Goal: Information Seeking & Learning: Compare options

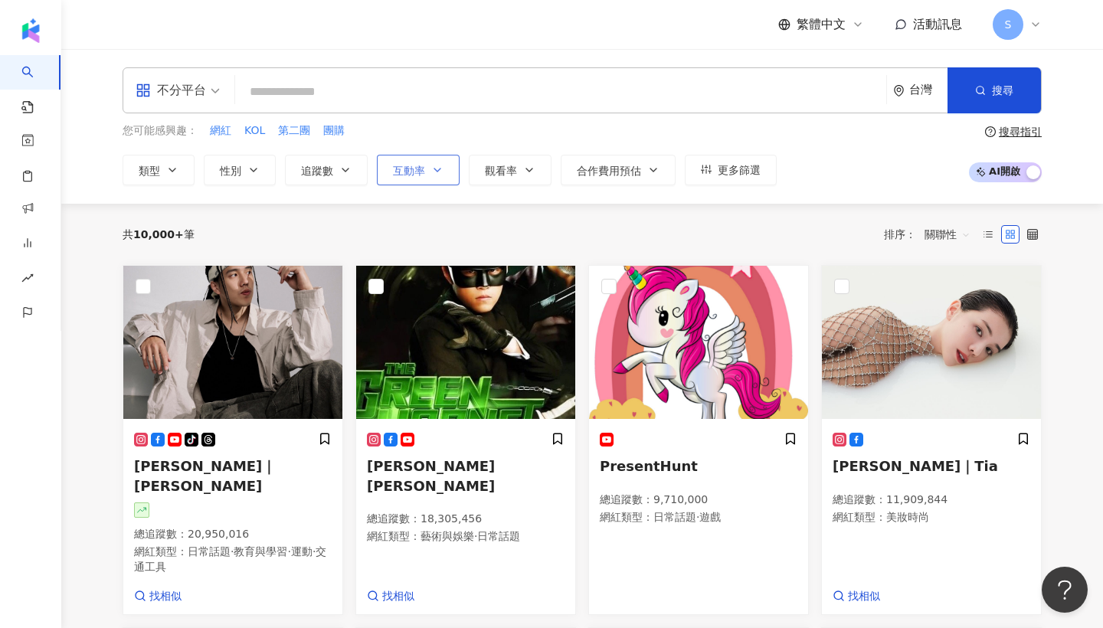
click at [411, 172] on span "互動率" at bounding box center [409, 171] width 32 height 12
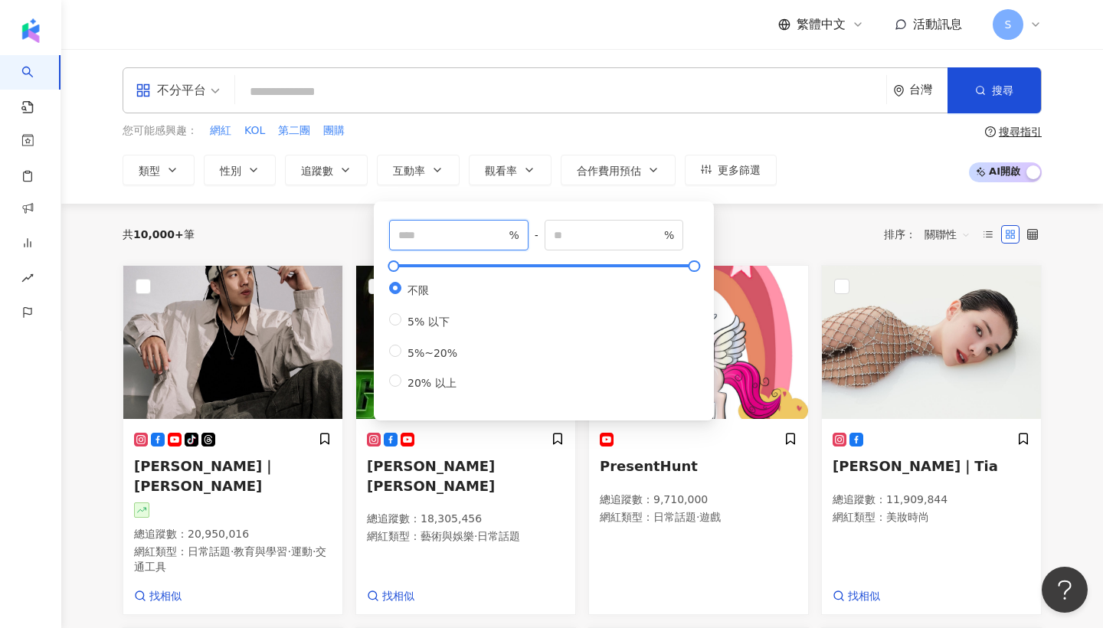
click at [434, 235] on input "number" at bounding box center [451, 235] width 107 height 17
type input "*"
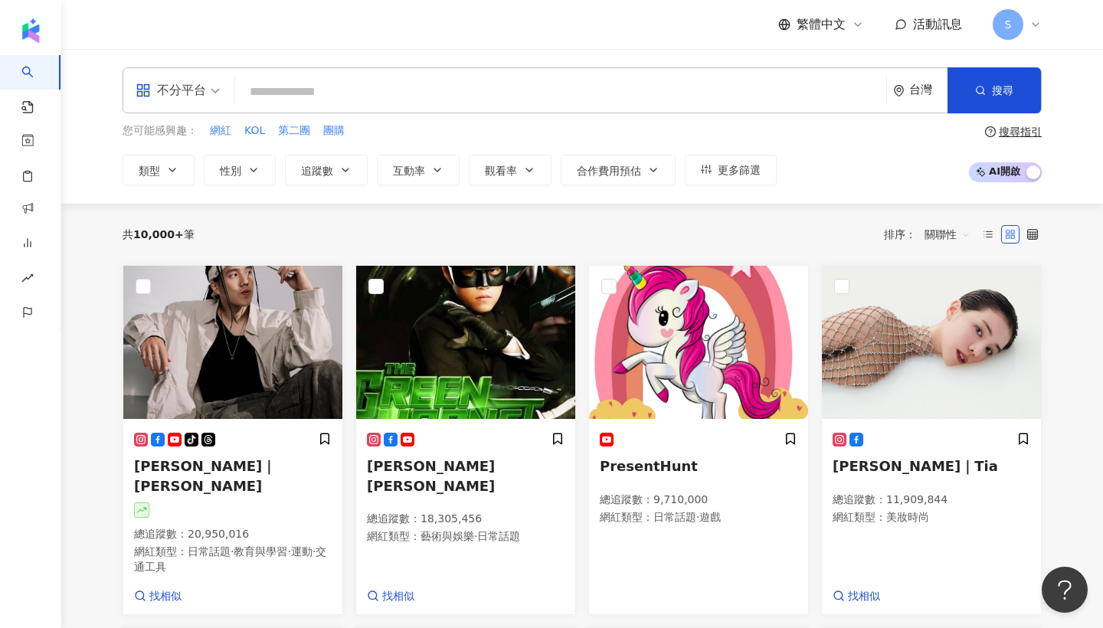
click at [452, 101] on input "search" at bounding box center [560, 91] width 639 height 29
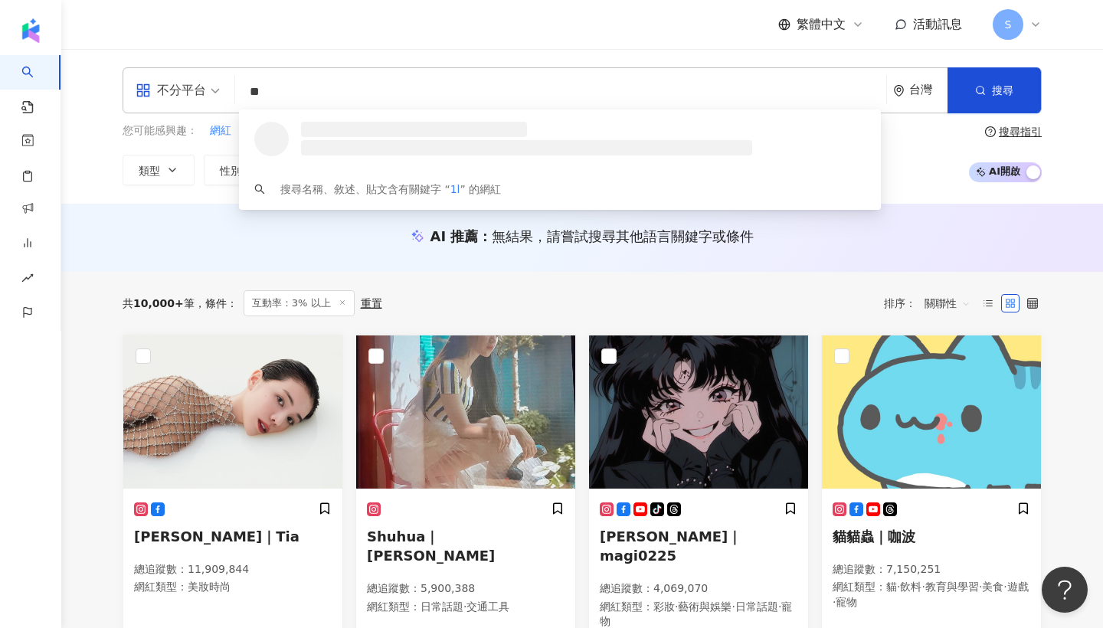
type input "*"
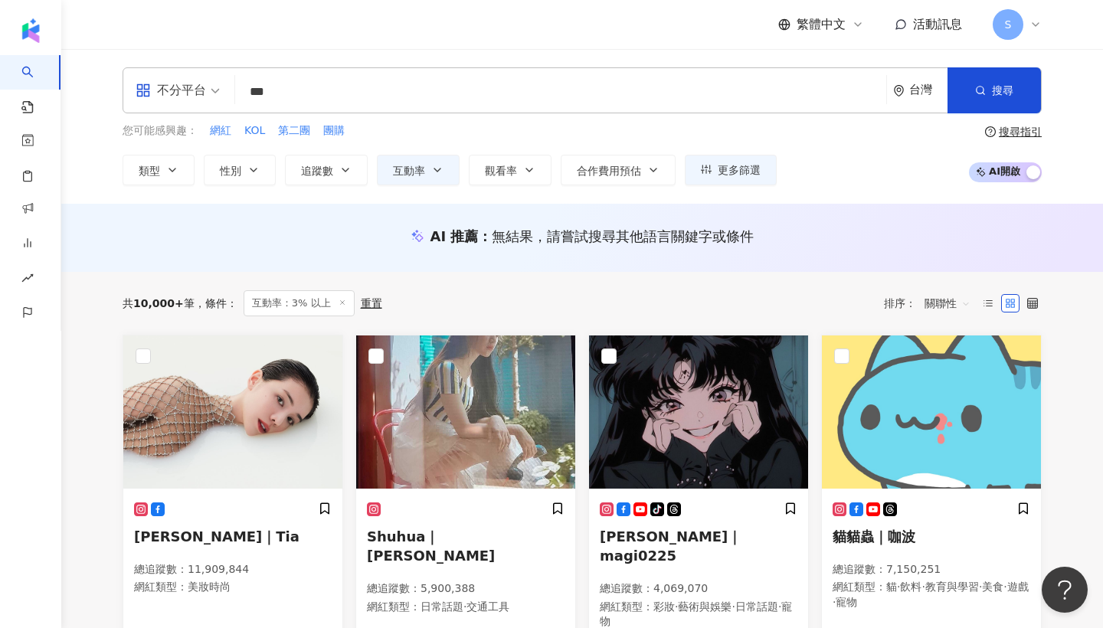
type input "***"
click at [1044, 90] on div "不分平台 保養品 *** 台灣 搜尋 loading 搜尋名稱、敘述、貼文含有關鍵字 “ 1 ” 的網紅 您可能感興趣： 網紅 KOL 第二團 團購 類型 性…" at bounding box center [582, 126] width 981 height 118
click at [1043, 90] on div "不分平台 *** 台灣 搜尋 loading 搜尋名稱、敘述、貼文含有關鍵字 “ 1 ” 的網紅 您可能感興趣： 網紅 KOL 第二團 團購 類型 性別 追蹤…" at bounding box center [582, 126] width 981 height 118
click at [1000, 89] on span "搜尋" at bounding box center [1002, 90] width 21 height 12
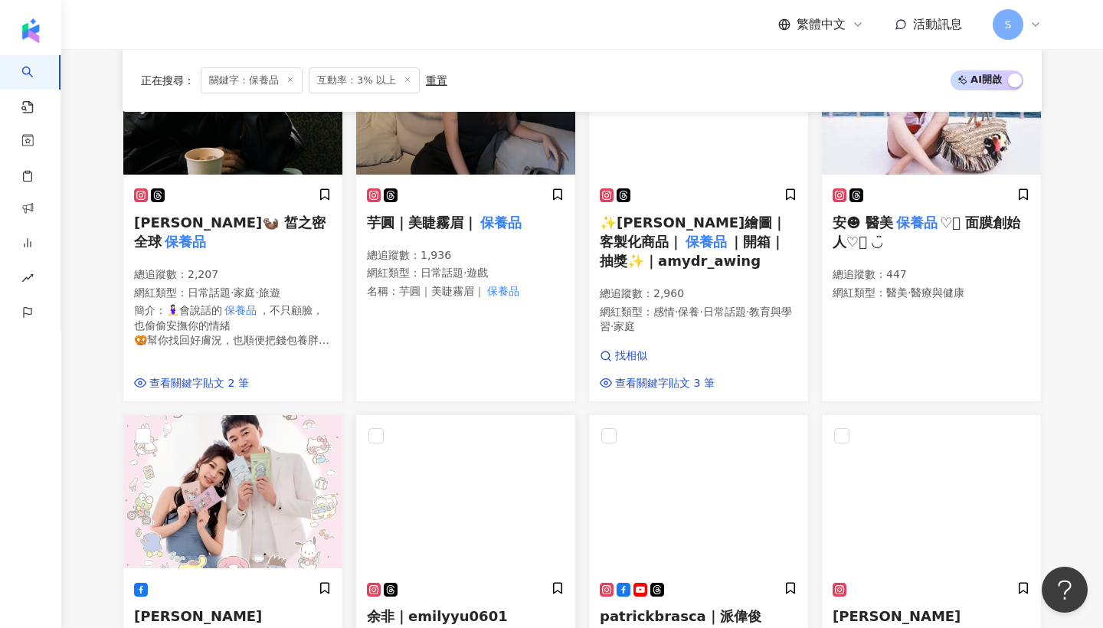
scroll to position [264, 0]
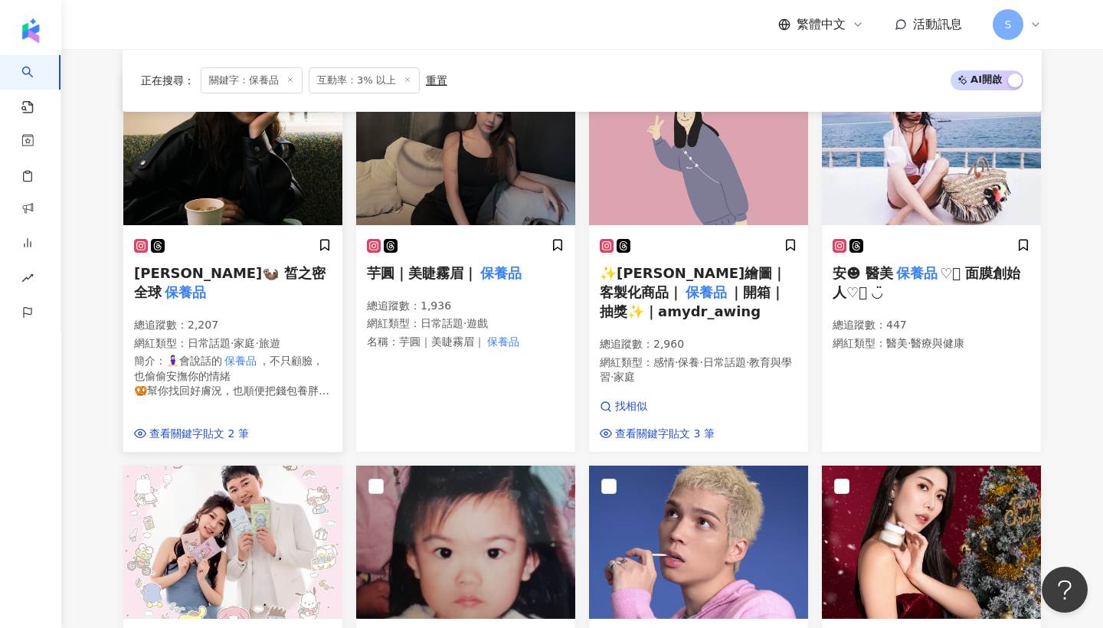
click at [264, 319] on p "總追蹤數 ： 2,207" at bounding box center [233, 325] width 198 height 15
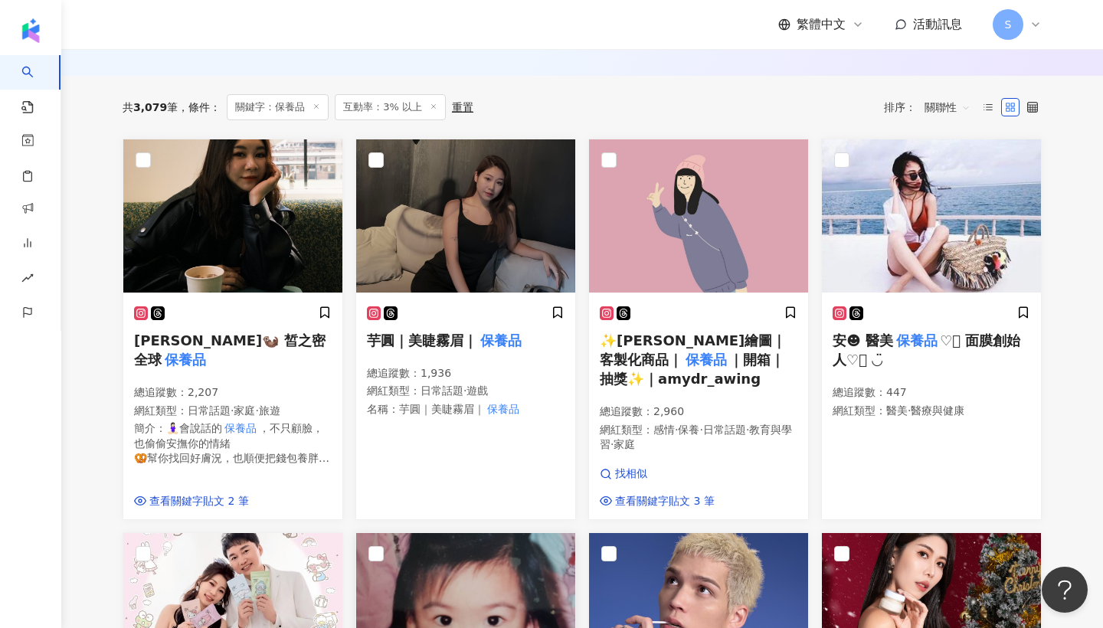
scroll to position [193, 0]
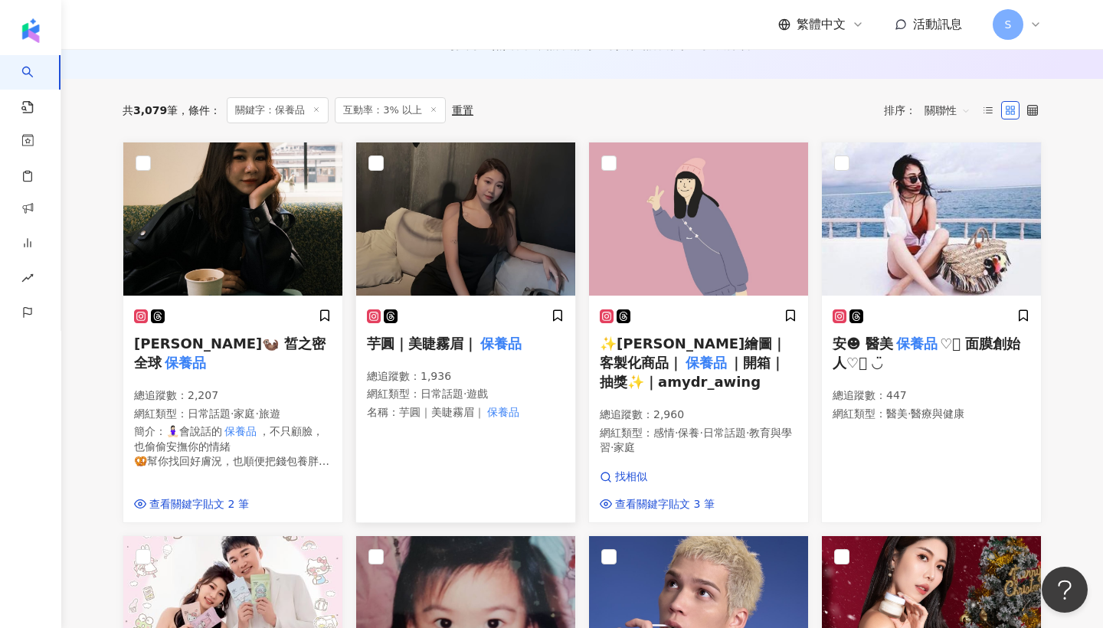
click at [496, 390] on p "網紅類型 ： 日常話題 · 遊戲" at bounding box center [466, 394] width 198 height 15
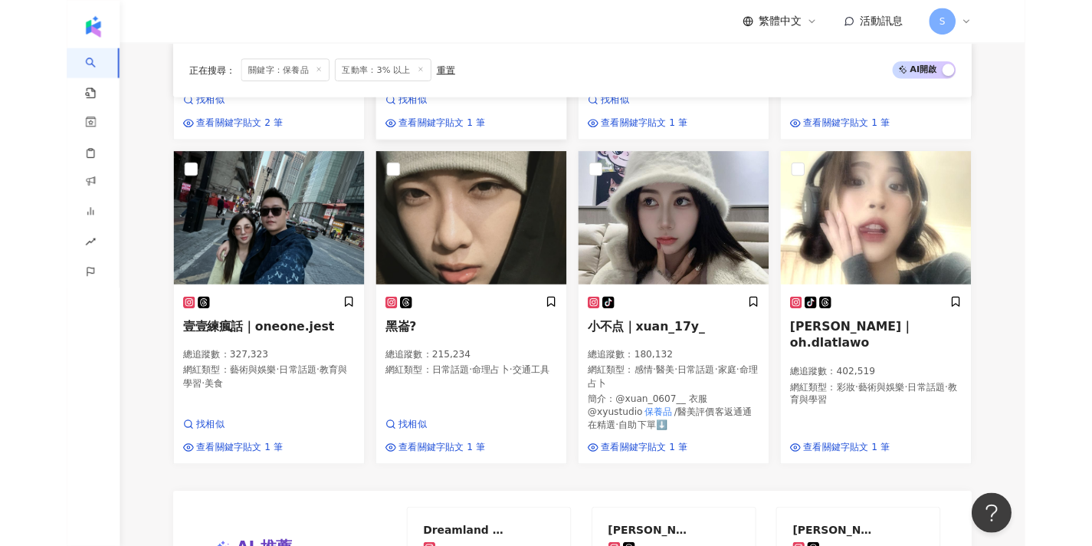
scroll to position [983, 0]
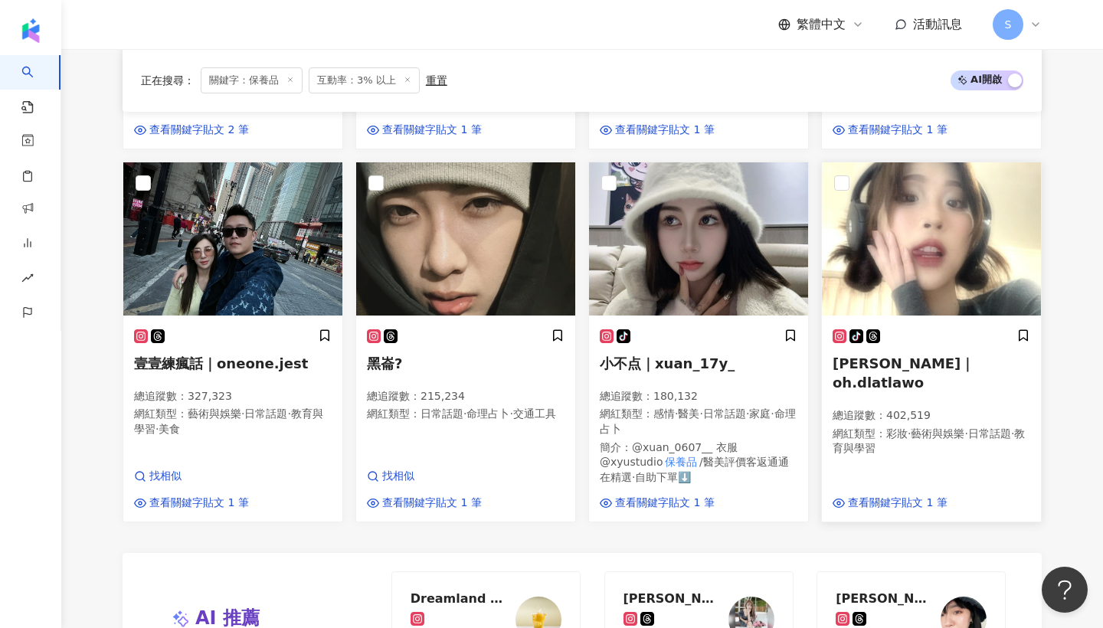
click at [923, 428] on span "藝術與娛樂" at bounding box center [938, 434] width 54 height 12
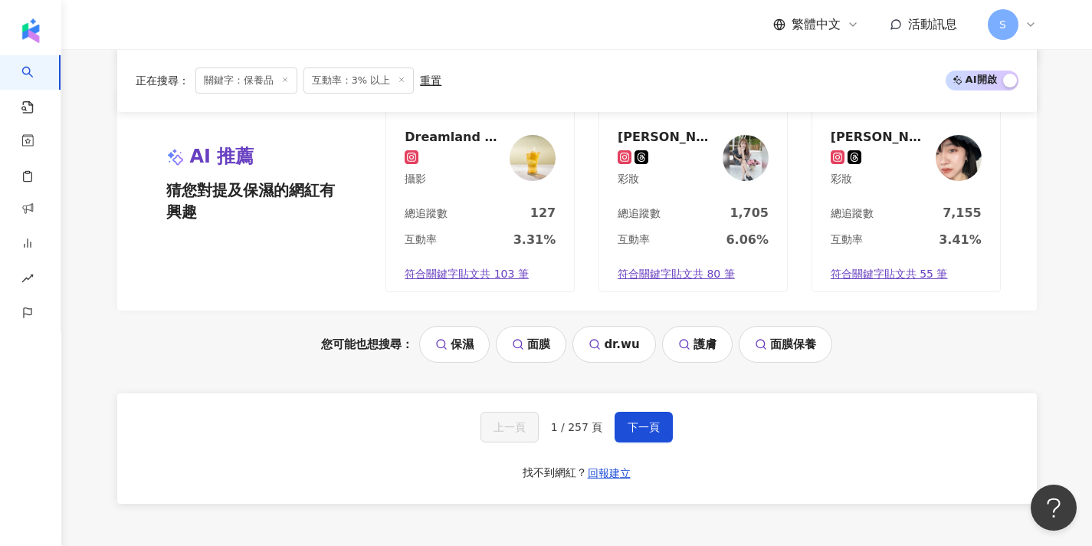
scroll to position [1454, 0]
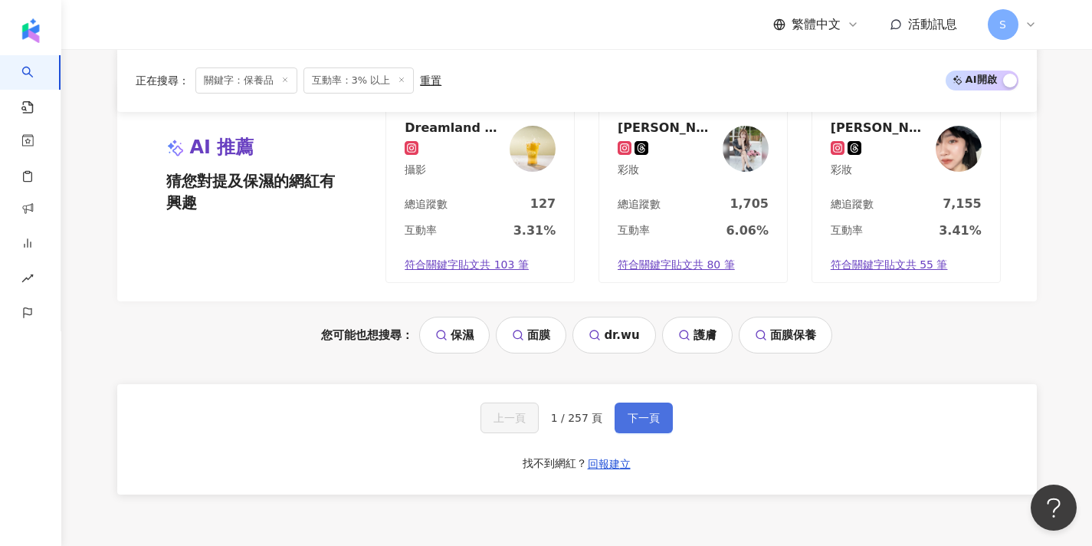
click at [639, 411] on span "下一頁" at bounding box center [643, 417] width 32 height 12
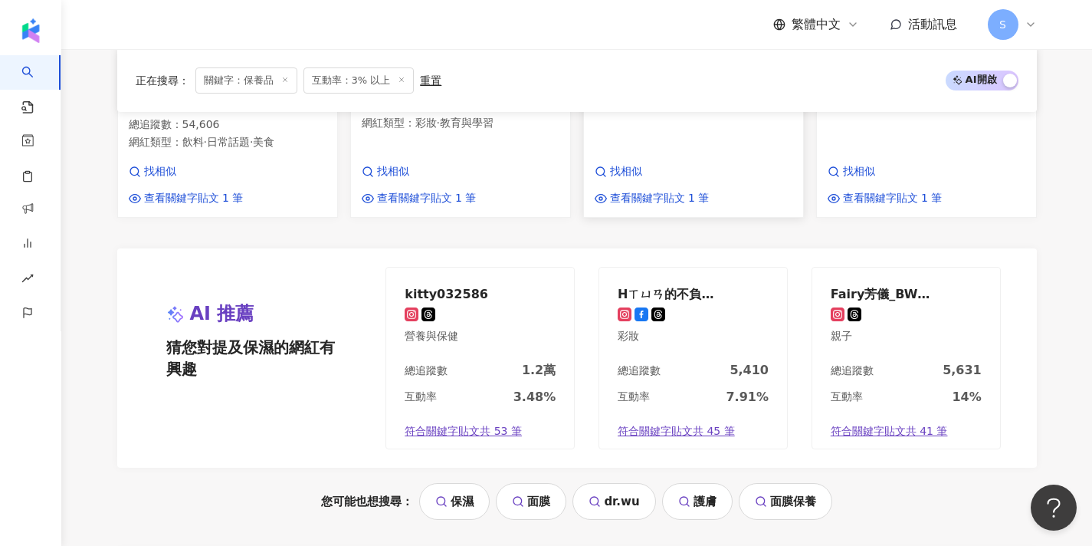
scroll to position [1277, 0]
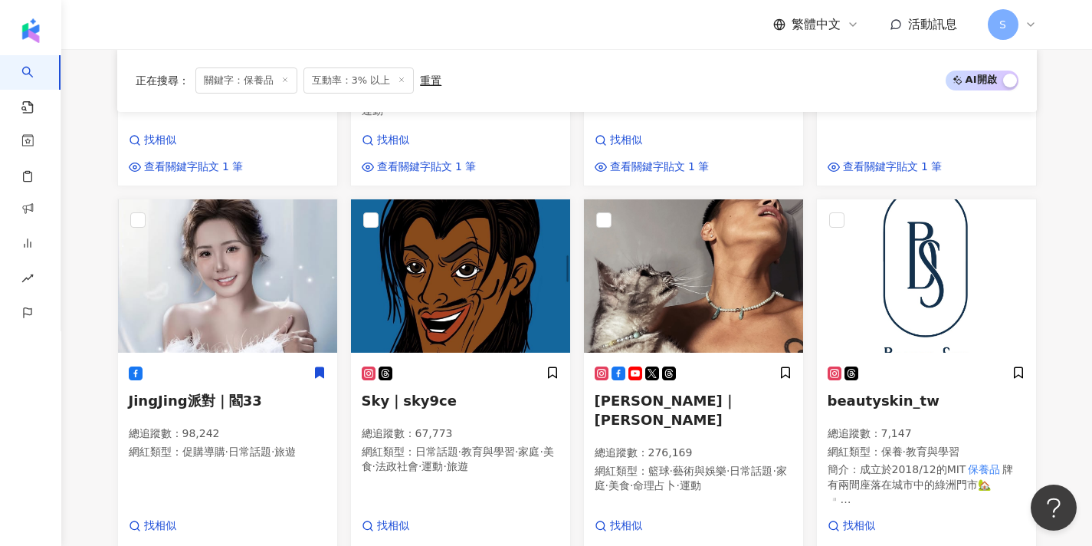
scroll to position [491, 0]
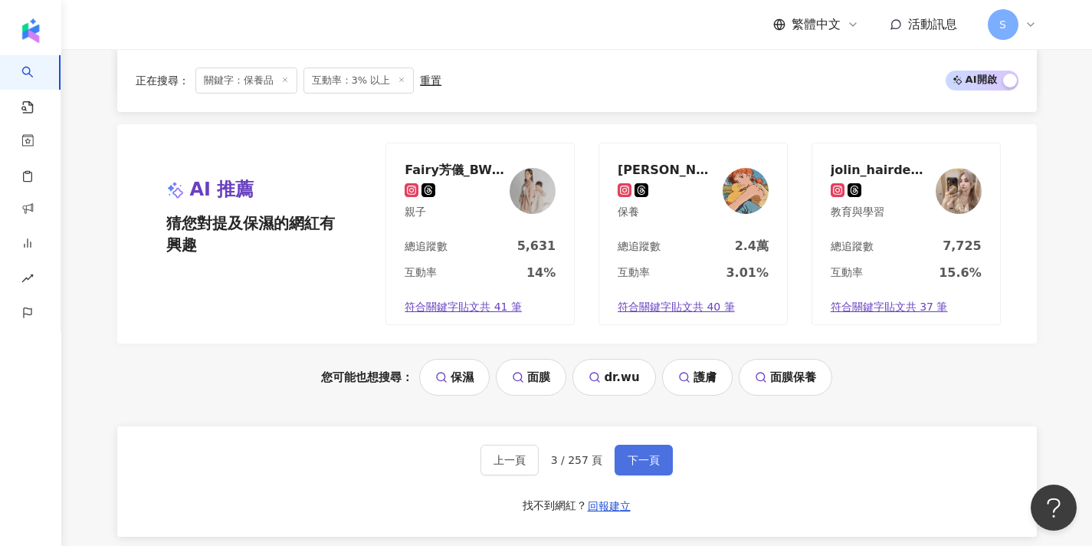
click at [648, 454] on span "下一頁" at bounding box center [643, 460] width 32 height 12
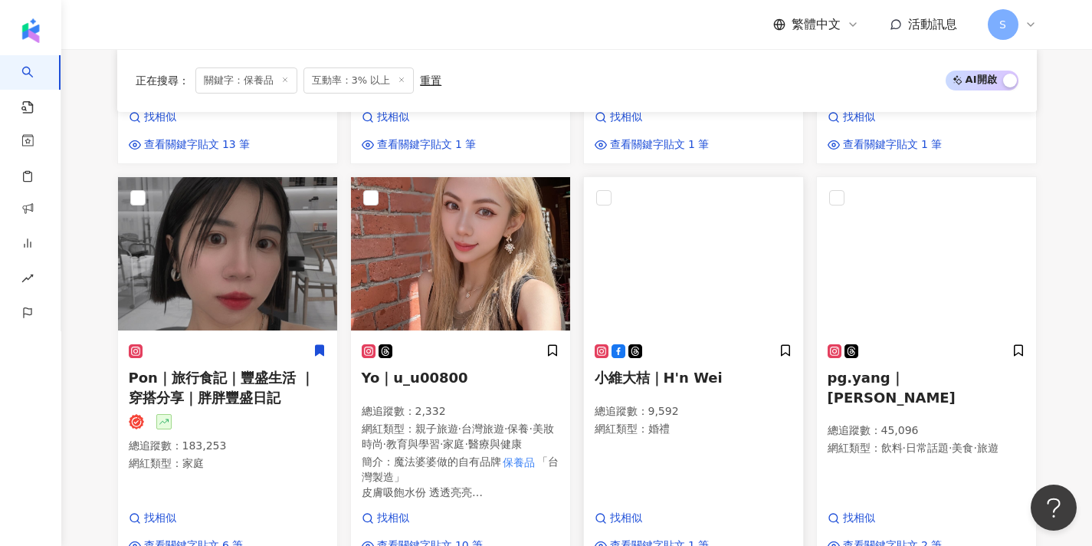
scroll to position [994, 0]
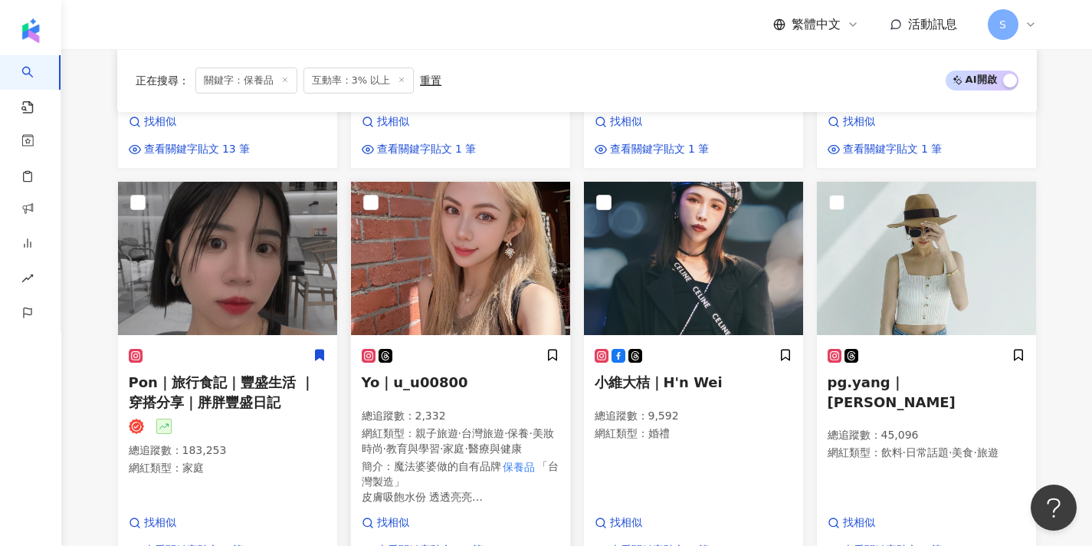
click at [494, 427] on span "台灣旅遊" at bounding box center [482, 433] width 43 height 12
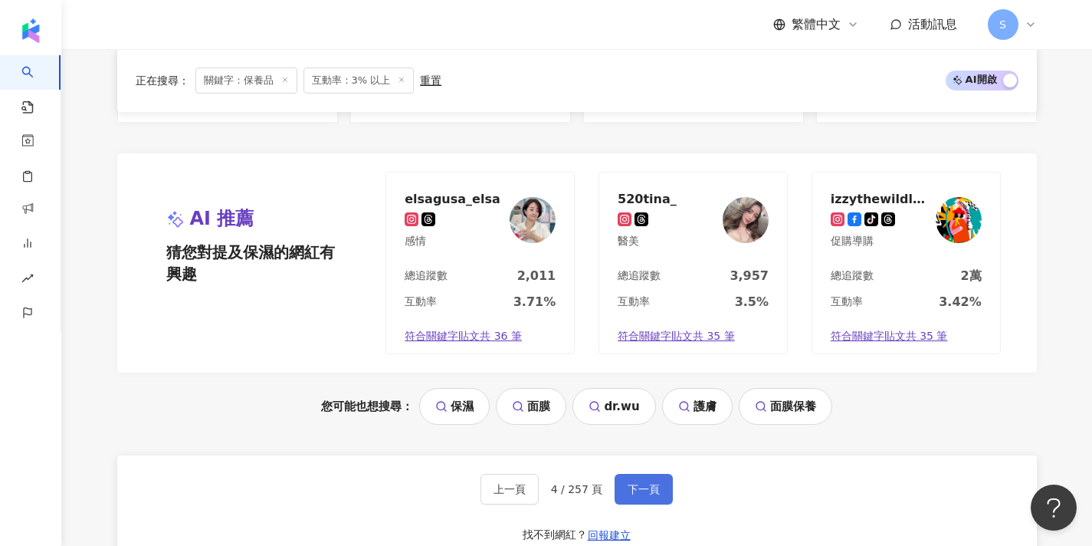
click at [653, 483] on span "下一頁" at bounding box center [643, 489] width 32 height 12
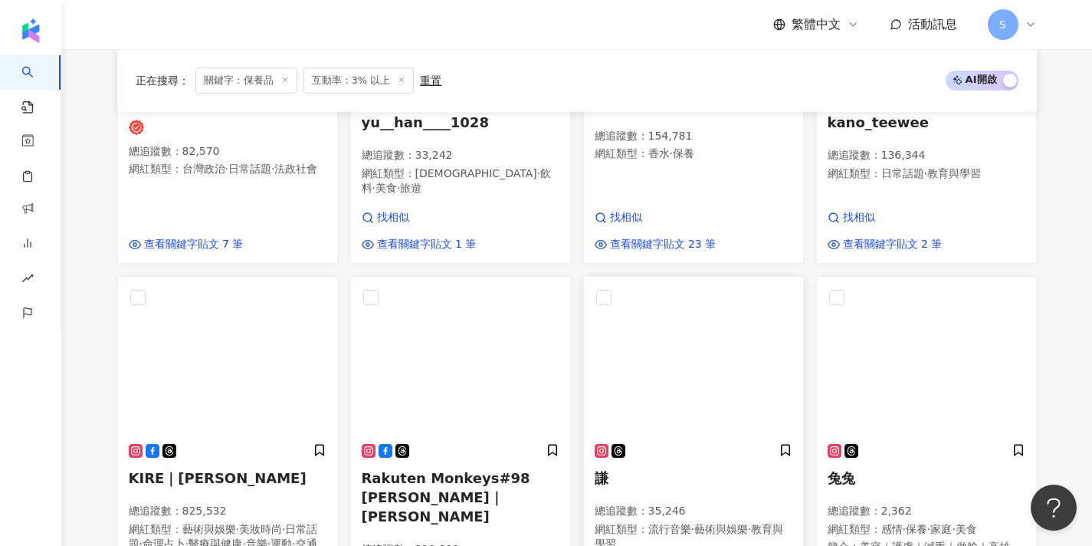
scroll to position [438, 0]
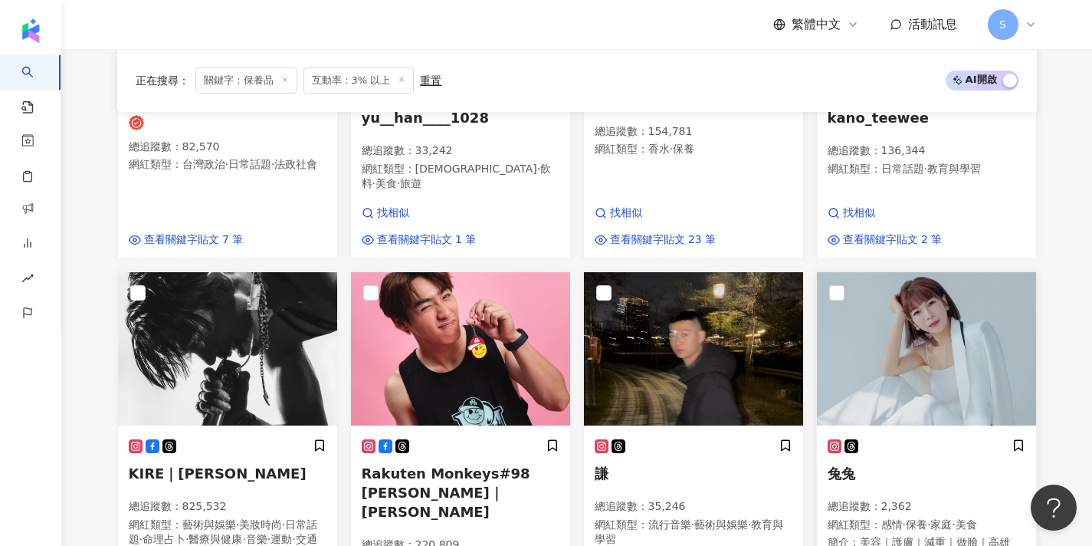
click at [906, 362] on img at bounding box center [926, 348] width 219 height 153
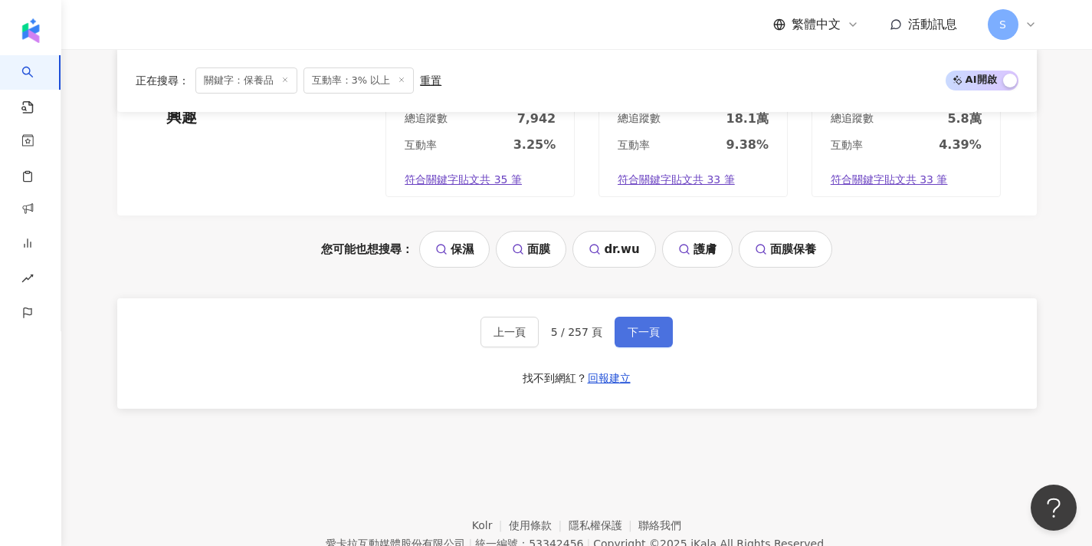
click at [654, 316] on button "下一頁" at bounding box center [643, 331] width 58 height 31
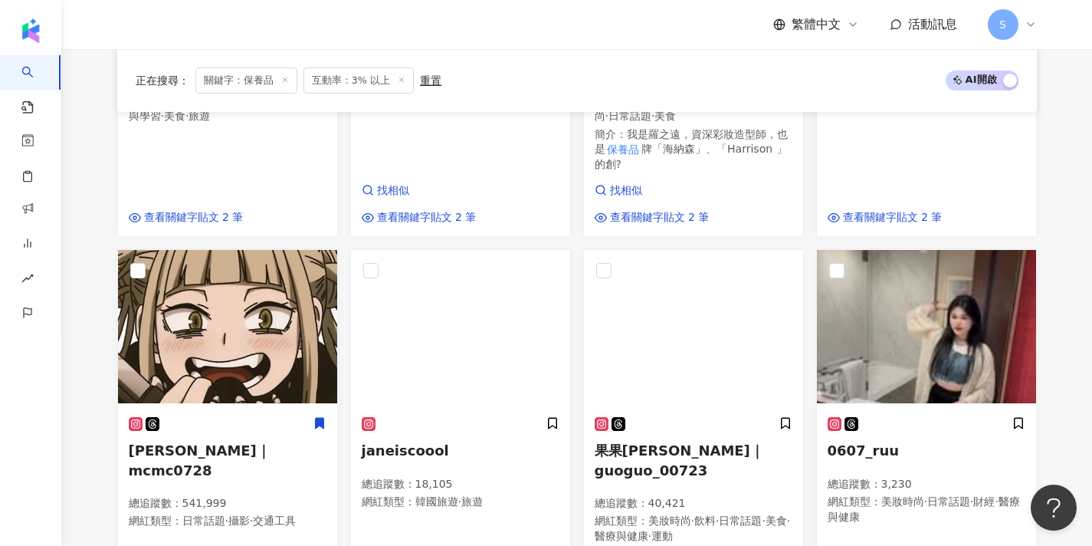
scroll to position [864, 0]
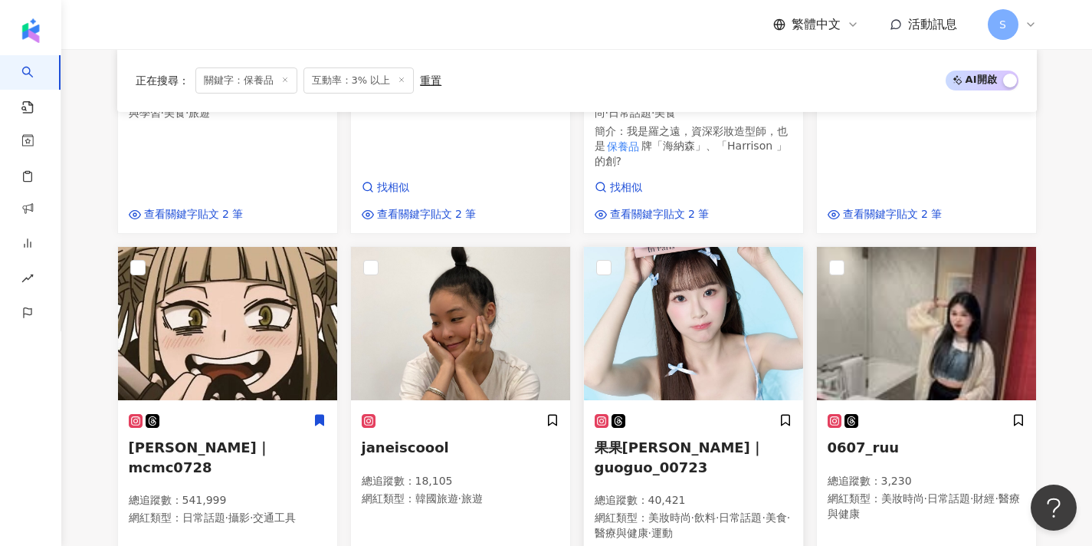
click at [687, 264] on img at bounding box center [693, 323] width 219 height 153
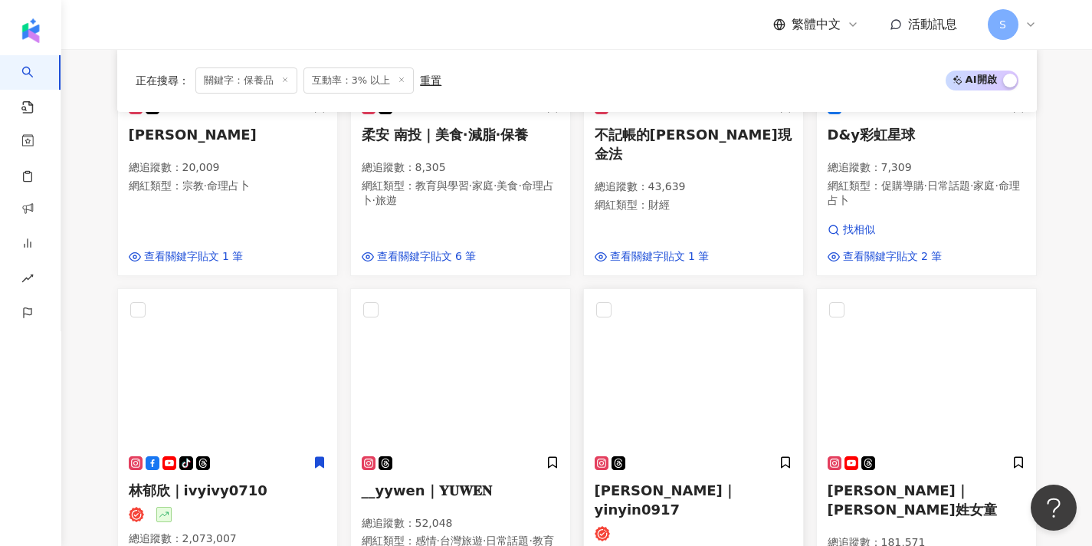
scroll to position [778, 0]
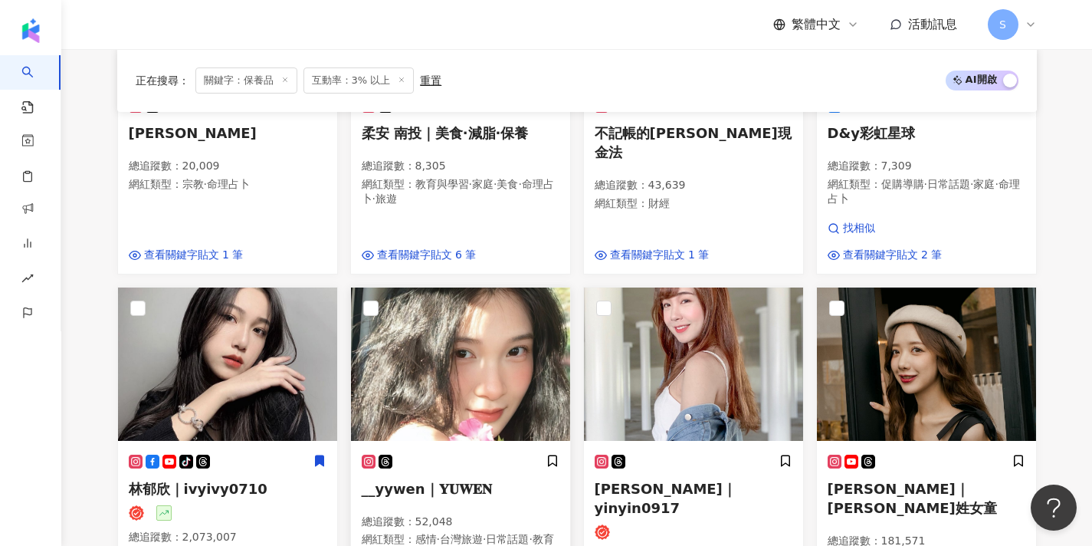
click at [477, 358] on img at bounding box center [460, 363] width 219 height 153
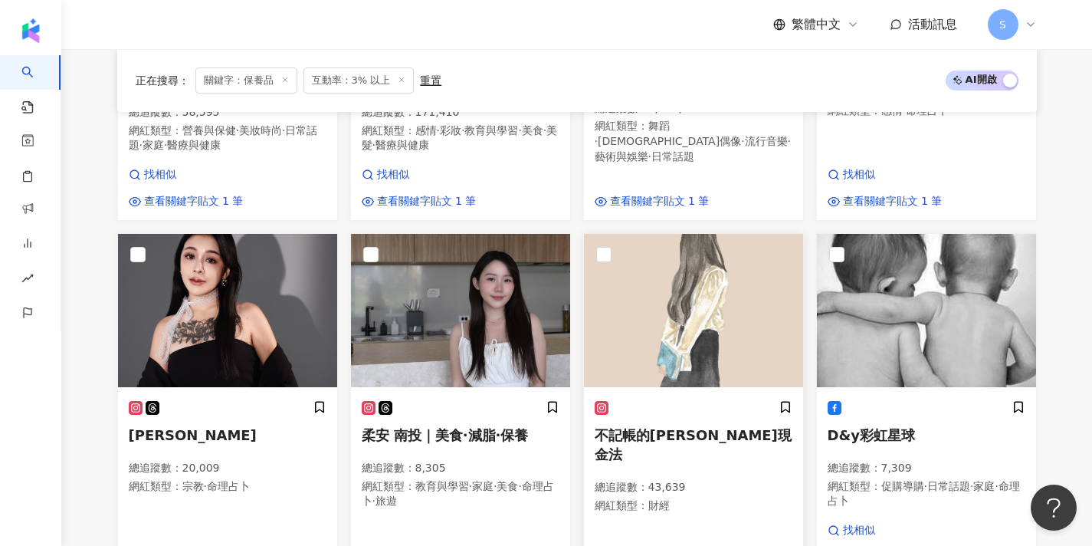
scroll to position [475, 0]
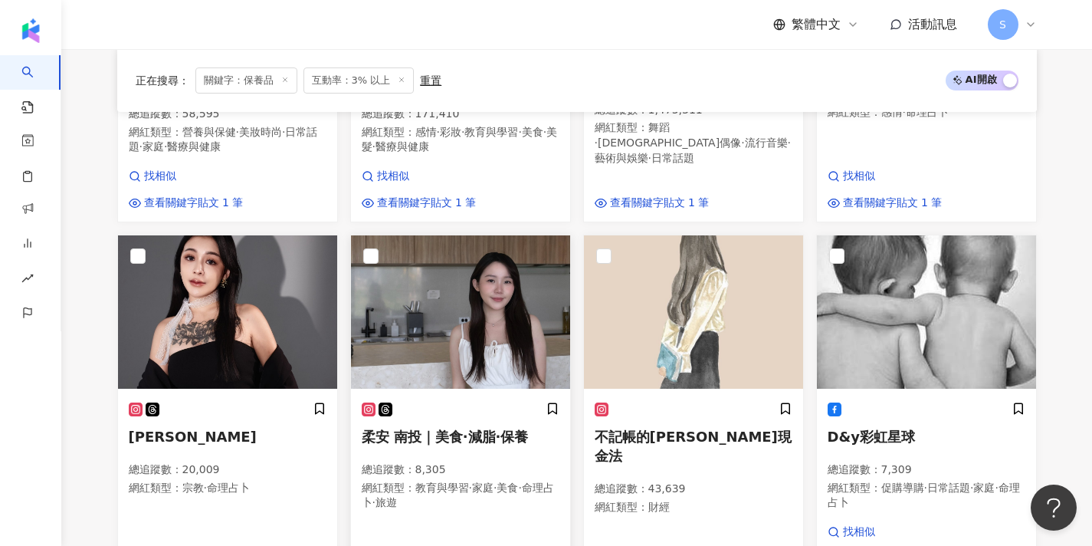
click at [489, 317] on img at bounding box center [460, 311] width 219 height 153
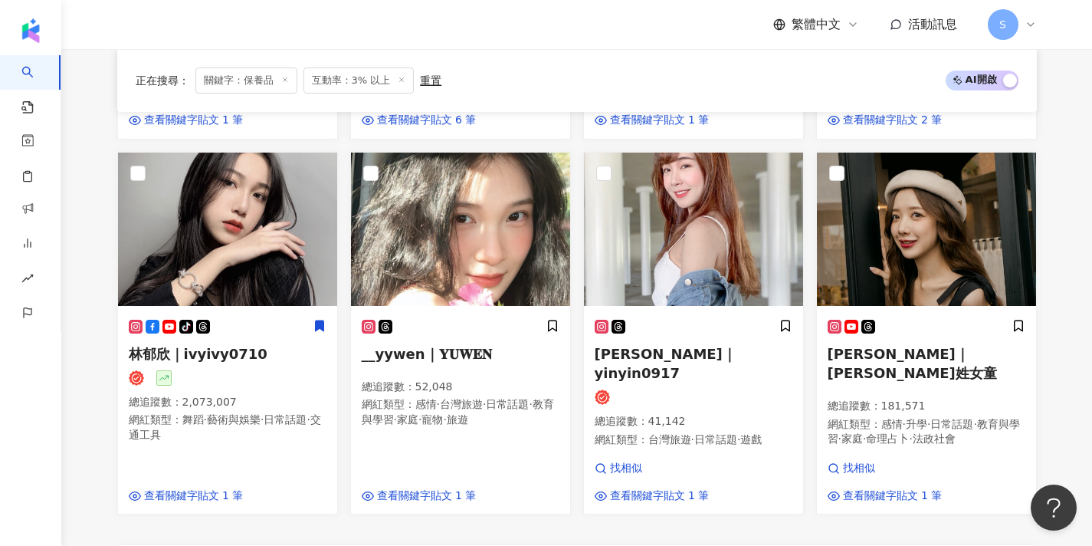
scroll to position [915, 0]
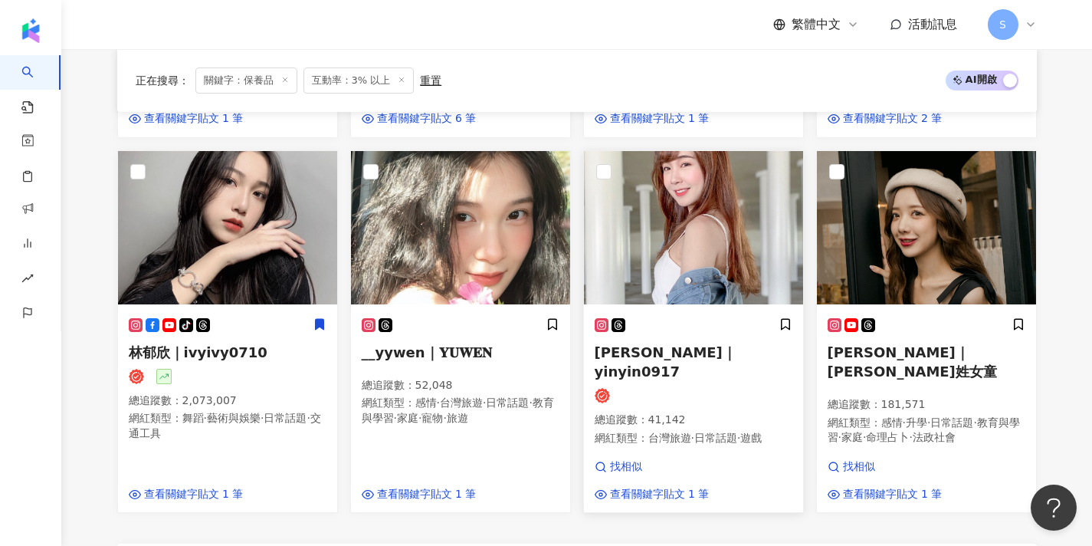
click at [691, 202] on img at bounding box center [693, 227] width 219 height 153
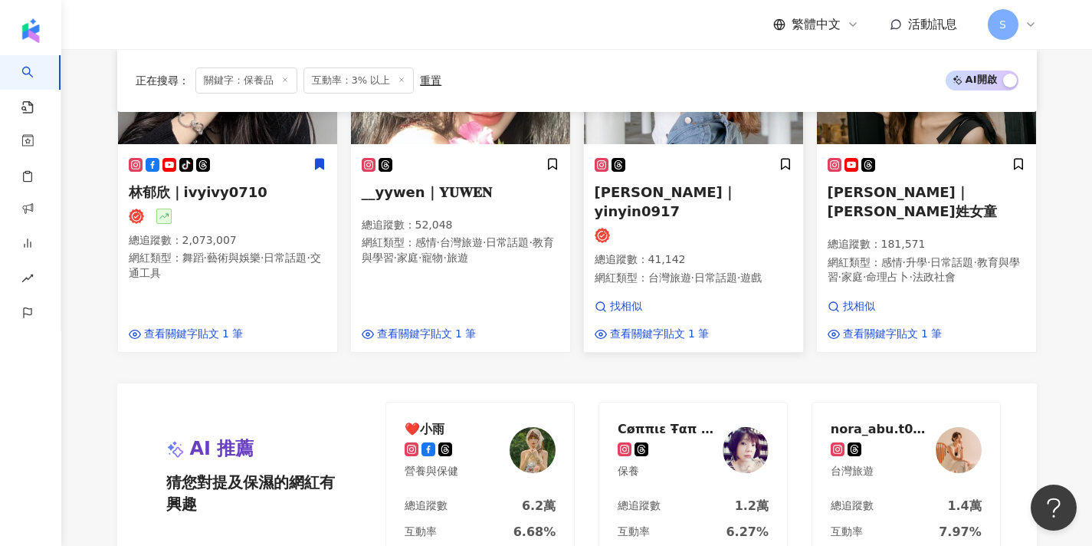
scroll to position [1063, 0]
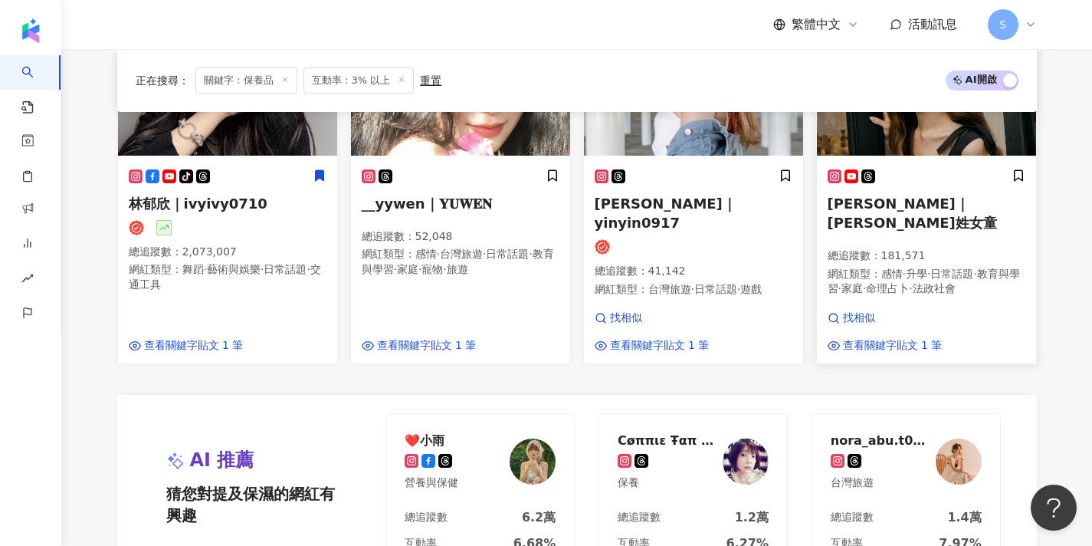
click at [923, 267] on p "網紅類型 ： 感情 · 升學 · 日常話題 · 教育與學習 · 家庭 · 命理占卜 · 法政社會" at bounding box center [926, 282] width 198 height 30
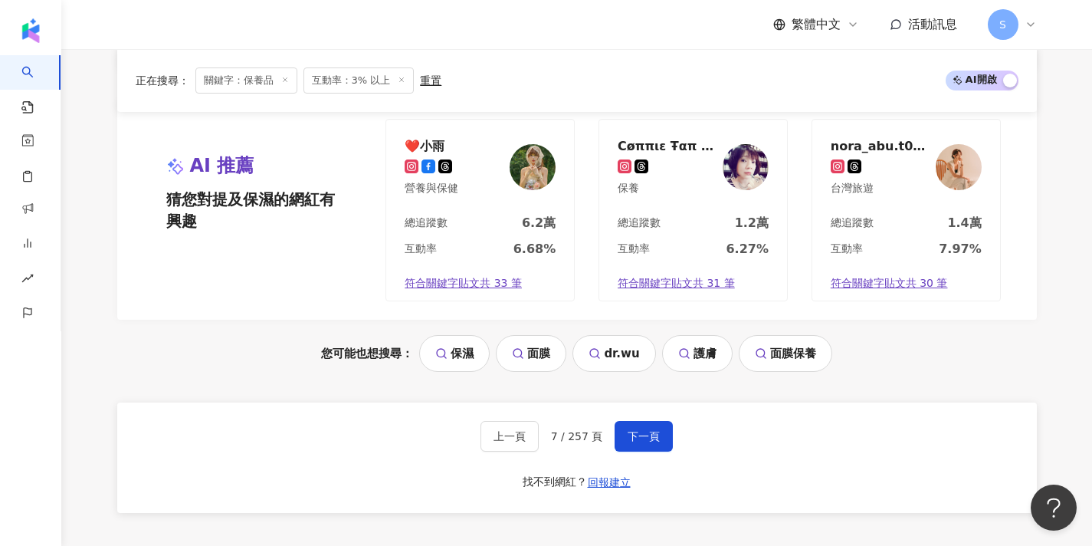
scroll to position [1358, 0]
click at [640, 401] on div "上一頁 7 / 257 頁 下一頁 找不到網紅？ 回報建立" at bounding box center [576, 456] width 919 height 110
click at [640, 429] on span "下一頁" at bounding box center [643, 435] width 32 height 12
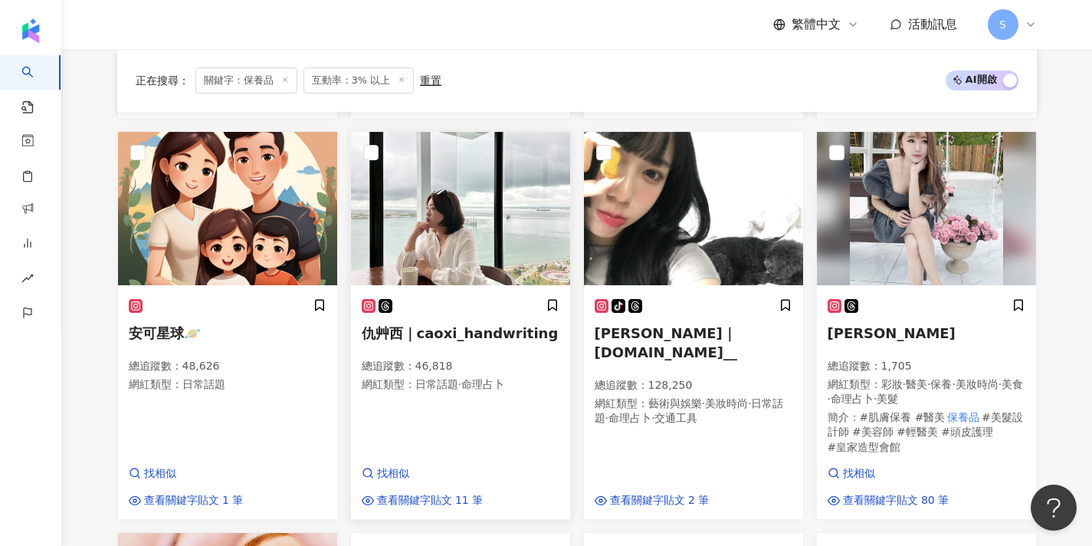
scroll to position [560, 0]
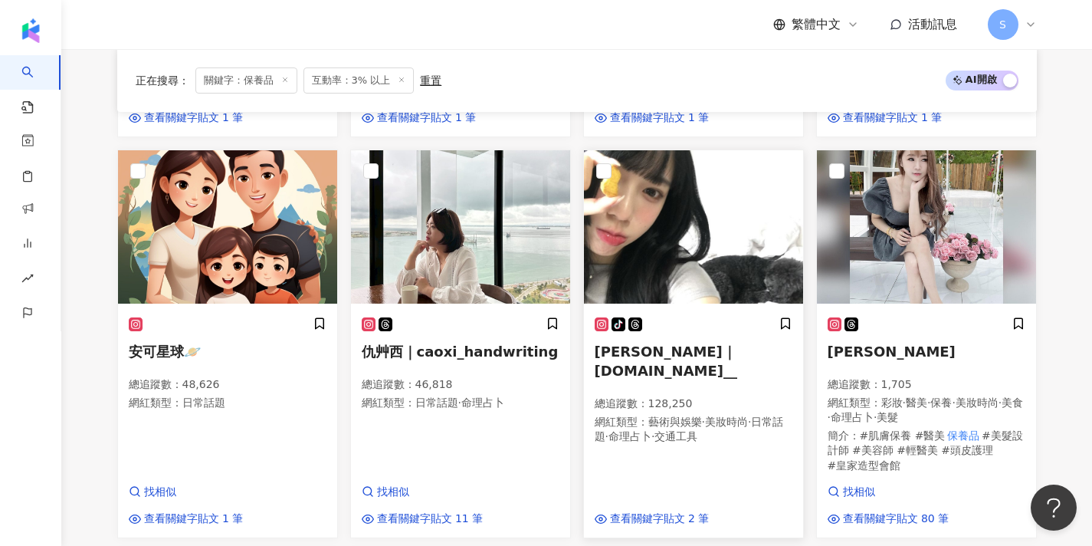
click at [650, 241] on img at bounding box center [693, 226] width 219 height 153
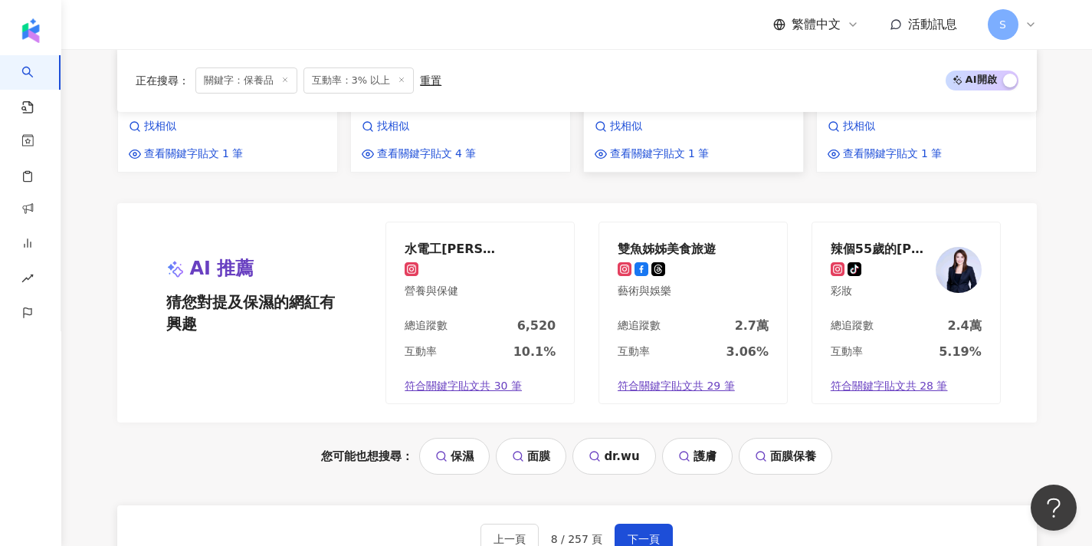
scroll to position [1493, 0]
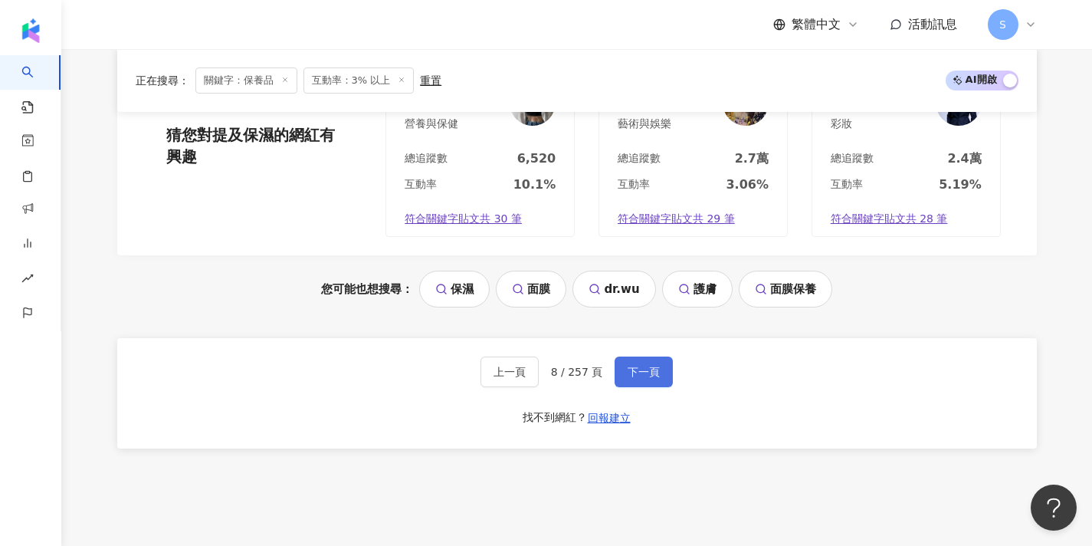
click at [644, 365] on span "下一頁" at bounding box center [643, 371] width 32 height 12
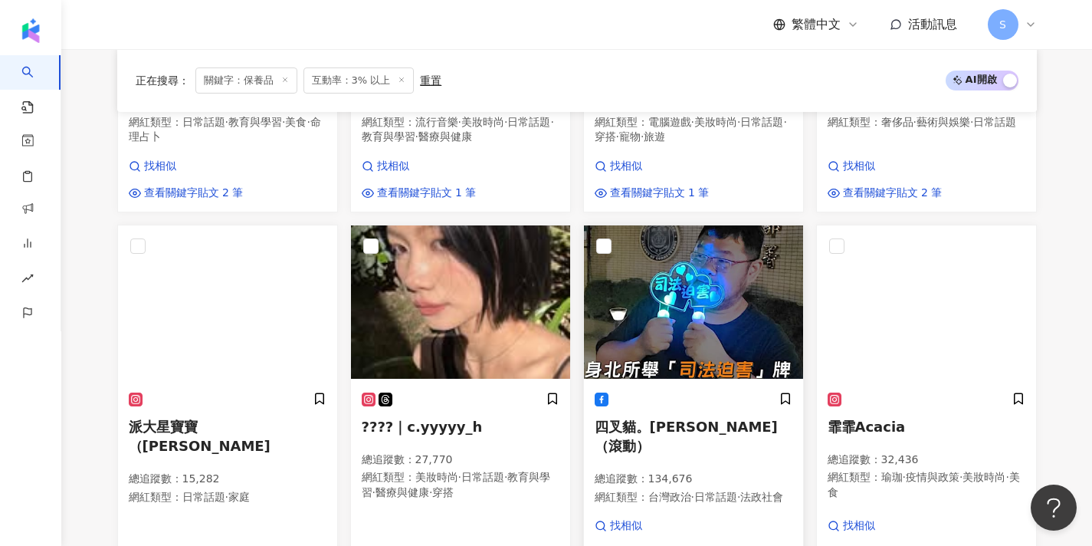
scroll to position [826, 0]
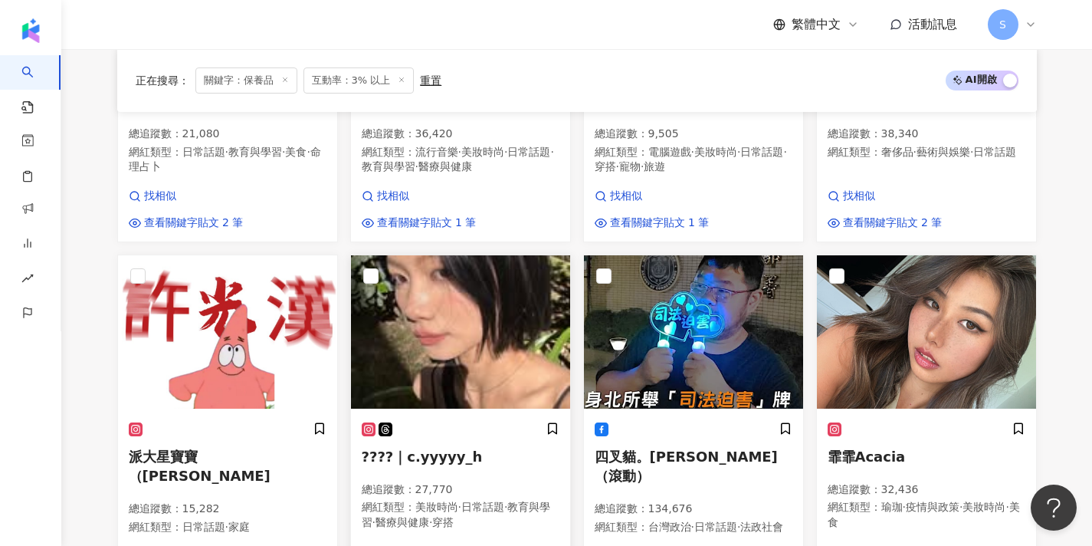
click at [472, 293] on img at bounding box center [460, 331] width 219 height 153
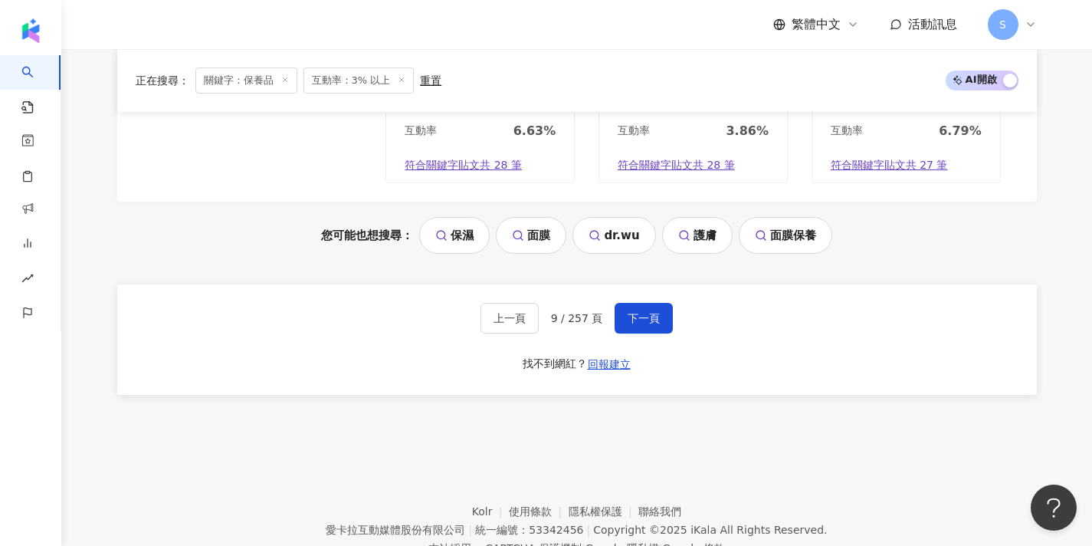
scroll to position [1475, 0]
click at [627, 303] on button "下一頁" at bounding box center [643, 318] width 58 height 31
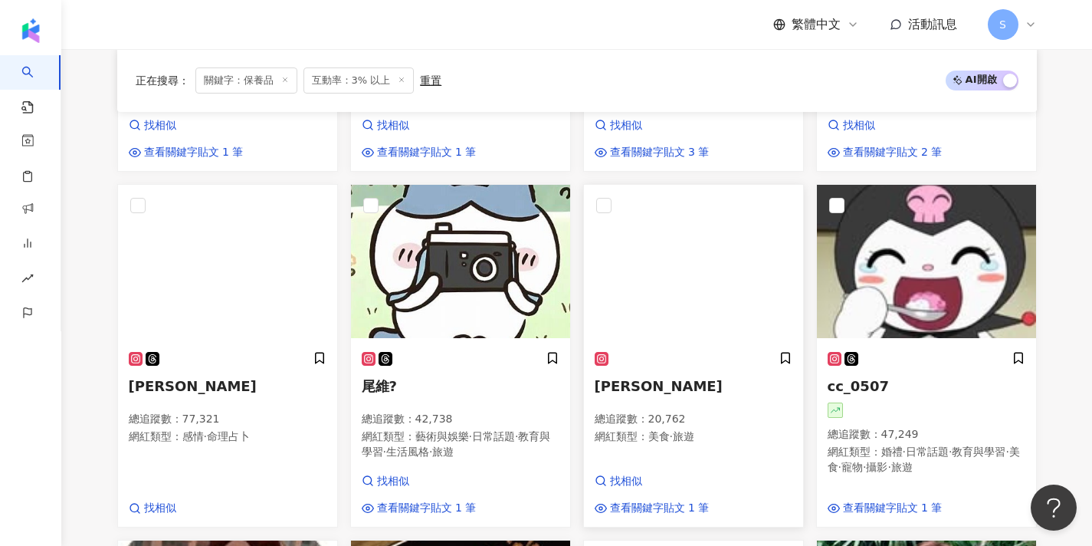
scroll to position [521, 0]
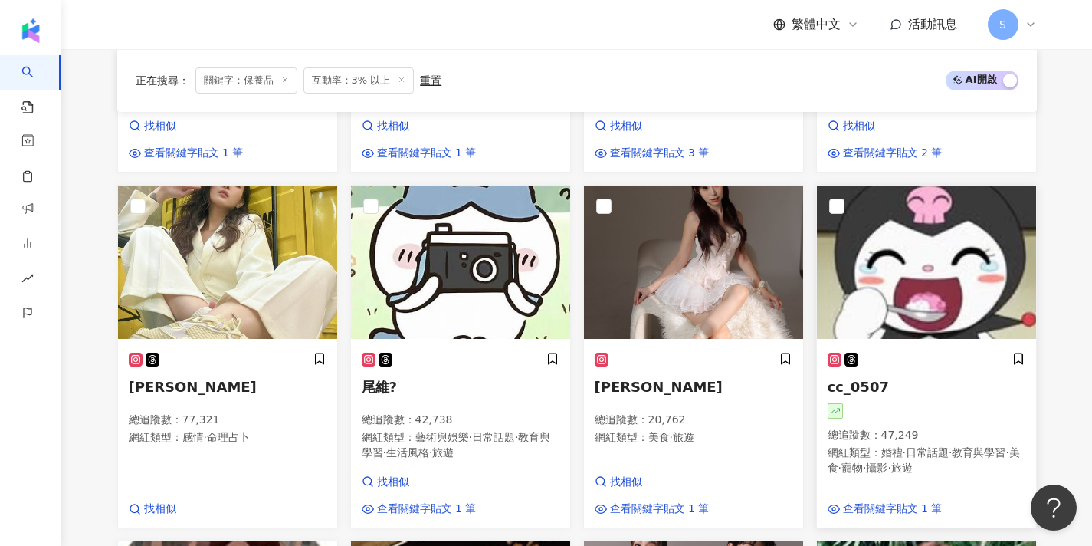
click at [867, 323] on img at bounding box center [926, 261] width 219 height 153
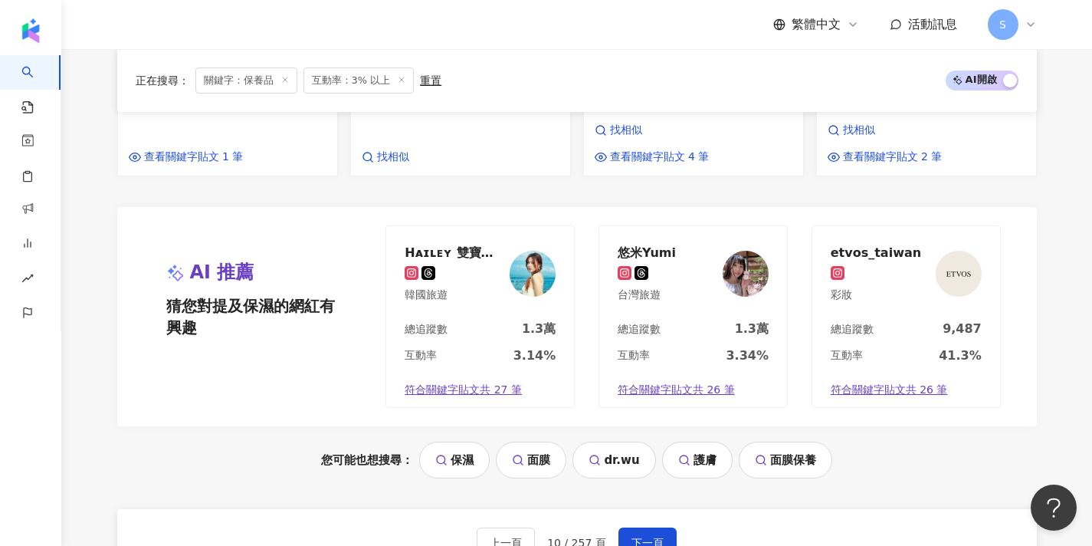
scroll to position [1449, 0]
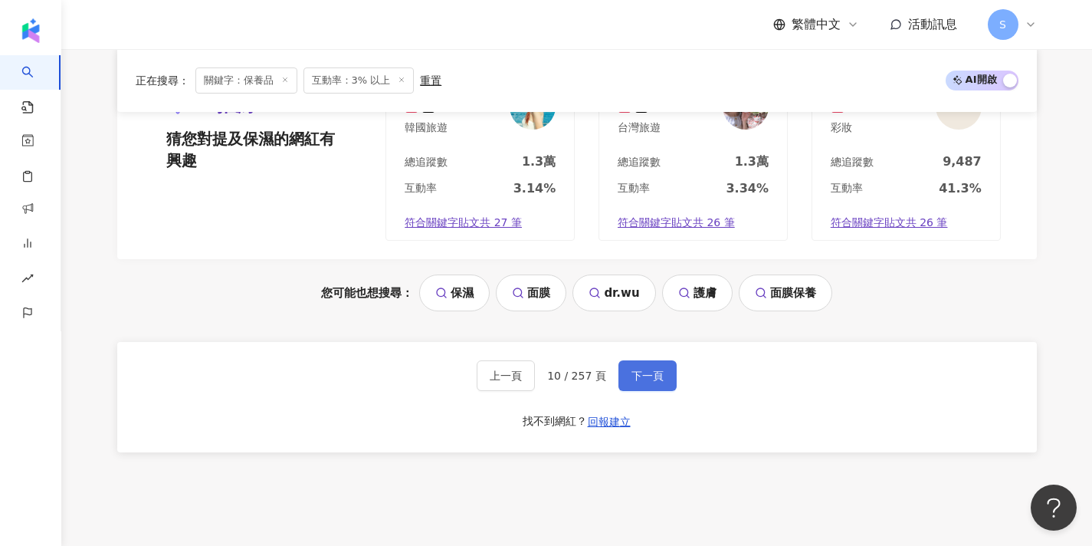
click at [644, 360] on button "下一頁" at bounding box center [647, 375] width 58 height 31
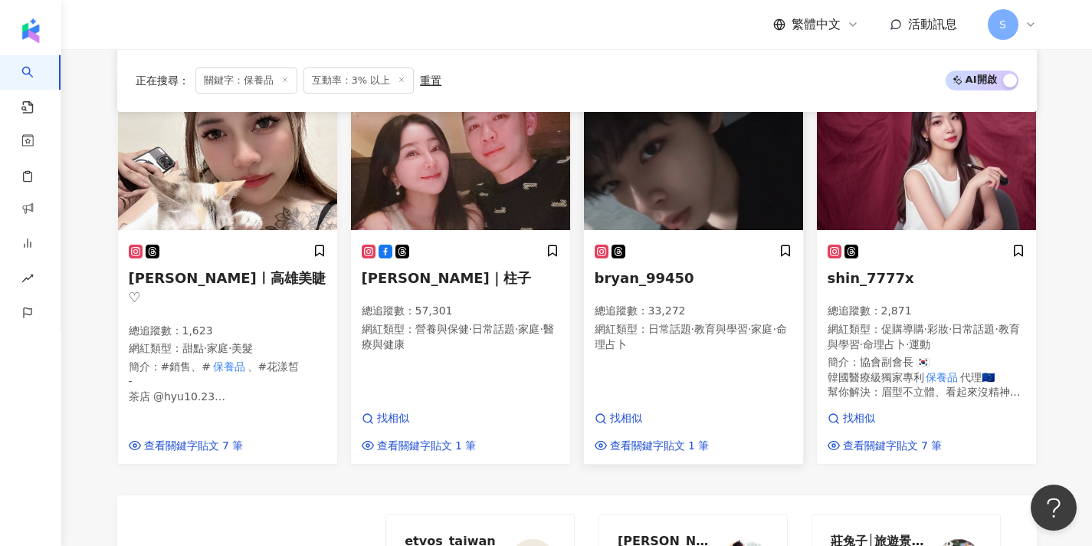
scroll to position [1072, 0]
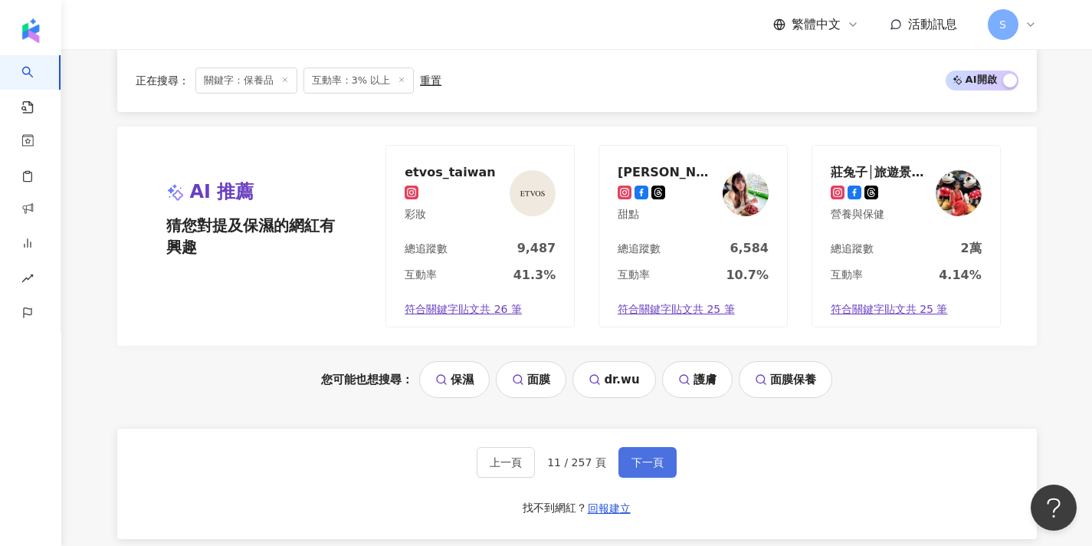
click at [640, 447] on button "下一頁" at bounding box center [647, 462] width 58 height 31
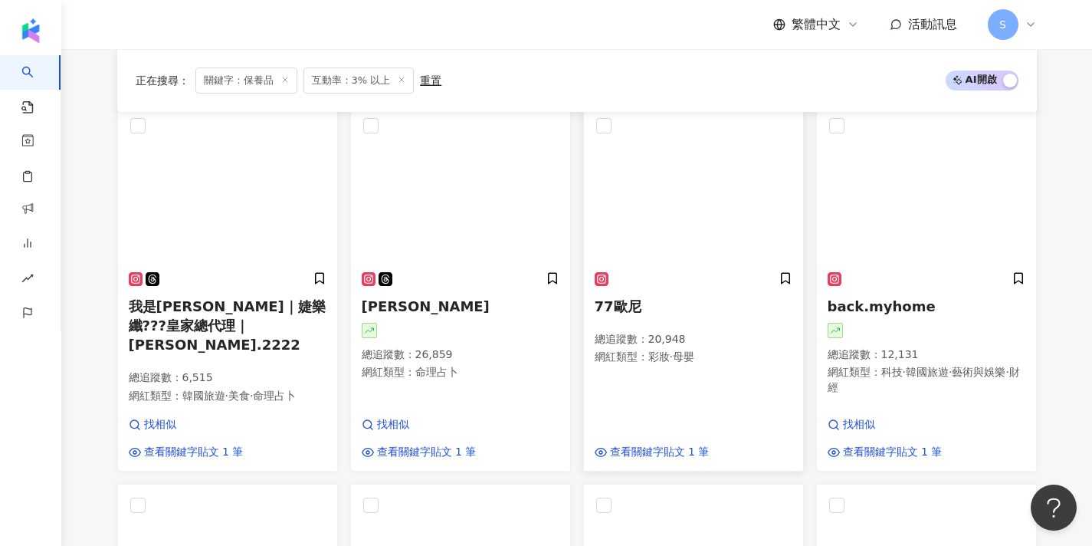
scroll to position [185, 0]
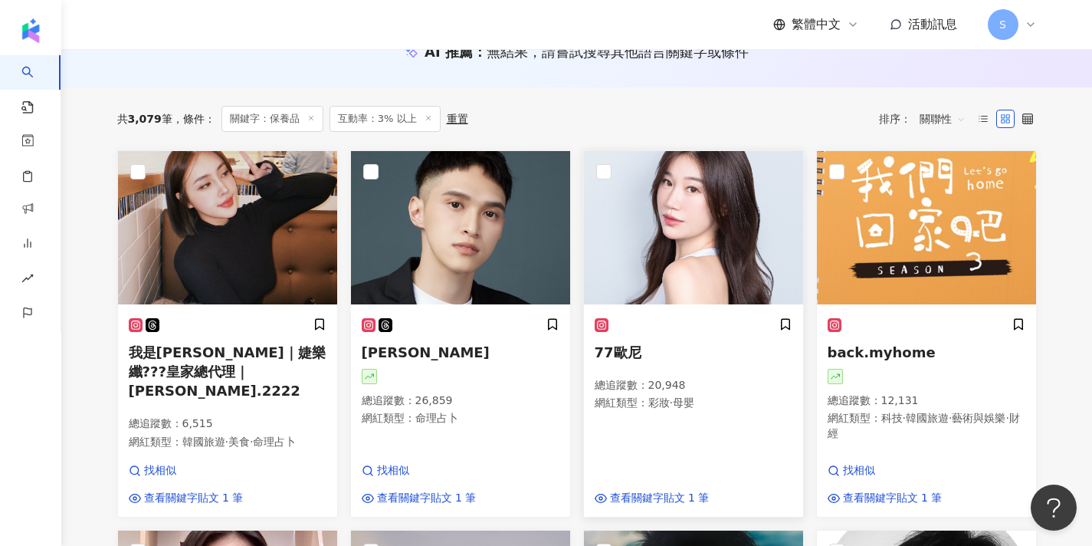
click at [637, 275] on img at bounding box center [693, 227] width 219 height 153
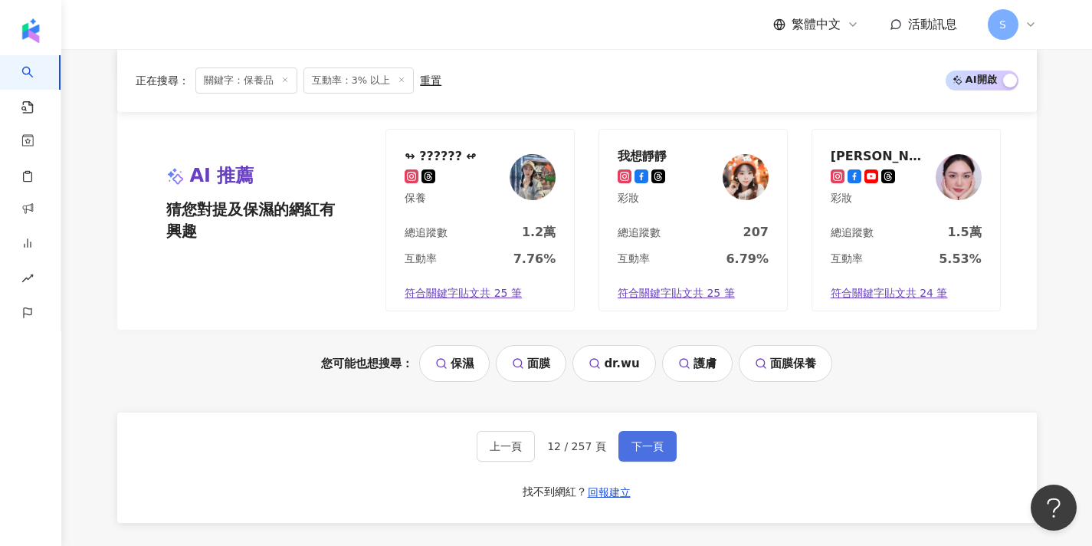
click at [647, 440] on span "下一頁" at bounding box center [647, 446] width 32 height 12
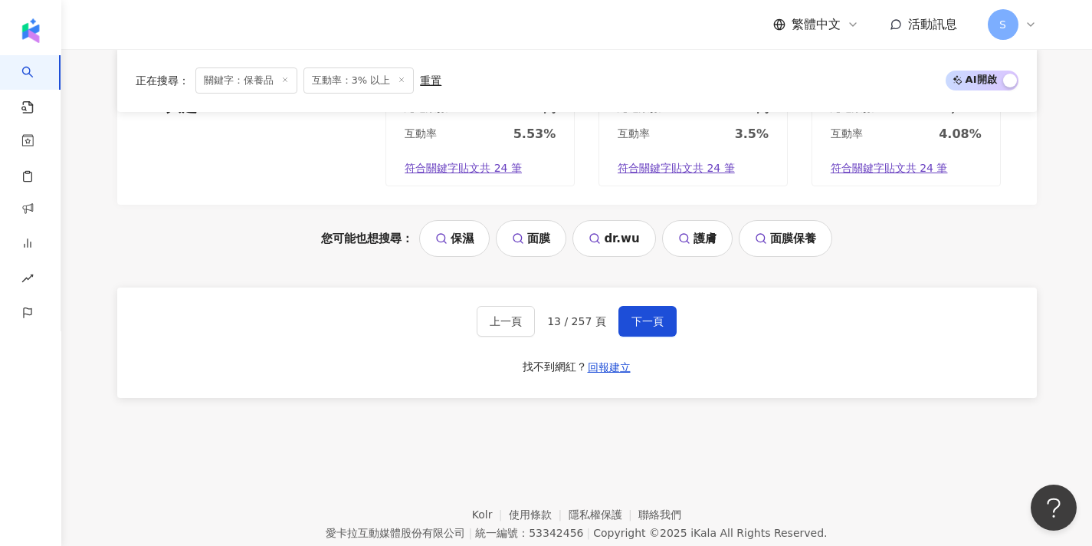
scroll to position [1536, 0]
click at [644, 316] on span "下一頁" at bounding box center [647, 322] width 32 height 12
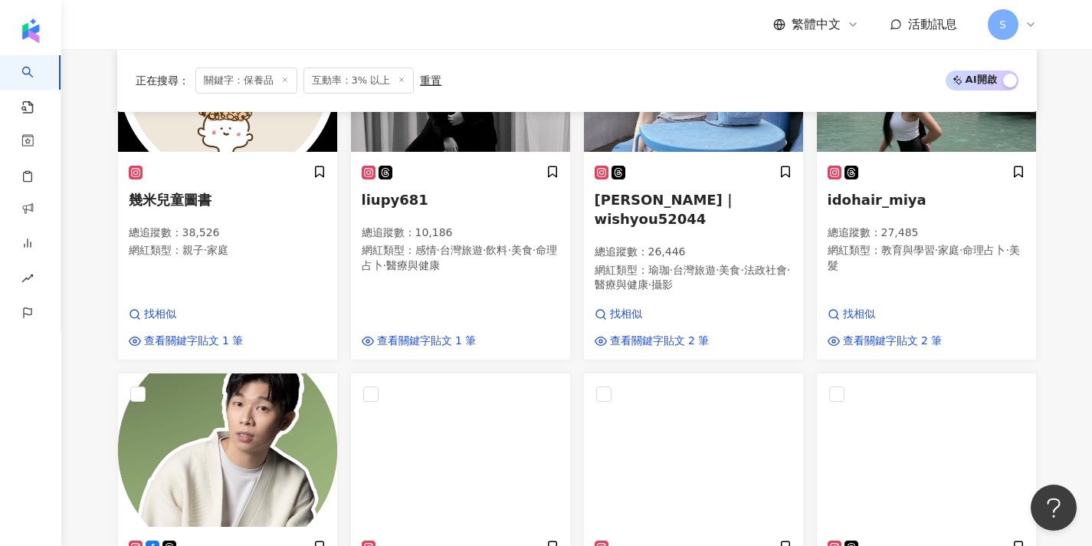
scroll to position [136, 0]
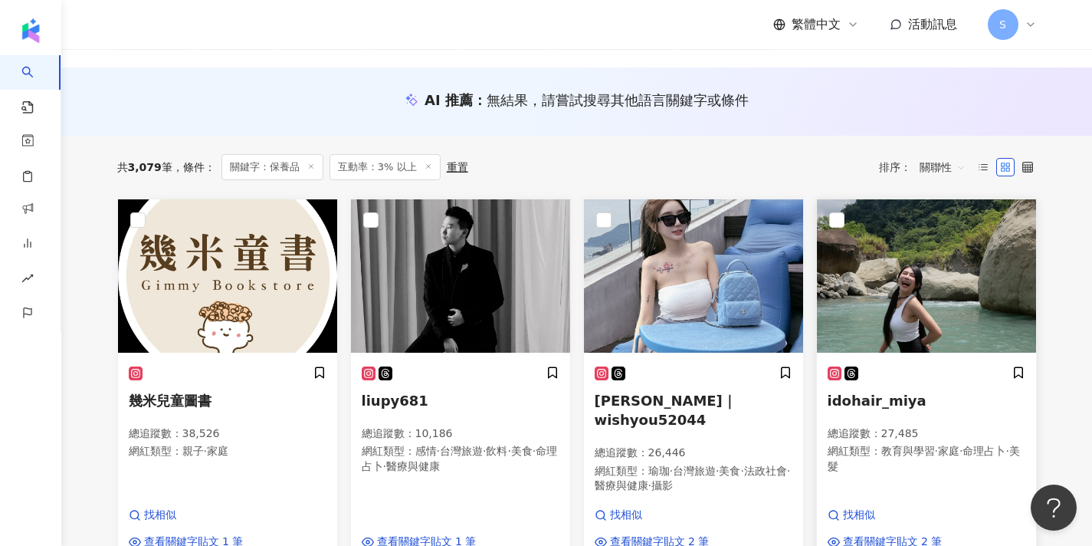
click at [891, 295] on img at bounding box center [926, 275] width 219 height 153
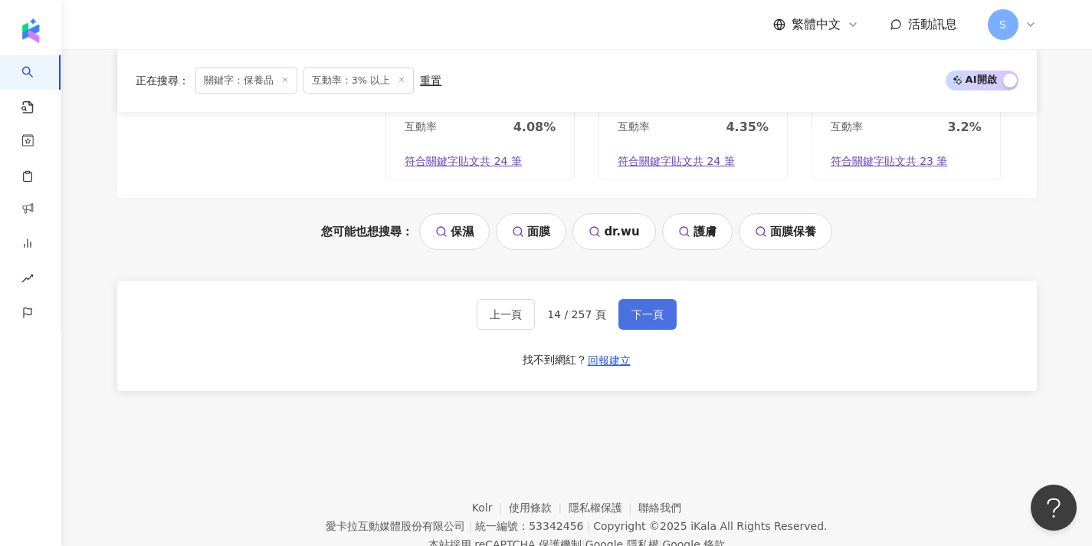
click at [656, 299] on button "下一頁" at bounding box center [647, 314] width 58 height 31
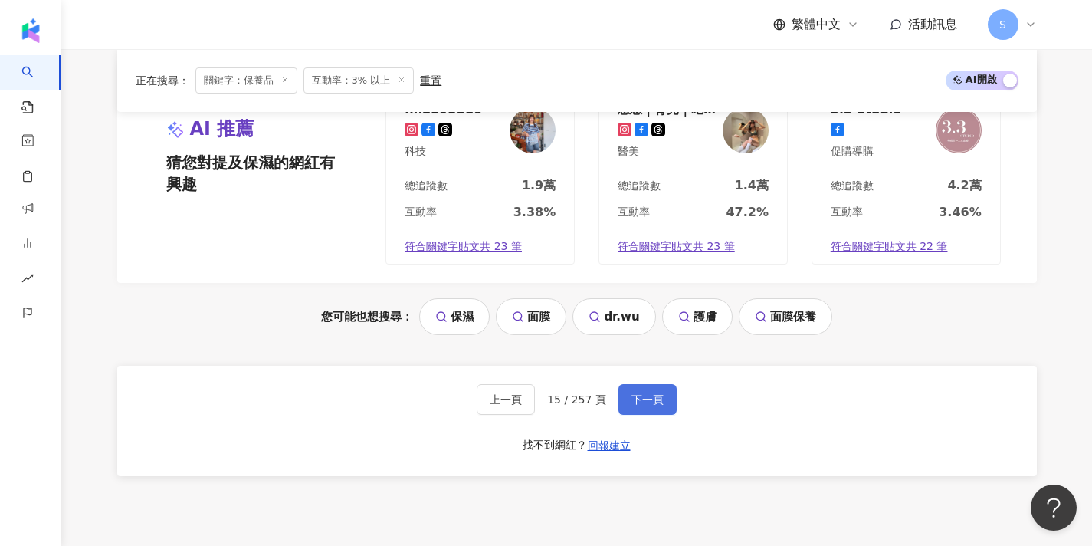
scroll to position [1396, 0]
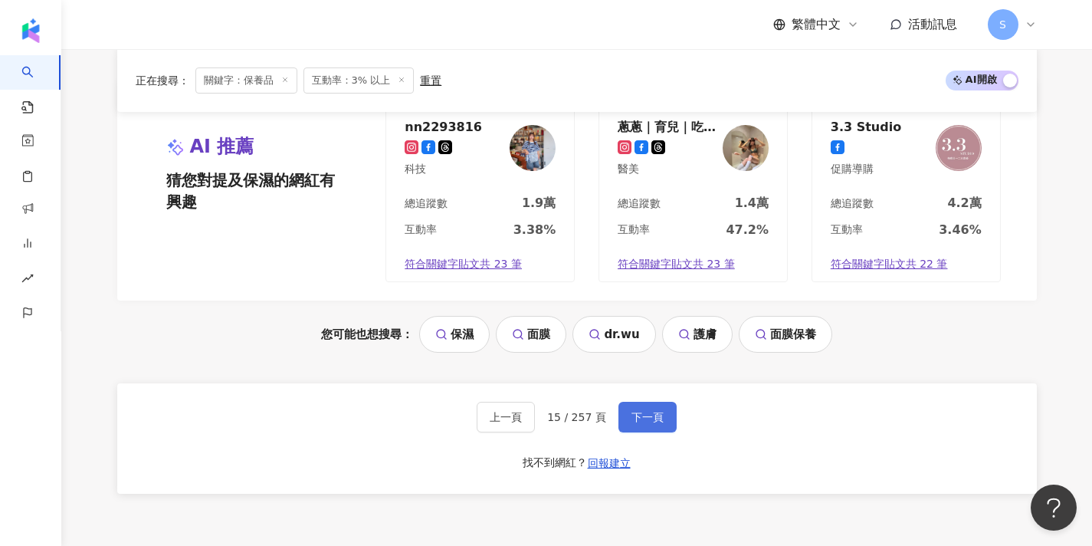
click at [648, 401] on button "下一頁" at bounding box center [647, 416] width 58 height 31
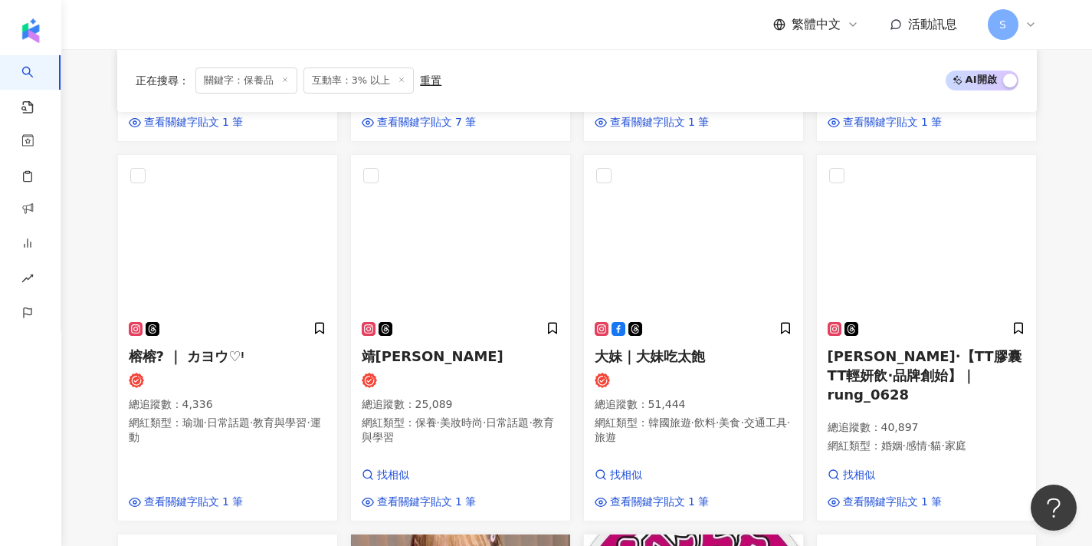
scroll to position [524, 0]
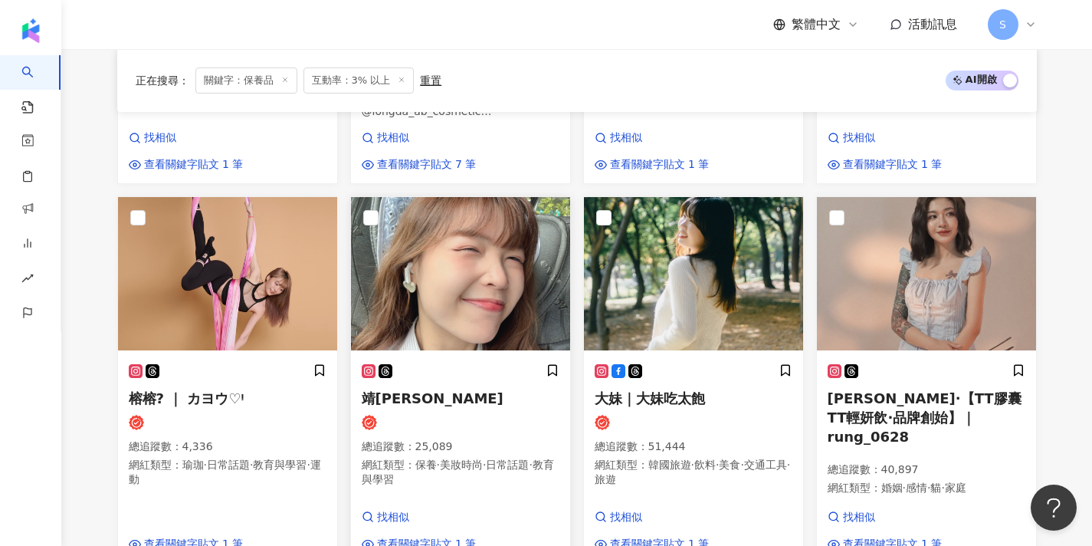
click at [420, 318] on img at bounding box center [460, 273] width 219 height 153
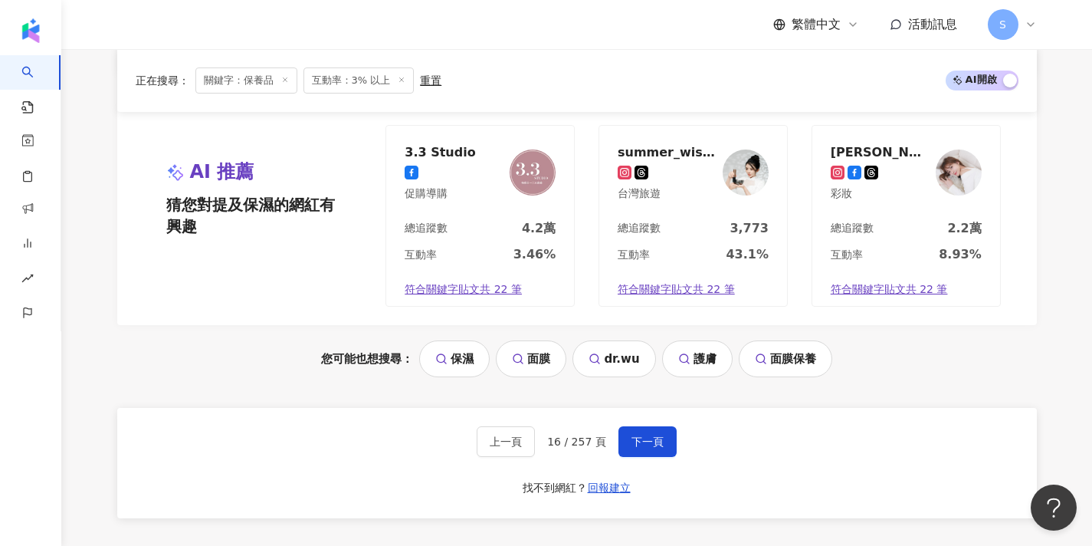
scroll to position [1387, 0]
click at [663, 425] on button "下一頁" at bounding box center [647, 440] width 58 height 31
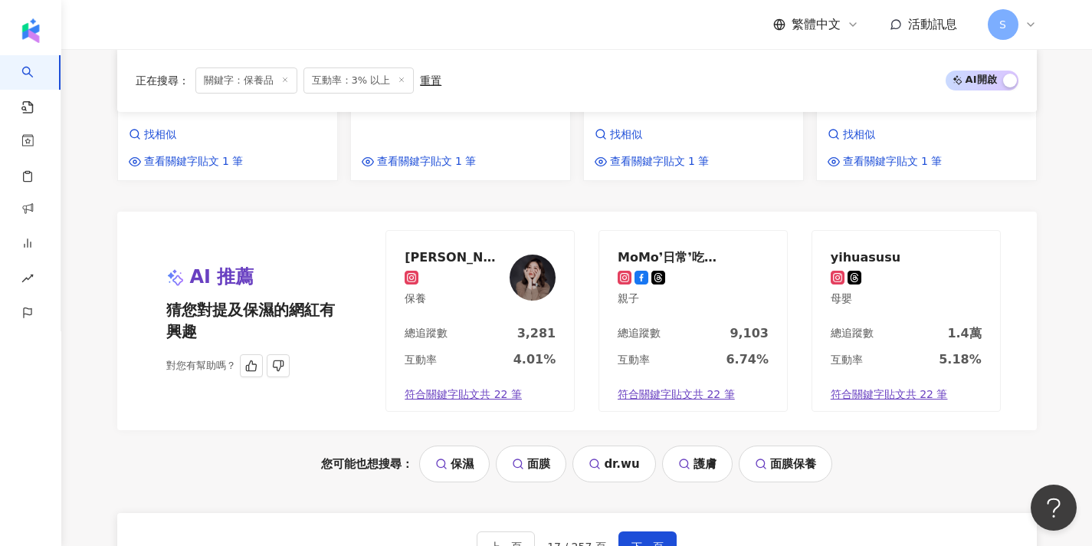
scroll to position [1293, 0]
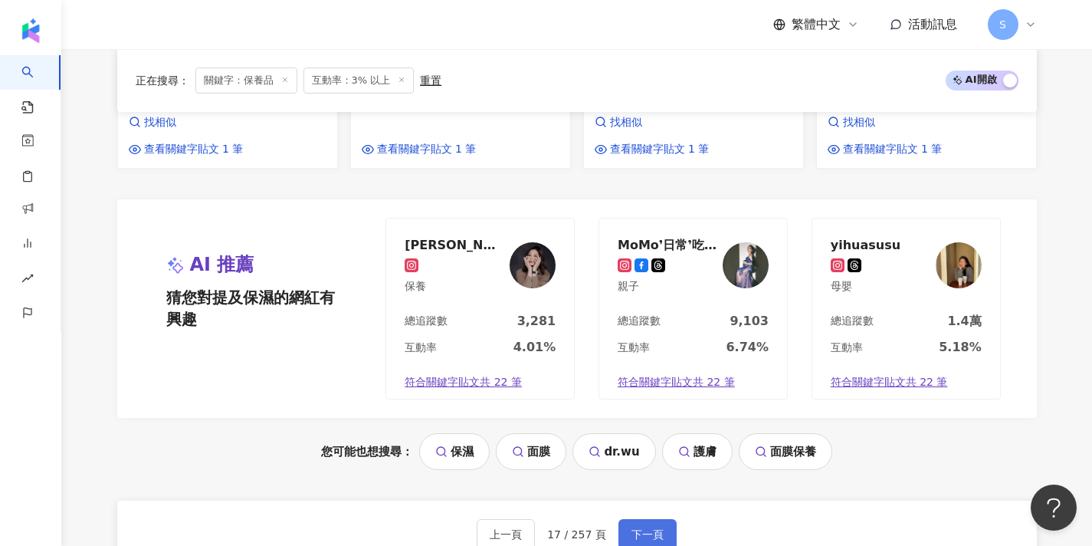
click at [654, 519] on button "下一頁" at bounding box center [647, 534] width 58 height 31
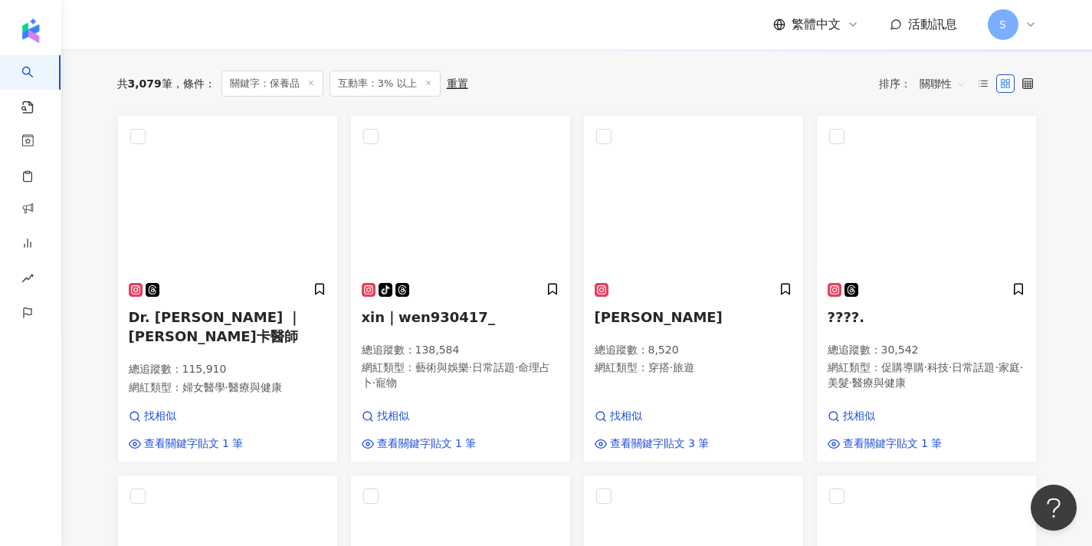
scroll to position [235, 0]
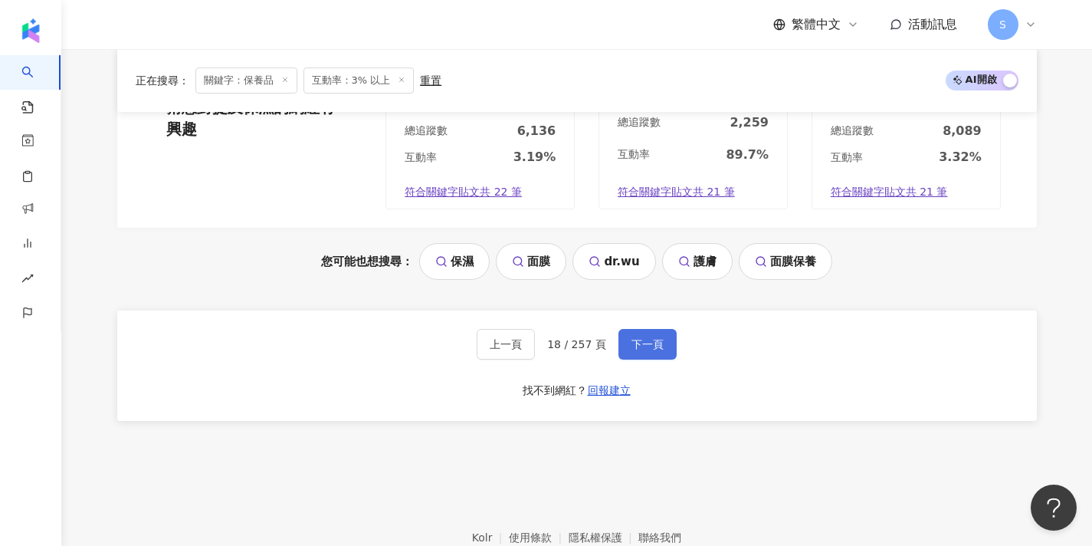
click at [650, 338] on span "下一頁" at bounding box center [647, 344] width 32 height 12
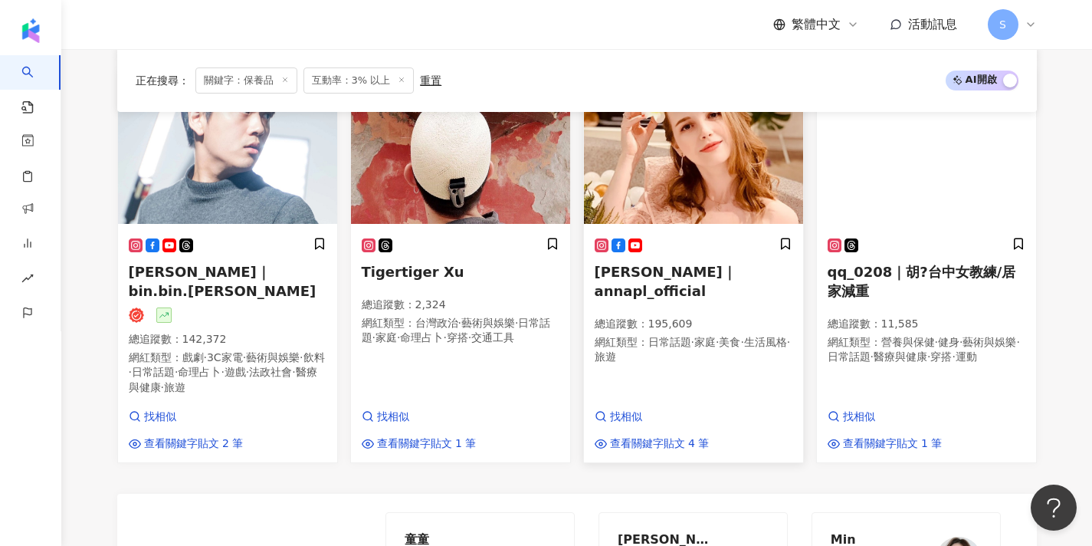
scroll to position [1008, 1]
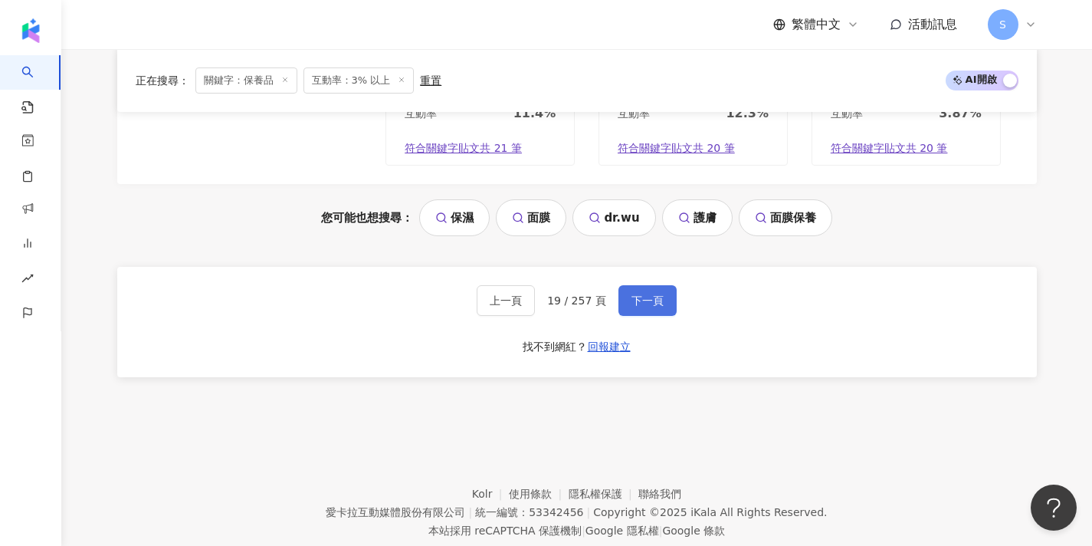
click at [643, 294] on span "下一頁" at bounding box center [647, 300] width 32 height 12
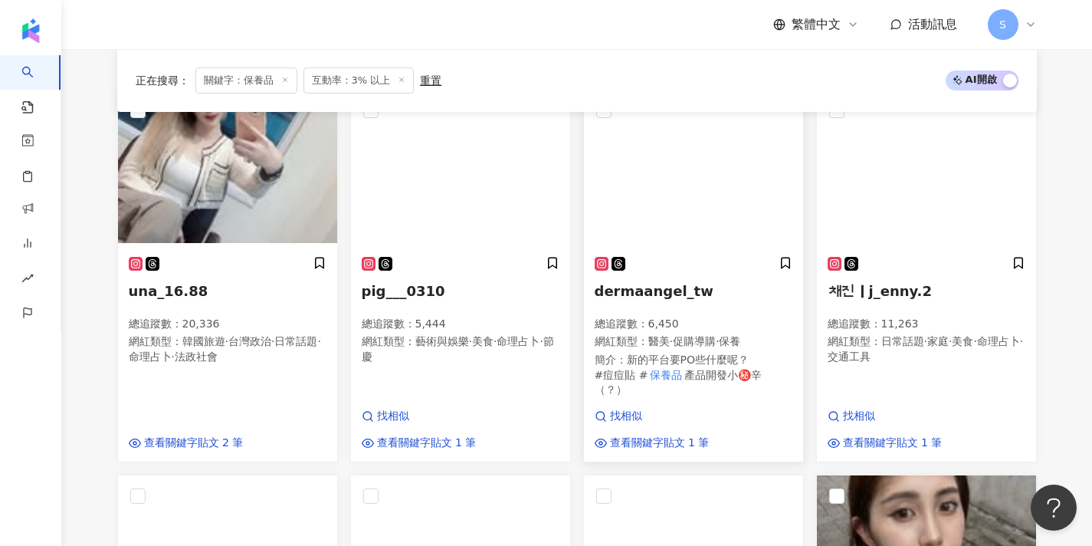
scroll to position [221, 0]
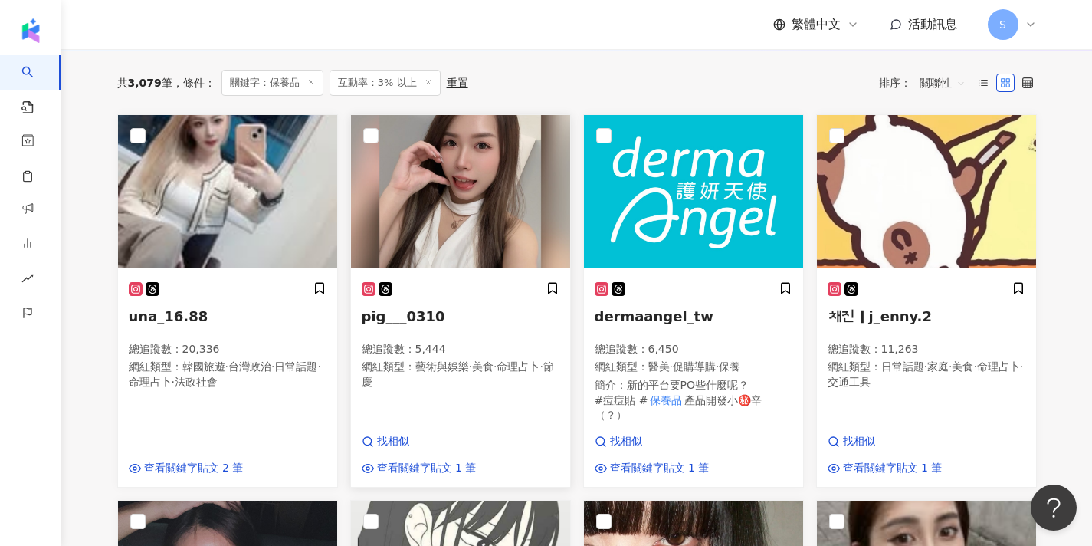
click at [523, 242] on img at bounding box center [460, 191] width 219 height 153
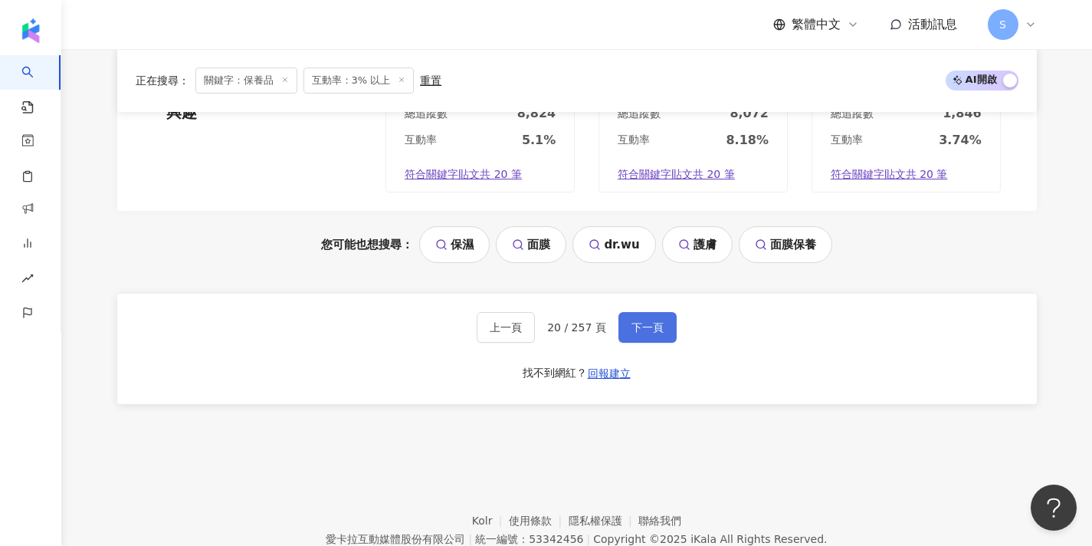
click at [647, 312] on button "下一頁" at bounding box center [647, 327] width 58 height 31
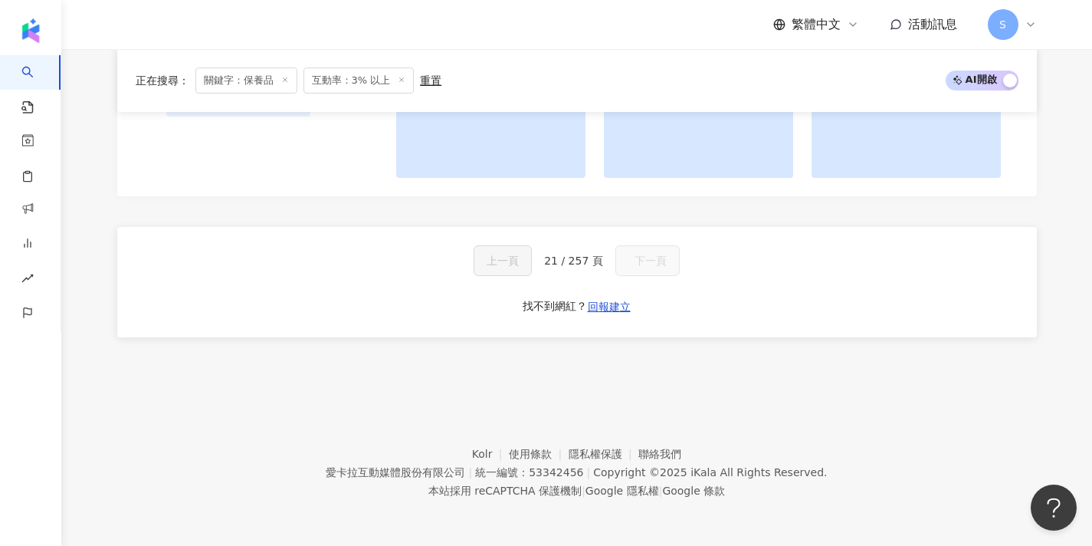
scroll to position [1292, 0]
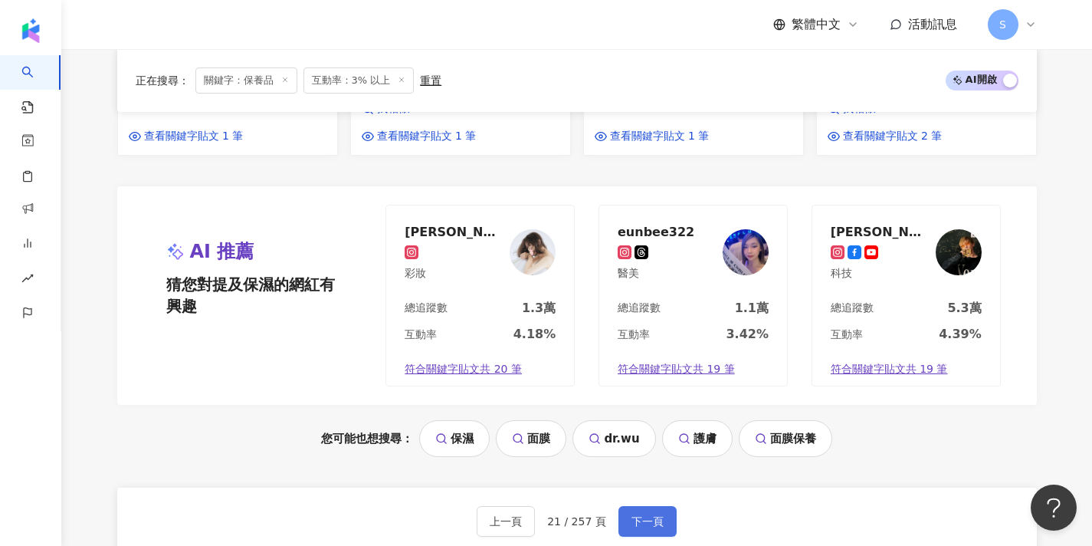
click at [637, 515] on span "下一頁" at bounding box center [647, 521] width 32 height 12
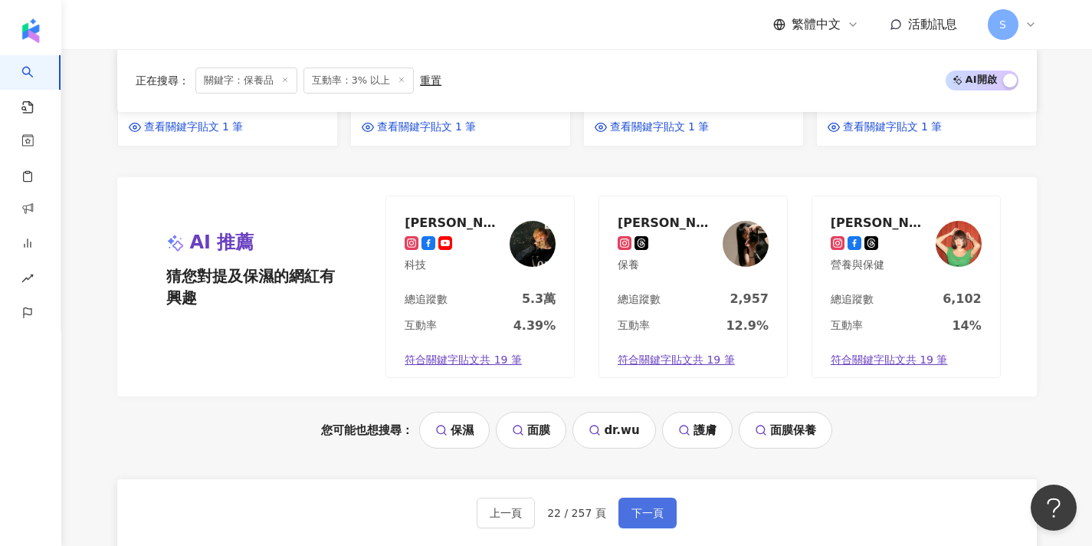
click at [649, 506] on span "下一頁" at bounding box center [647, 512] width 32 height 12
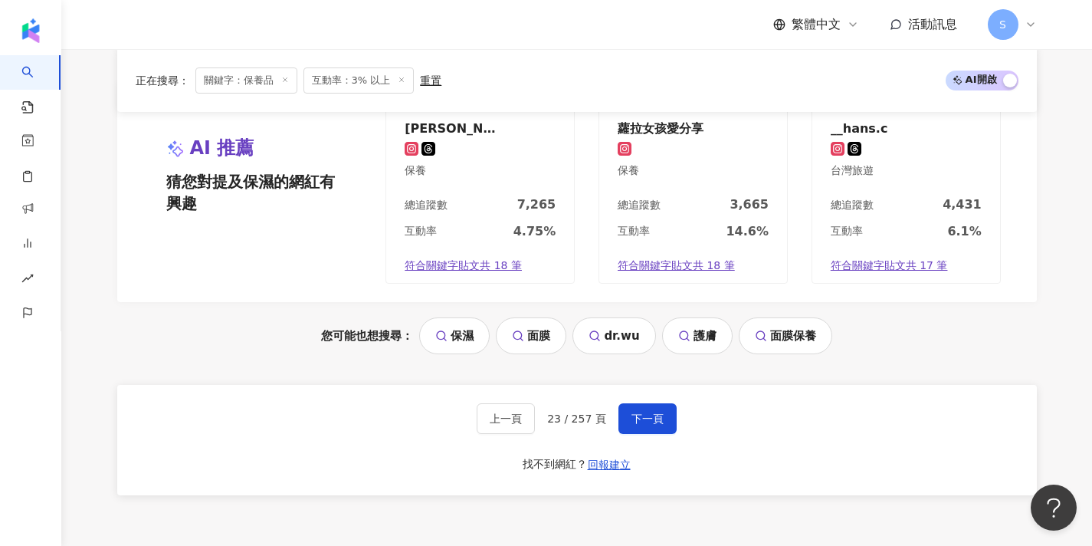
scroll to position [1383, 0]
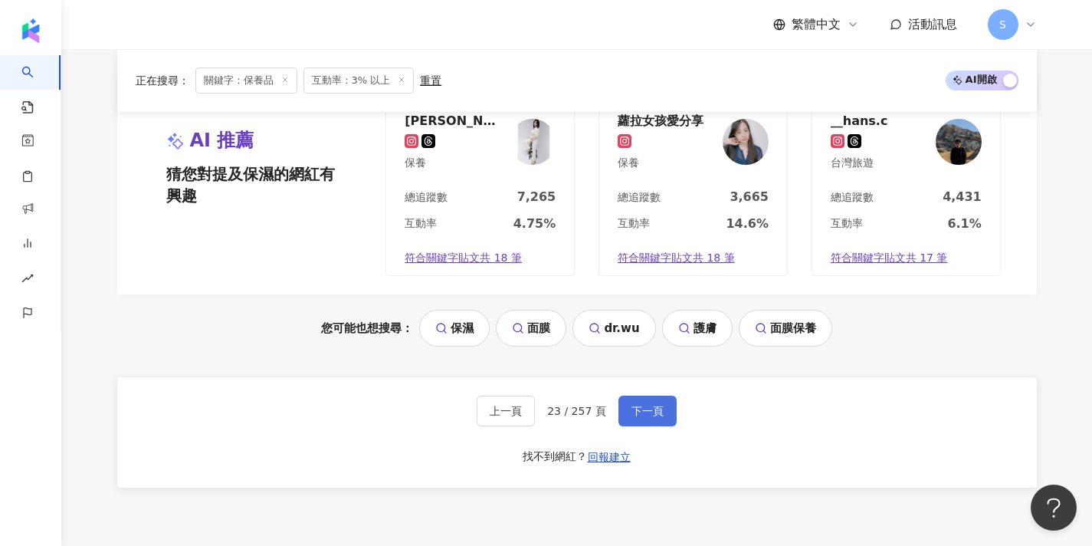
click at [650, 395] on button "下一頁" at bounding box center [647, 410] width 58 height 31
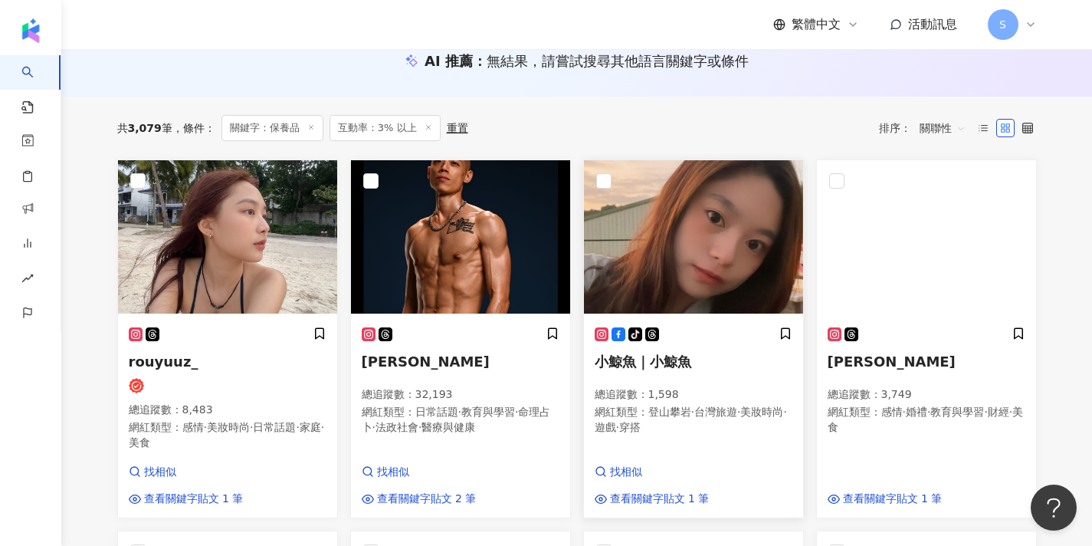
scroll to position [188, 0]
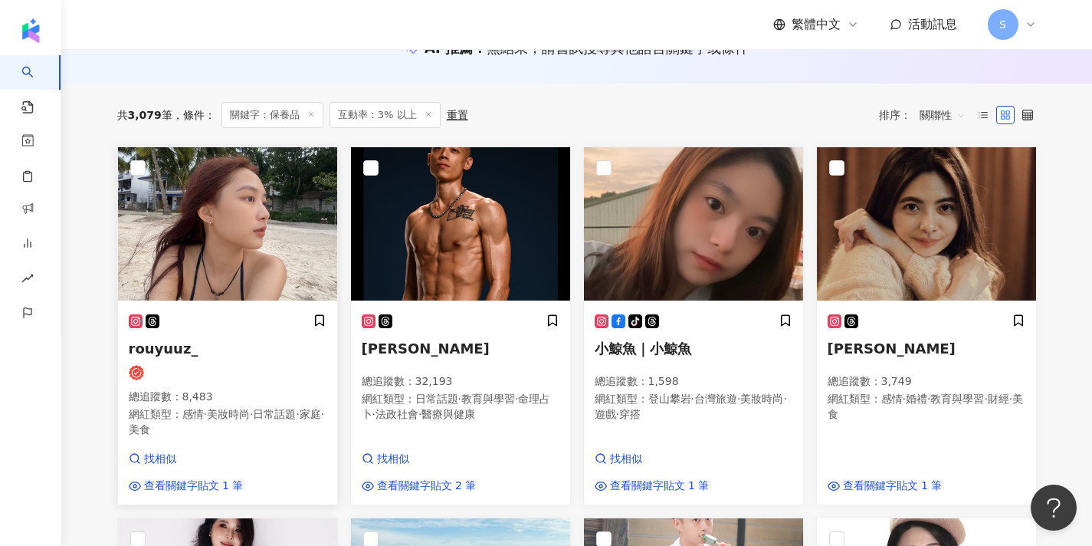
click at [286, 418] on span "日常話題" at bounding box center [274, 414] width 43 height 12
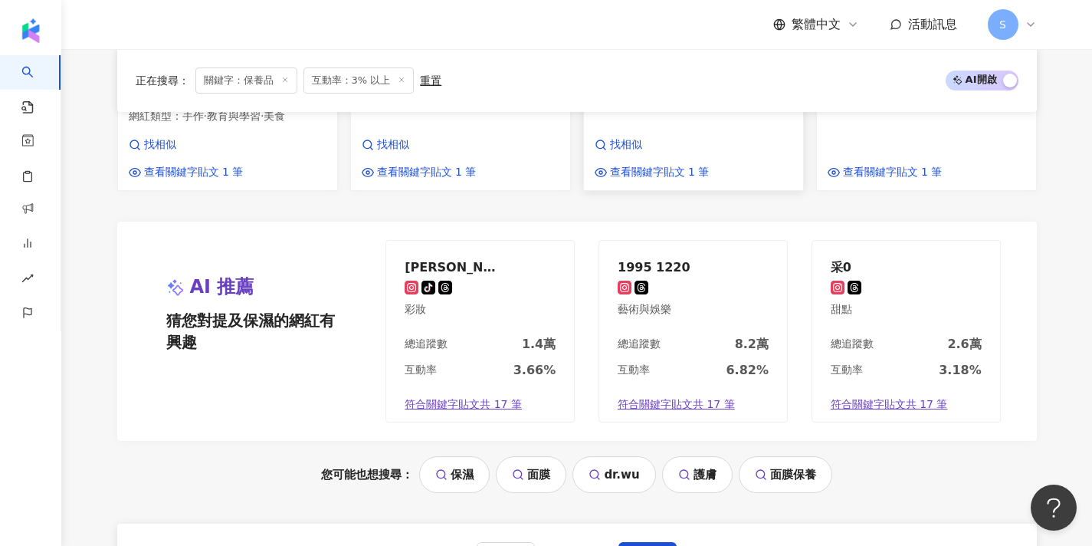
scroll to position [1322, 0]
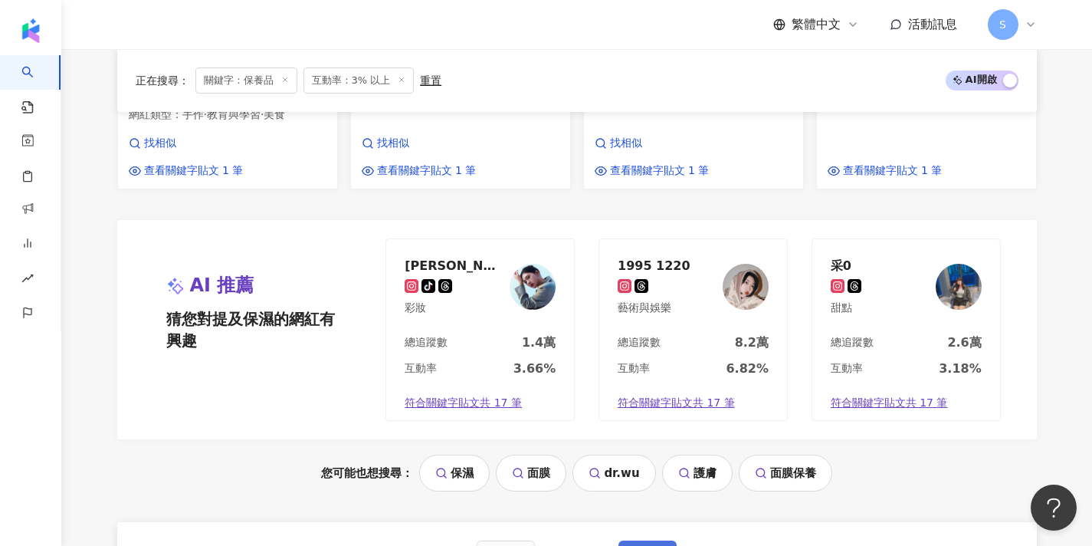
click at [653, 545] on span "下一頁" at bounding box center [647, 555] width 32 height 12
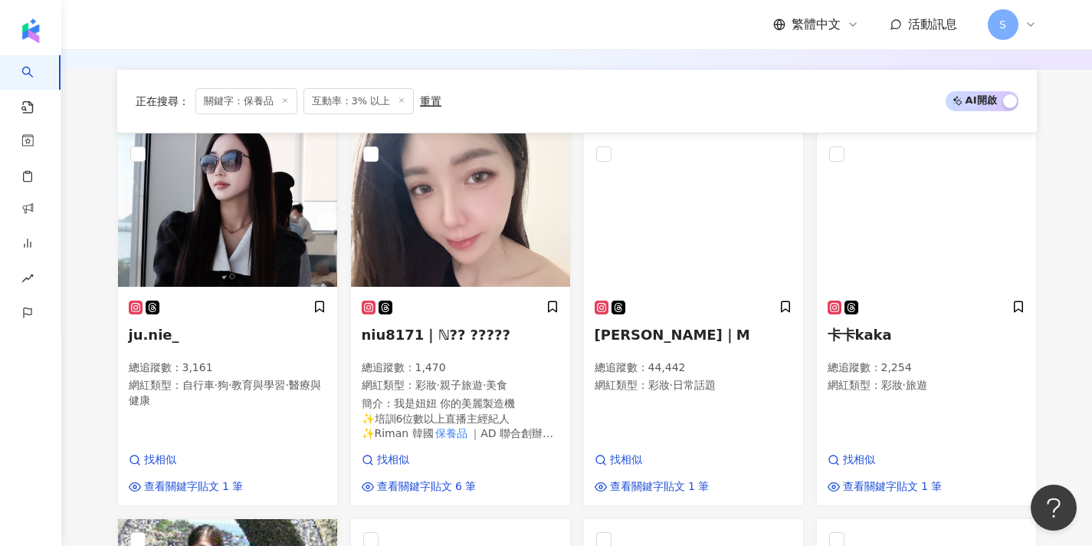
scroll to position [259, 0]
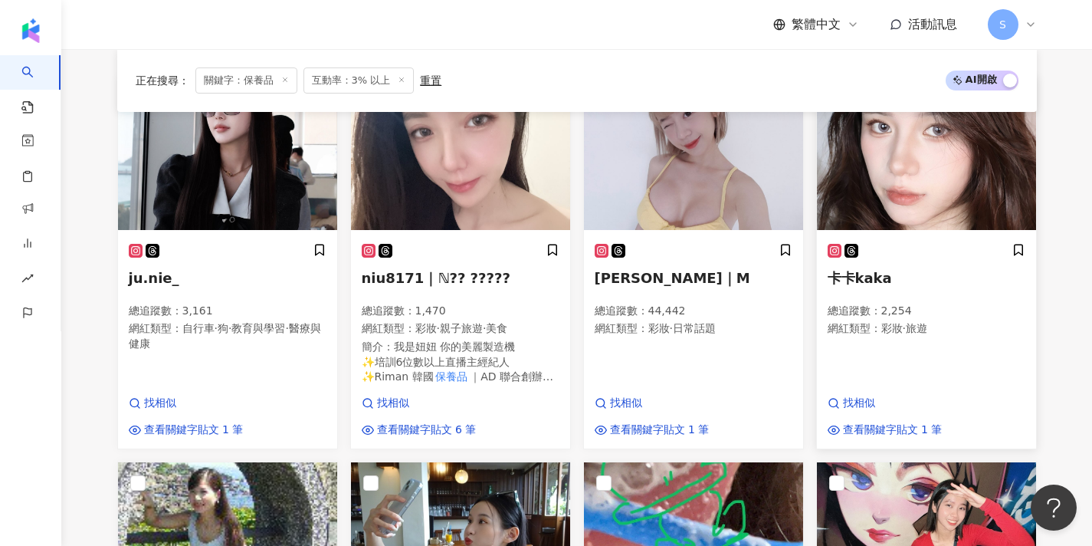
click at [863, 181] on img at bounding box center [926, 153] width 219 height 153
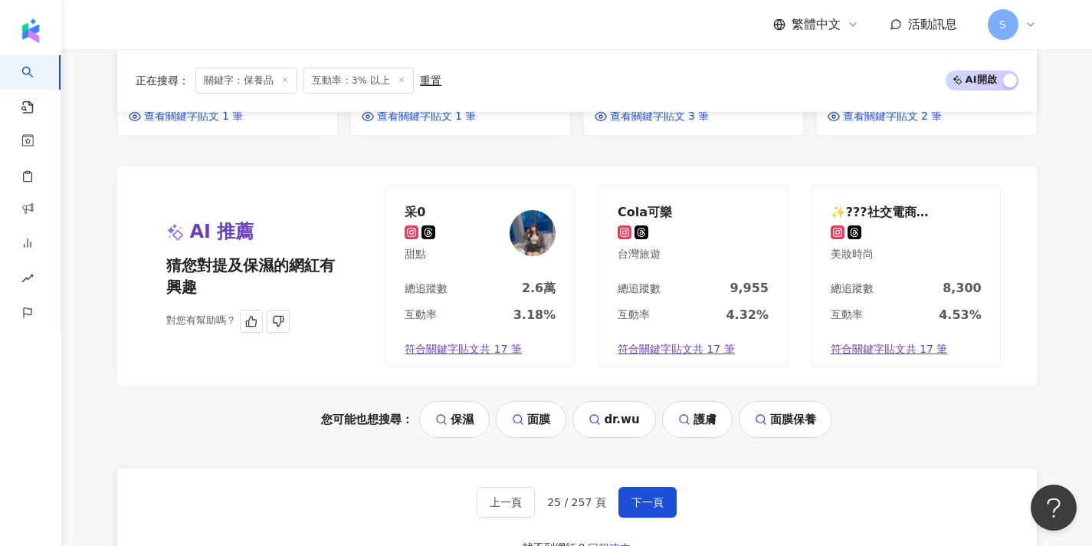
scroll to position [1357, 0]
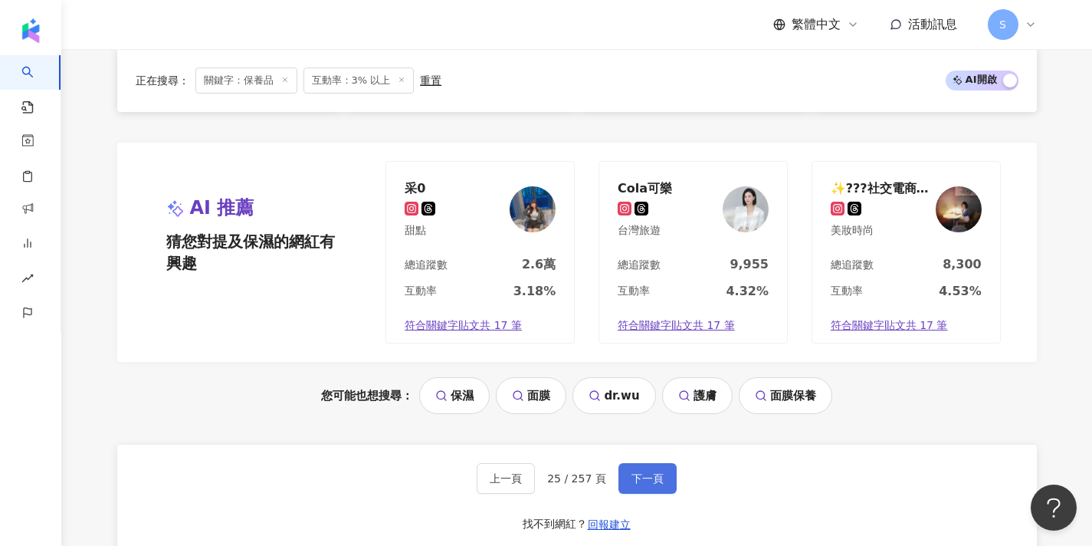
click at [635, 472] on span "下一頁" at bounding box center [647, 478] width 32 height 12
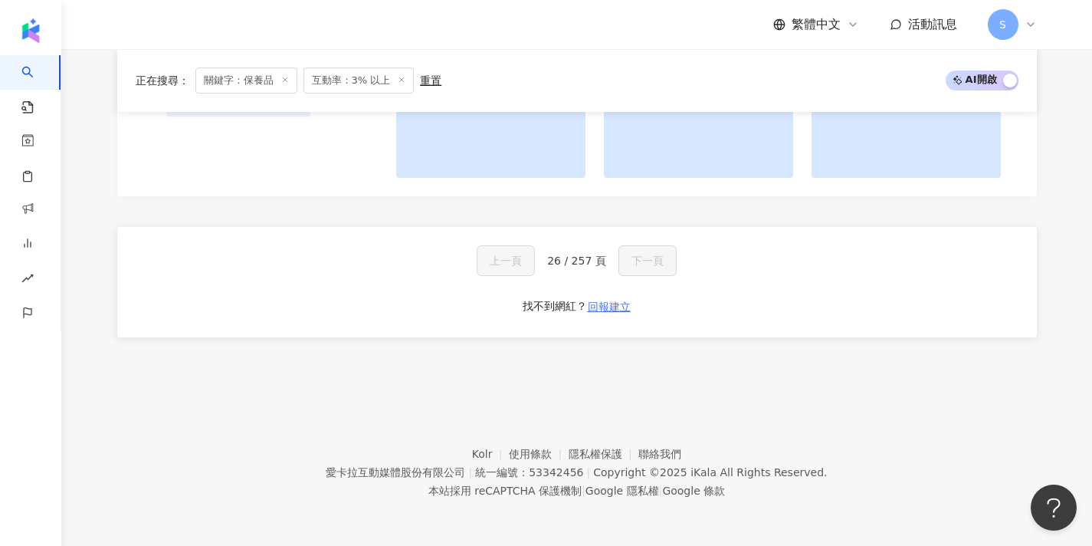
scroll to position [1292, 0]
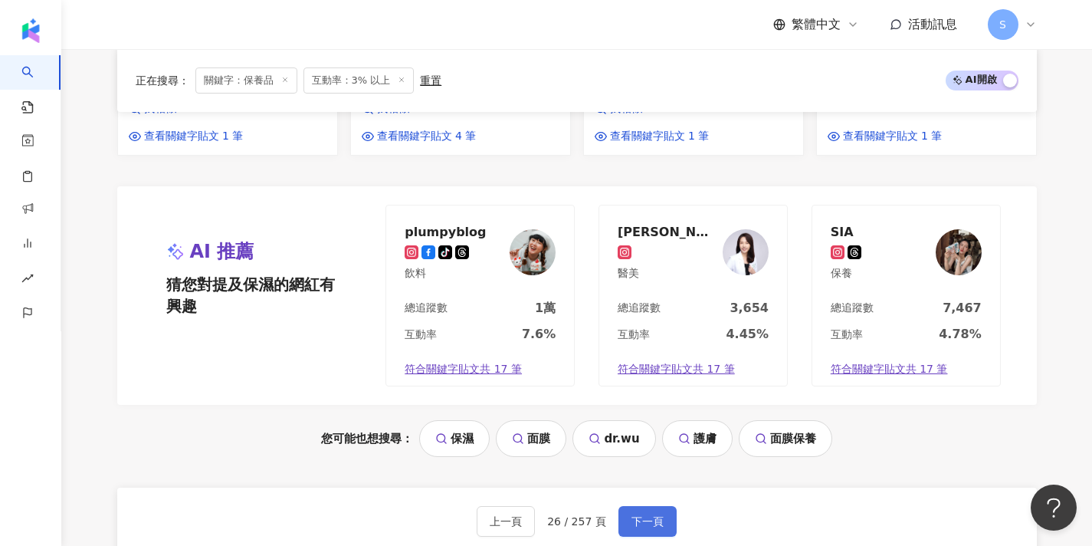
click at [637, 506] on button "下一頁" at bounding box center [647, 521] width 58 height 31
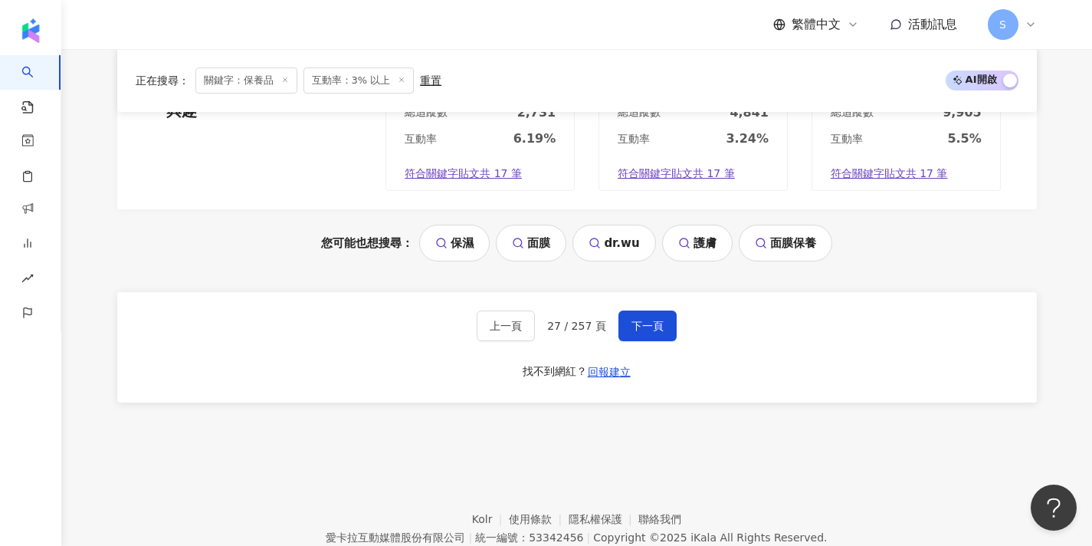
scroll to position [1502, 0]
click at [647, 311] on button "下一頁" at bounding box center [647, 326] width 58 height 31
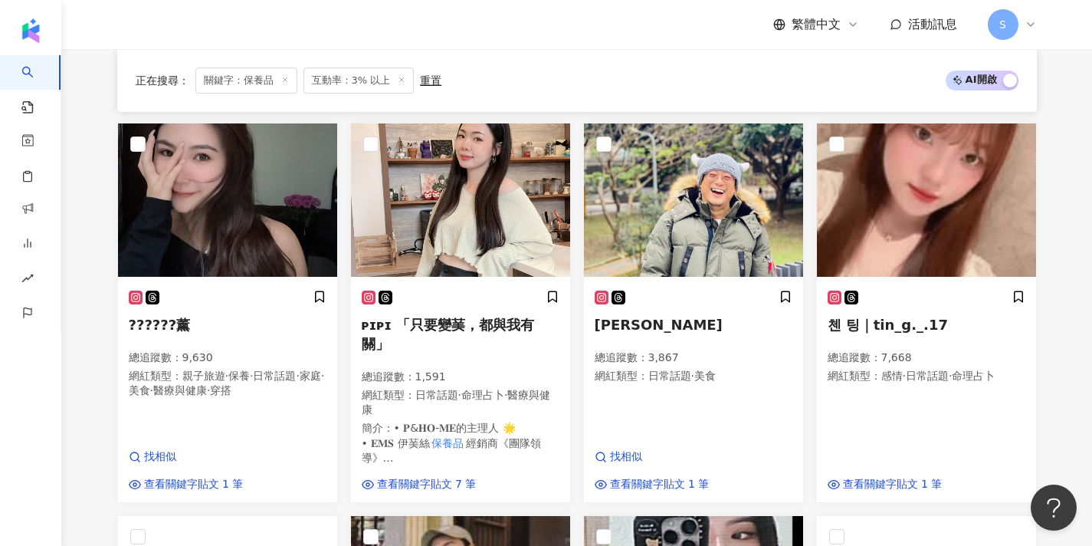
scroll to position [588, 0]
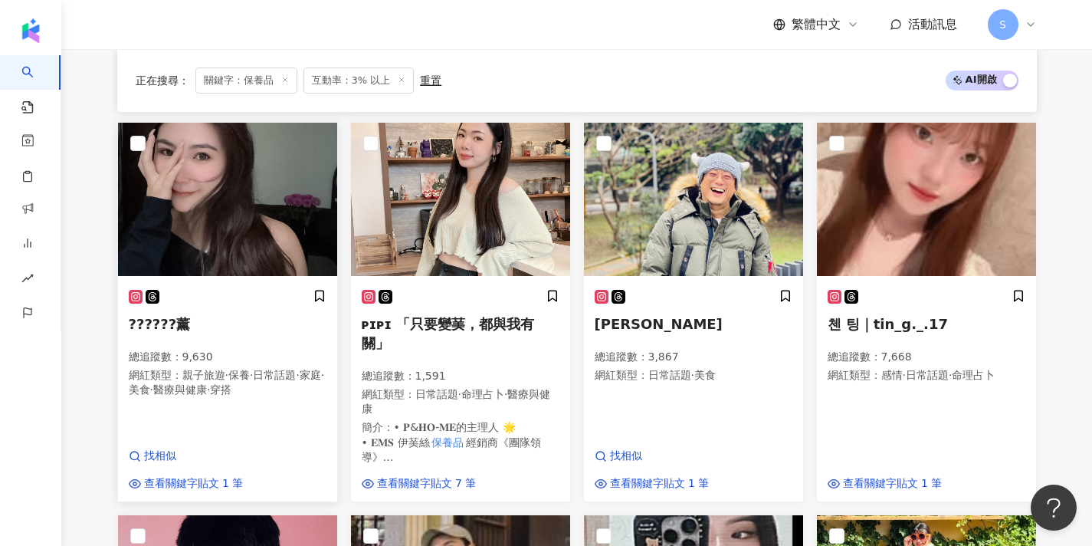
click at [256, 314] on h5 "??????薰" at bounding box center [228, 323] width 198 height 19
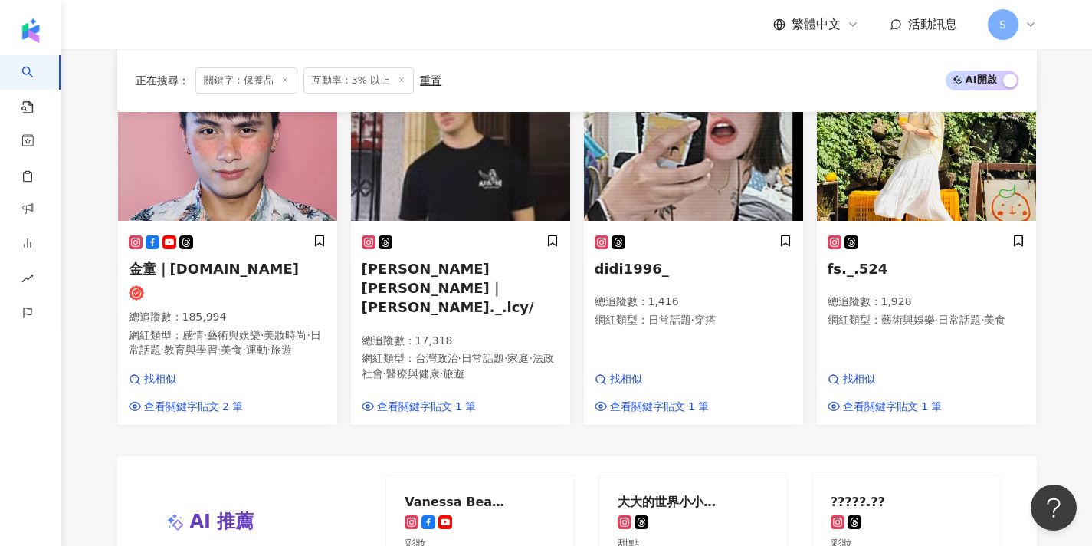
scroll to position [1046, 0]
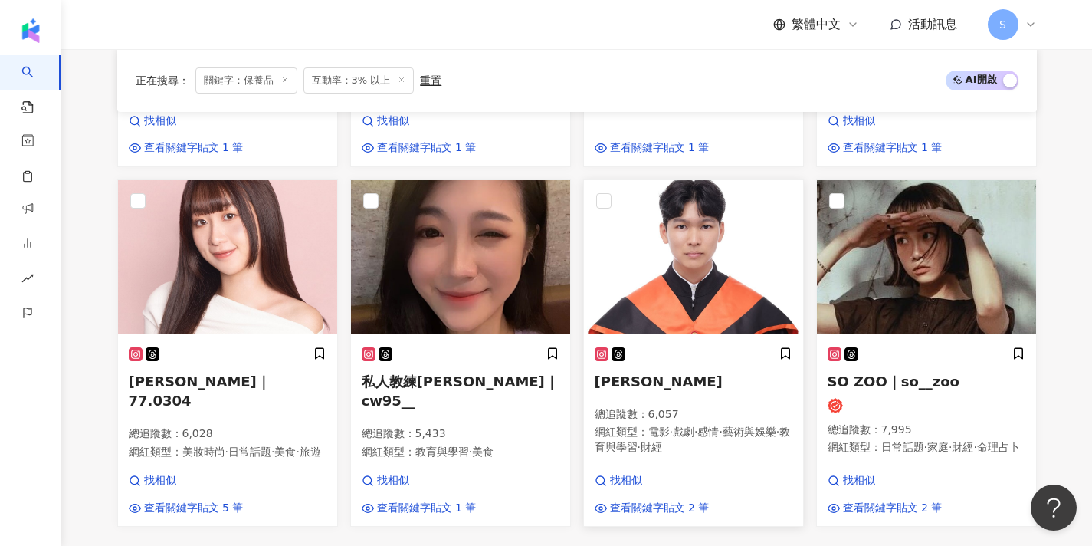
scroll to position [910, 0]
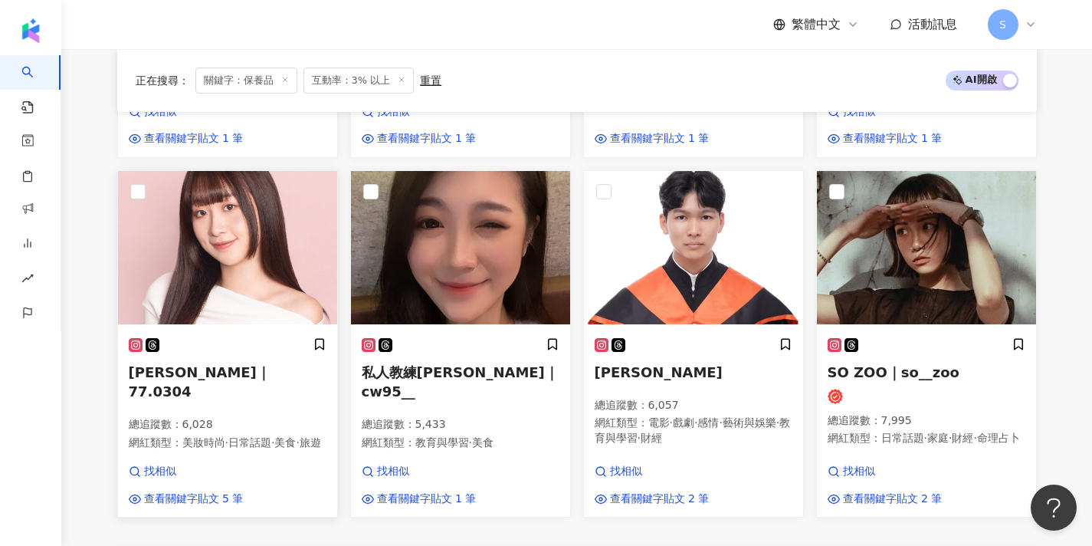
click at [273, 220] on img at bounding box center [227, 247] width 219 height 153
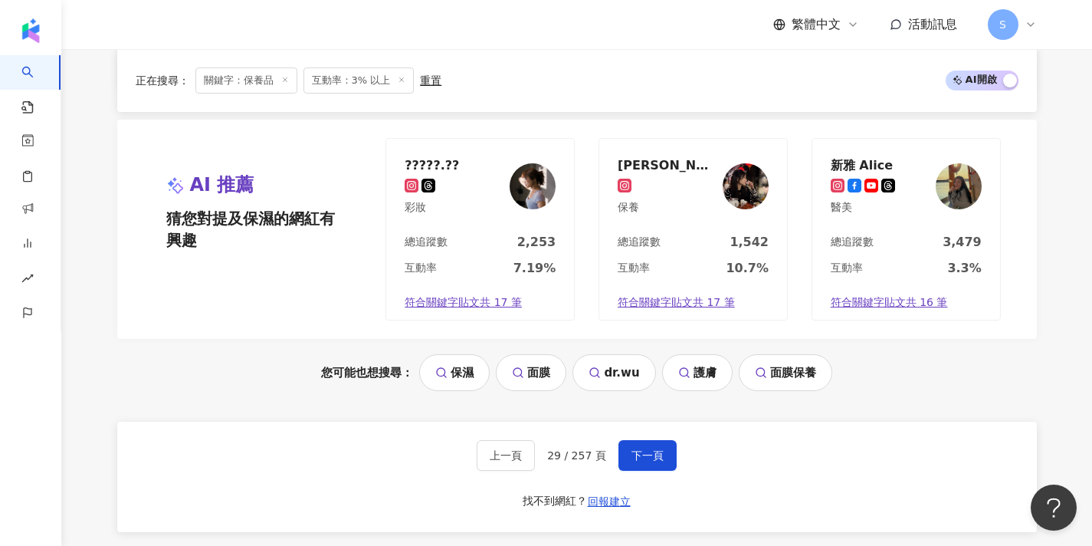
scroll to position [1346, 0]
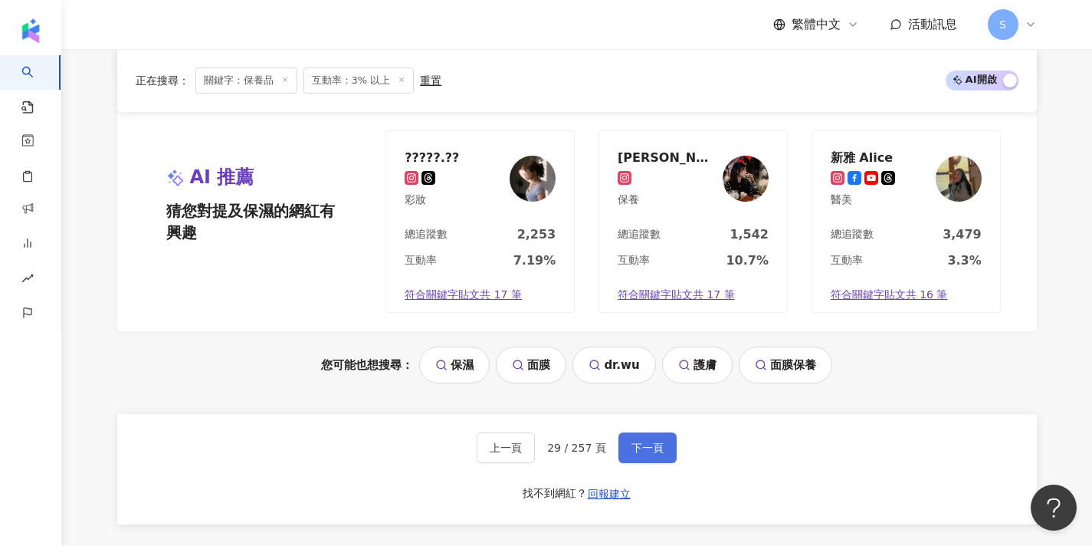
click at [631, 441] on span "下一頁" at bounding box center [647, 447] width 32 height 12
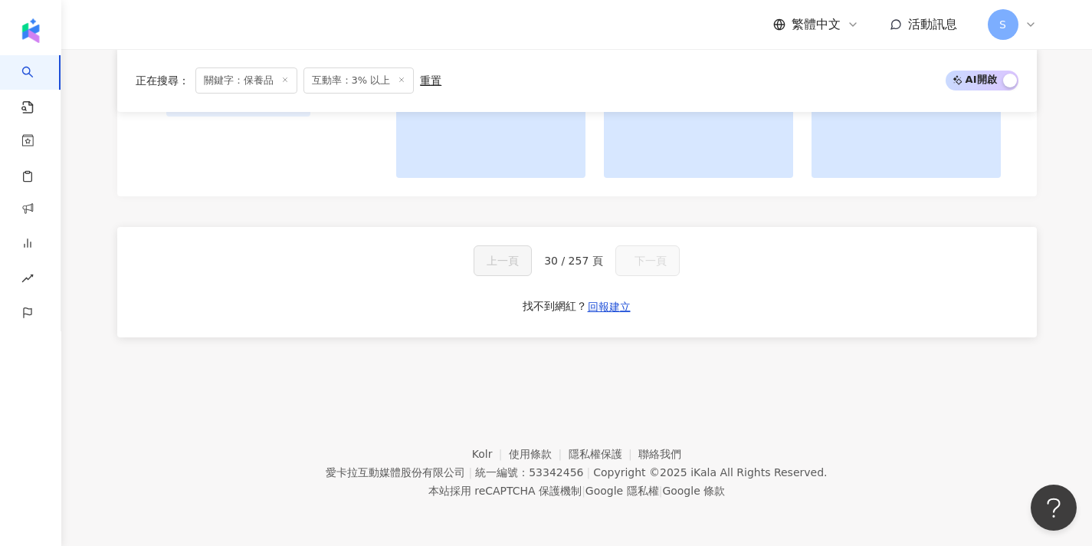
scroll to position [1292, 0]
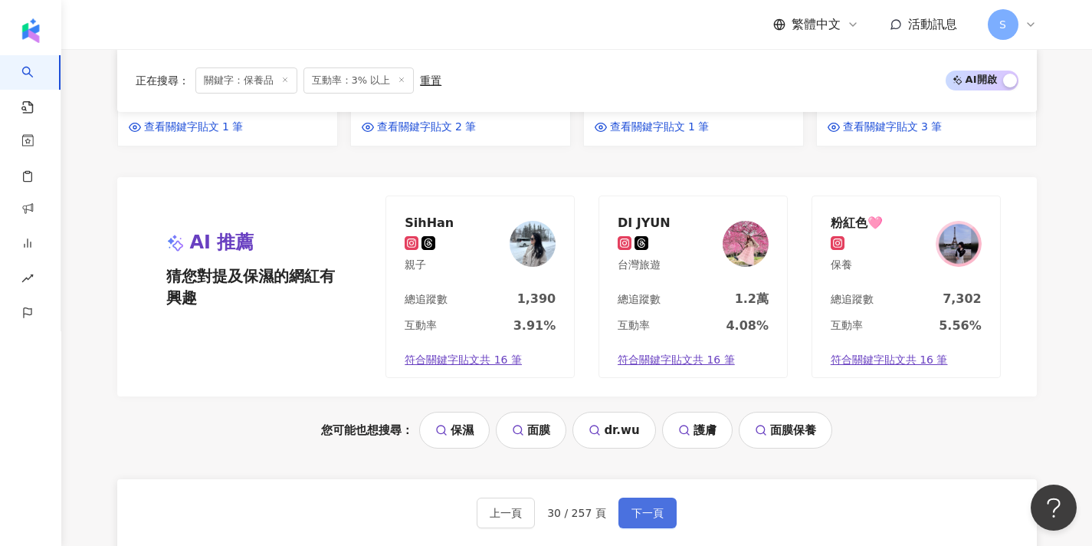
click at [639, 497] on button "下一頁" at bounding box center [647, 512] width 58 height 31
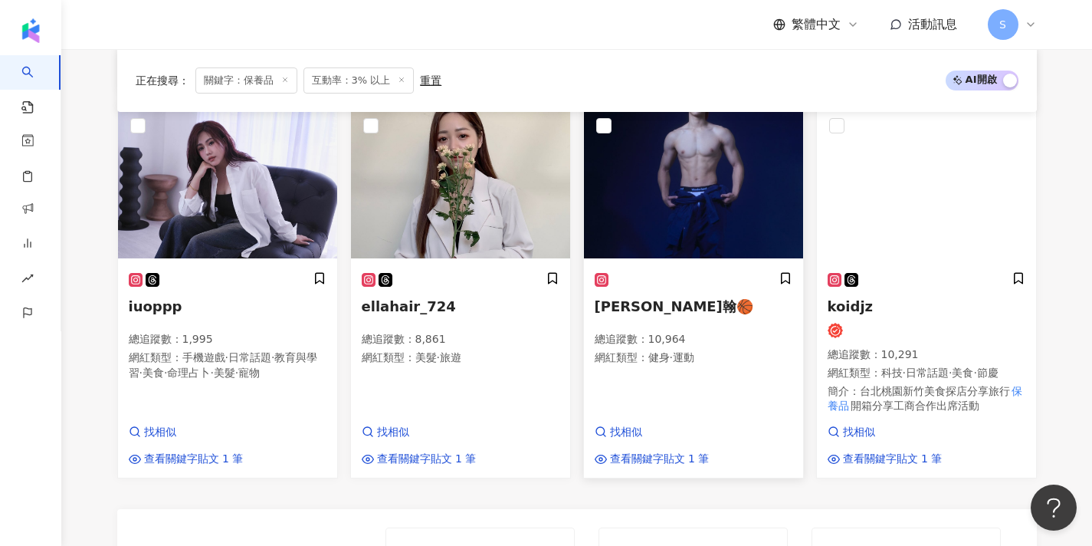
scroll to position [954, 0]
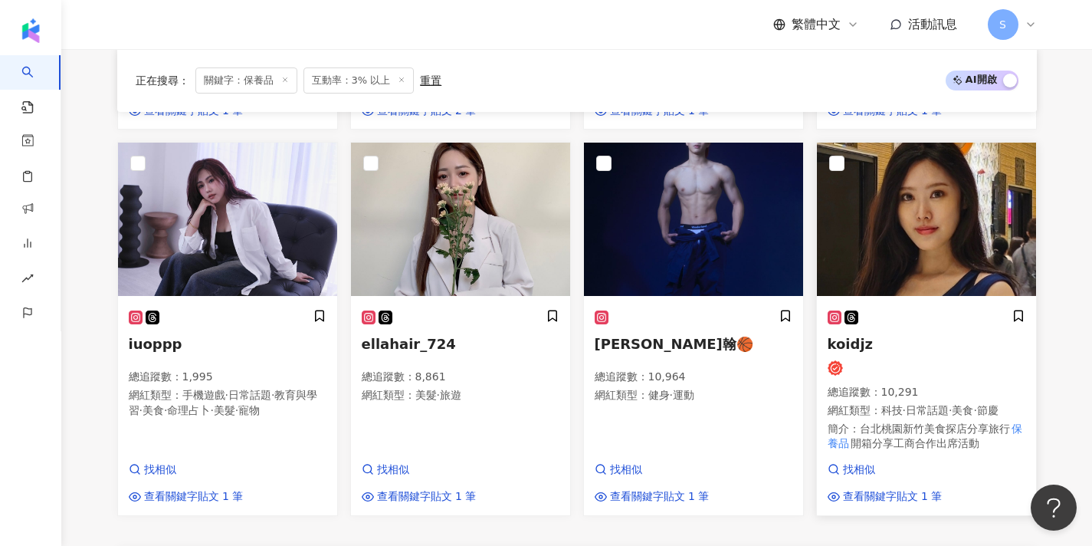
click at [957, 352] on div "koidjz 總追蹤數 ： 10,291 網紅類型 ： 科技 · 日常話題 · 美食 · 節慶 簡介 ： 台北桃園新竹美食探店分享旅行 保養品 開箱分享工商合…" at bounding box center [926, 385] width 198 height 152
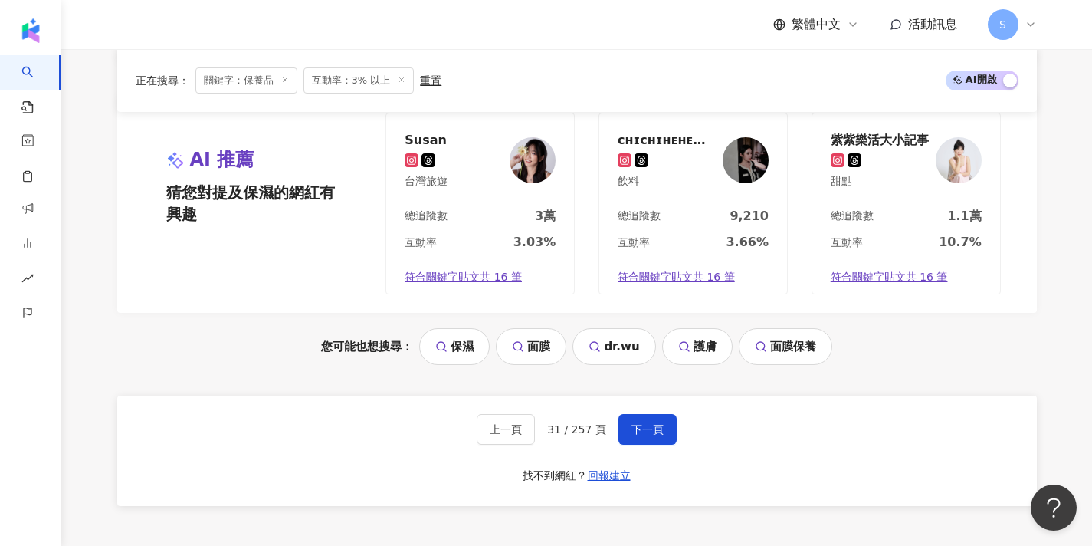
scroll to position [1427, 0]
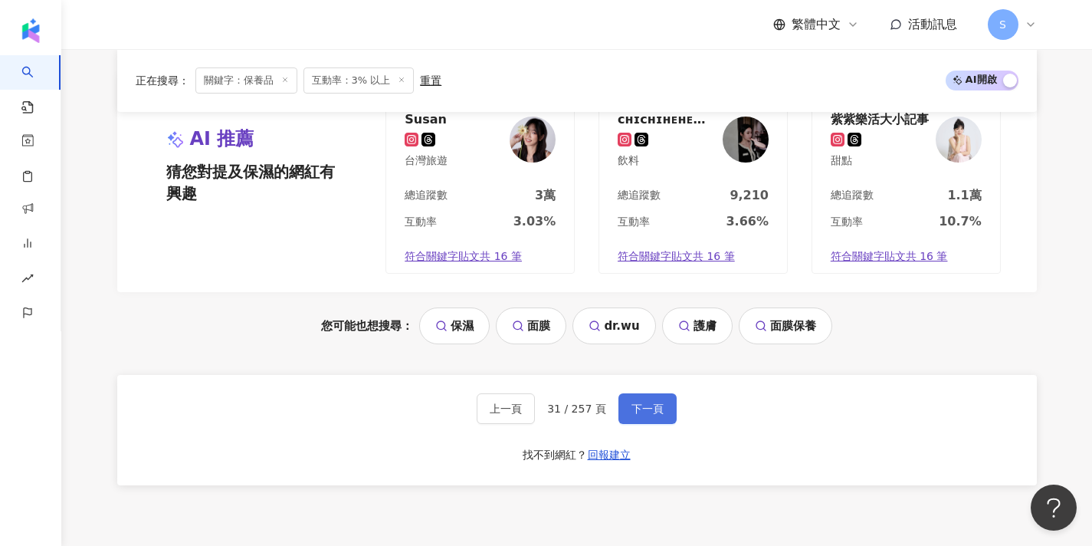
click at [620, 393] on button "下一頁" at bounding box center [647, 408] width 58 height 31
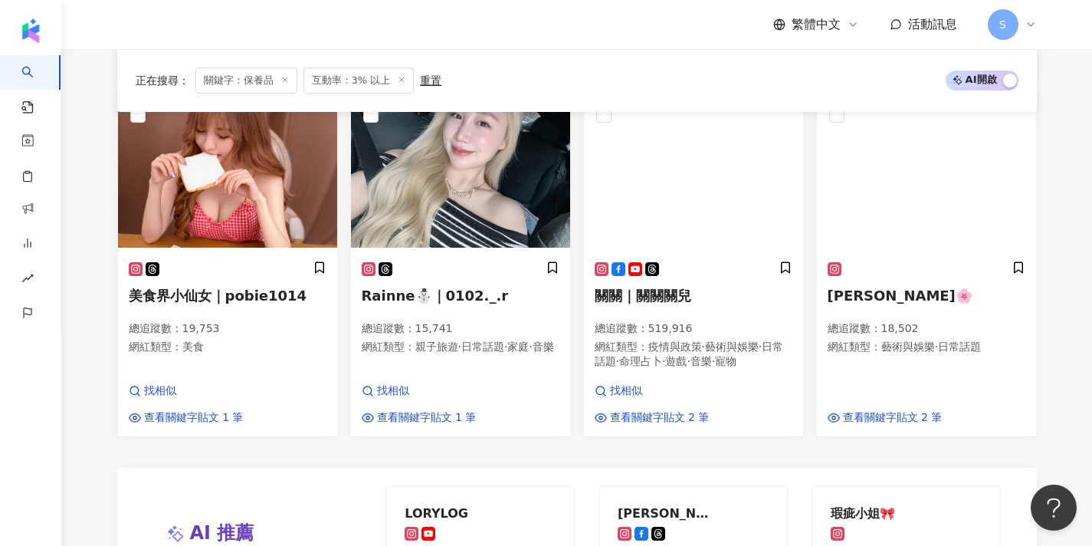
scroll to position [957, 0]
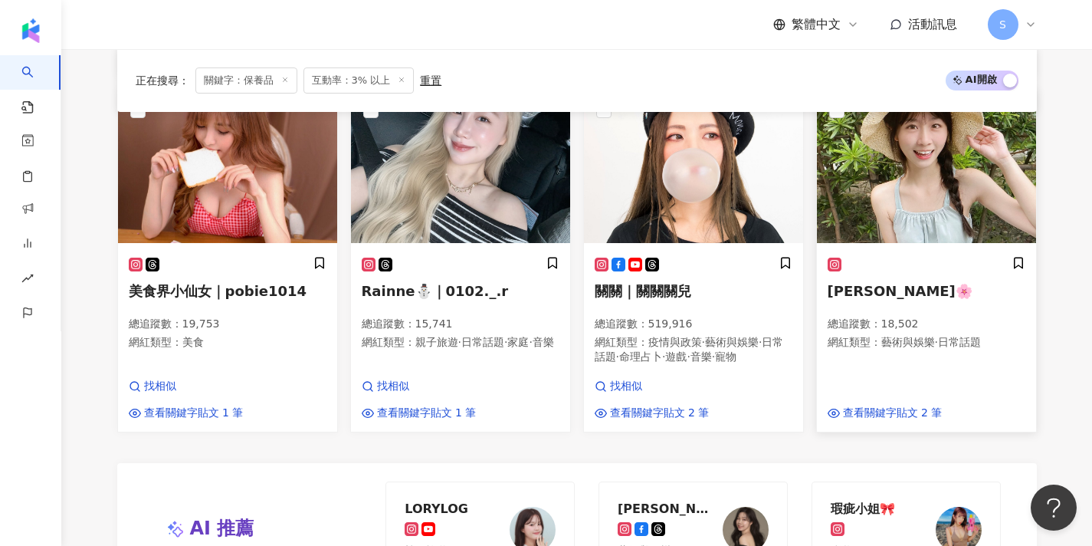
click at [877, 326] on div "茵茵🌸 總追蹤數 ： 18,502 網紅類型 ： 藝術與娛樂 · 日常話題" at bounding box center [926, 309] width 198 height 107
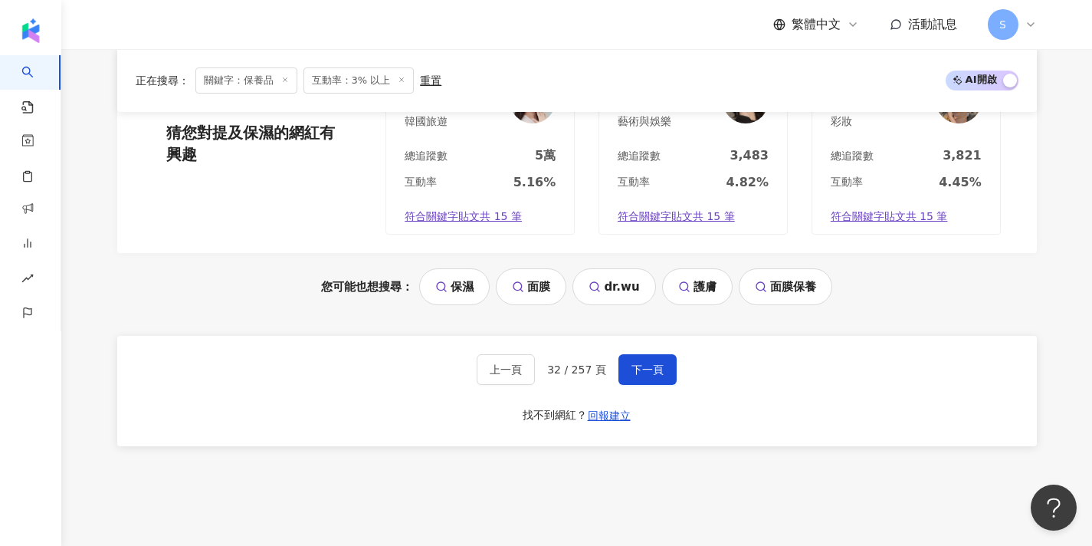
scroll to position [1402, 0]
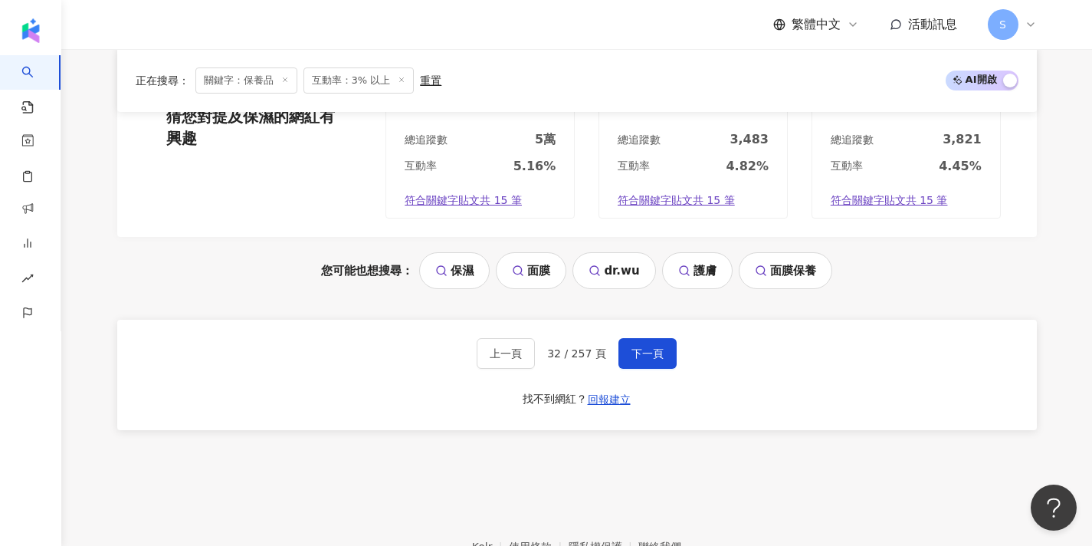
click at [641, 337] on div "上一頁 32 / 257 頁 下一頁 找不到網紅？ 回報建立" at bounding box center [576, 374] width 919 height 110
click at [641, 338] on button "下一頁" at bounding box center [647, 353] width 58 height 31
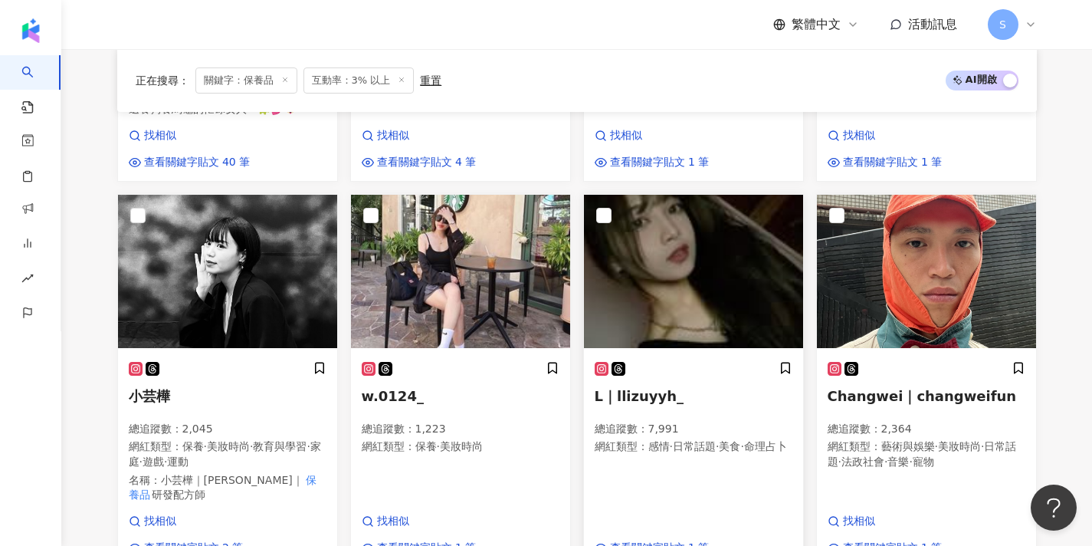
scroll to position [935, 0]
click at [458, 361] on div at bounding box center [461, 369] width 198 height 16
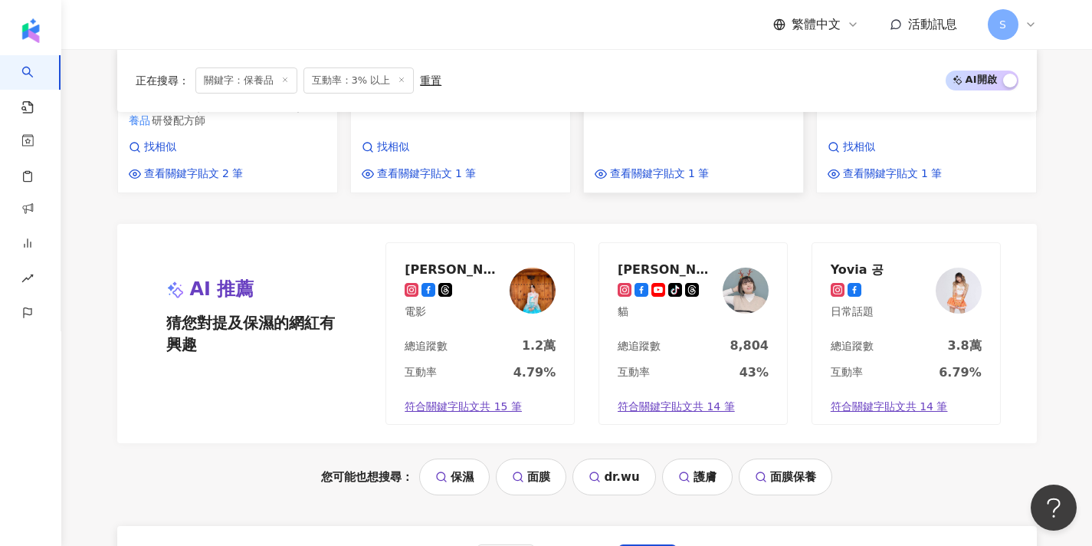
scroll to position [1312, 0]
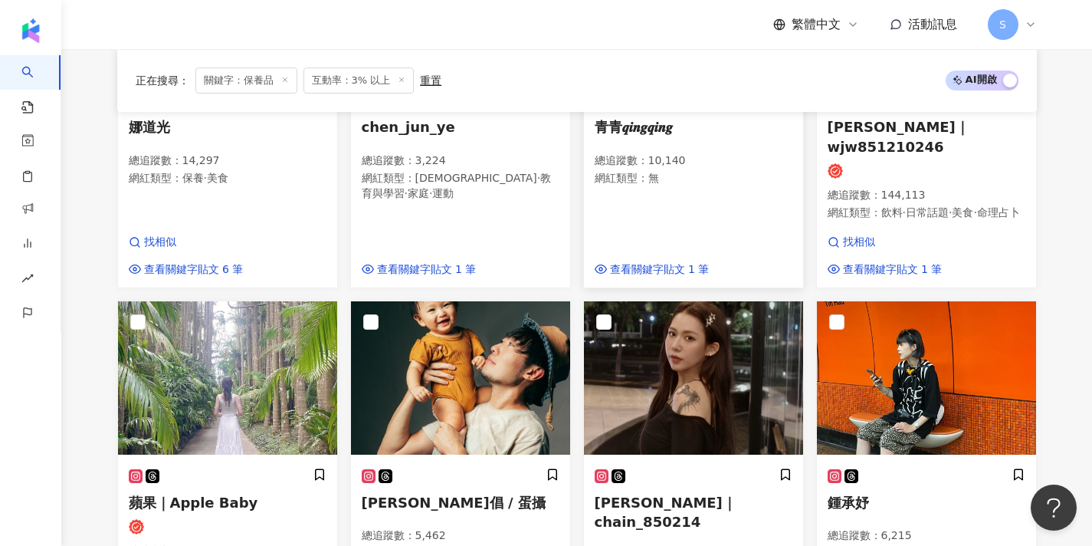
scroll to position [843, 0]
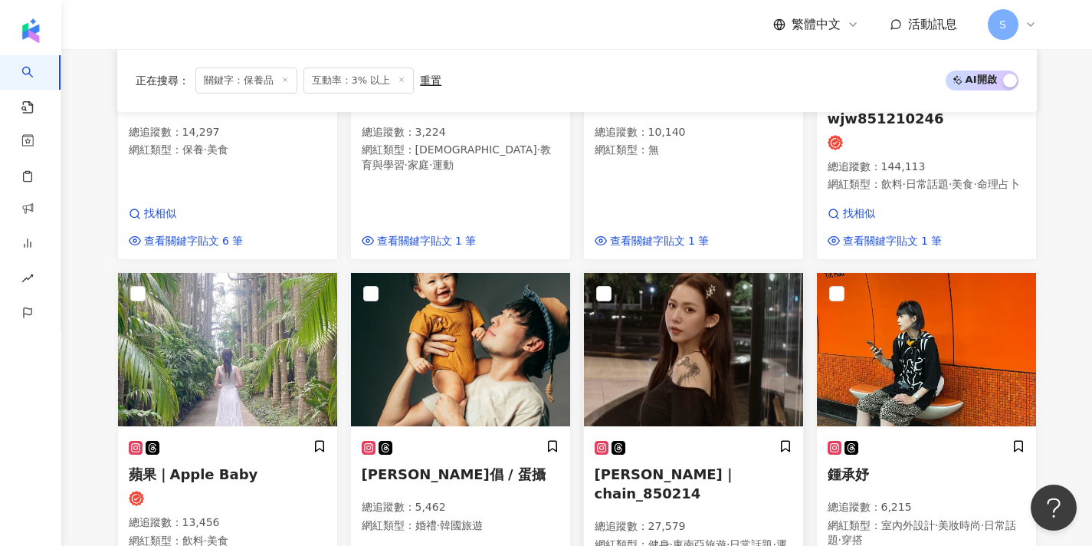
click at [681, 367] on img at bounding box center [693, 349] width 219 height 153
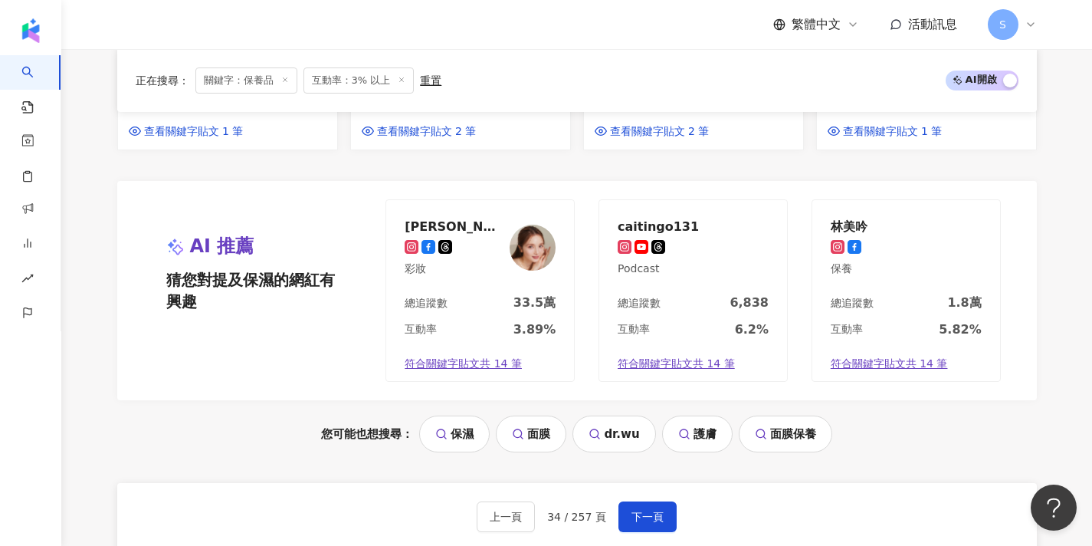
scroll to position [1382, 0]
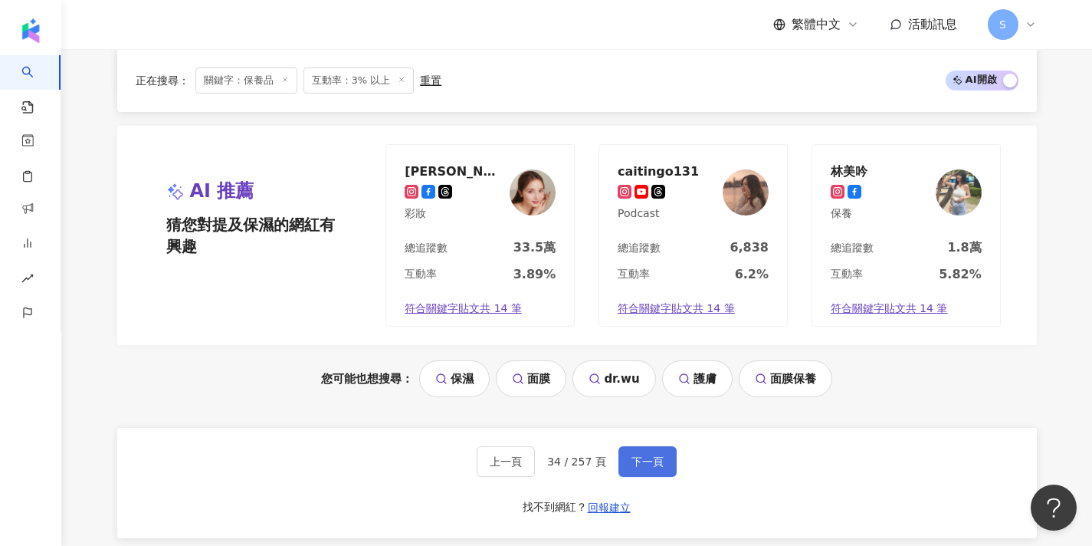
click at [648, 455] on span "下一頁" at bounding box center [647, 461] width 32 height 12
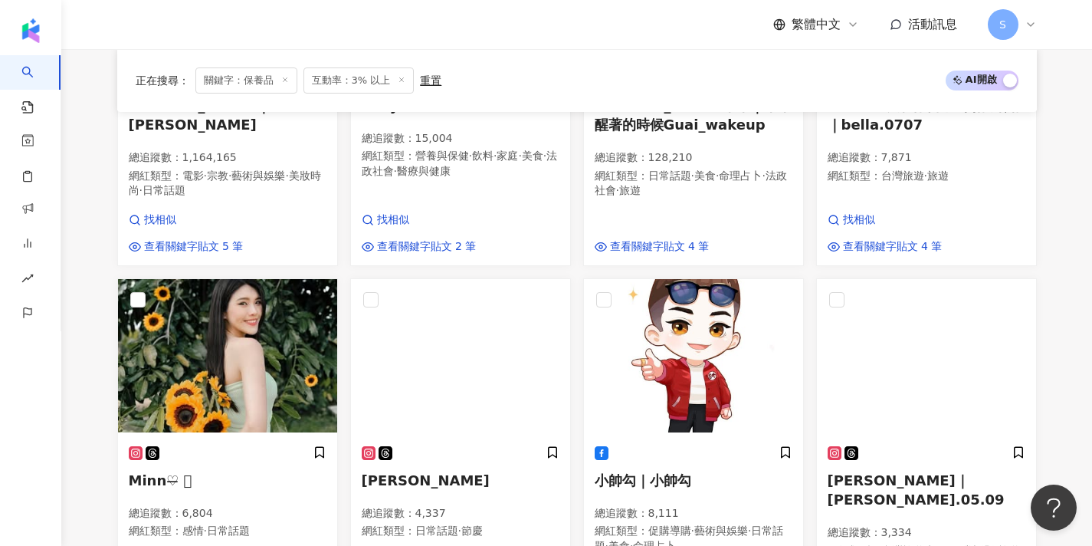
scroll to position [785, 0]
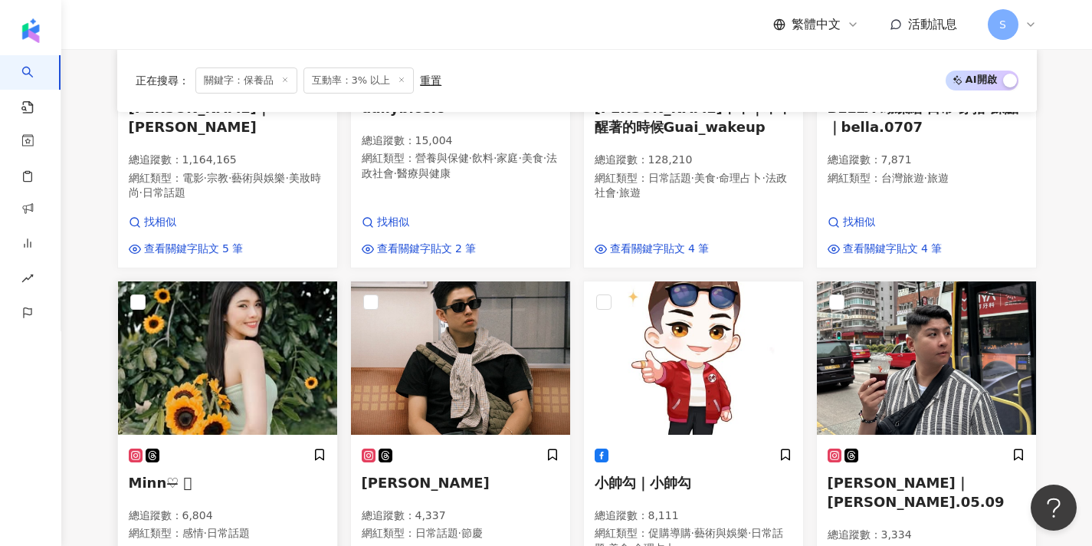
click at [287, 336] on img at bounding box center [227, 357] width 219 height 153
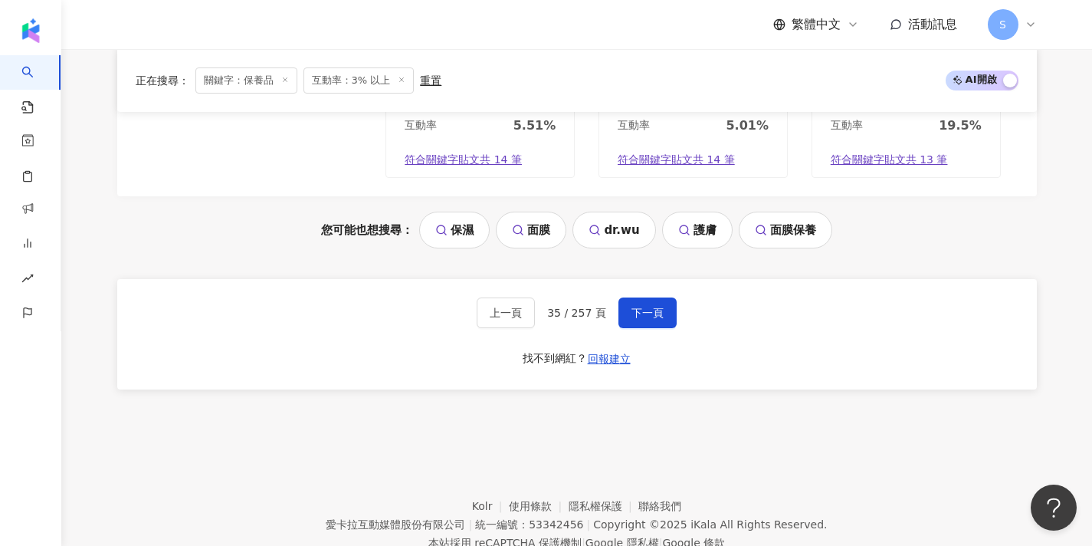
scroll to position [1453, 1]
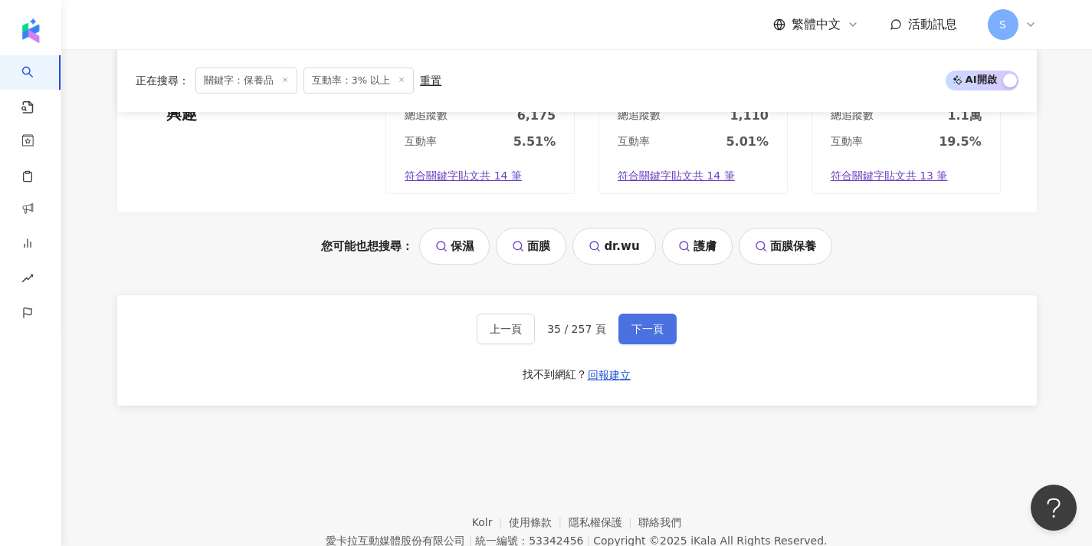
click at [631, 323] on span "下一頁" at bounding box center [647, 329] width 32 height 12
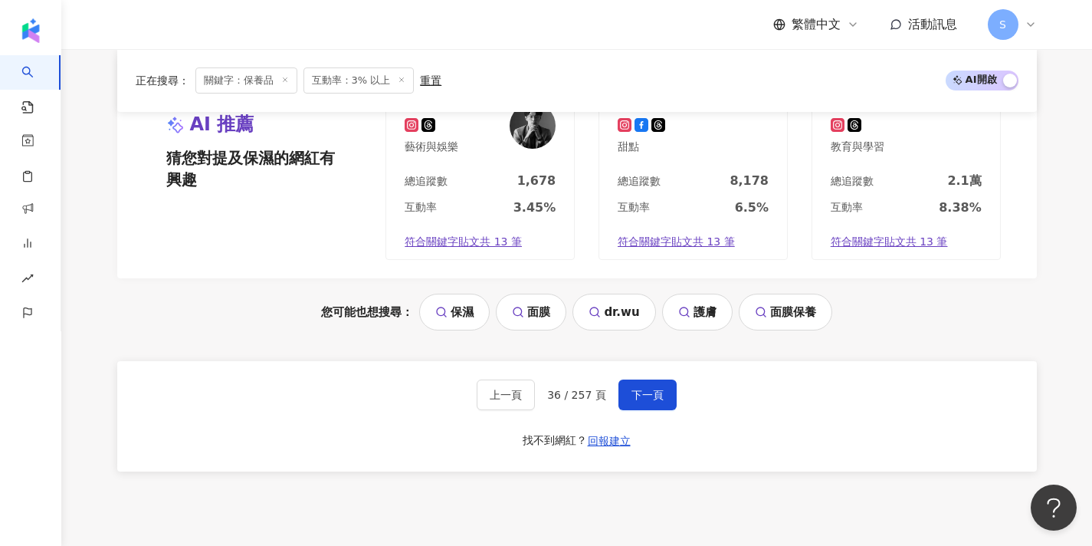
scroll to position [1395, 0]
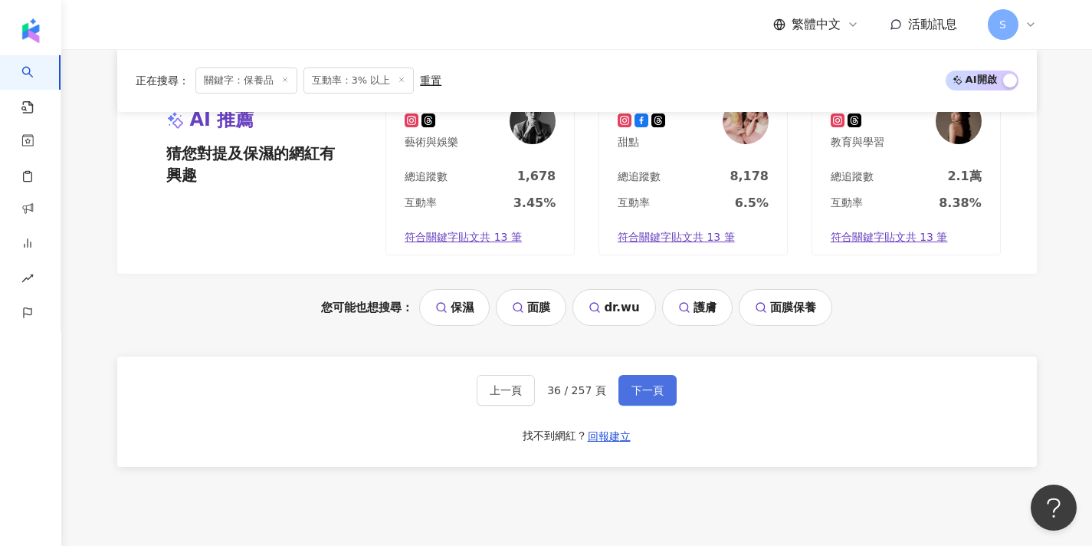
click at [641, 384] on span "下一頁" at bounding box center [647, 390] width 32 height 12
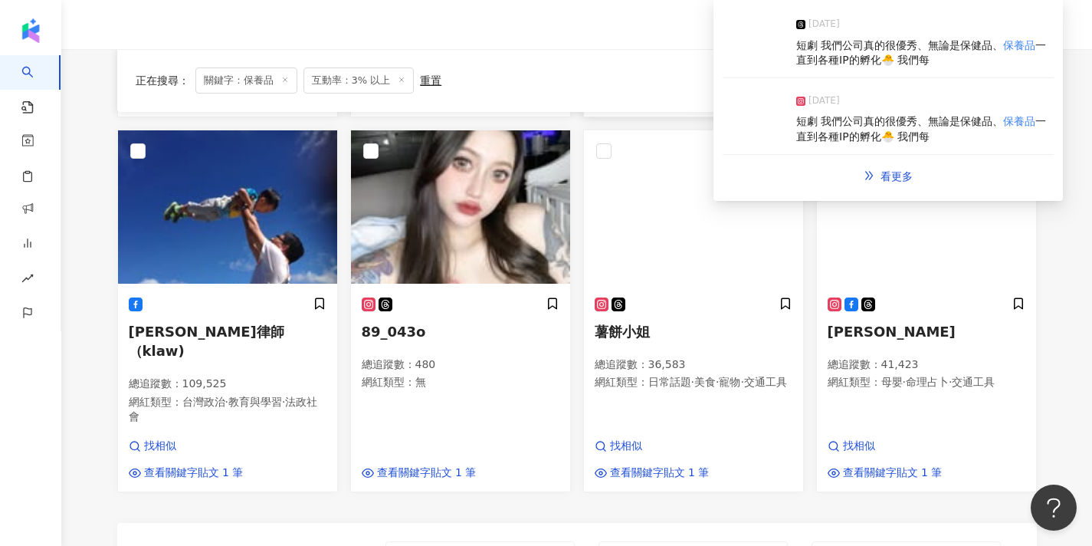
scroll to position [934, 0]
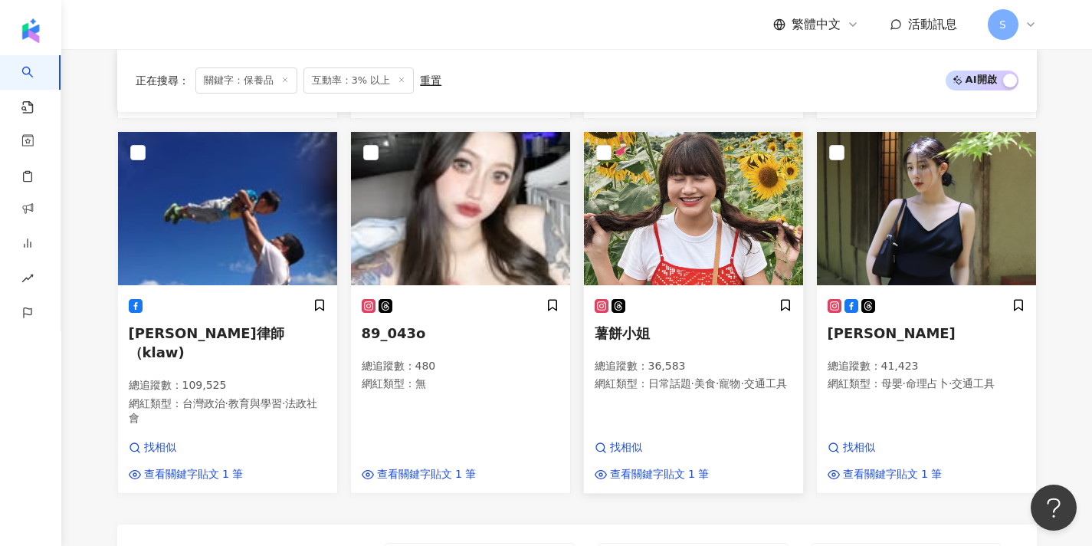
click at [674, 287] on div "薯餅小姐 總追蹤數 ： 36,583 網紅類型 ： 日常話題 · 美食 · 寵物 · 交通工具 找相似 查看關鍵字貼文 1 筆" at bounding box center [693, 389] width 219 height 205
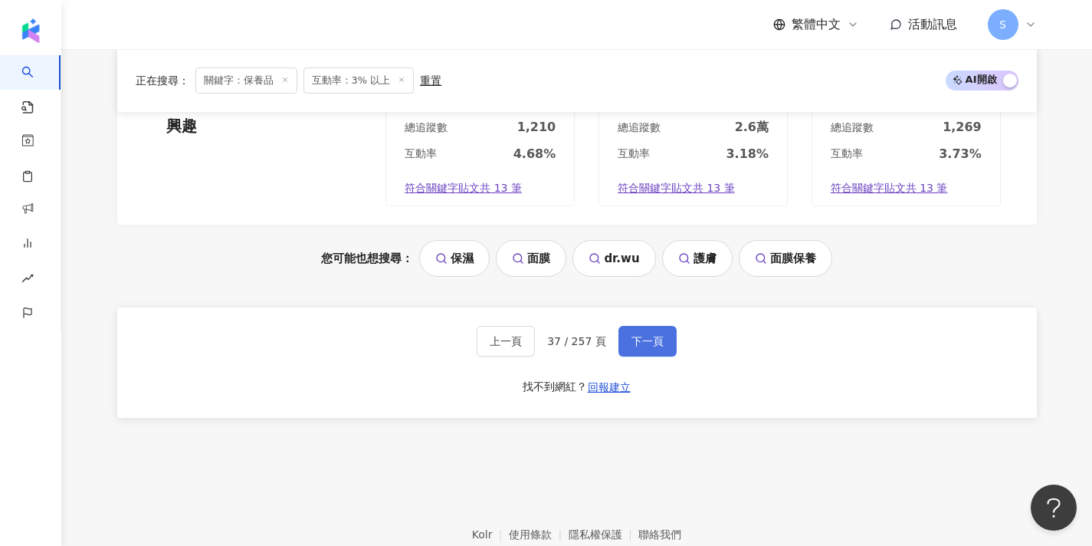
click at [647, 335] on span "下一頁" at bounding box center [647, 341] width 32 height 12
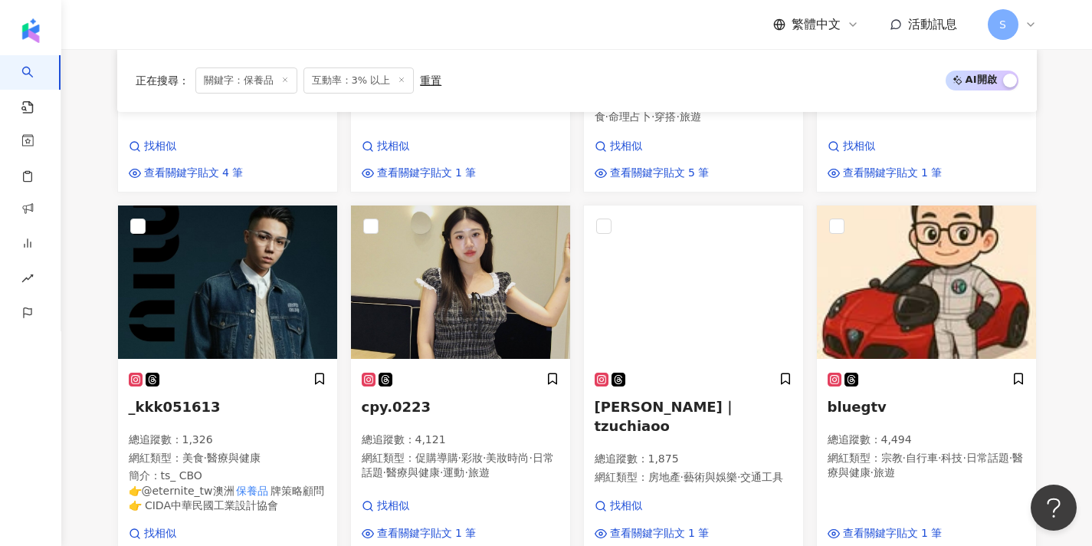
scroll to position [518, 0]
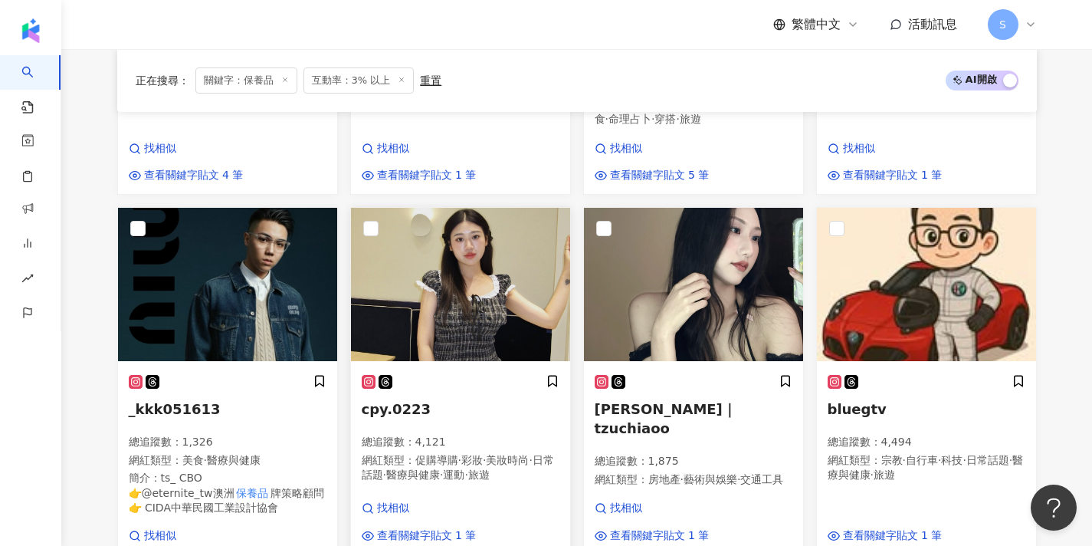
click at [507, 265] on img at bounding box center [460, 284] width 219 height 153
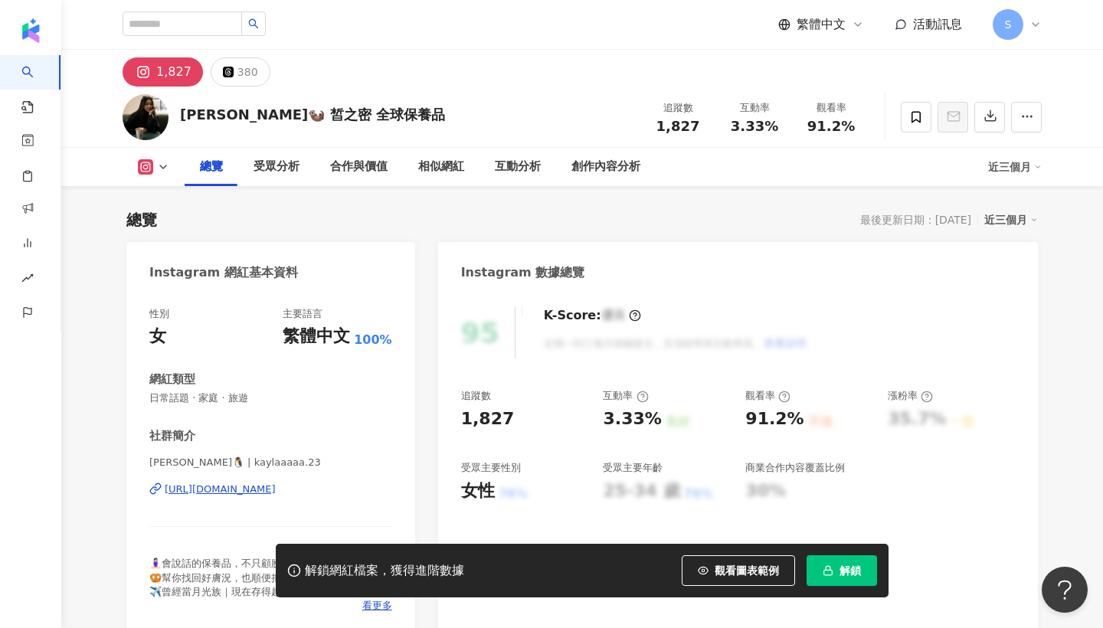
scroll to position [69, 0]
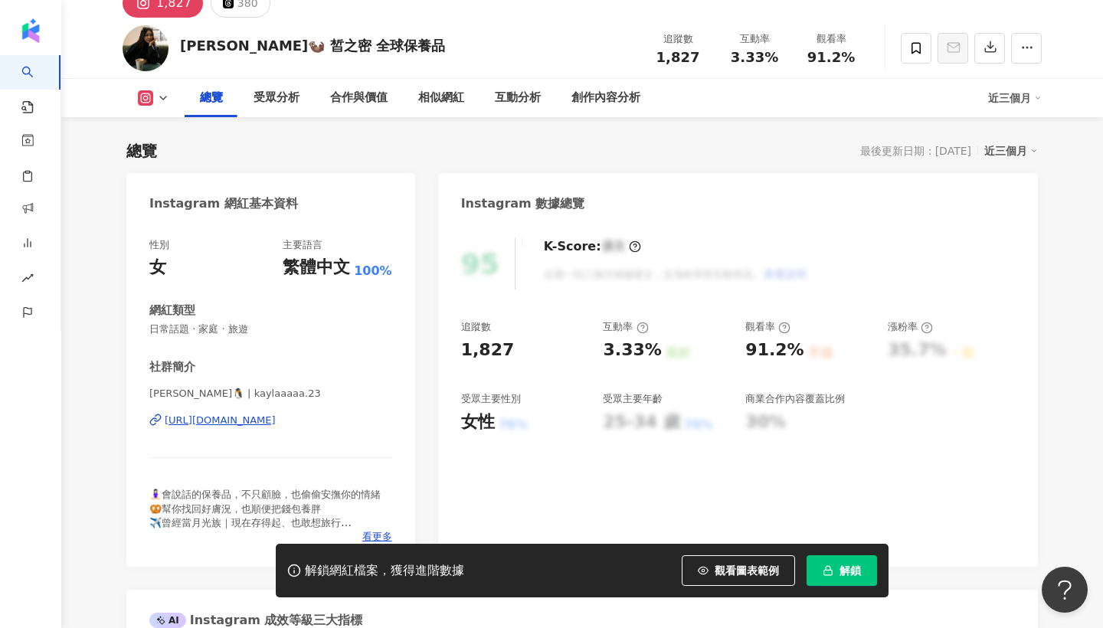
click at [276, 421] on div "https://www.instagram.com/kaylaaaaa.23/" at bounding box center [220, 421] width 111 height 14
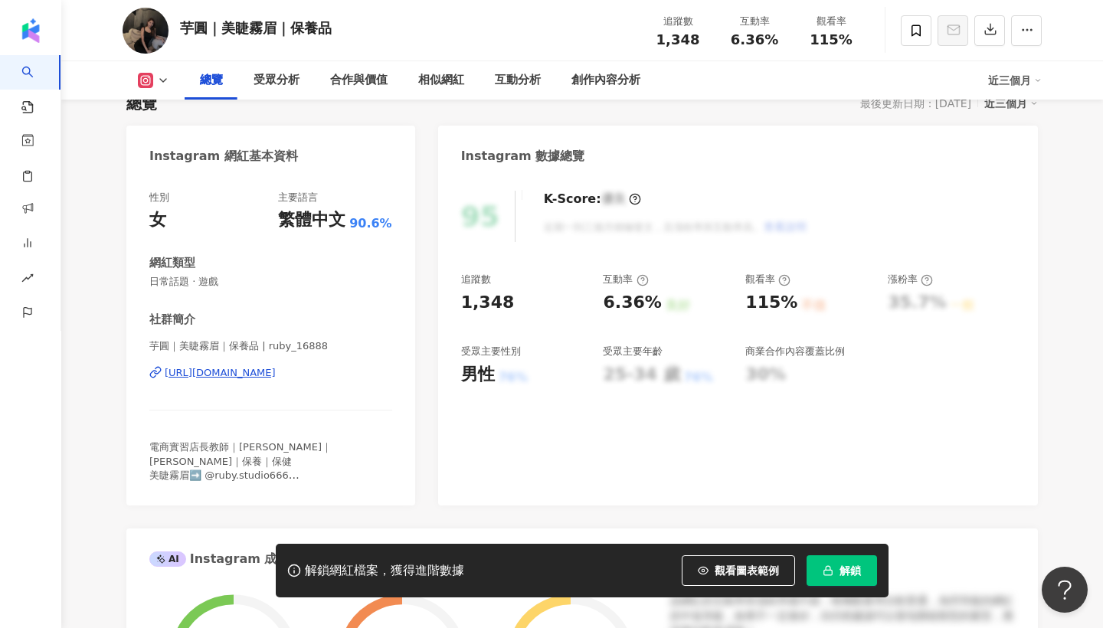
scroll to position [143, 0]
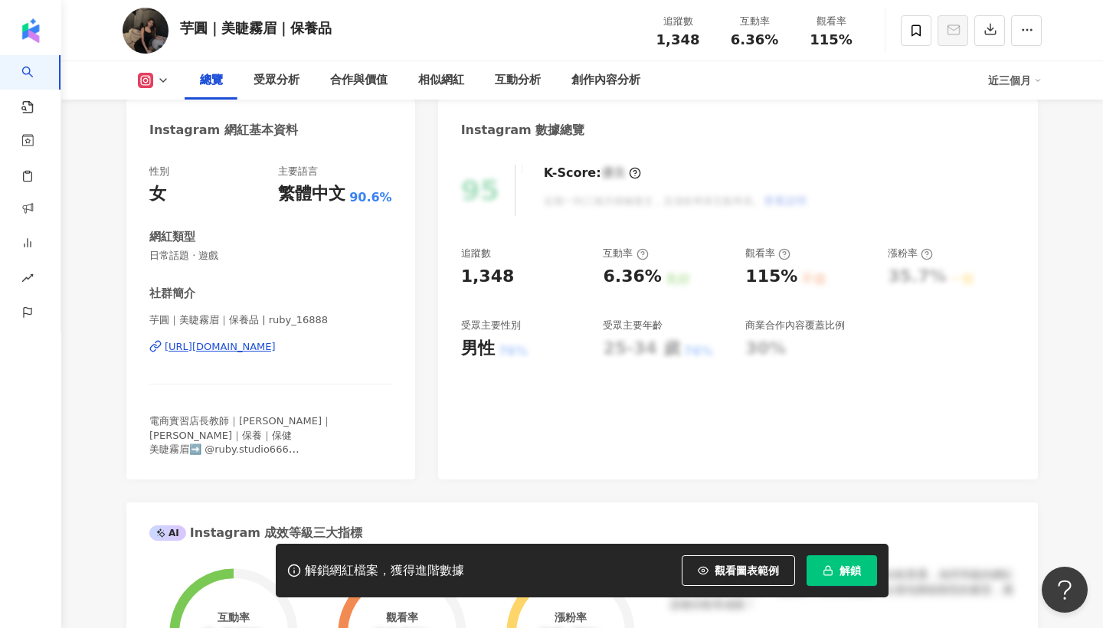
click at [276, 347] on div "https://www.instagram.com/ruby_16888/" at bounding box center [220, 347] width 111 height 14
drag, startPoint x: 149, startPoint y: 317, endPoint x: 254, endPoint y: 319, distance: 105.0
click at [254, 319] on span "芋圓｜美睫霧眉｜保養品 | ruby_16888" at bounding box center [270, 320] width 243 height 14
copy span "芋圓｜美睫霧眉｜保養品"
click at [276, 347] on div "https://www.instagram.com/ruby_16888/" at bounding box center [220, 347] width 111 height 14
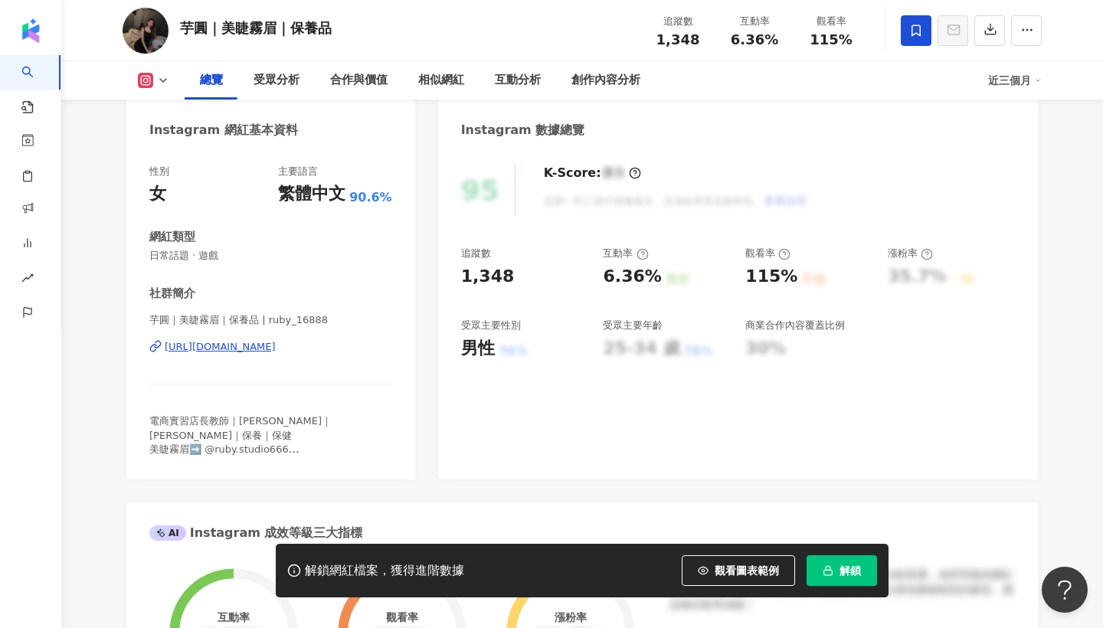
click at [929, 24] on span at bounding box center [916, 30] width 31 height 31
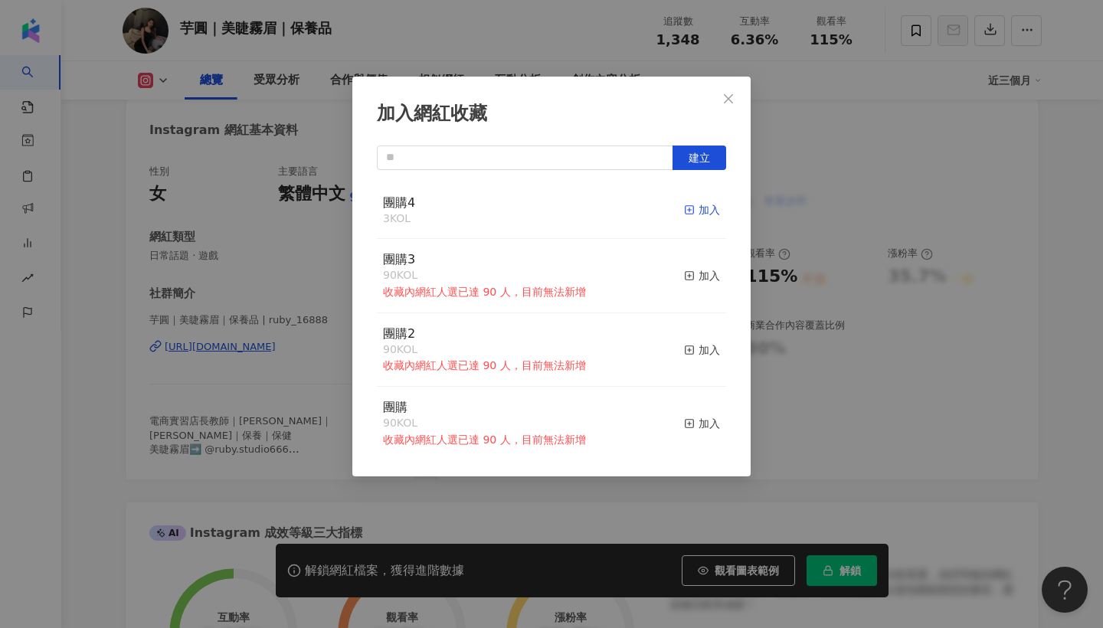
click at [694, 208] on rect "button" at bounding box center [690, 210] width 8 height 8
click at [732, 100] on icon "close" at bounding box center [729, 99] width 12 height 12
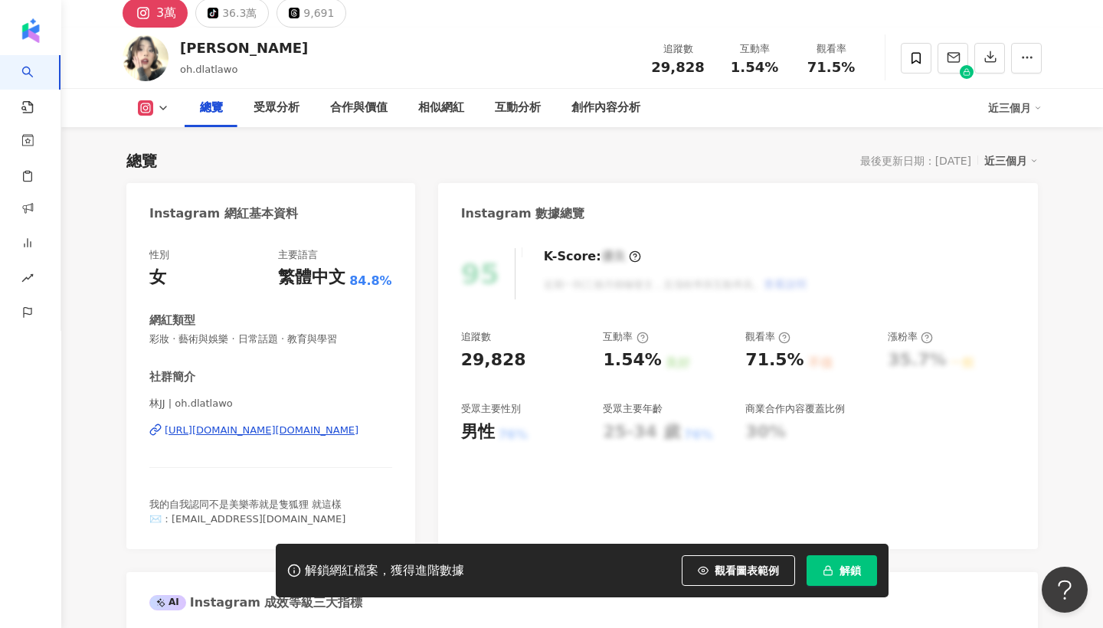
click at [316, 427] on div "https://www.instagram.com/oh.dlatlawo/" at bounding box center [262, 431] width 194 height 14
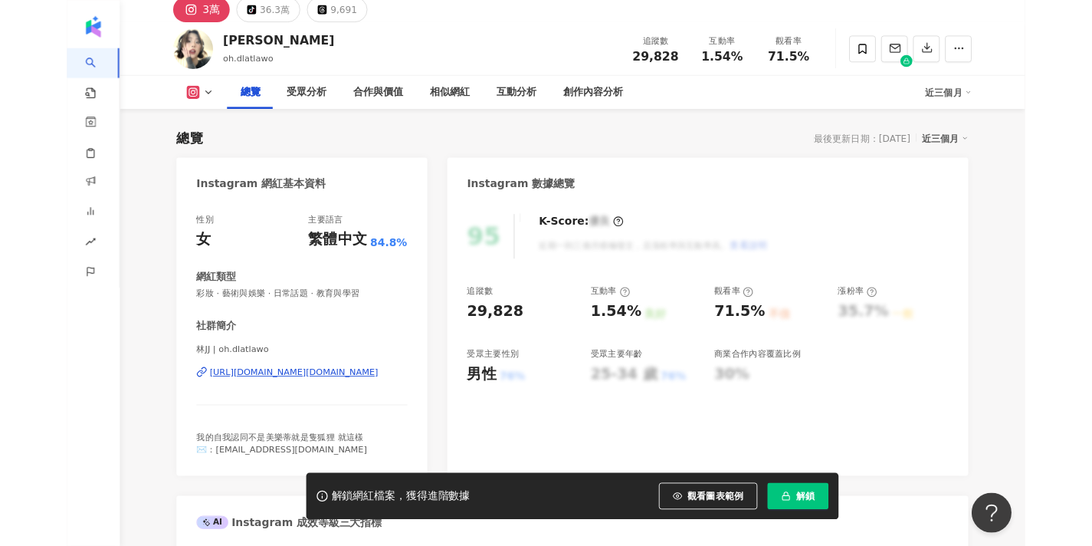
scroll to position [100, 0]
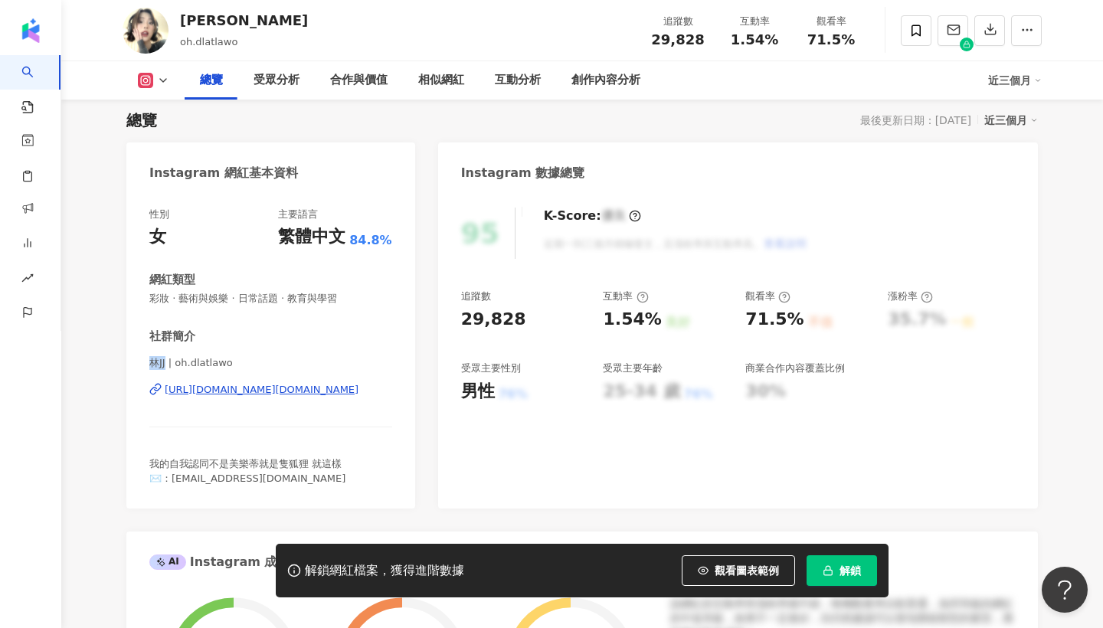
drag, startPoint x: 170, startPoint y: 362, endPoint x: 129, endPoint y: 362, distance: 41.4
click at [129, 362] on div "性別 女 主要語言 繁體中文 84.8% 網紅類型 彩妝 · 藝術與娛樂 · 日常話題 · 教育與學習 社群簡介 林JJ | oh.dlatlawo http…" at bounding box center [270, 350] width 289 height 316
copy span "林JJ"
drag, startPoint x: 280, startPoint y: 477, endPoint x: 172, endPoint y: 476, distance: 108.0
click at [172, 476] on div "我的自我認同不是美樂蒂就是隻狐狸 就這樣 ✉️：ohdlatlawo@gmail.com" at bounding box center [270, 471] width 243 height 28
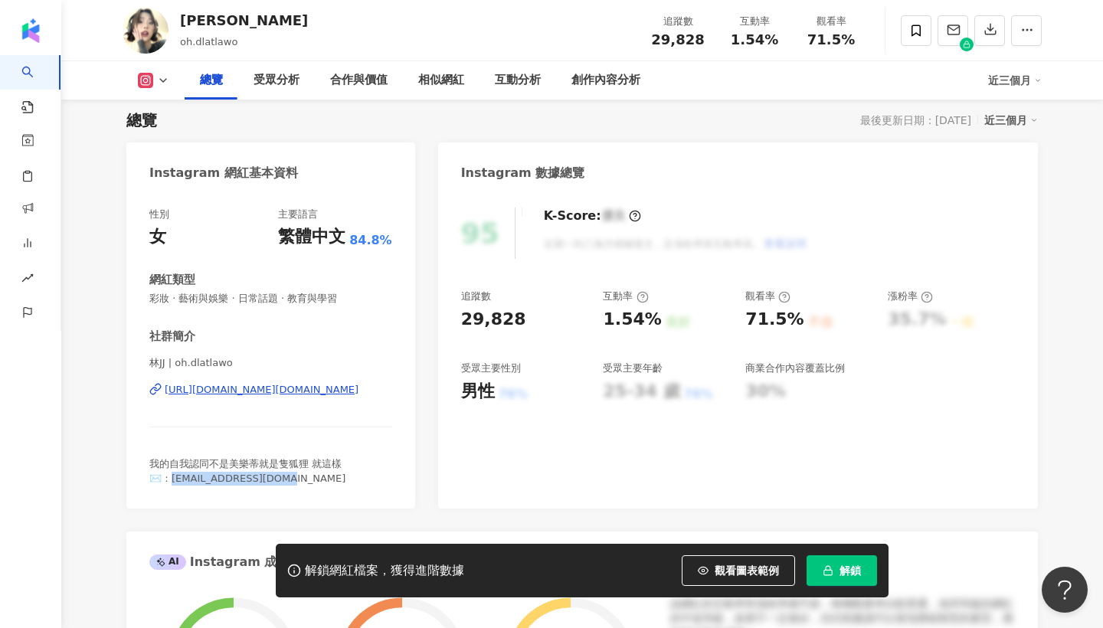
copy span "ohdlatlawo@gmail.com"
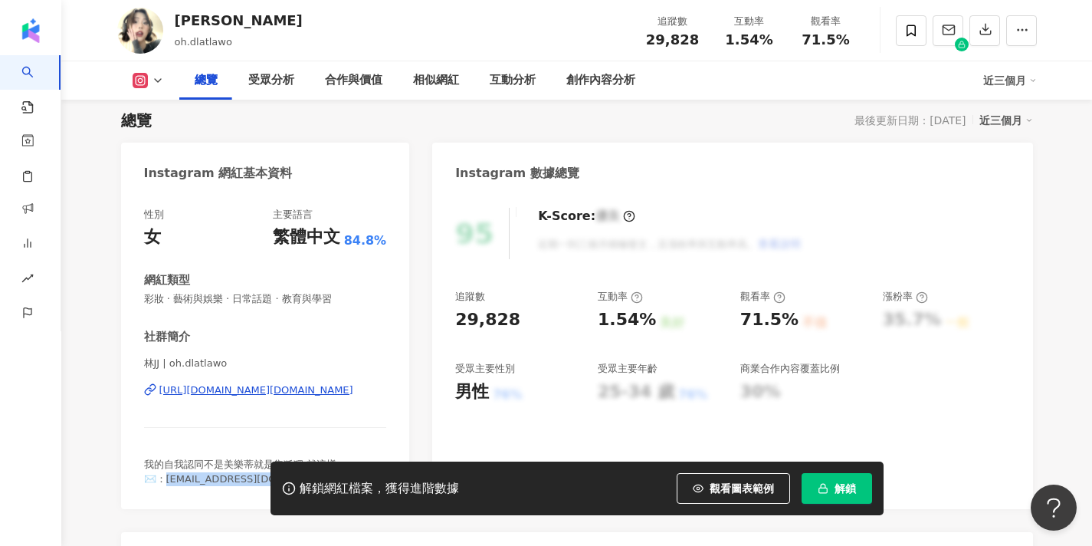
click at [926, 31] on div at bounding box center [966, 31] width 141 height 46
click at [911, 37] on icon at bounding box center [911, 31] width 14 height 14
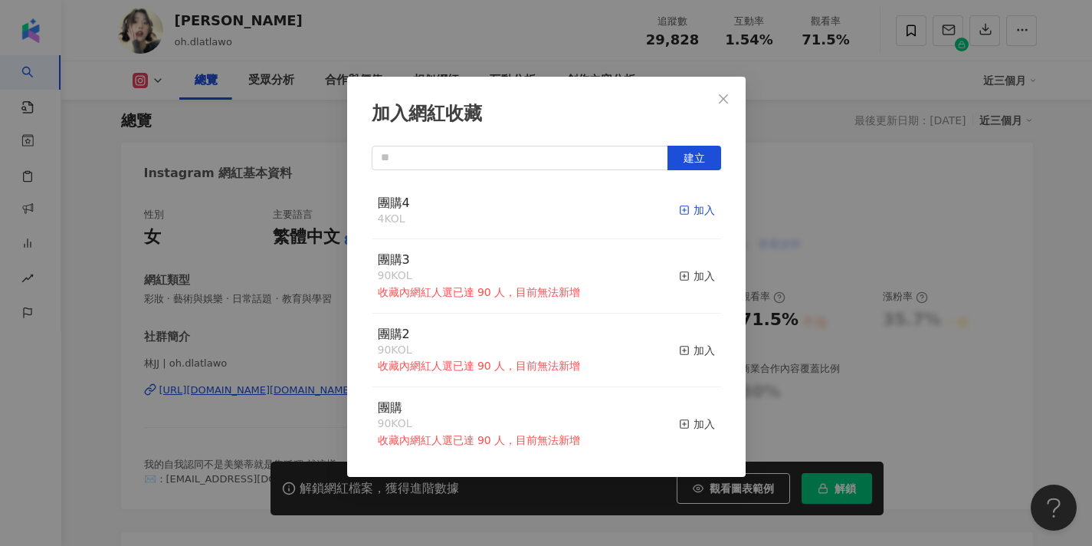
click at [689, 205] on span "button" at bounding box center [684, 210] width 11 height 12
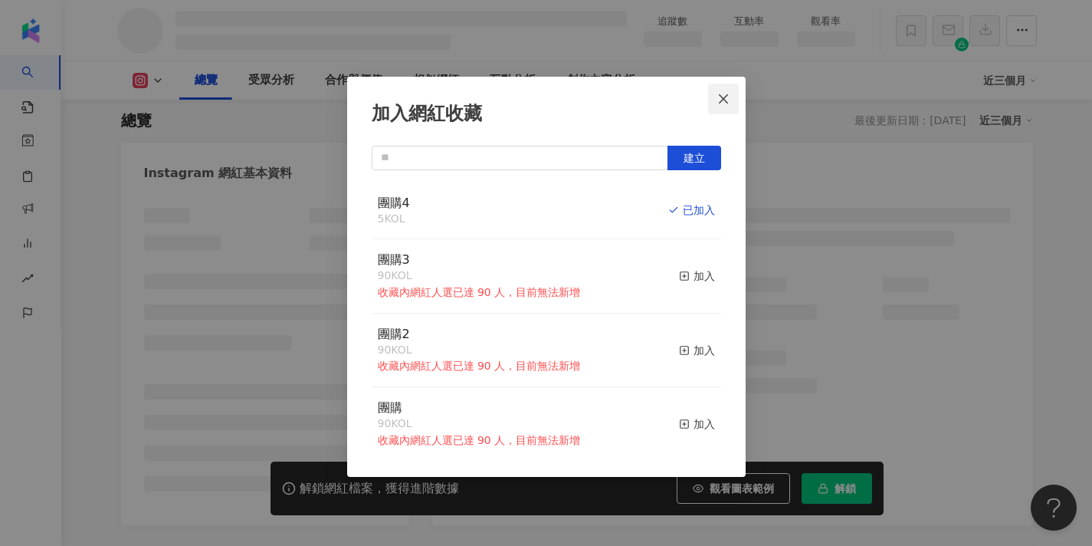
click at [716, 99] on span "Close" at bounding box center [723, 99] width 31 height 12
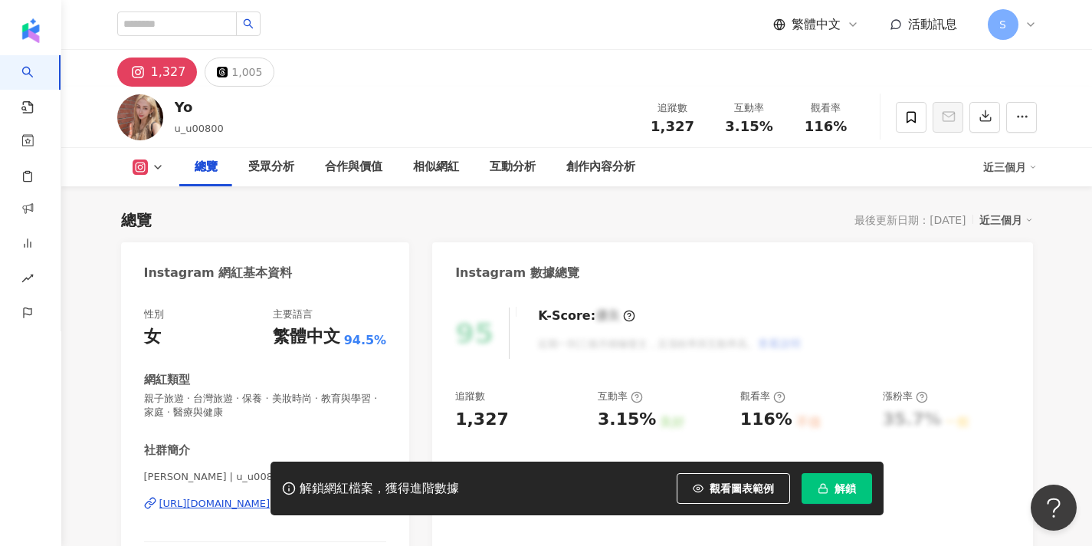
scroll to position [188, 0]
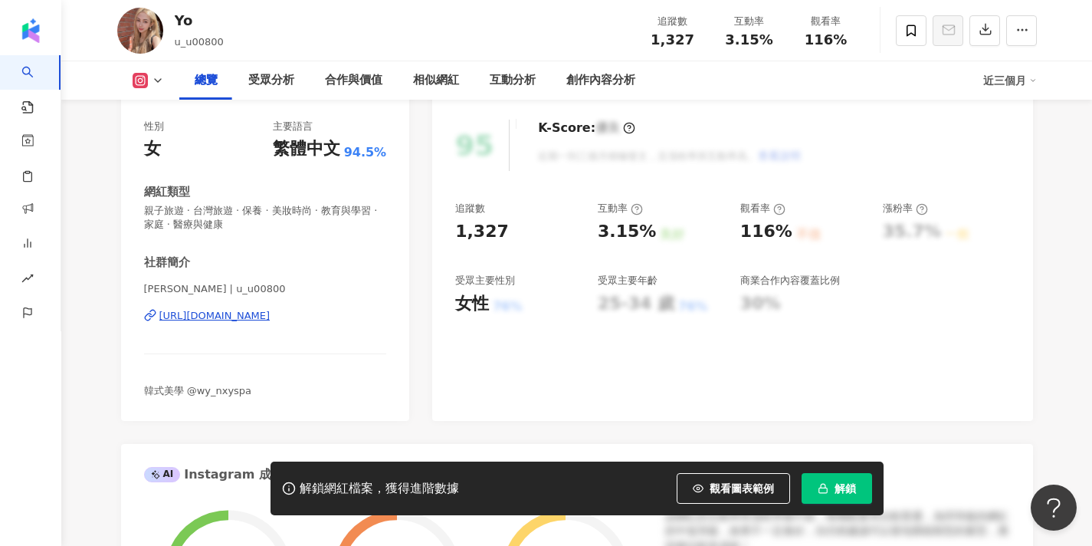
click at [270, 321] on div "[URL][DOMAIN_NAME]" at bounding box center [214, 316] width 111 height 14
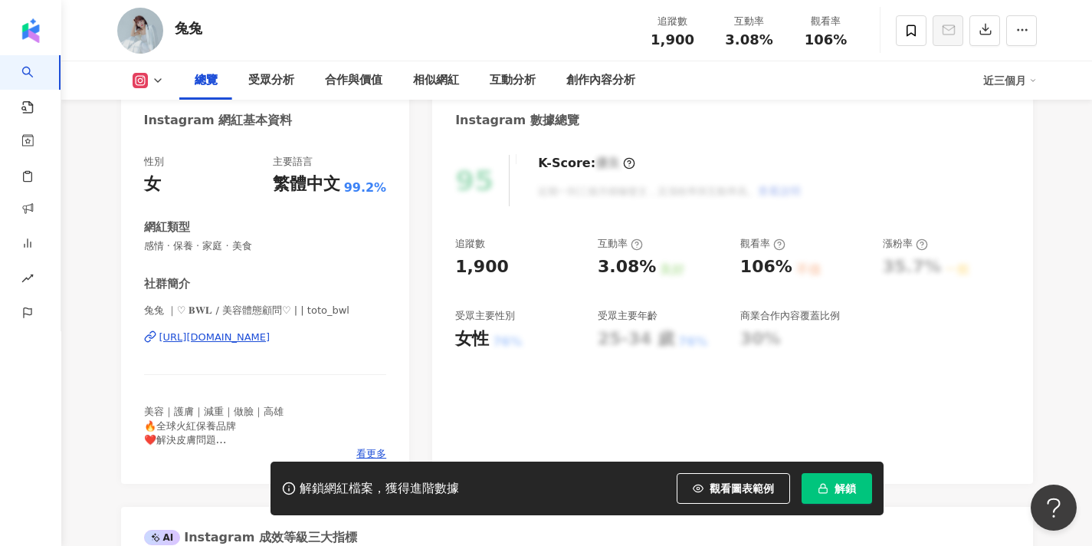
scroll to position [152, 0]
click at [270, 332] on div "[URL][DOMAIN_NAME]" at bounding box center [214, 338] width 111 height 14
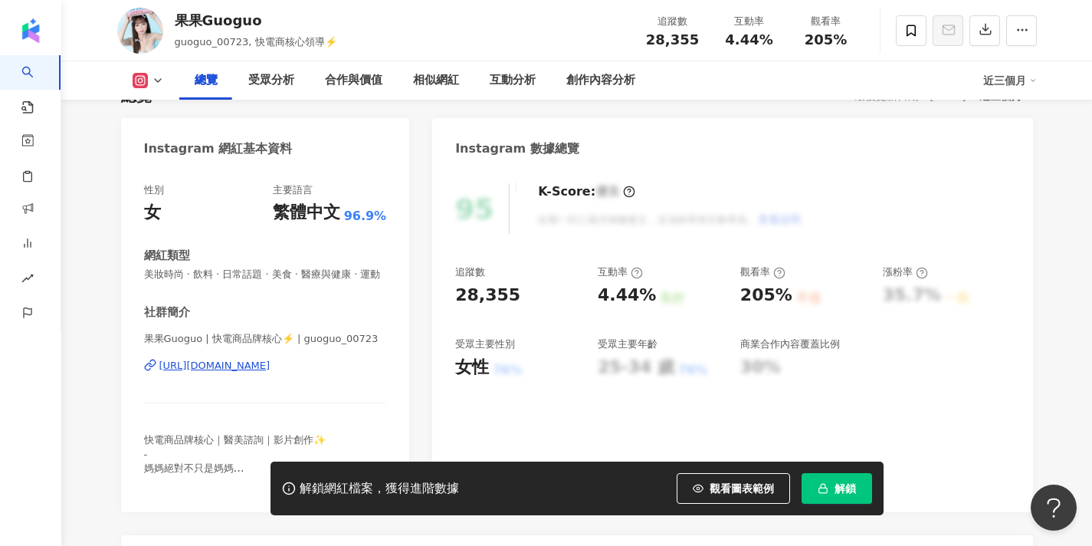
scroll to position [169, 0]
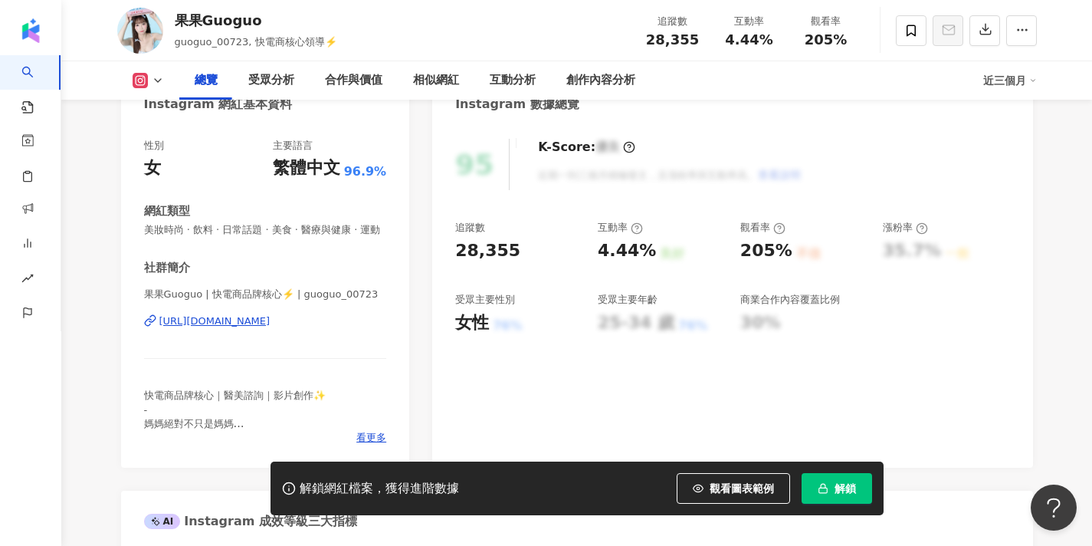
click at [270, 319] on div "https://www.instagram.com/guoguo_00723/" at bounding box center [214, 321] width 111 height 14
drag, startPoint x: 143, startPoint y: 294, endPoint x: 286, endPoint y: 299, distance: 142.6
click at [287, 299] on span "果果Guoguo | 快電商品牌核心⚡️ | guoguo_00723" at bounding box center [265, 294] width 243 height 14
copy span "果果Guoguo | 快電商品牌核心⚡️"
click at [375, 437] on span "看更多" at bounding box center [371, 438] width 30 height 14
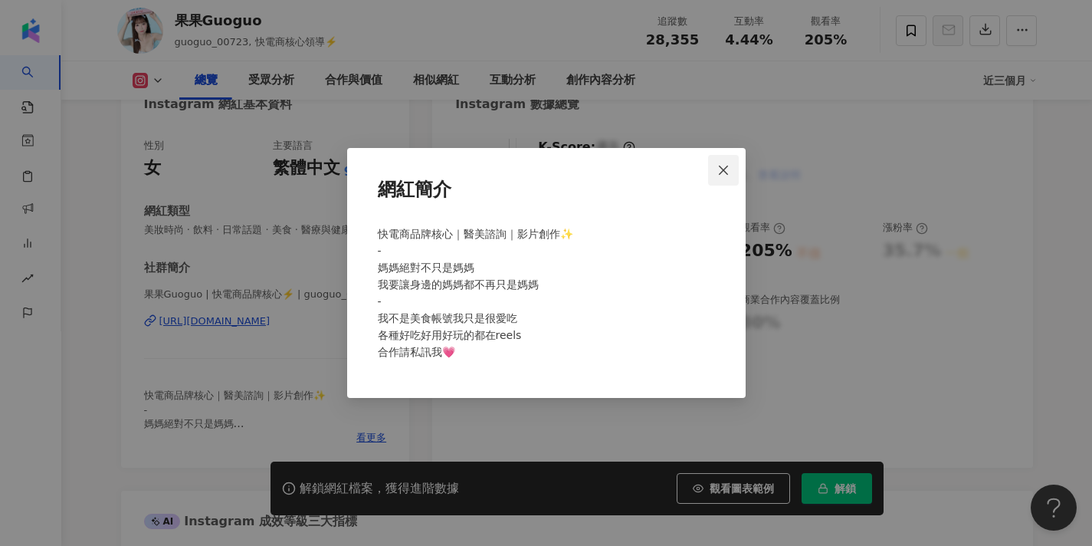
click at [723, 165] on icon "close" at bounding box center [723, 170] width 12 height 12
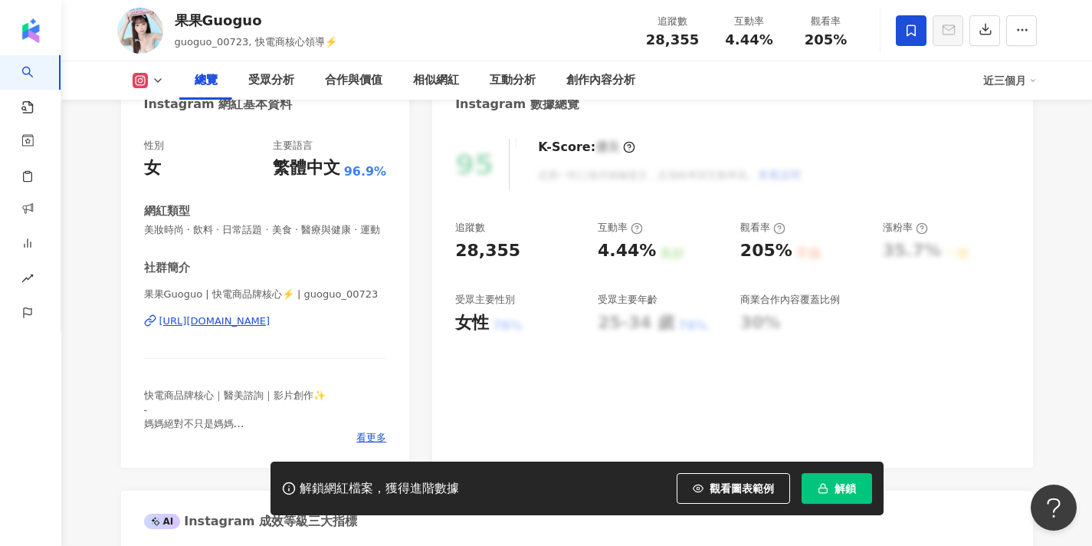
click at [900, 31] on span at bounding box center [911, 30] width 31 height 31
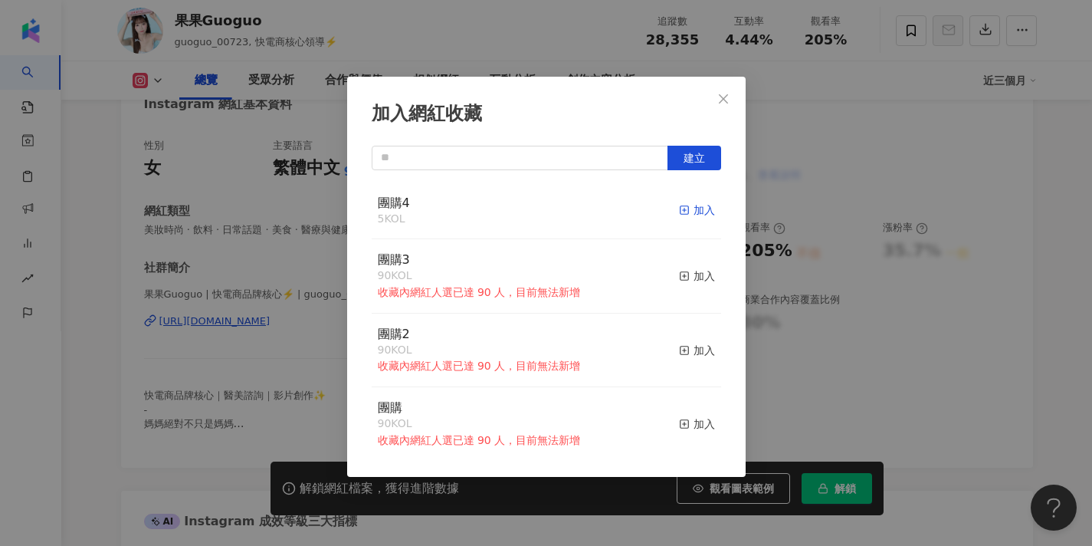
click at [692, 215] on div "加入" at bounding box center [697, 210] width 36 height 17
click at [725, 93] on icon "close" at bounding box center [723, 99] width 12 height 12
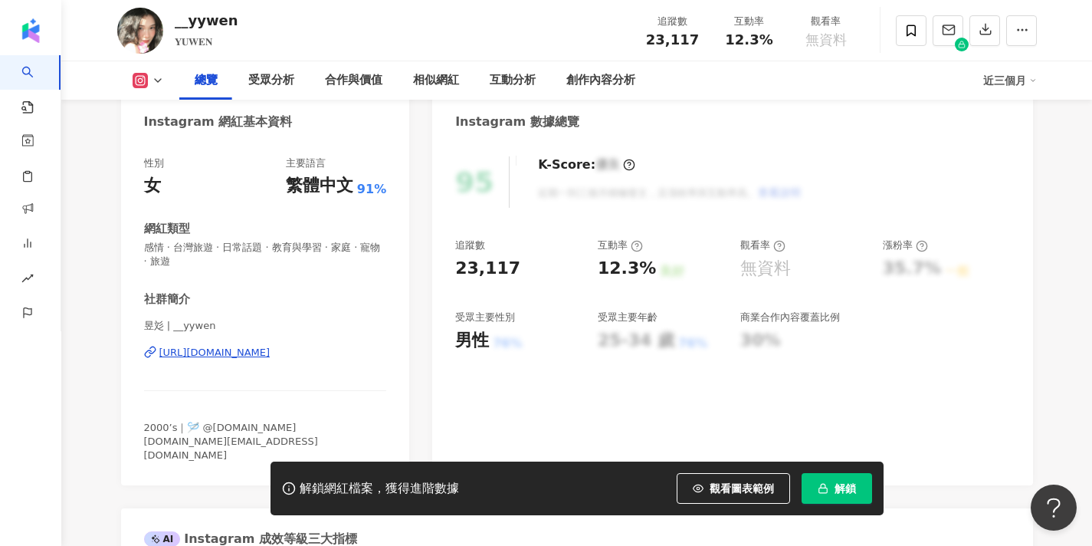
scroll to position [152, 0]
click at [265, 340] on div "昱彣 | __yywen https://www.instagram.com/__yywen/" at bounding box center [265, 363] width 243 height 90
click at [271, 304] on div "社群簡介" at bounding box center [265, 298] width 243 height 16
drag, startPoint x: 294, startPoint y: 392, endPoint x: 885, endPoint y: 518, distance: 604.1
click at [295, 392] on div "昱彣 | __yywen https://www.instagram.com/__yywen/" at bounding box center [265, 363] width 243 height 90
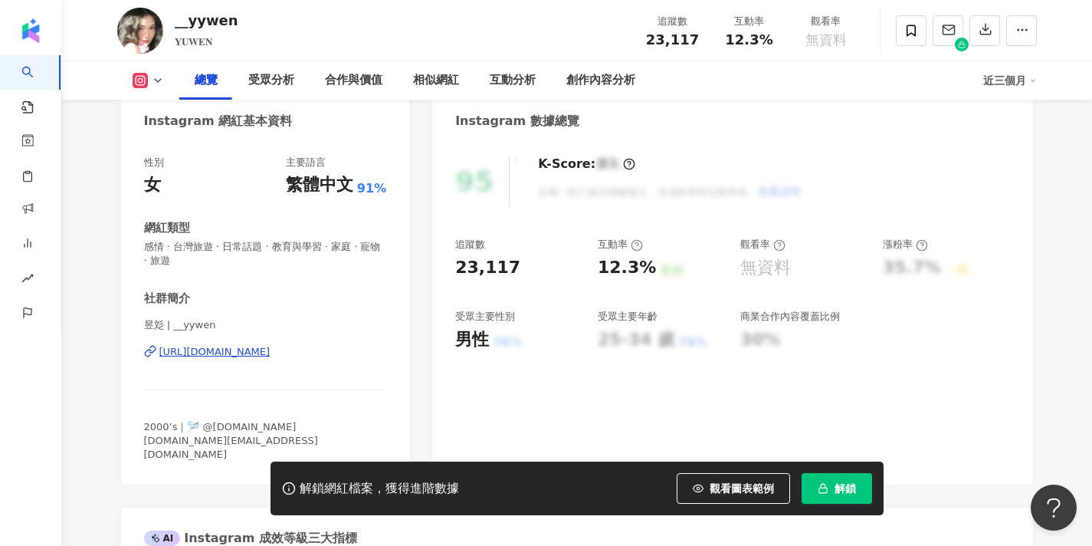
click at [838, 471] on div "解鎖網紅檔案，獲得進階數據 觀看圖表範例 解鎖" at bounding box center [576, 488] width 613 height 54
click at [840, 489] on span "解鎖" at bounding box center [844, 488] width 21 height 12
click at [693, 338] on body "AI 找網紅 找貼文 資源庫 效益預測報告 BETA 商案媒合 洞察報告 趨勢分析 競品分析 繁體中文 活動訊息 S 2.3萬 2.9萬 __yywen 𝐘𝐔…" at bounding box center [546, 121] width 1092 height 546
click at [270, 350] on div "https://www.instagram.com/__yywen/" at bounding box center [214, 352] width 111 height 14
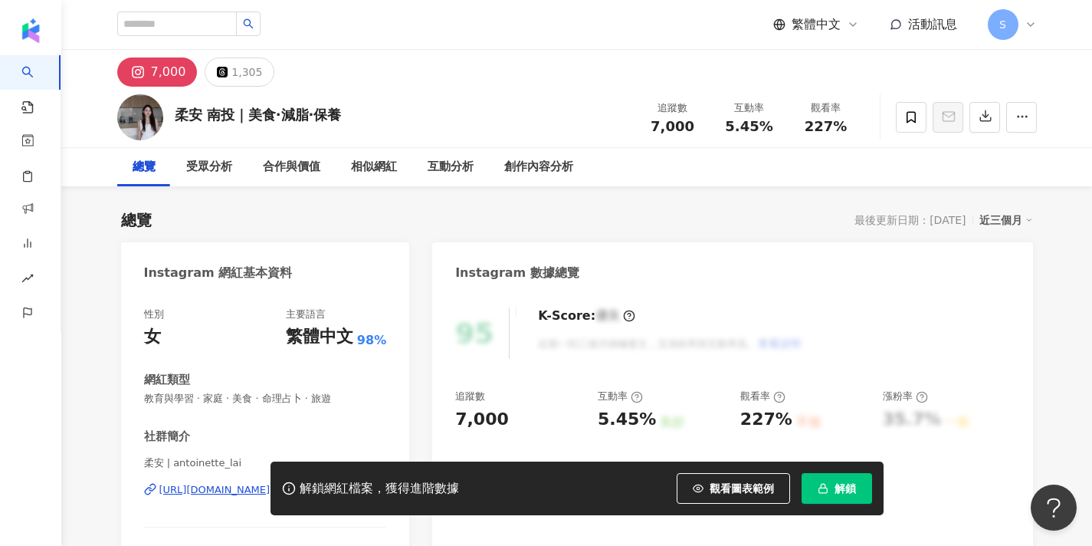
scroll to position [231, 0]
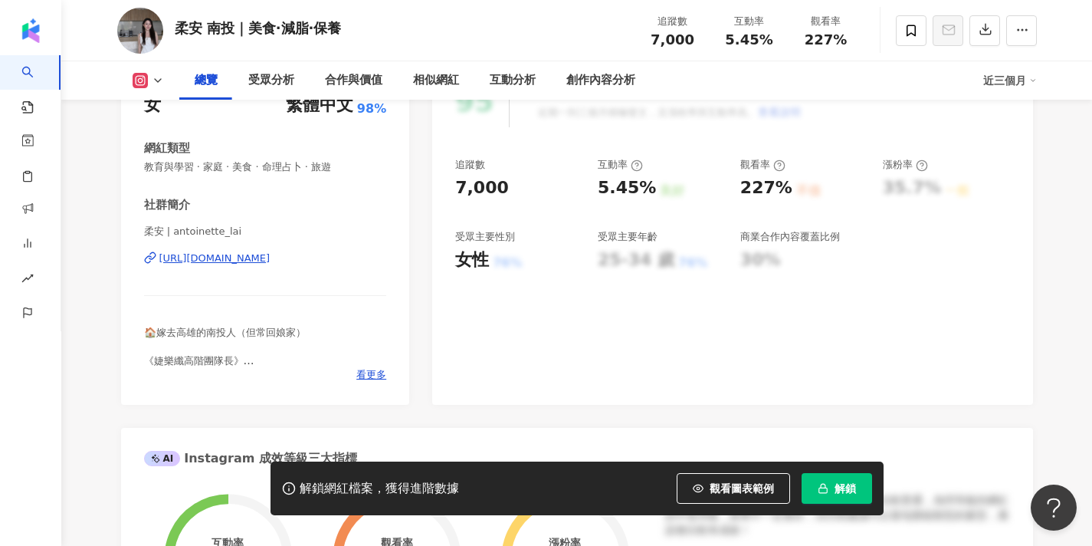
click at [270, 261] on div "[URL][DOMAIN_NAME]" at bounding box center [214, 258] width 111 height 14
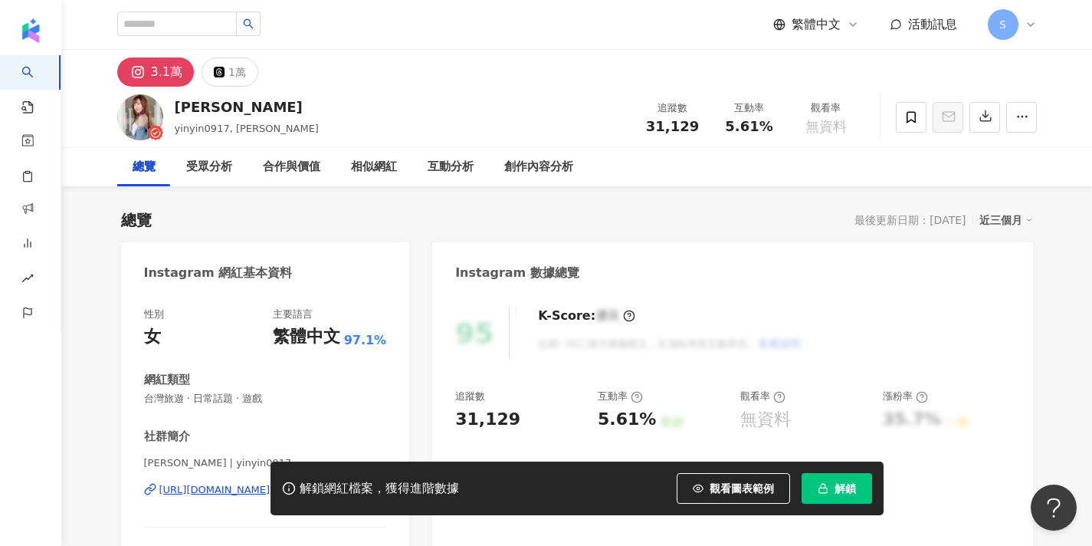
scroll to position [141, 0]
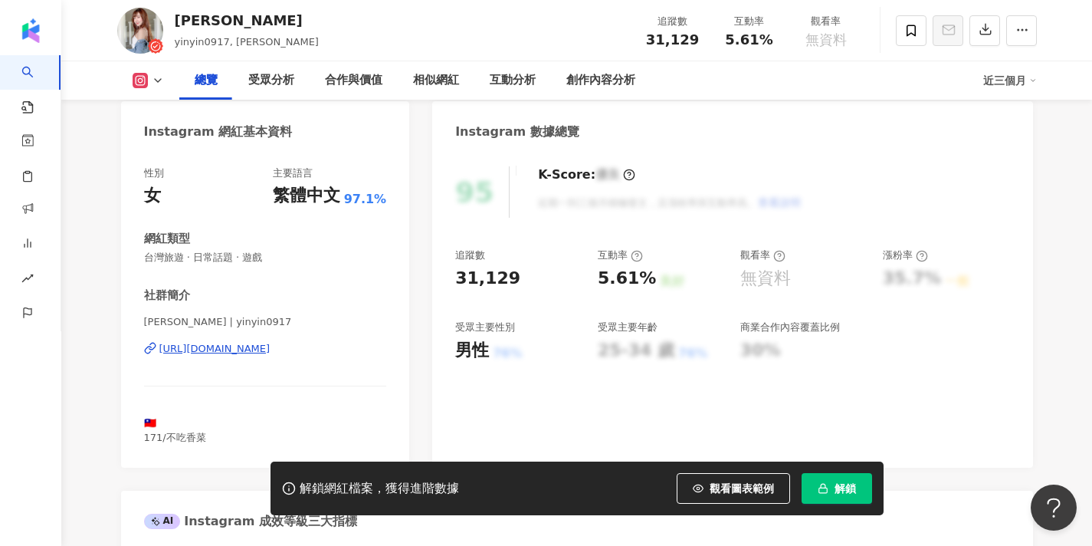
click at [270, 347] on div "[URL][DOMAIN_NAME]" at bounding box center [214, 349] width 111 height 14
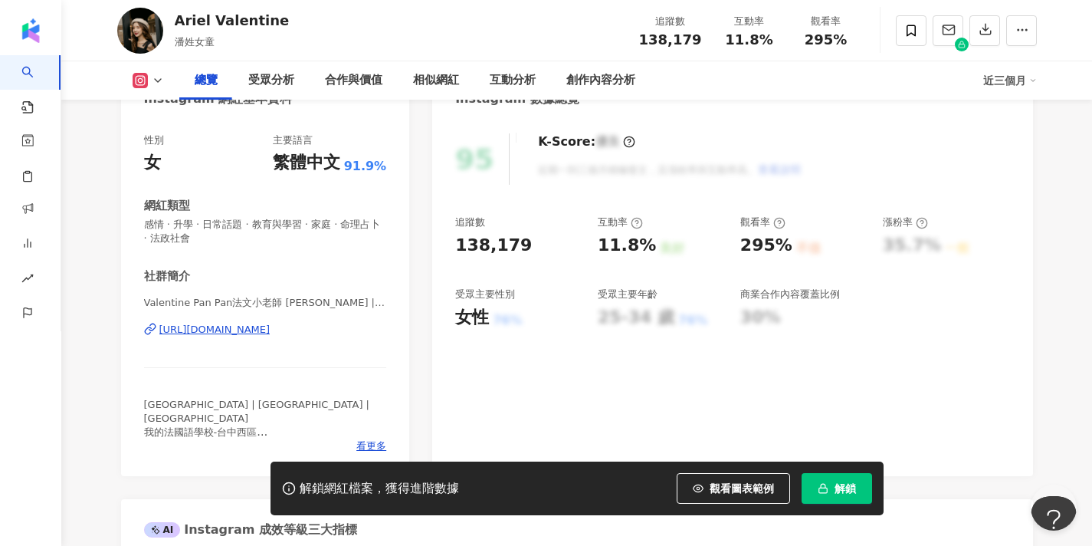
scroll to position [230, 0]
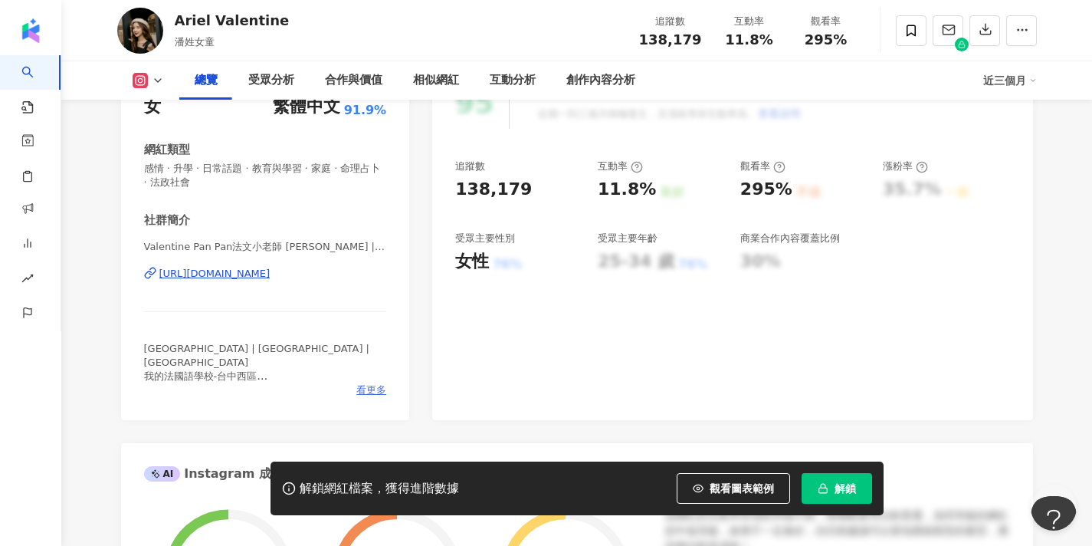
click at [386, 384] on span "看更多" at bounding box center [371, 390] width 30 height 14
click at [381, 388] on div "網紅簡介 Taïwan | Paris | Tokyo 我的法國語學校-台中西區 法語推廣｜留學申請｜巴黎月租 💌collab@yiweieducation.…" at bounding box center [546, 273] width 1092 height 546
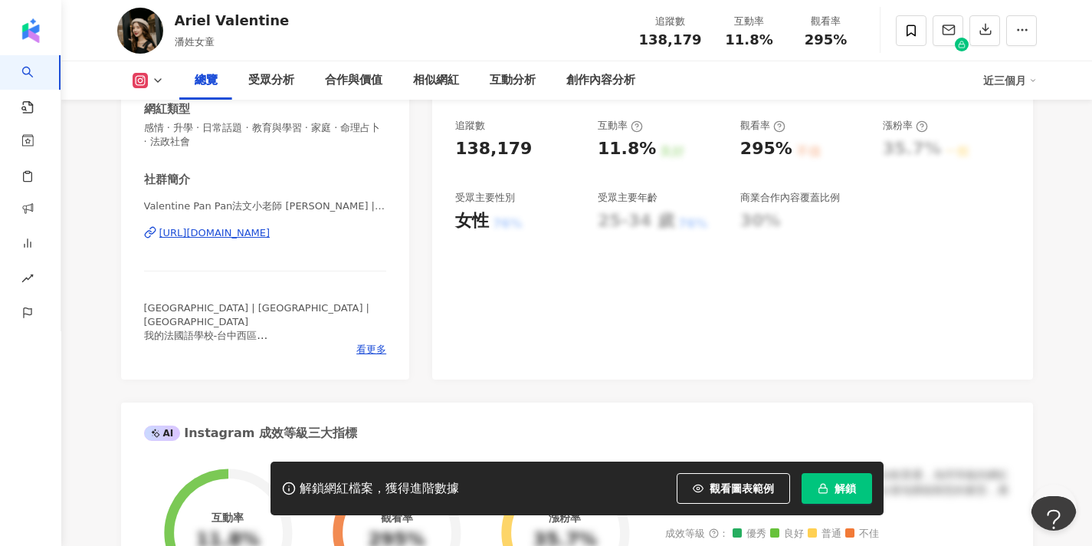
scroll to position [270, 0]
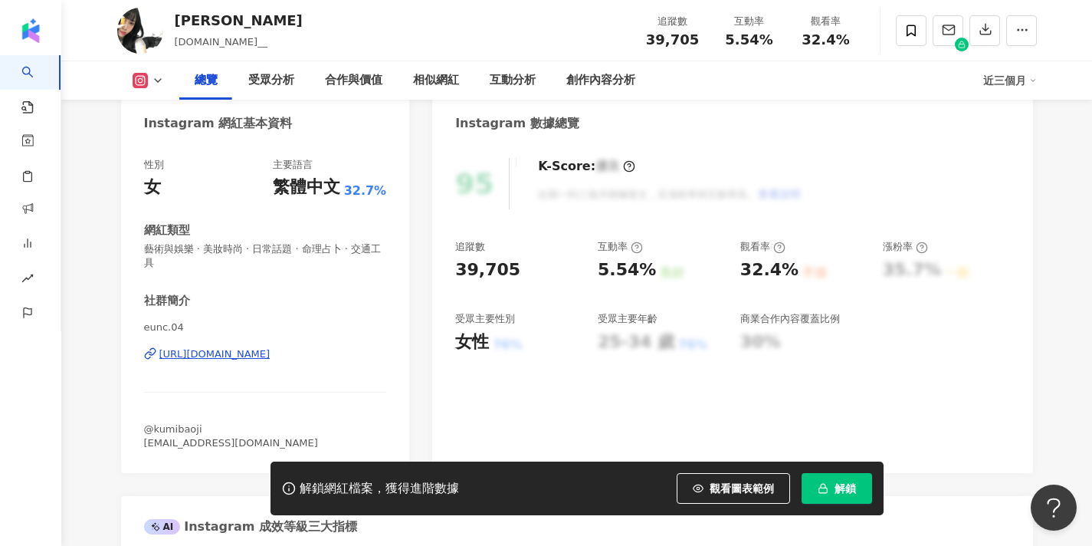
scroll to position [243, 0]
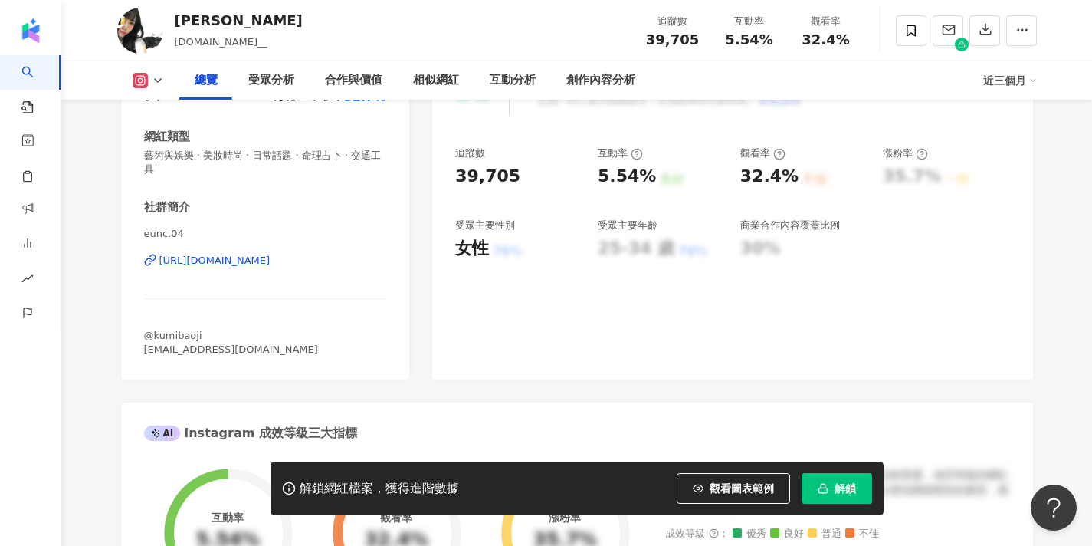
click at [270, 254] on div "[URL][DOMAIN_NAME]" at bounding box center [214, 261] width 111 height 14
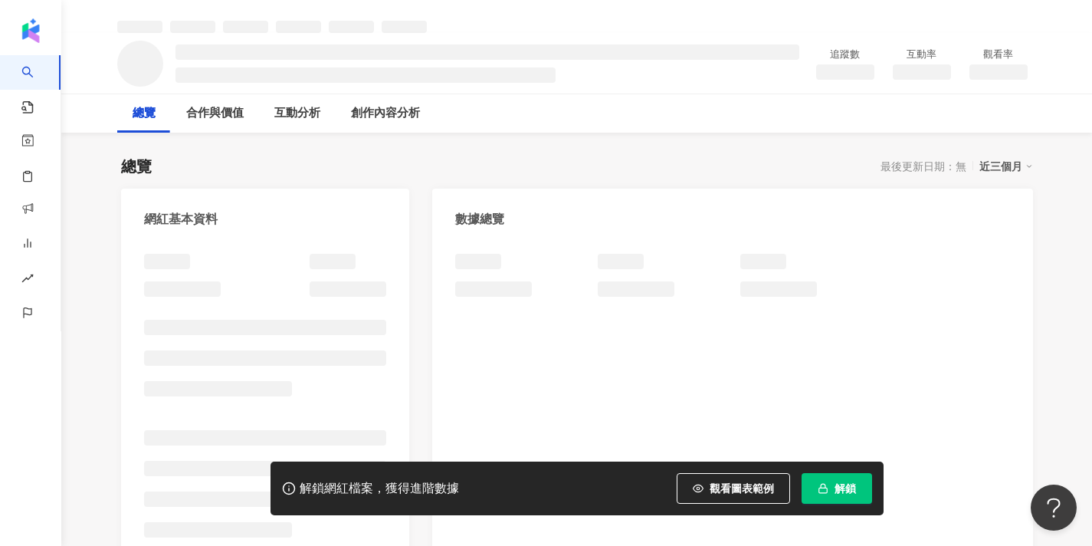
scroll to position [61, 0]
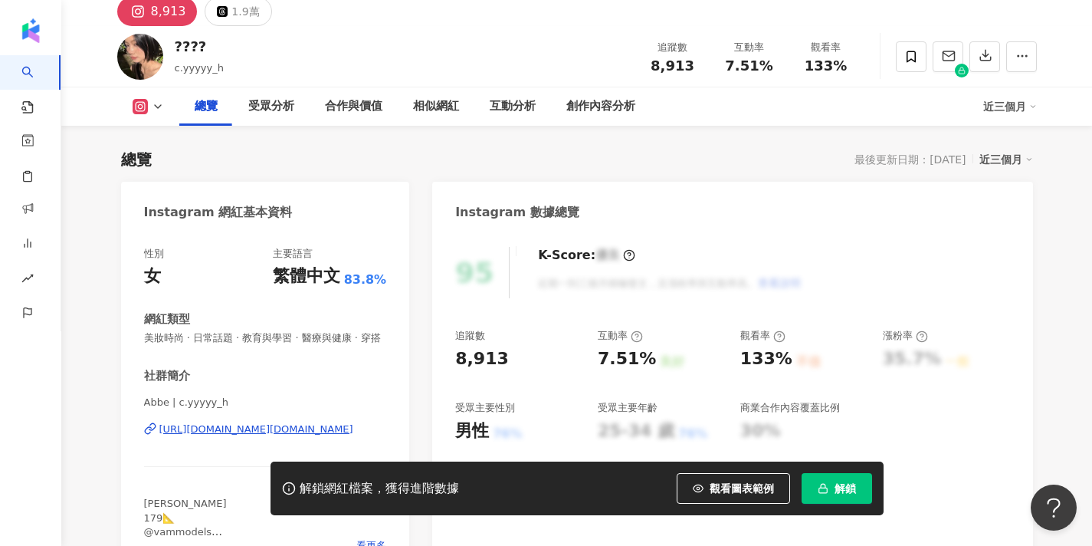
scroll to position [177, 0]
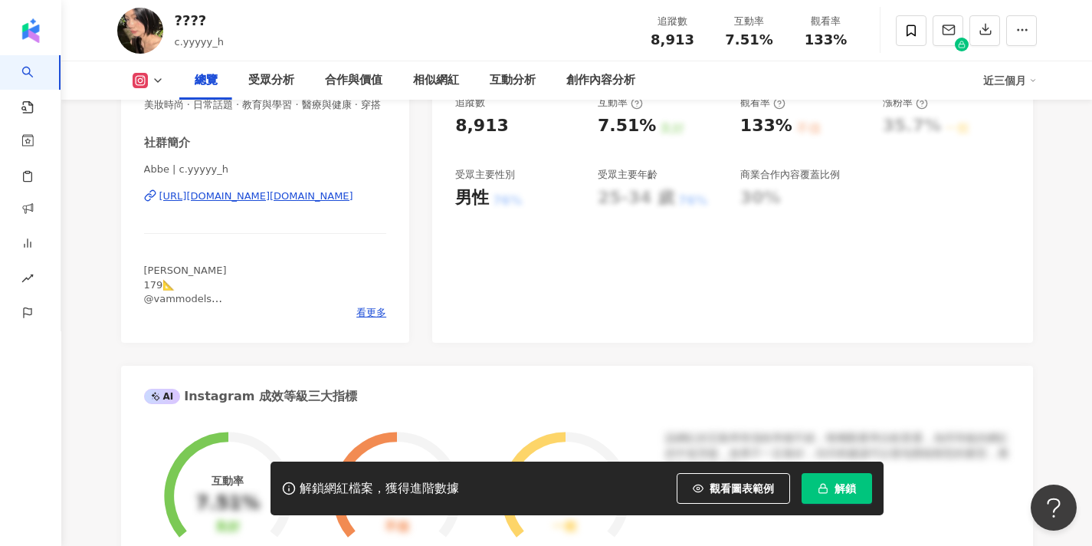
scroll to position [258, 0]
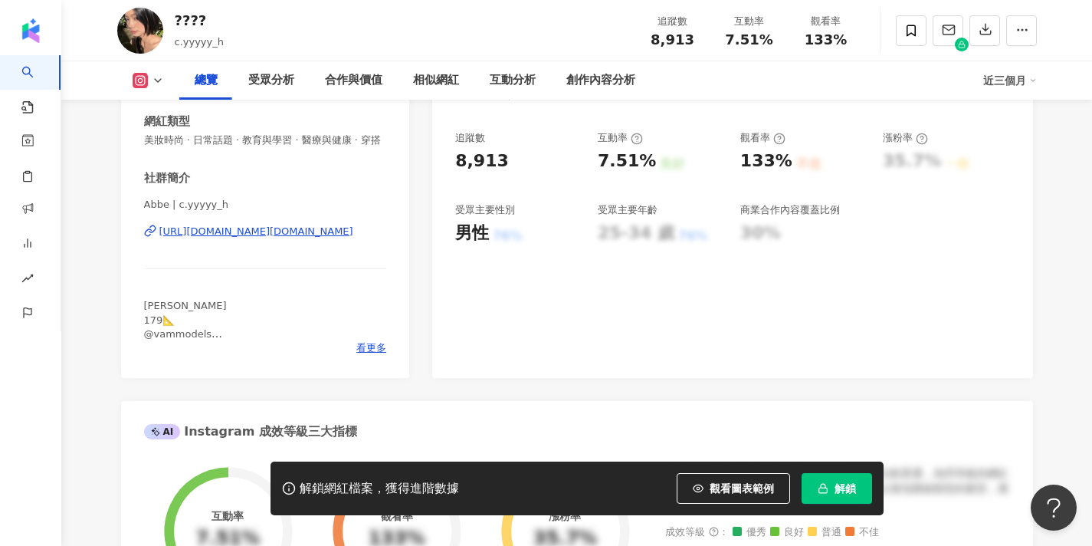
click at [299, 225] on div "https://www.instagram.com/c.yyyyy_h/" at bounding box center [256, 231] width 194 height 14
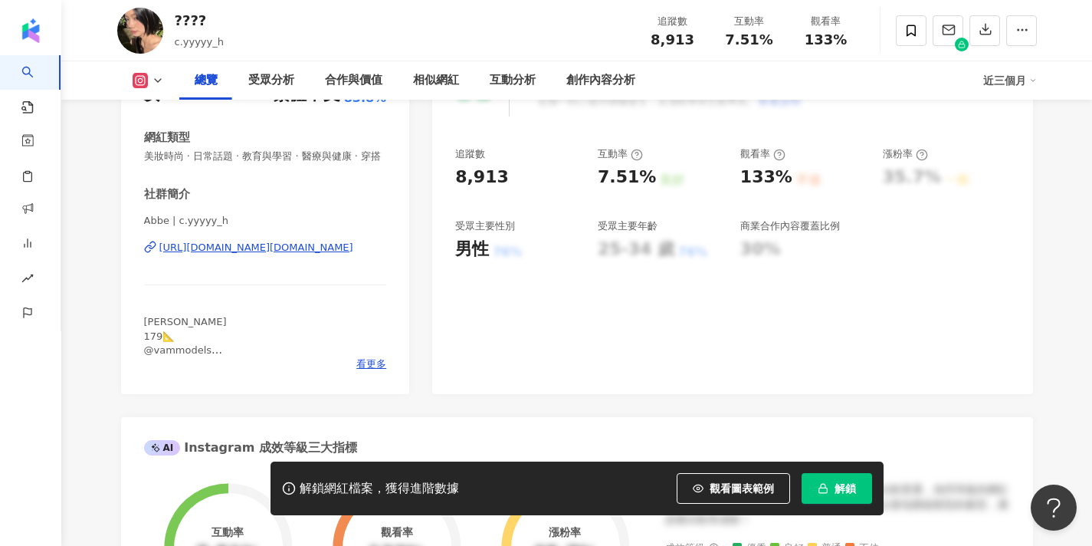
scroll to position [237, 0]
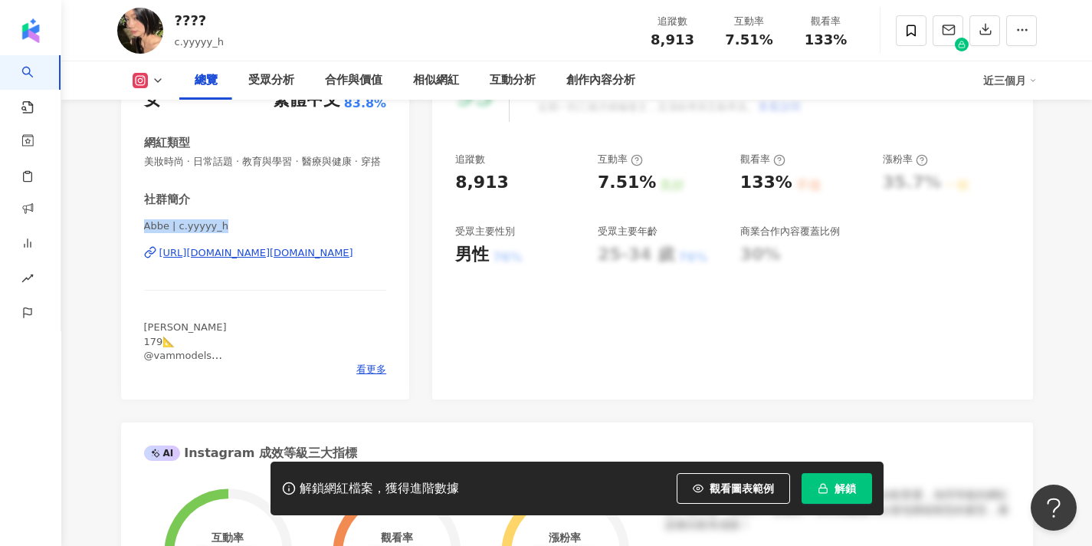
drag, startPoint x: 221, startPoint y: 224, endPoint x: 120, endPoint y: 229, distance: 102.0
copy span "Abbe | c.yyyyy_h"
click at [903, 31] on span at bounding box center [911, 30] width 31 height 31
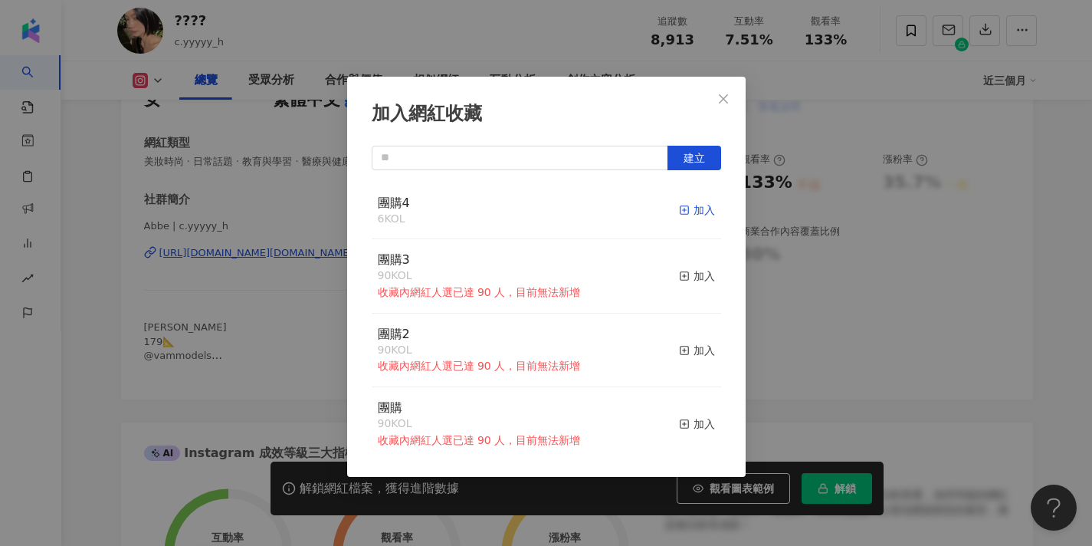
click at [697, 208] on div "加入" at bounding box center [697, 210] width 36 height 17
click at [722, 105] on button "Close" at bounding box center [723, 99] width 31 height 31
click at [722, 105] on div "加入網紅收藏 建立 團購4 7 KOL 已加入 團購3 90 KOL 收藏內網紅人選已達 90 人，目前無法新增 加入 團購2 90 KOL 收藏內網紅人選已…" at bounding box center [546, 273] width 1092 height 546
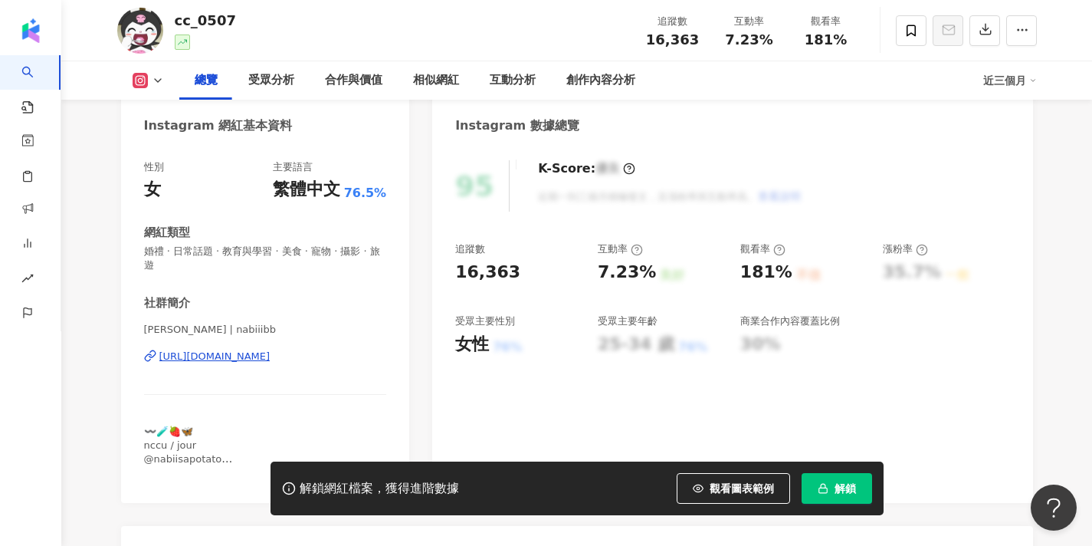
click at [270, 359] on div "[URL][DOMAIN_NAME]" at bounding box center [214, 356] width 111 height 14
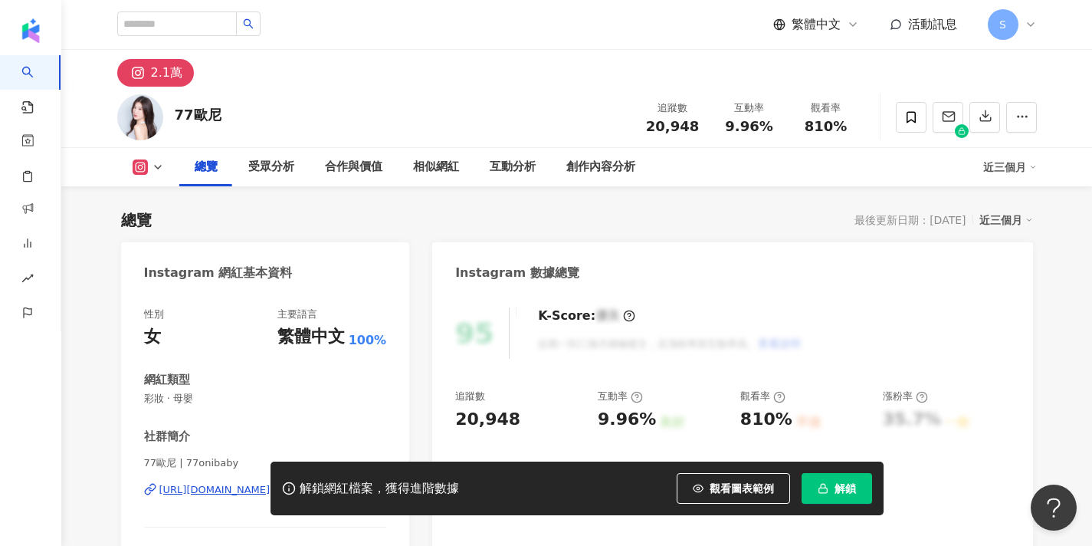
scroll to position [212, 0]
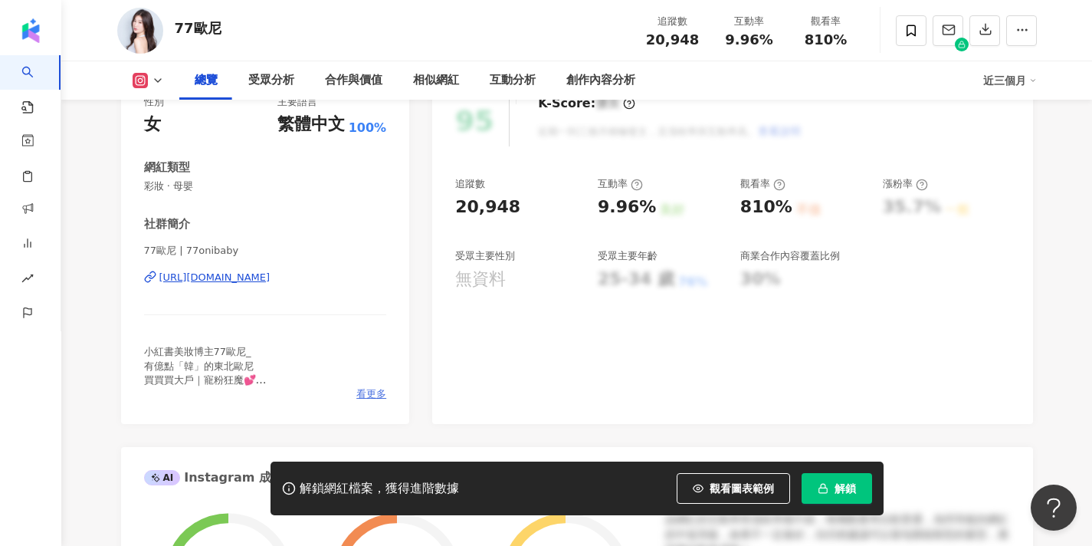
click at [378, 389] on span "看更多" at bounding box center [371, 394] width 30 height 14
click at [379, 389] on div "網紅簡介 小紅書美妝博主77歐尼_ 有億點「韓」的東北歐尼 買買買大戶｜寵粉狂魔💕 遠嫁生活 @se7enbaby_77 - 你的電子閨蜜👭 醫美｜美妝｜穿搭…" at bounding box center [546, 272] width 398 height 267
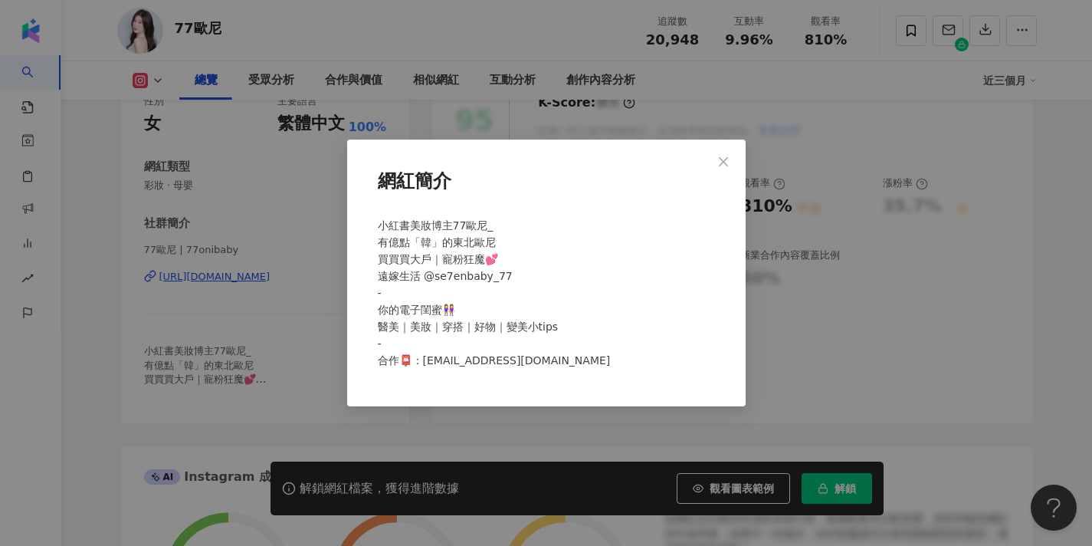
scroll to position [220, 0]
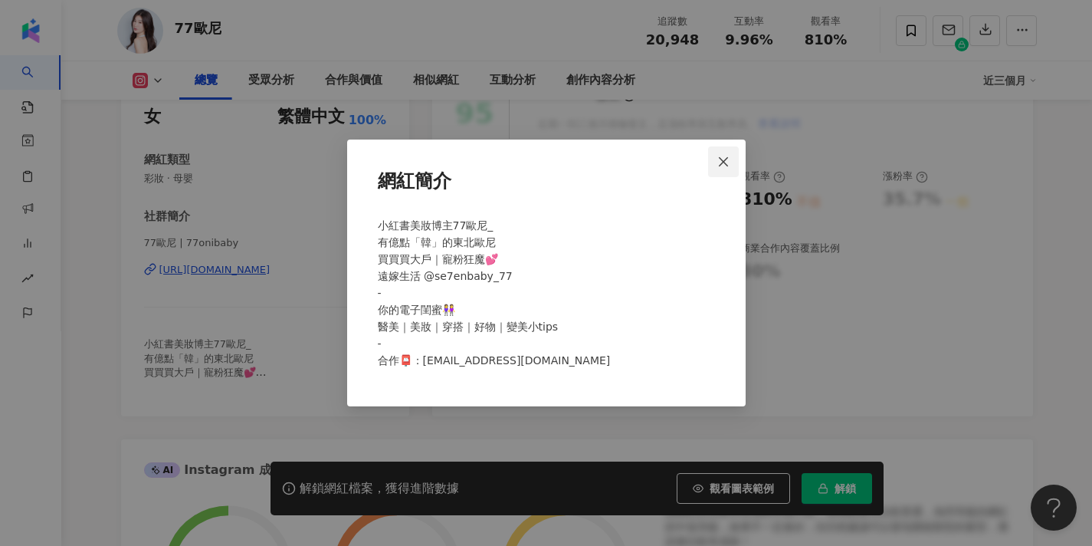
click at [729, 162] on icon "close" at bounding box center [723, 162] width 12 height 12
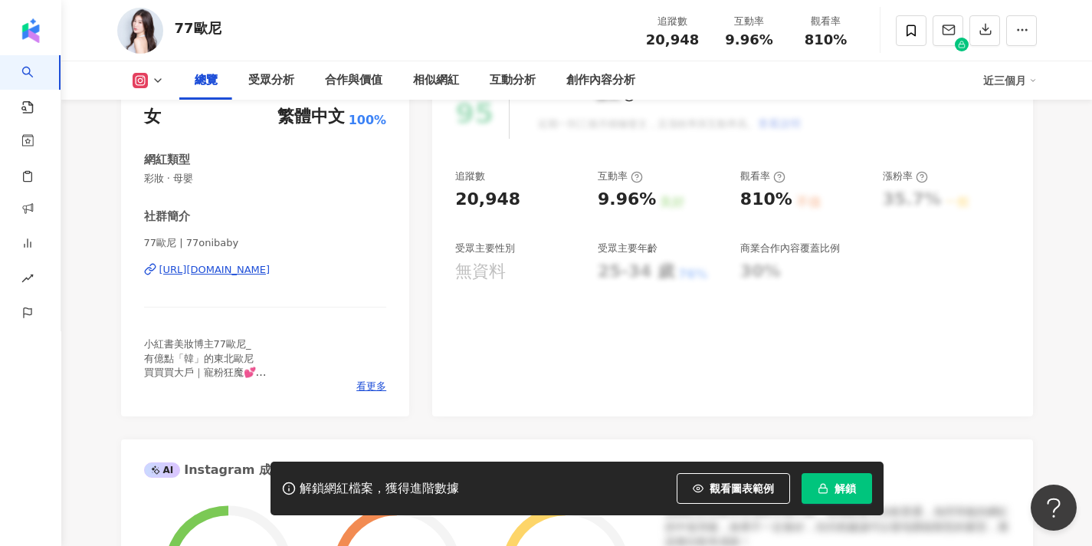
click at [200, 267] on div "https://www.instagram.com/77onibaby/" at bounding box center [214, 270] width 111 height 14
click at [913, 31] on icon at bounding box center [911, 31] width 14 height 14
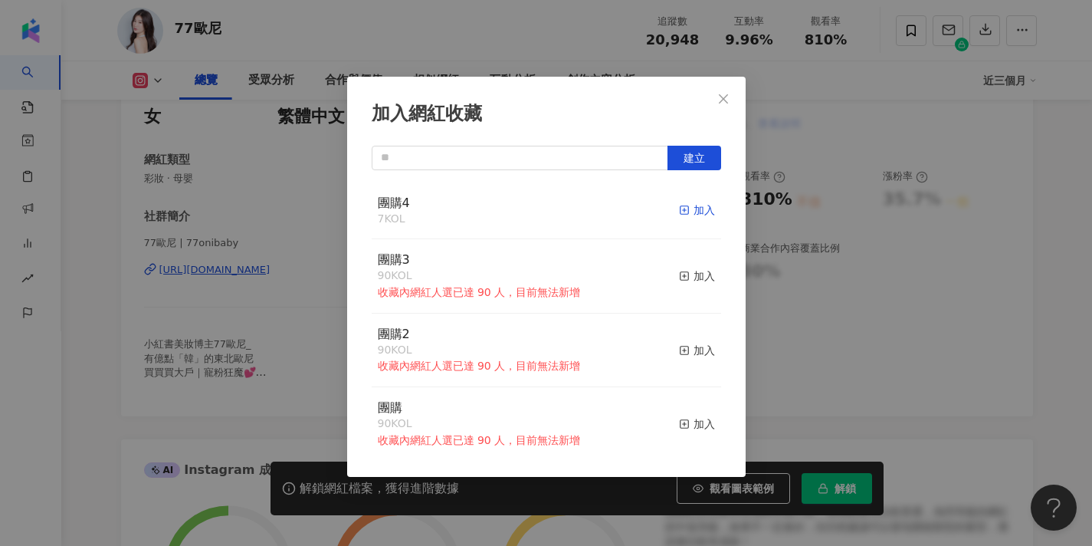
click at [690, 216] on div "加入" at bounding box center [697, 210] width 36 height 17
click at [723, 94] on icon "close" at bounding box center [723, 99] width 12 height 12
click at [722, 103] on div "加入網紅收藏 建立 團購4 8 KOL 已加入 團購3 90 KOL 收藏內網紅人選已達 90 人，目前無法新增 加入 團購2 90 KOL 收藏內網紅人選已…" at bounding box center [546, 273] width 1092 height 546
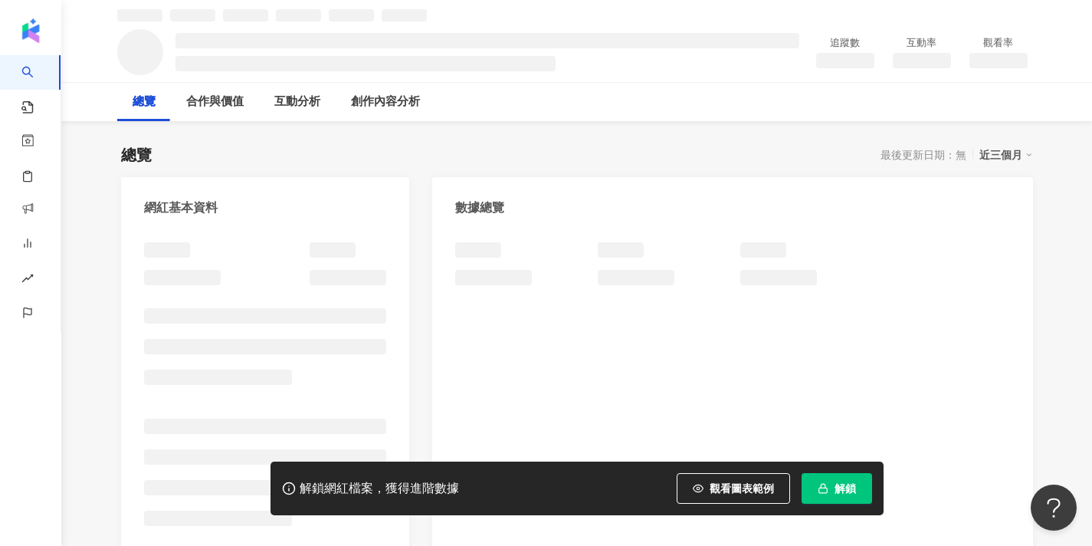
scroll to position [112, 0]
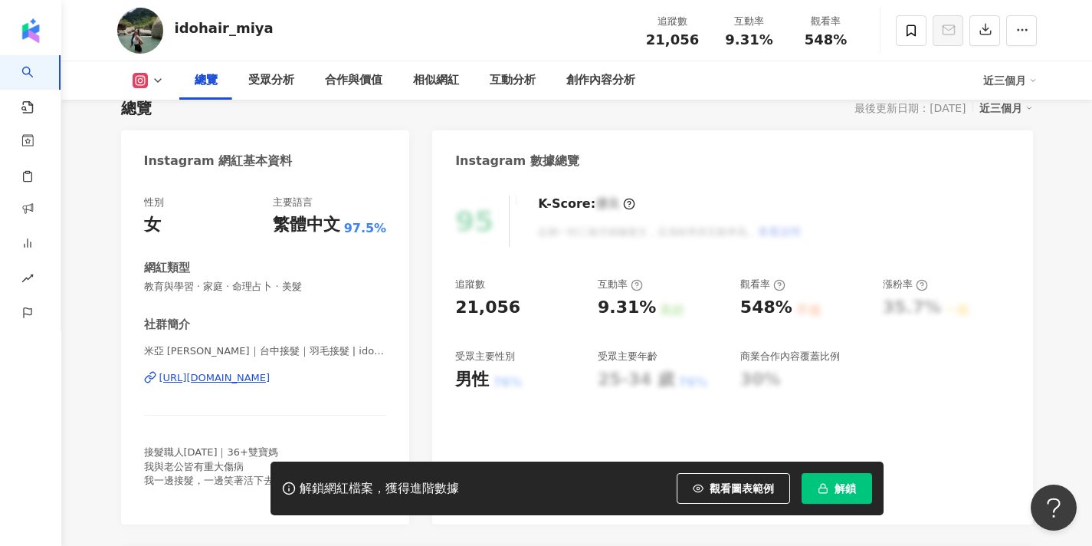
scroll to position [267, 0]
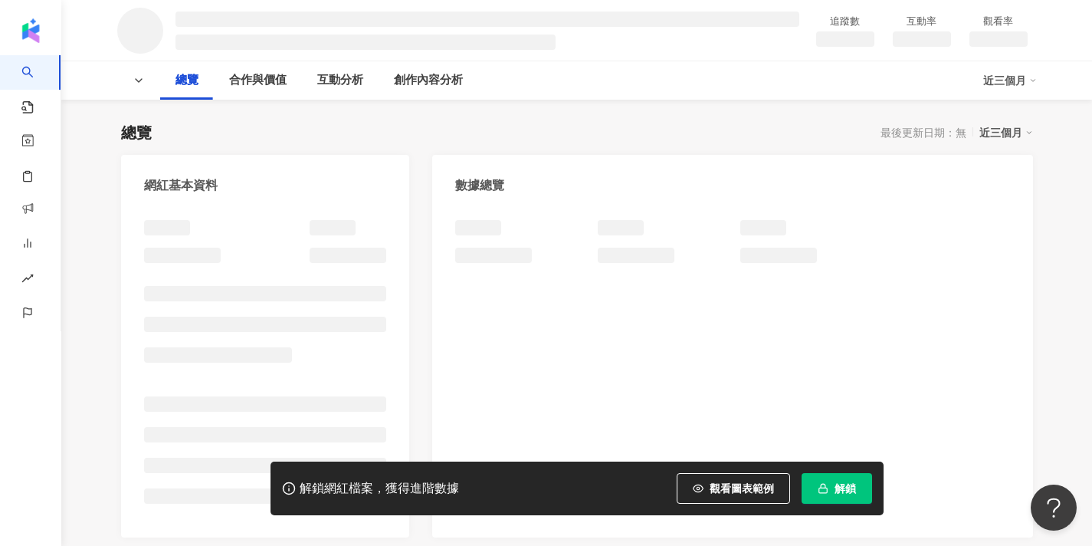
scroll to position [101, 0]
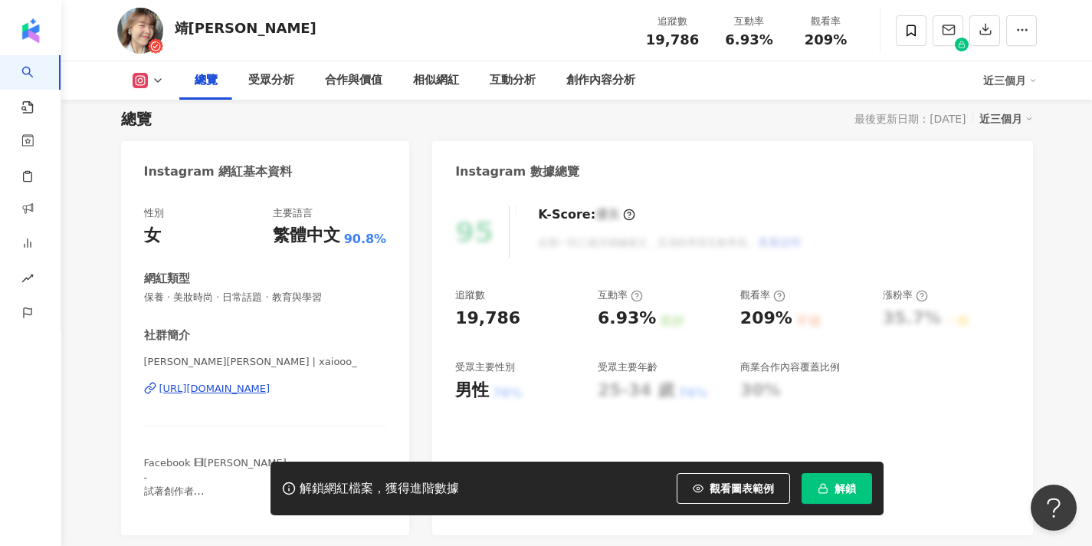
scroll to position [128, 0]
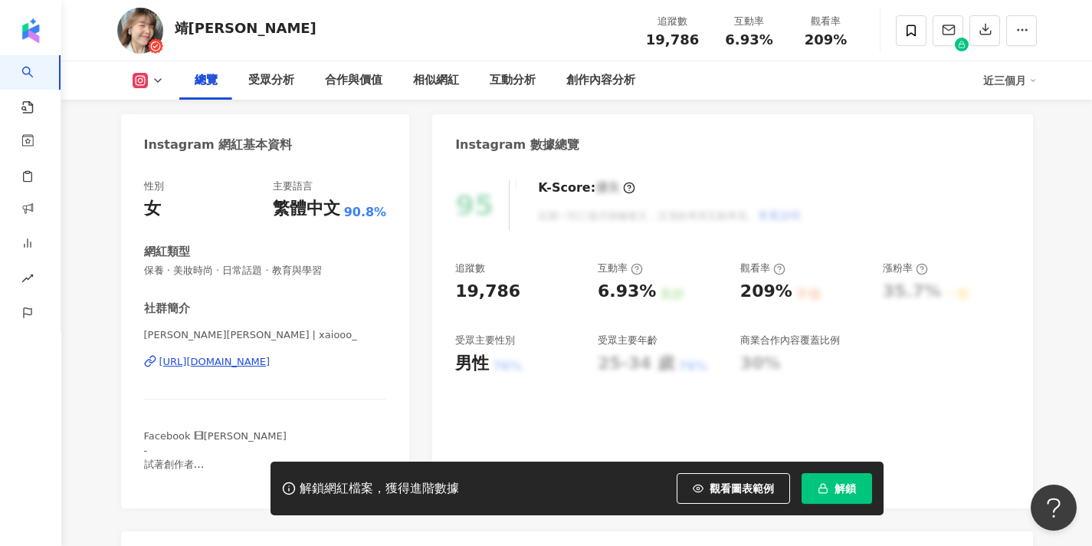
click at [270, 357] on div "https://www.instagram.com/xaiooo_/" at bounding box center [214, 362] width 111 height 14
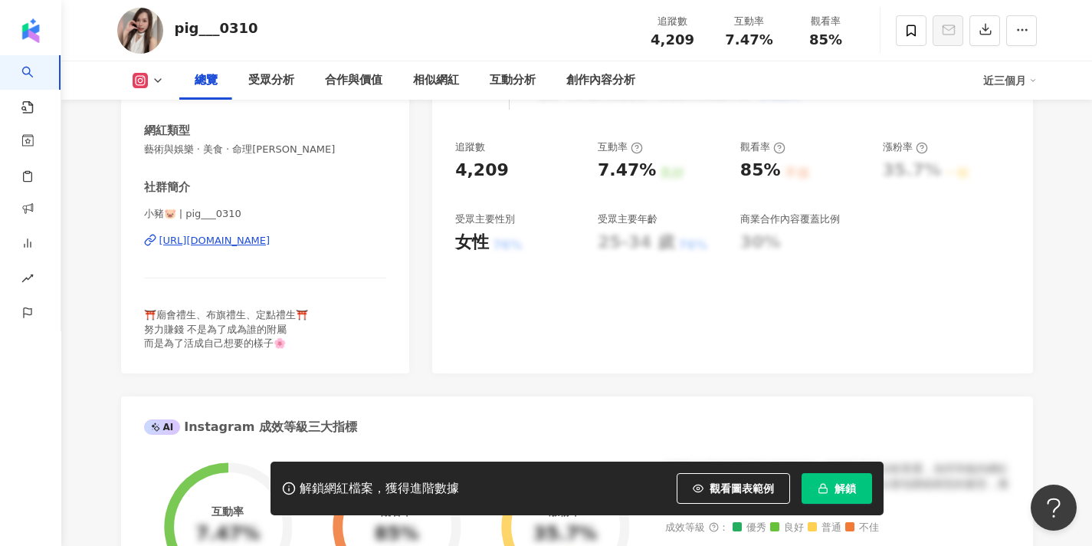
scroll to position [247, 0]
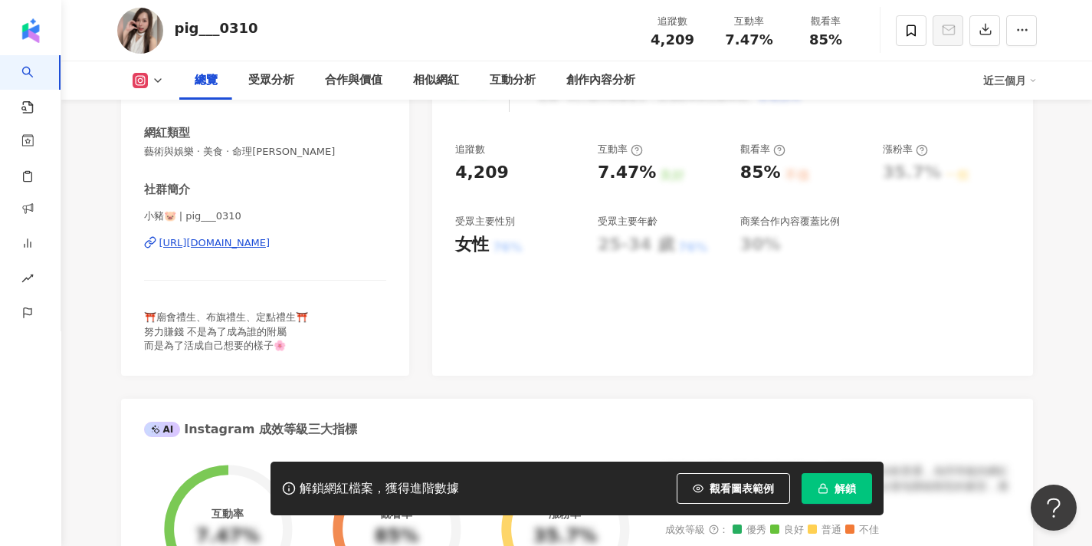
click at [270, 236] on div "[URL][DOMAIN_NAME]" at bounding box center [214, 243] width 111 height 14
click at [906, 35] on icon at bounding box center [910, 30] width 9 height 11
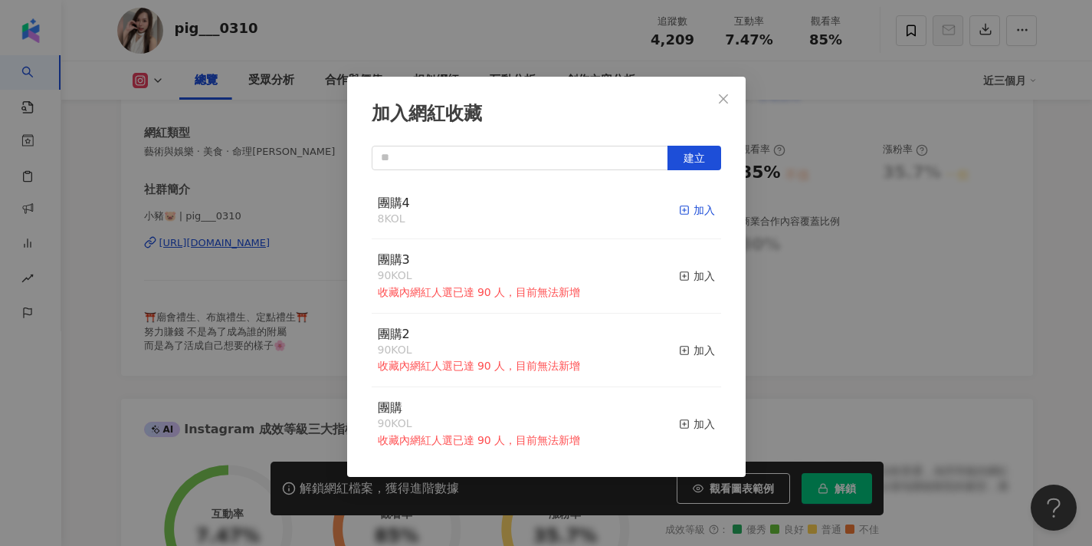
click at [692, 215] on div "加入" at bounding box center [697, 210] width 36 height 17
click at [725, 107] on button "Close" at bounding box center [723, 99] width 31 height 31
click at [725, 100] on div "加入網紅收藏 建立 團購4 9 KOL 已加入 團購3 90 KOL 收藏內網紅人選已達 90 人，目前無法新增 加入 團購2 90 KOL 收藏內網紅人選已…" at bounding box center [546, 273] width 1092 height 546
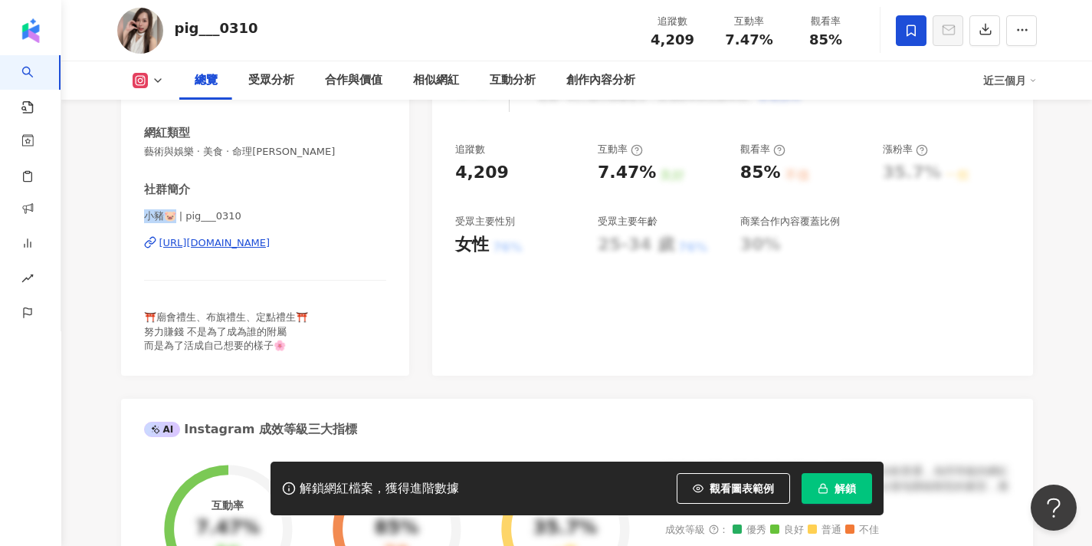
drag, startPoint x: 175, startPoint y: 213, endPoint x: 116, endPoint y: 212, distance: 59.0
copy span "小豬🐷"
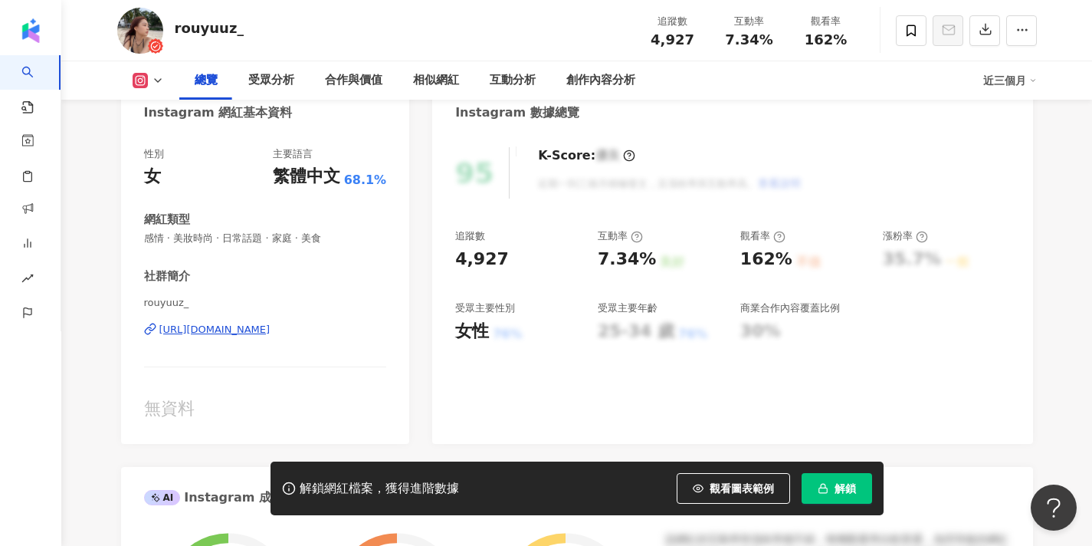
scroll to position [177, 0]
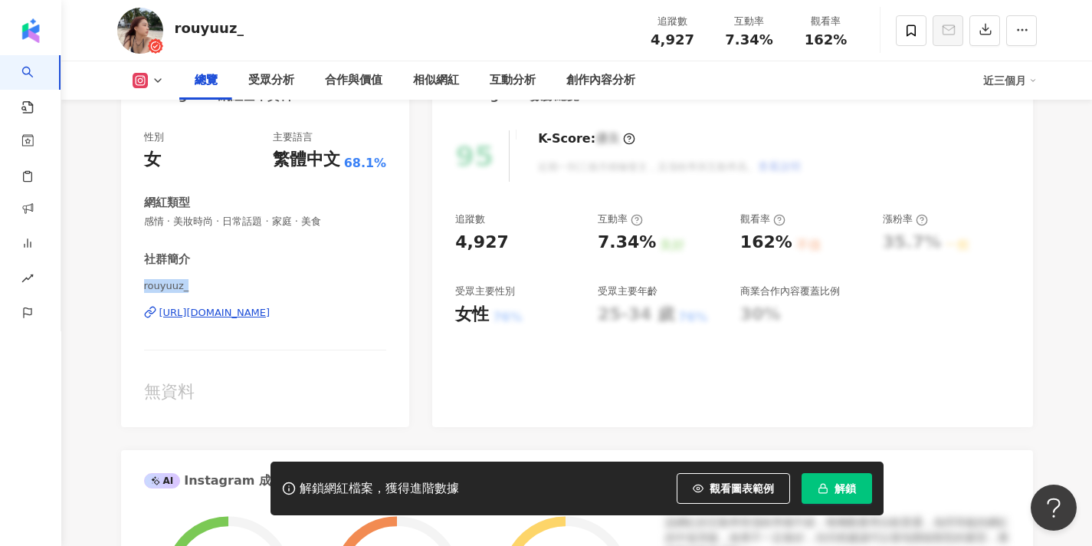
drag, startPoint x: 188, startPoint y: 284, endPoint x: 108, endPoint y: 281, distance: 79.7
copy span "rouyuuz_"
click at [915, 33] on icon at bounding box center [910, 30] width 9 height 11
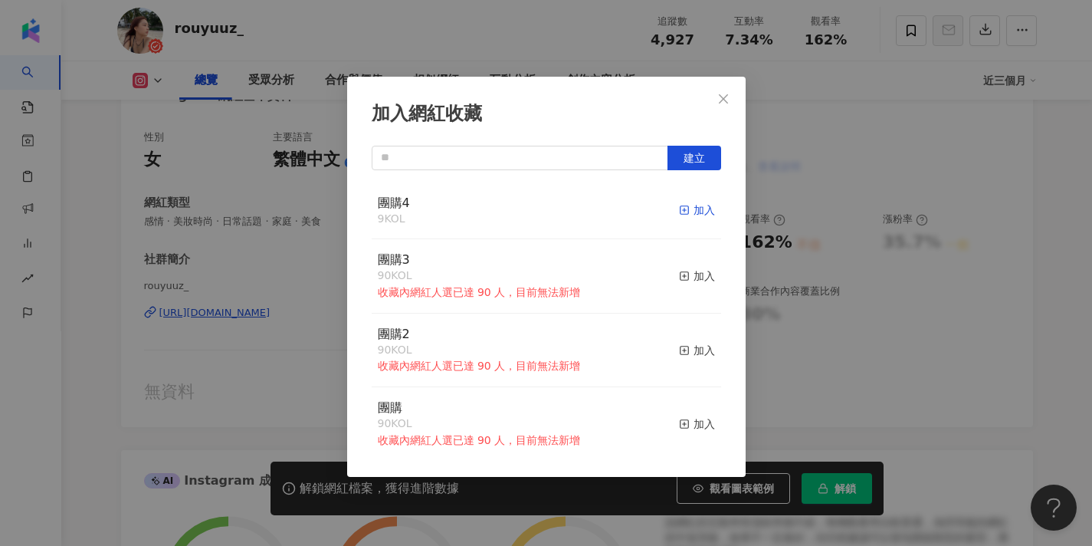
click at [682, 211] on icon "button" at bounding box center [684, 210] width 11 height 11
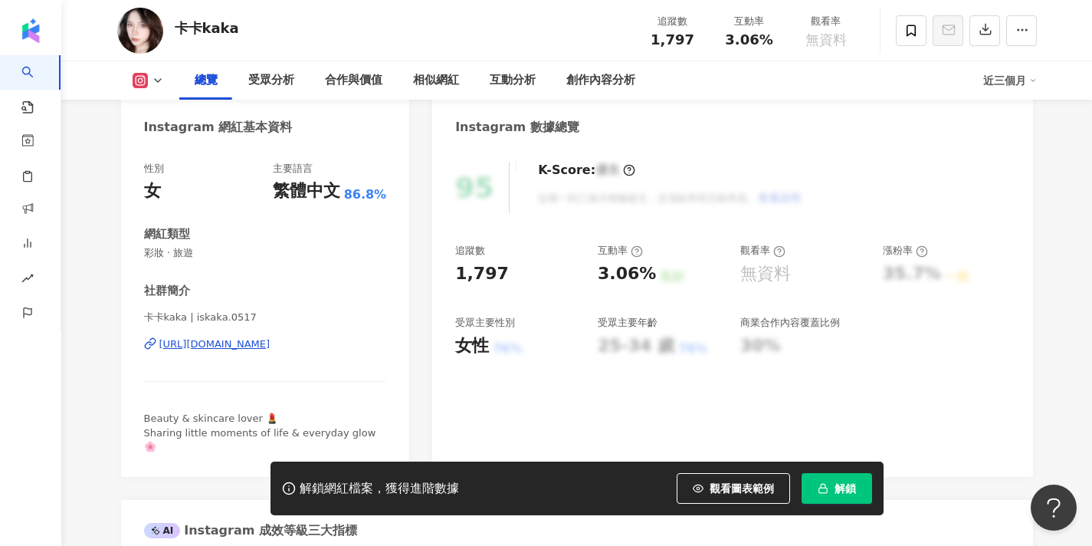
scroll to position [200, 0]
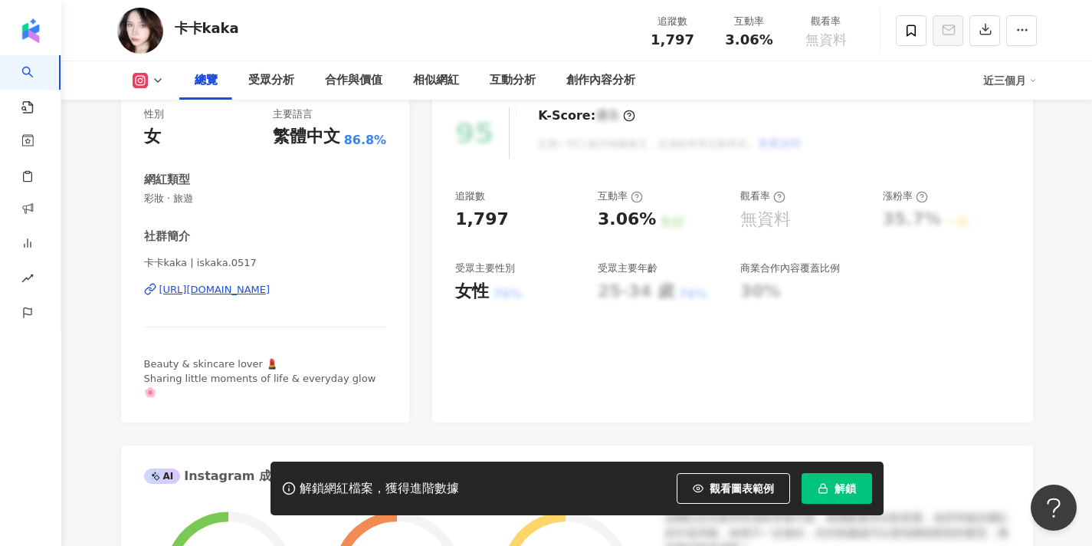
click at [270, 285] on div "[URL][DOMAIN_NAME]" at bounding box center [214, 290] width 111 height 14
drag, startPoint x: 186, startPoint y: 260, endPoint x: 116, endPoint y: 266, distance: 70.0
copy span "卡卡kaka"
click at [902, 25] on span at bounding box center [911, 30] width 31 height 31
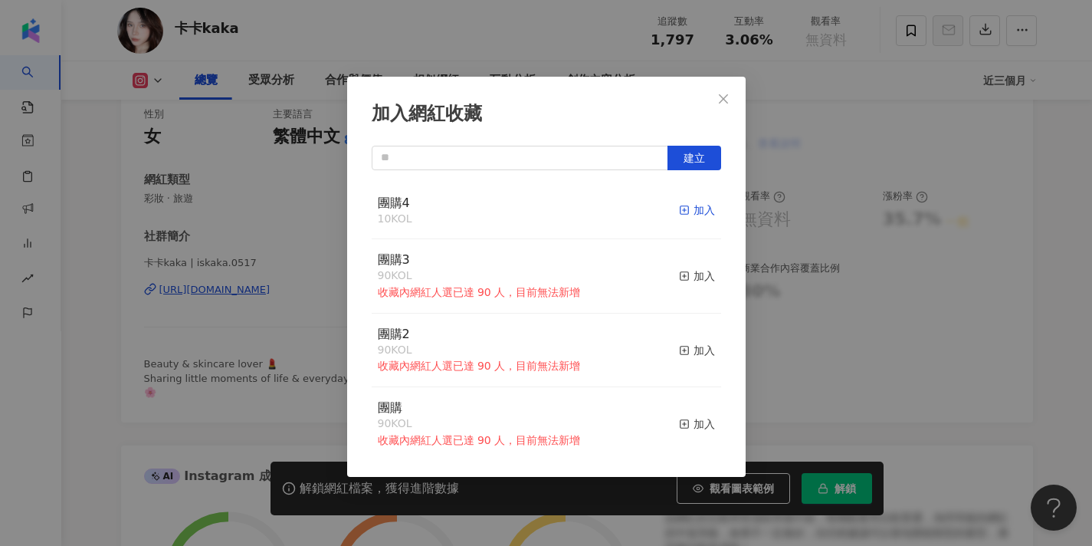
click at [688, 204] on span "button" at bounding box center [684, 210] width 11 height 12
drag, startPoint x: 722, startPoint y: 91, endPoint x: 730, endPoint y: 97, distance: 10.0
click at [722, 91] on button "Close" at bounding box center [723, 99] width 31 height 31
click at [730, 97] on div "加入網紅收藏 建立 團購4 11 KOL 已加入 團購3 90 KOL 收藏內網紅人選已達 90 人，目前無法新增 加入 團購2 90 KOL 收藏內網紅人選…" at bounding box center [546, 273] width 1092 height 546
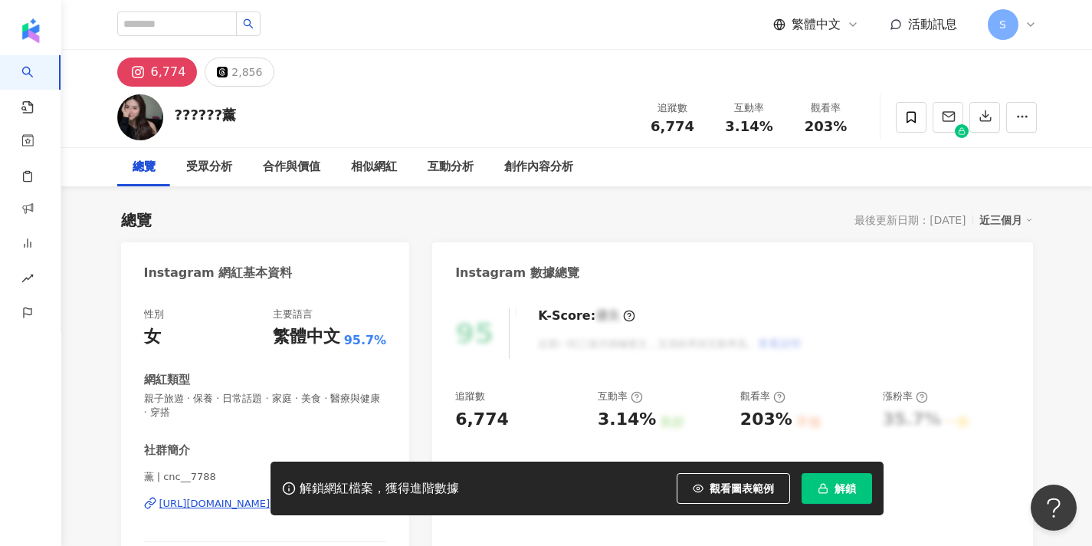
click at [837, 471] on div "解鎖網紅檔案，獲得進階數據 觀看圖表範例 解鎖" at bounding box center [576, 488] width 613 height 54
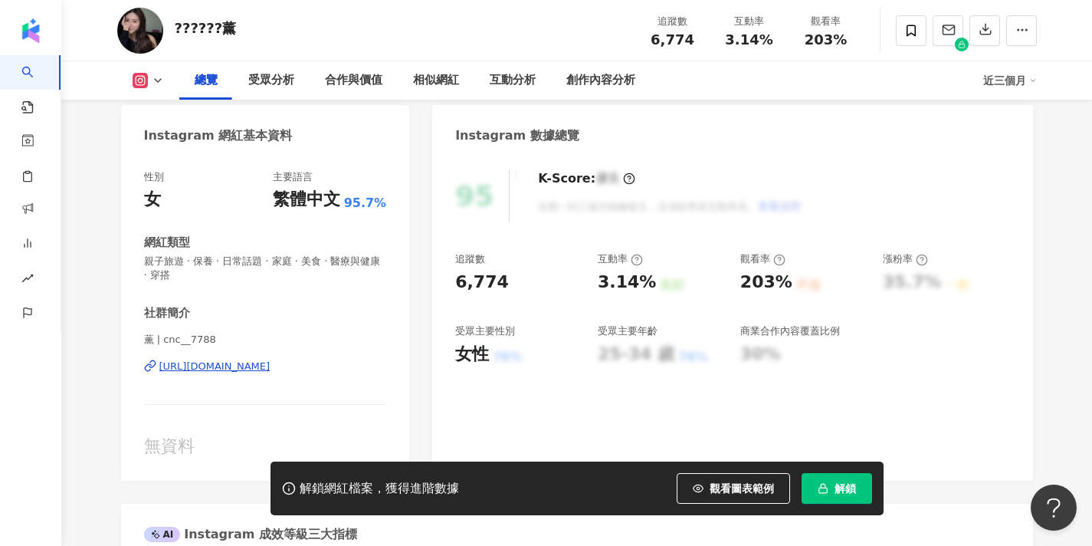
scroll to position [142, 0]
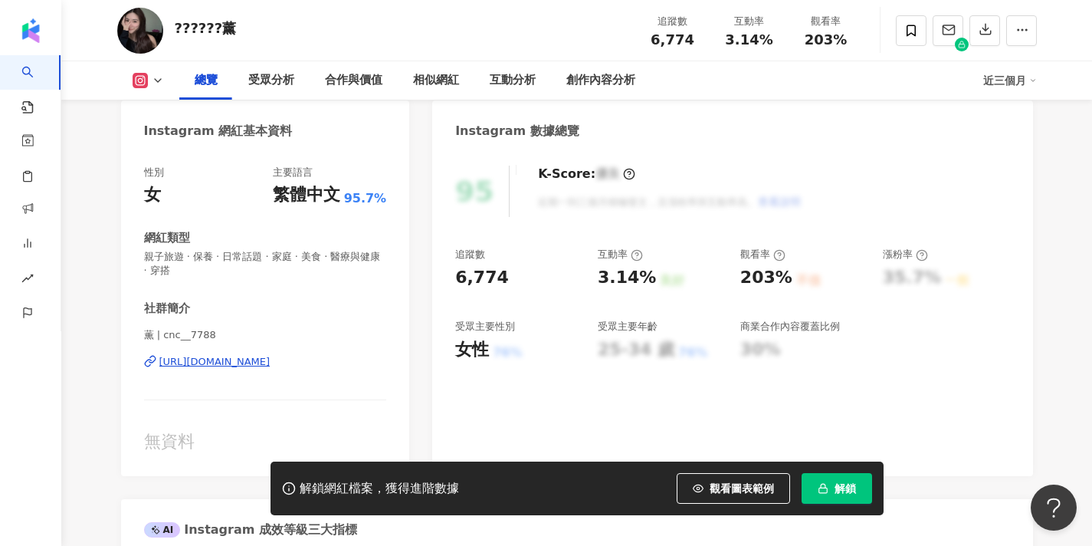
click at [270, 365] on div "https://www.instagram.com/cnc__7788/" at bounding box center [214, 362] width 111 height 14
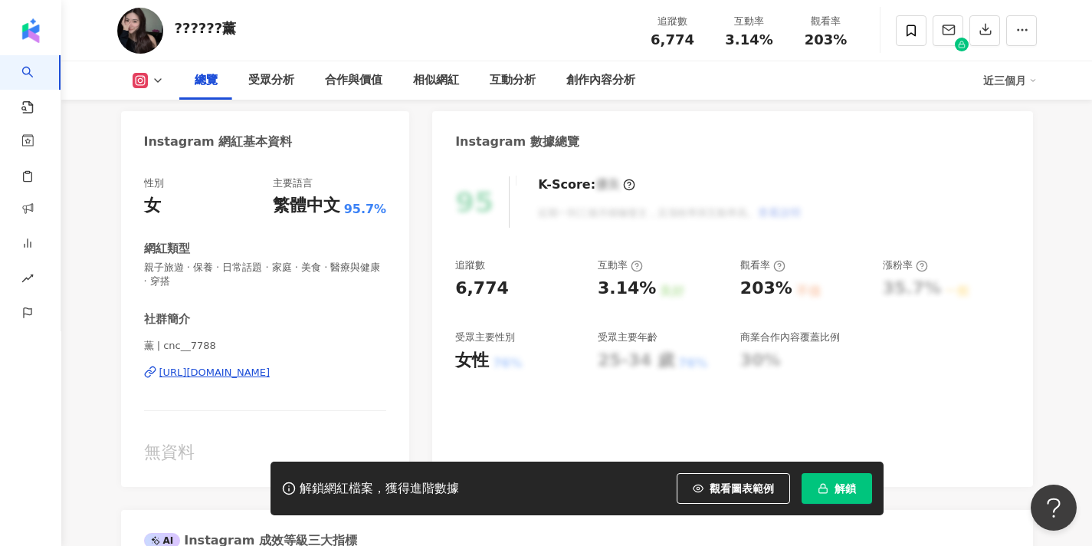
click at [320, 8] on div "??????薰 追蹤數 6,774 互動率 3.14% 觀看率 203%" at bounding box center [577, 30] width 981 height 61
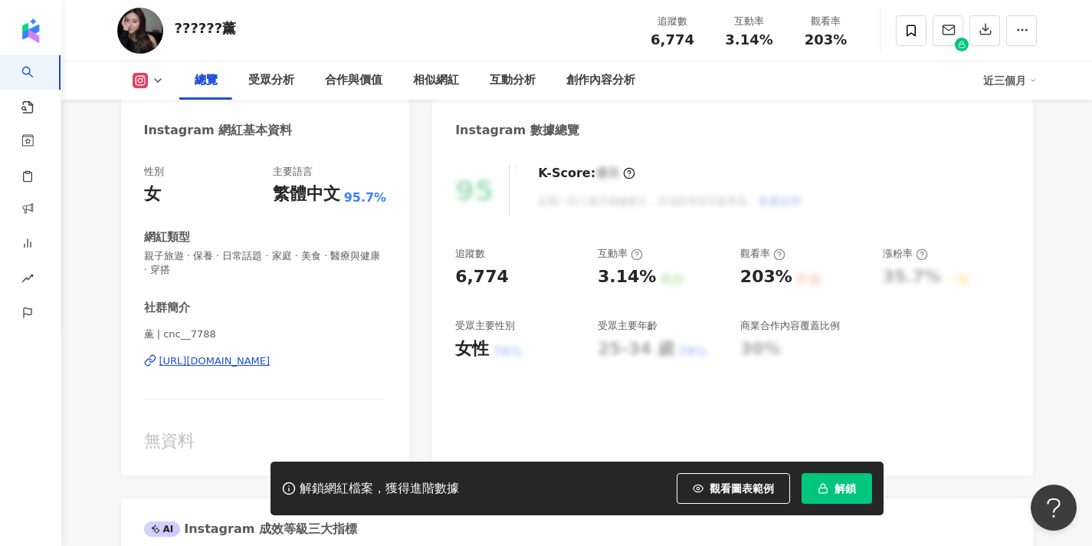
scroll to position [183, 0]
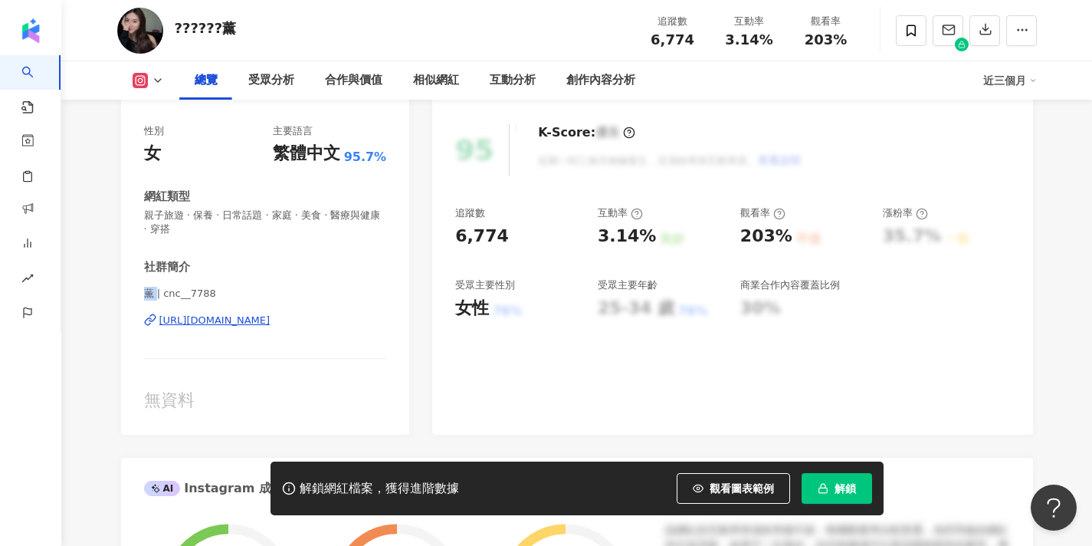
drag, startPoint x: 144, startPoint y: 289, endPoint x: 157, endPoint y: 289, distance: 13.0
click at [157, 289] on span "薫 | cnc__7788" at bounding box center [265, 294] width 243 height 14
copy span "薫"
click at [904, 34] on icon at bounding box center [911, 31] width 14 height 14
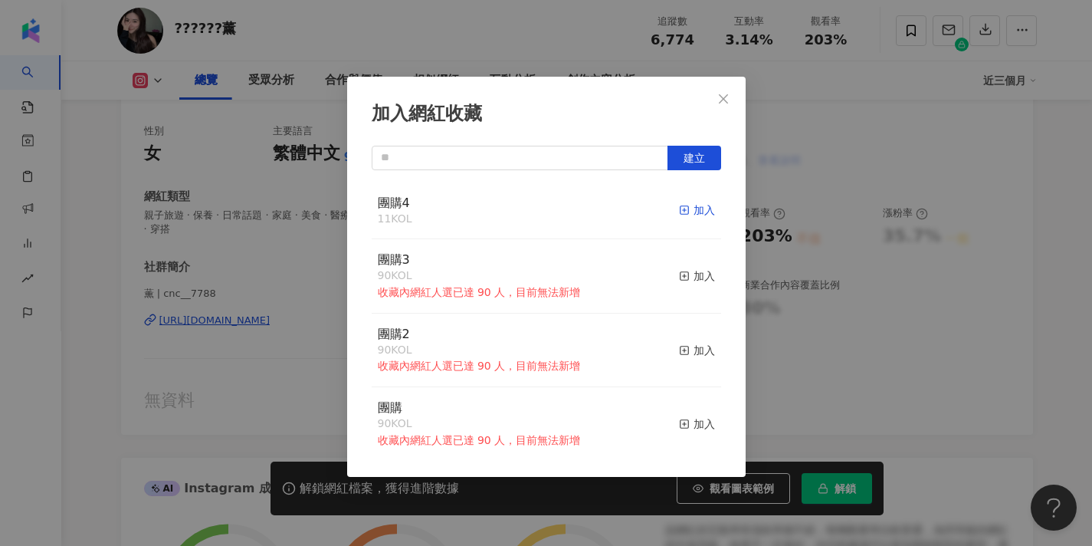
click at [690, 211] on icon "button" at bounding box center [684, 210] width 11 height 11
click at [723, 93] on icon "close" at bounding box center [723, 99] width 12 height 12
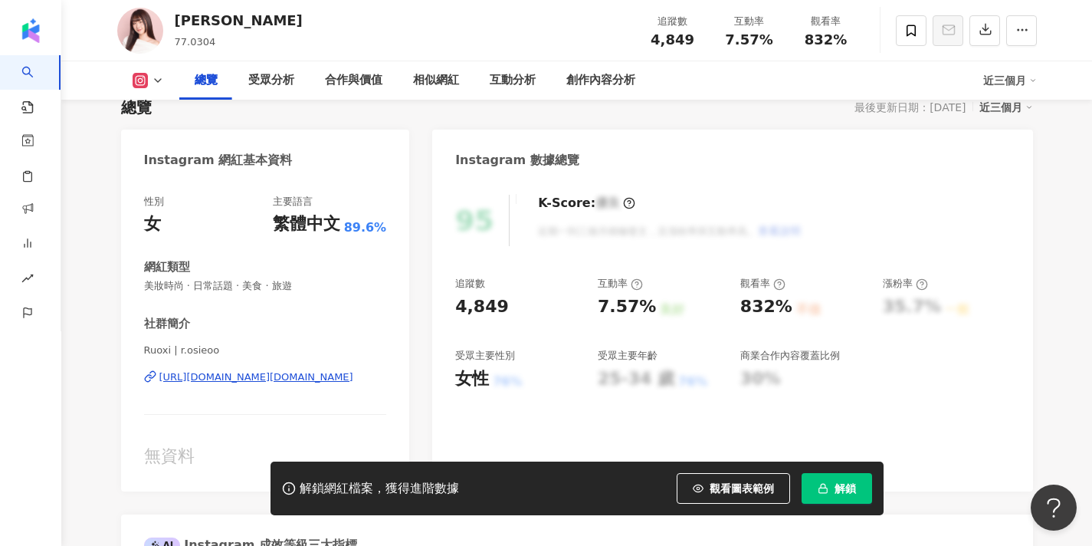
scroll to position [159, 0]
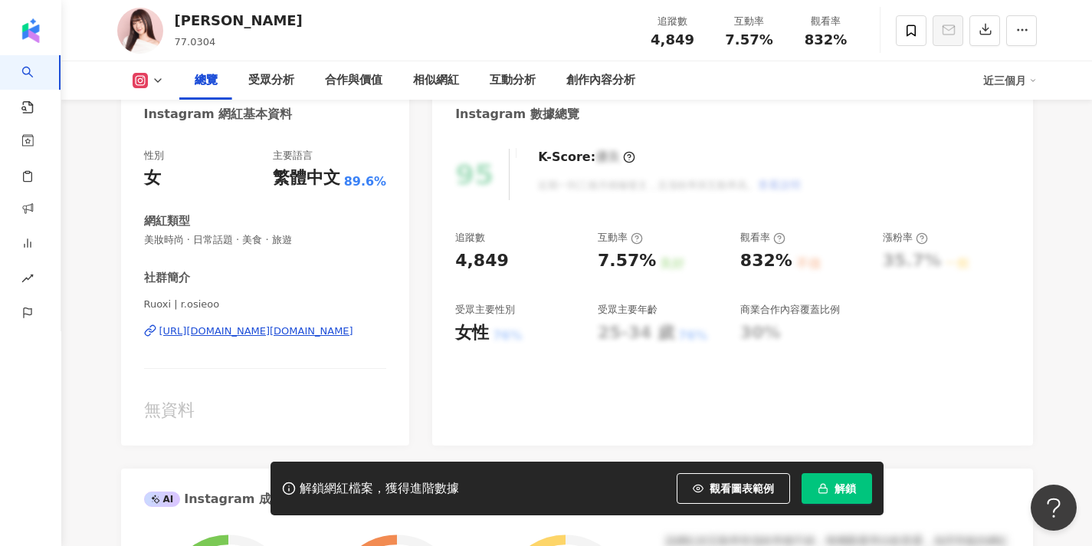
click at [300, 335] on div "https://www.instagram.com/r.osieoo/" at bounding box center [256, 331] width 194 height 14
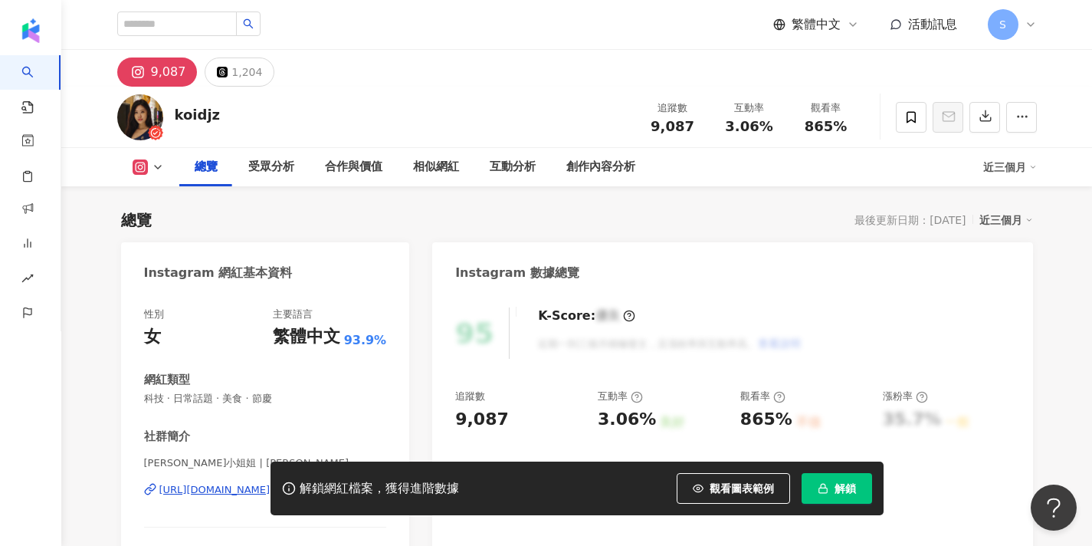
scroll to position [283, 0]
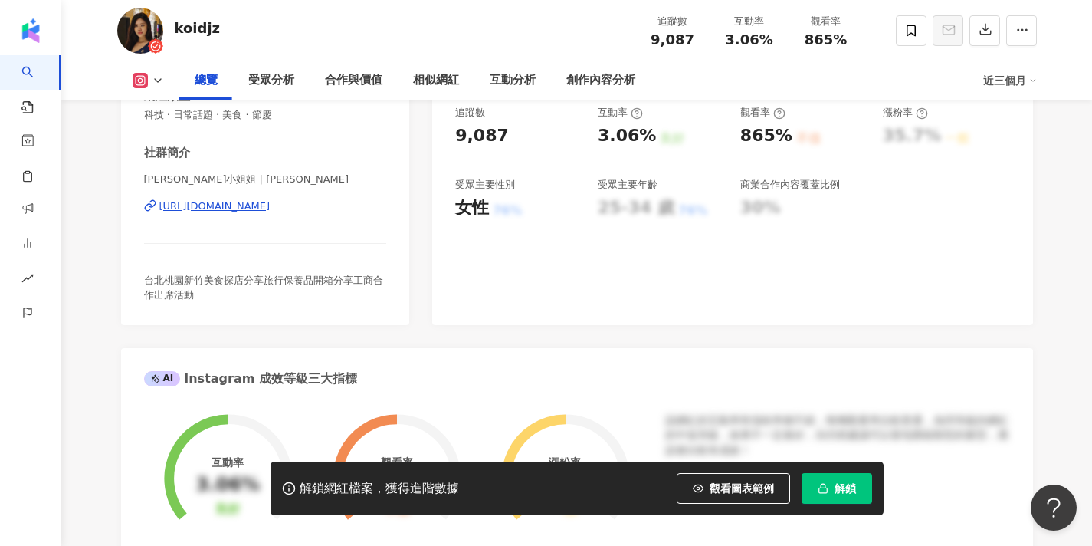
click at [270, 207] on div "[URL][DOMAIN_NAME]" at bounding box center [214, 206] width 111 height 14
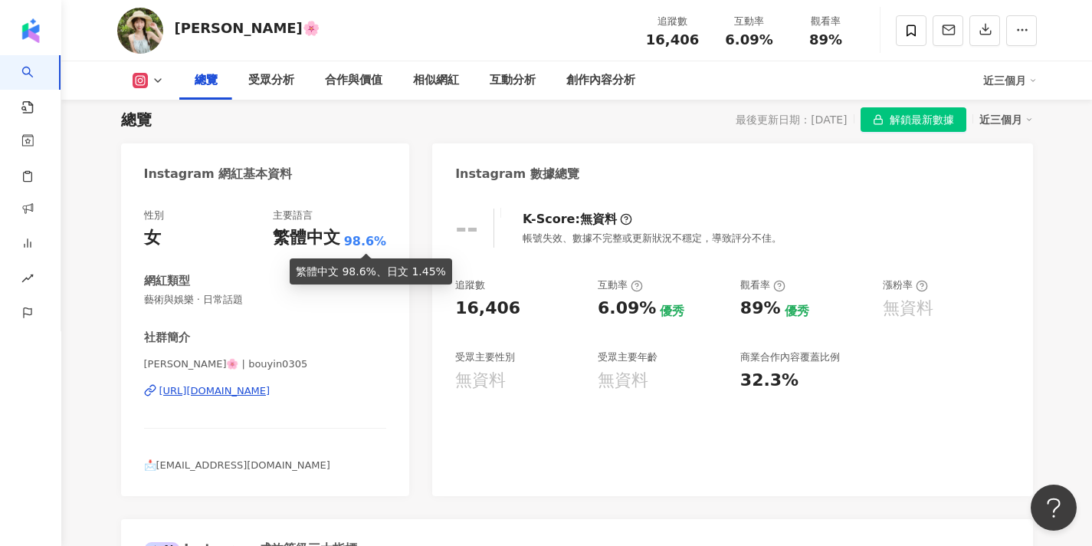
scroll to position [114, 0]
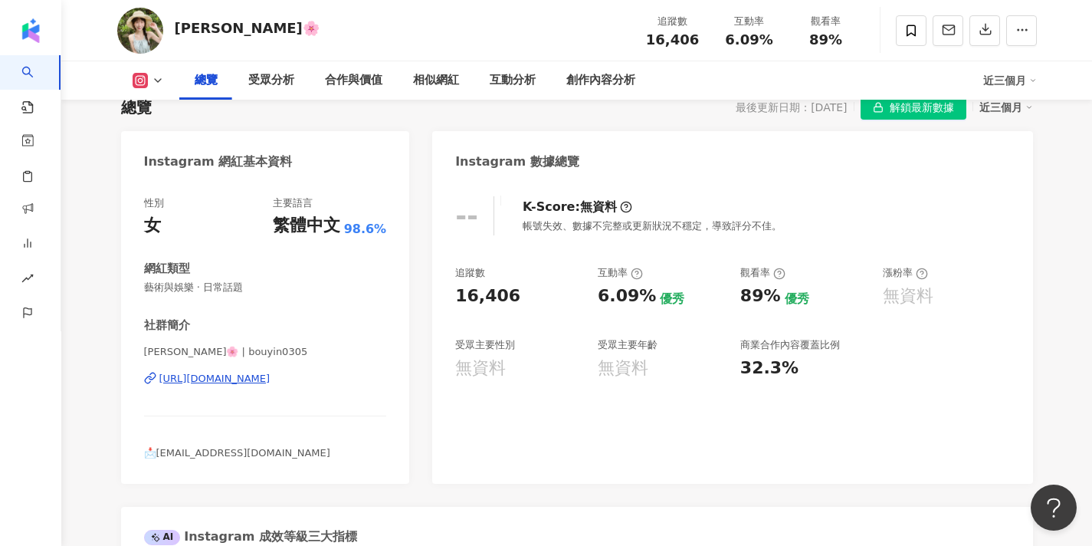
click at [270, 375] on div "https://www.instagram.com/bouyin0305/" at bounding box center [214, 379] width 111 height 14
drag, startPoint x: 144, startPoint y: 347, endPoint x: 279, endPoint y: 355, distance: 135.1
click at [279, 355] on span "茵茵🌸 | bouyin0305" at bounding box center [265, 352] width 243 height 14
copy span "茵茵🌸 | bouyin0305"
click at [909, 31] on icon at bounding box center [911, 31] width 14 height 14
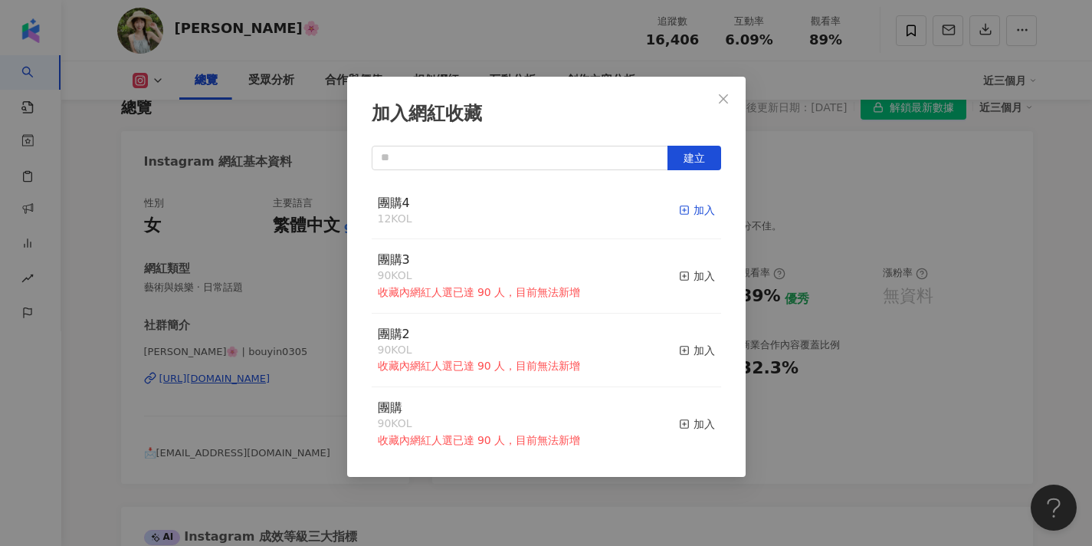
click at [687, 216] on div "加入" at bounding box center [697, 210] width 36 height 17
click at [726, 103] on icon "close" at bounding box center [723, 99] width 12 height 12
click at [725, 101] on div "加入網紅收藏 建立 團購4 13 KOL 已加入 團購3 90 KOL 收藏內網紅人選已達 90 人，目前無法新增 加入 團購2 90 KOL 收藏內網紅人選…" at bounding box center [546, 273] width 1092 height 546
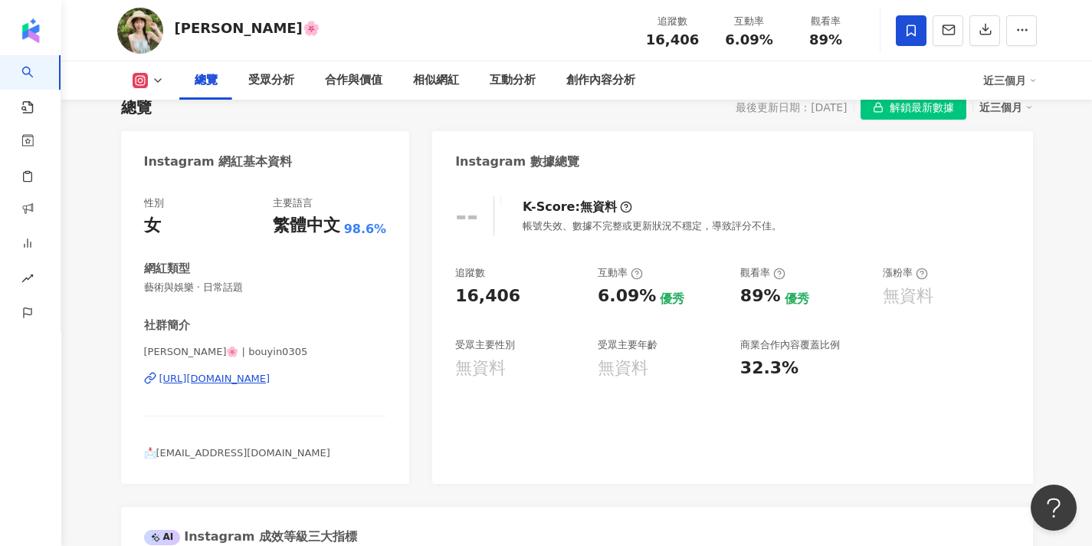
click at [798, 174] on div "加入網紅收藏 建立 團購4 13 KOL 已加入 團購3 90 KOL 收藏內網紅人選已達 90 人，目前無法新增 加入 團購2 90 KOL 收藏內網紅人選…" at bounding box center [546, 273] width 1092 height 546
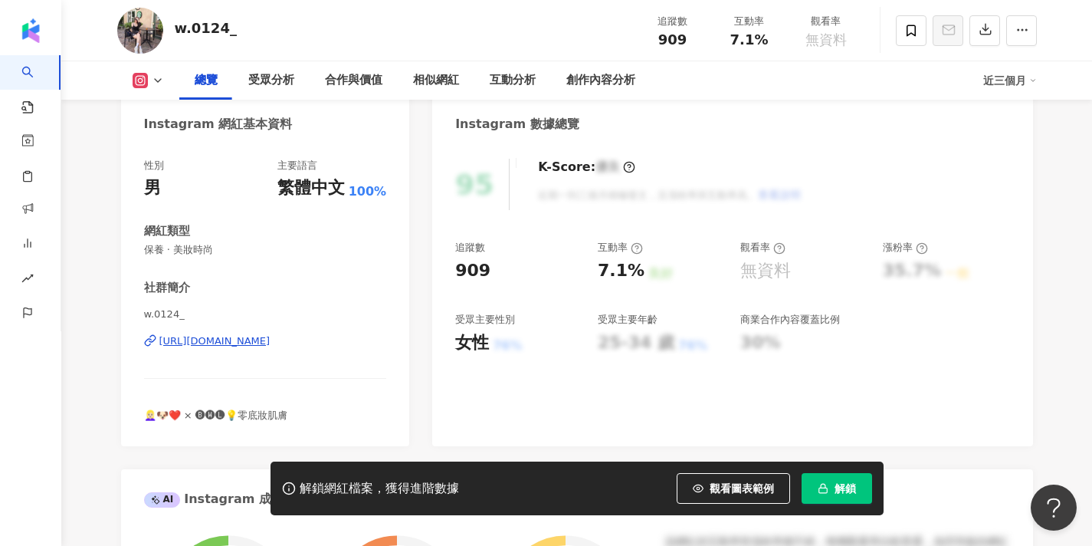
scroll to position [159, 0]
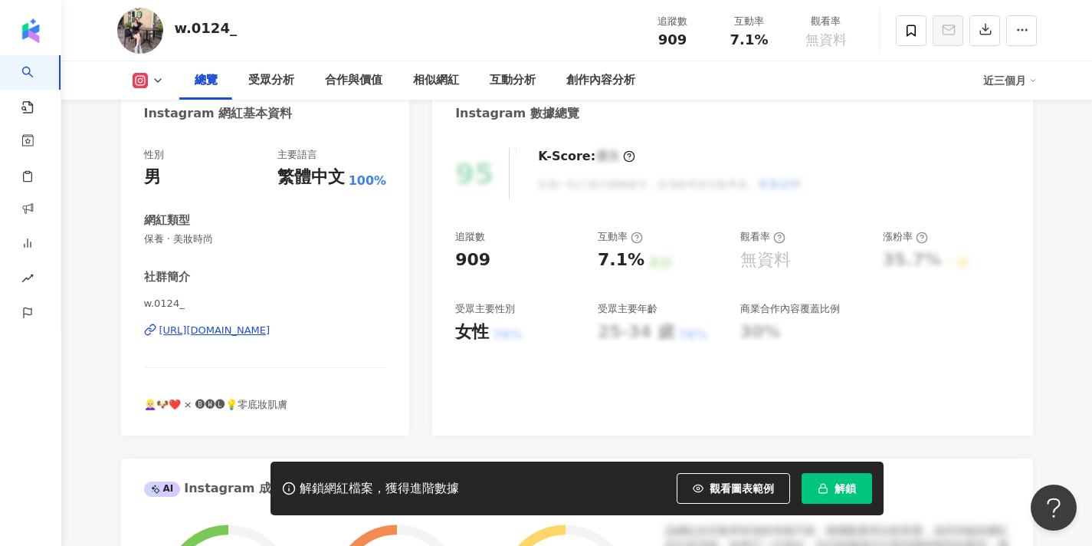
click at [270, 330] on div "[URL][DOMAIN_NAME]" at bounding box center [214, 330] width 111 height 14
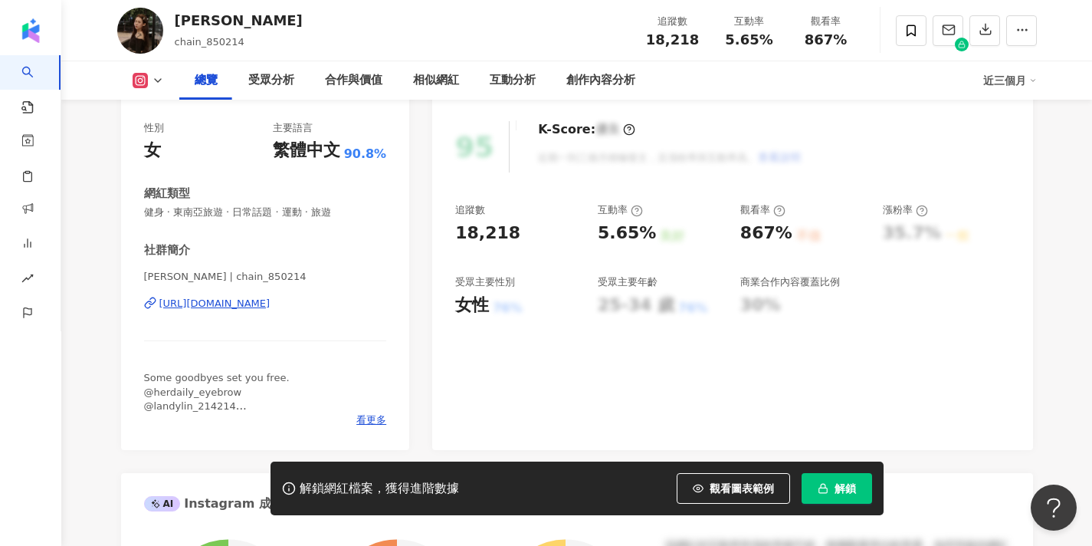
scroll to position [189, 0]
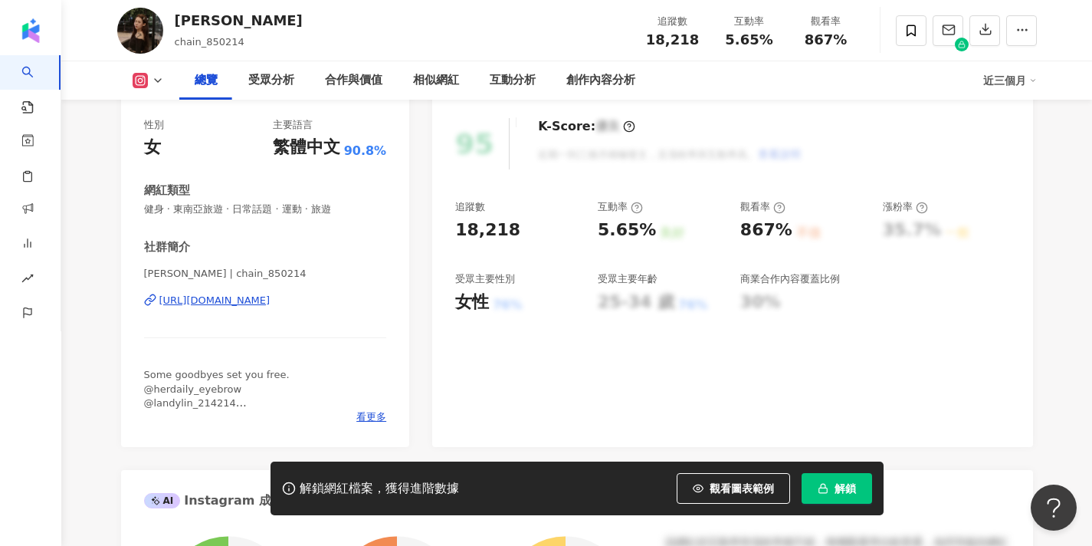
click at [270, 299] on div "https://www.instagram.com/chain_850214/" at bounding box center [214, 300] width 111 height 14
drag, startPoint x: 144, startPoint y: 271, endPoint x: 192, endPoint y: 271, distance: 47.5
click at [192, 271] on span "Landy Lin | chain_850214" at bounding box center [265, 274] width 243 height 14
copy span "Landy Lin"
click at [370, 412] on span "看更多" at bounding box center [371, 417] width 30 height 14
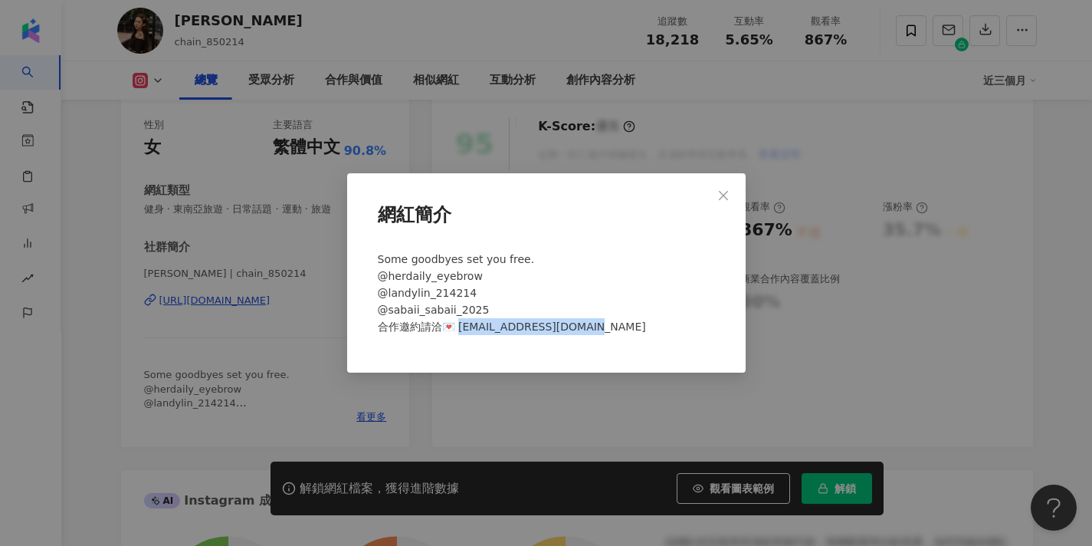
drag, startPoint x: 591, startPoint y: 328, endPoint x: 457, endPoint y: 331, distance: 133.3
click at [457, 331] on div "Some goodbyes set you free. @herdaily_eyebrow @landylin_214214 @sabaii_sabaii_2…" at bounding box center [546, 299] width 349 height 110
copy span "aby21419min@gmail.com"
click at [732, 195] on span "Close" at bounding box center [723, 195] width 31 height 12
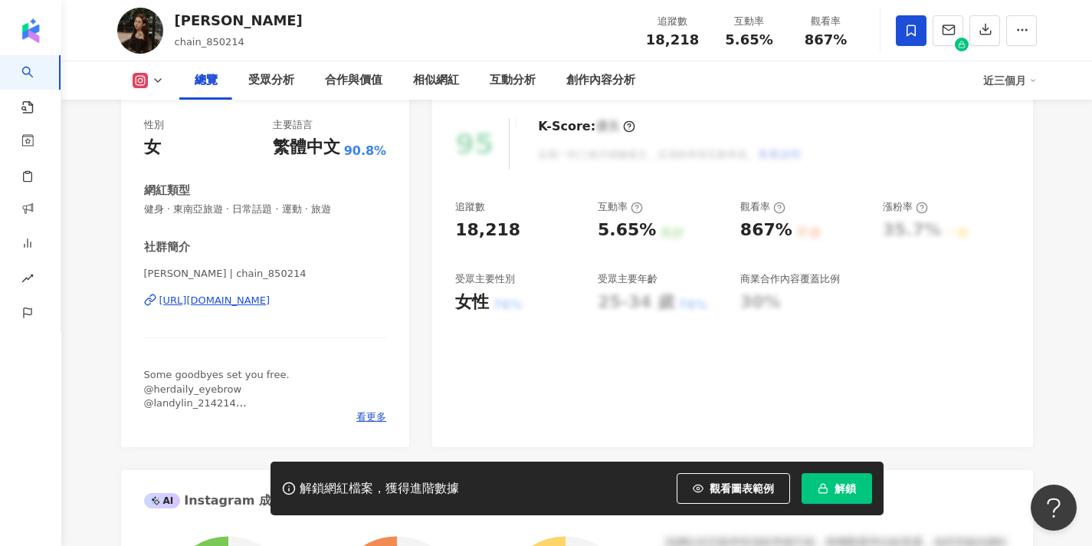
click at [924, 31] on span at bounding box center [911, 30] width 31 height 31
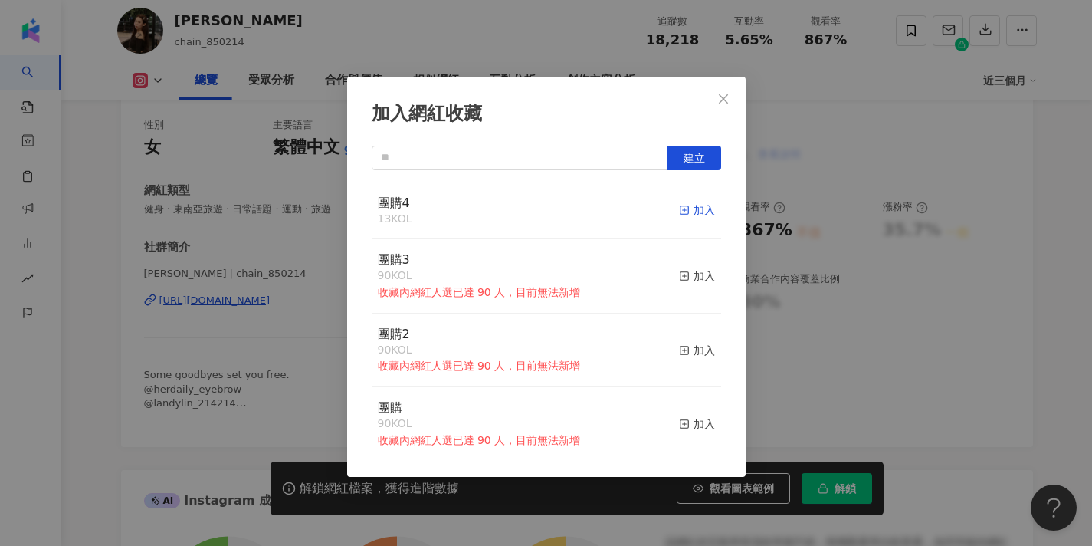
click at [691, 207] on div "加入" at bounding box center [697, 210] width 36 height 17
click at [729, 100] on span "Close" at bounding box center [723, 99] width 31 height 12
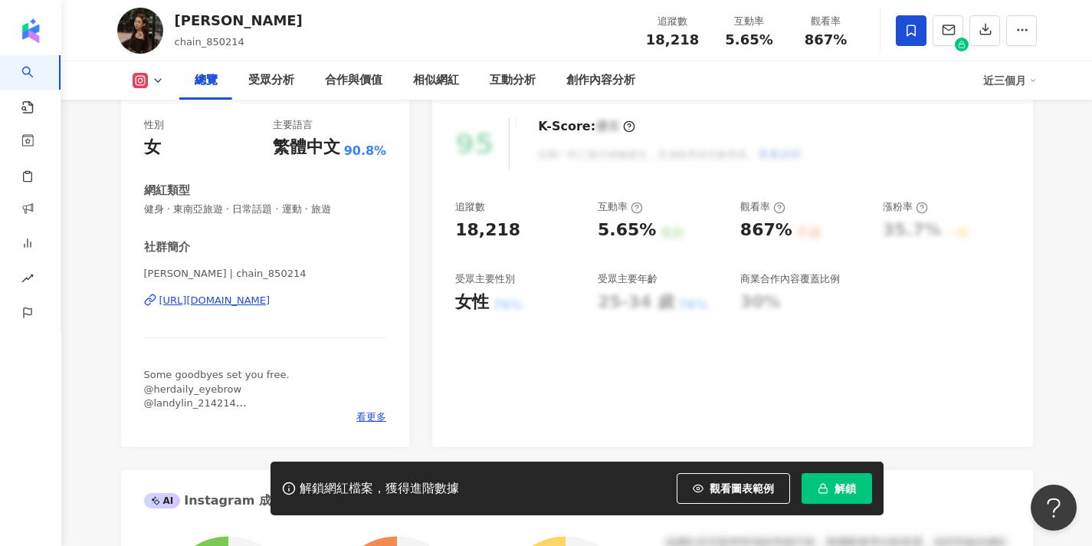
click at [839, 501] on button "解鎖" at bounding box center [836, 488] width 70 height 31
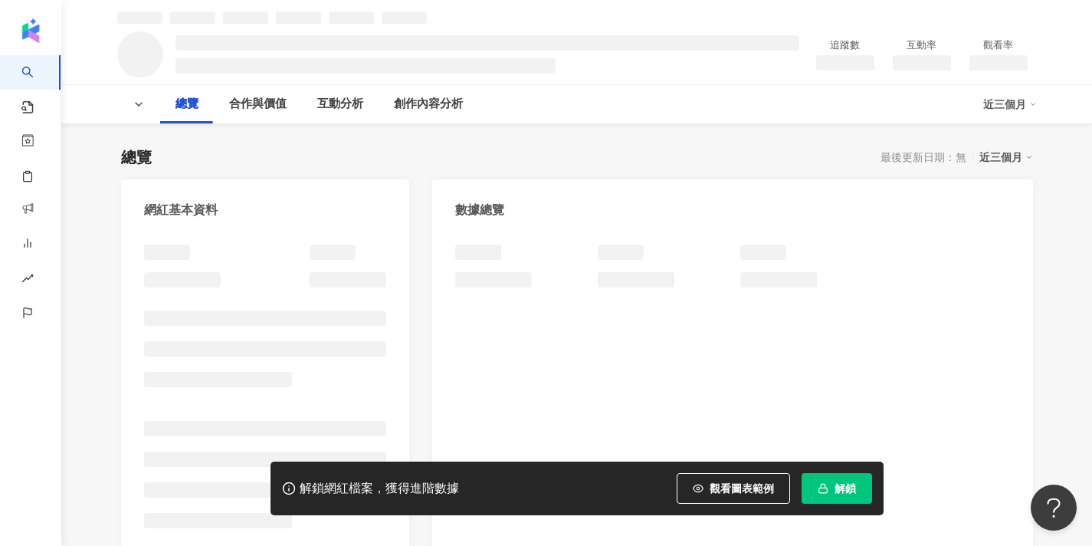
scroll to position [120, 0]
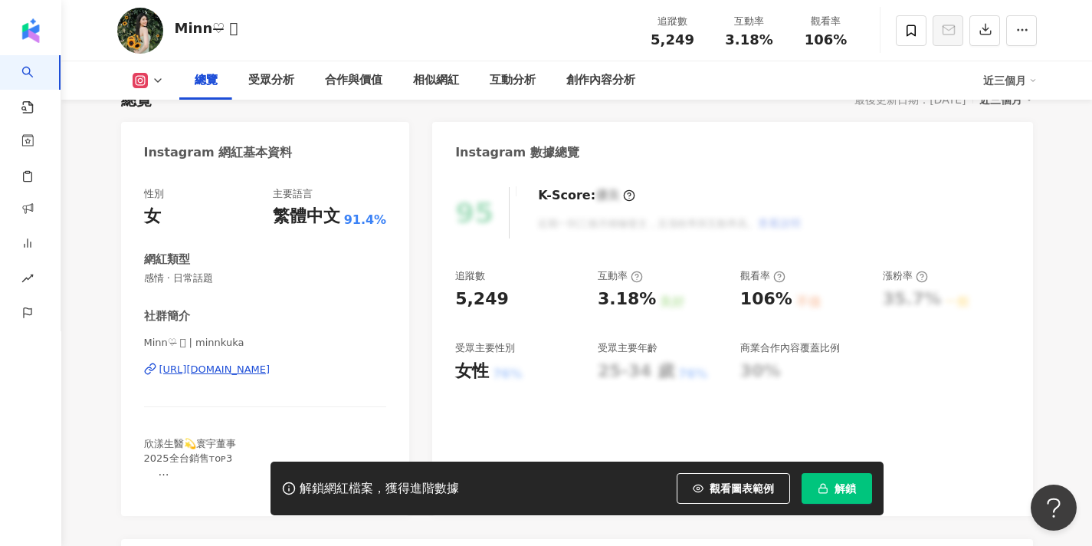
scroll to position [172, 0]
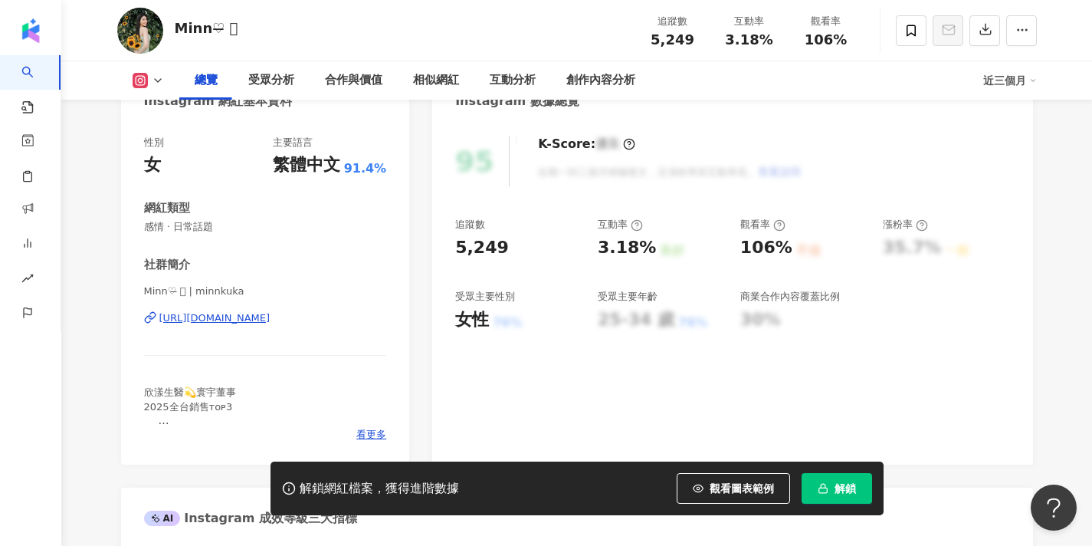
click at [270, 315] on div "[URL][DOMAIN_NAME]" at bounding box center [214, 318] width 111 height 14
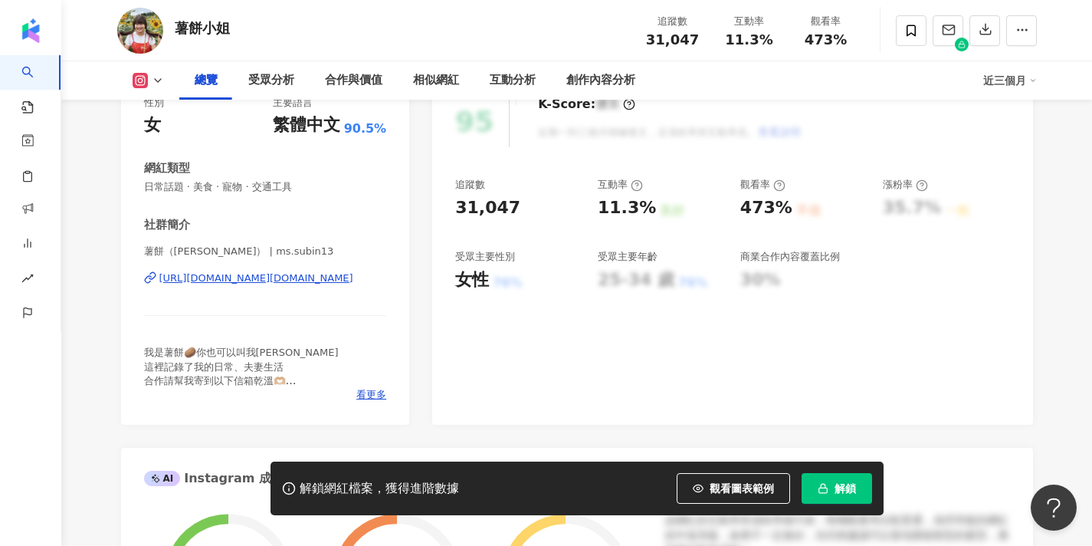
scroll to position [215, 0]
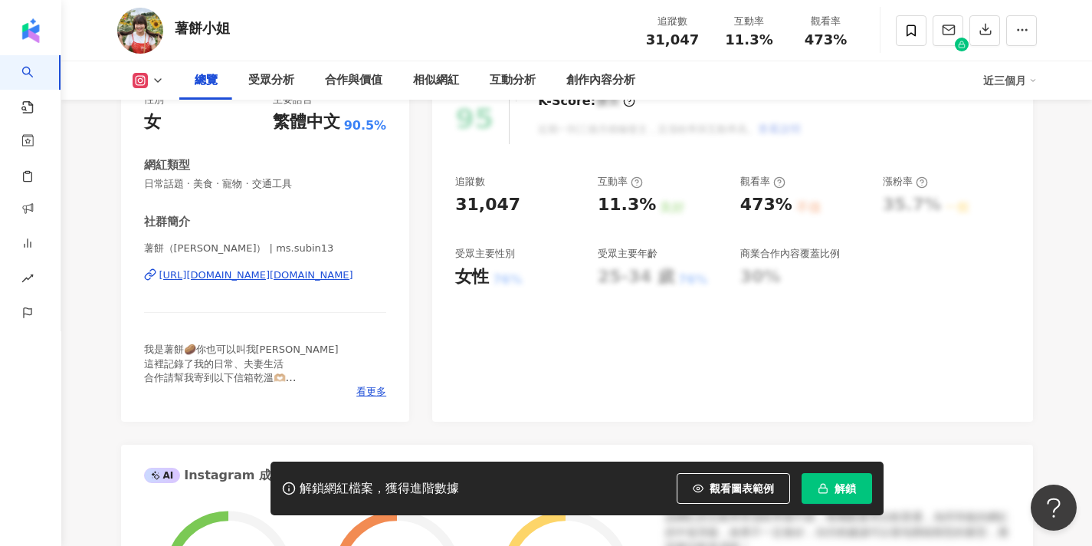
click at [375, 372] on div "我是薯餅🥔你也可以叫我艾瑪 這裡記錄了我的日常、夫妻生活 合作請幫我寄到以下信箱乾溫🫶🏼 ms.subin@pressplay.cc" at bounding box center [265, 363] width 243 height 42
click at [375, 386] on span "看更多" at bounding box center [371, 392] width 30 height 14
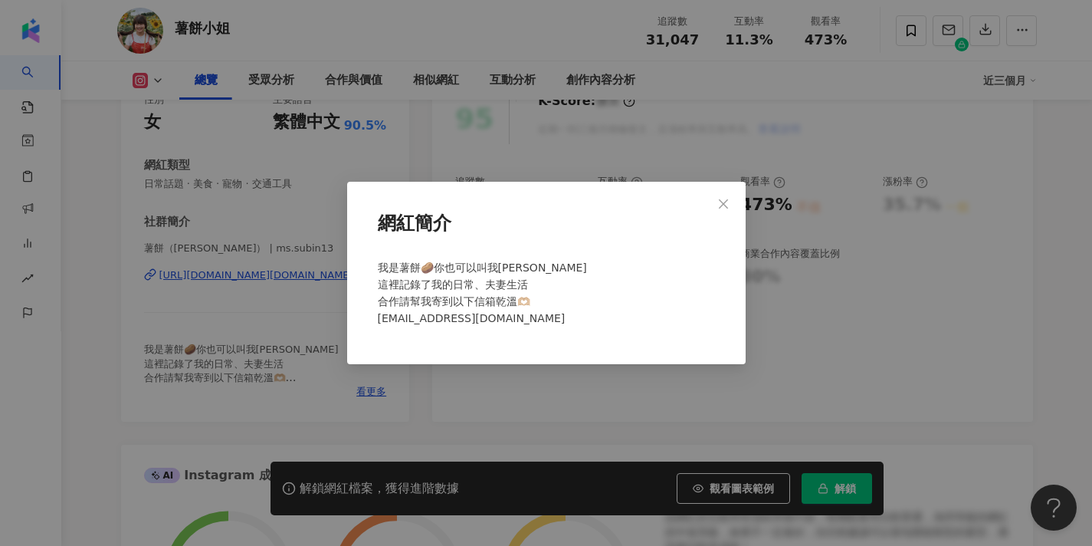
scroll to position [216, 0]
click at [716, 204] on span "Close" at bounding box center [723, 204] width 31 height 12
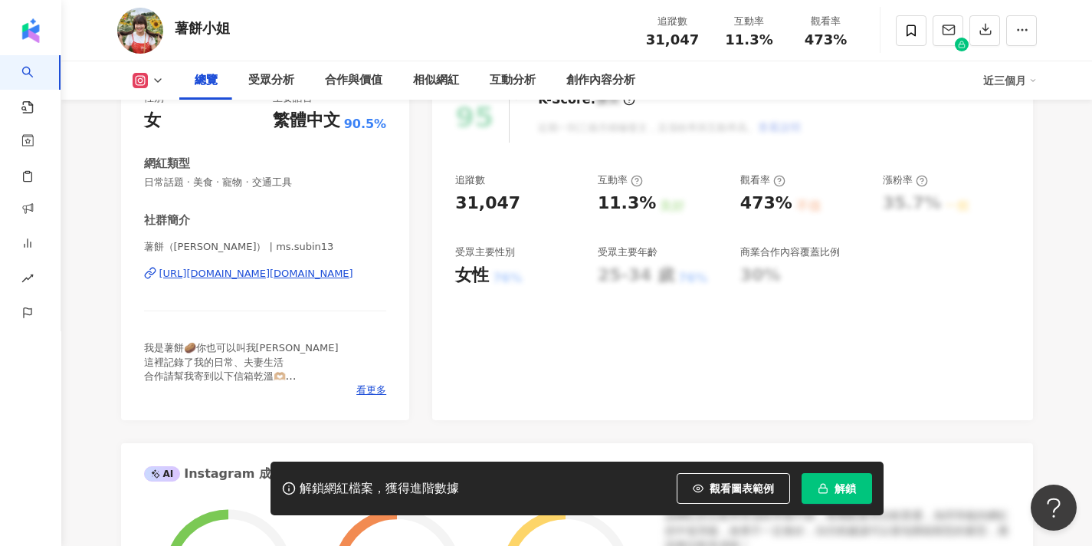
click at [306, 274] on div "https://www.instagram.com/ms.subin13/" at bounding box center [256, 274] width 194 height 14
drag, startPoint x: 145, startPoint y: 244, endPoint x: 198, endPoint y: 249, distance: 53.1
click at [198, 249] on span "薯餅（艾瑪） | ms.subin13" at bounding box center [265, 247] width 243 height 14
copy span "薯餅（艾瑪）"
click at [820, 469] on div "解鎖網紅檔案，獲得進階數據 觀看圖表範例 解鎖" at bounding box center [576, 488] width 613 height 54
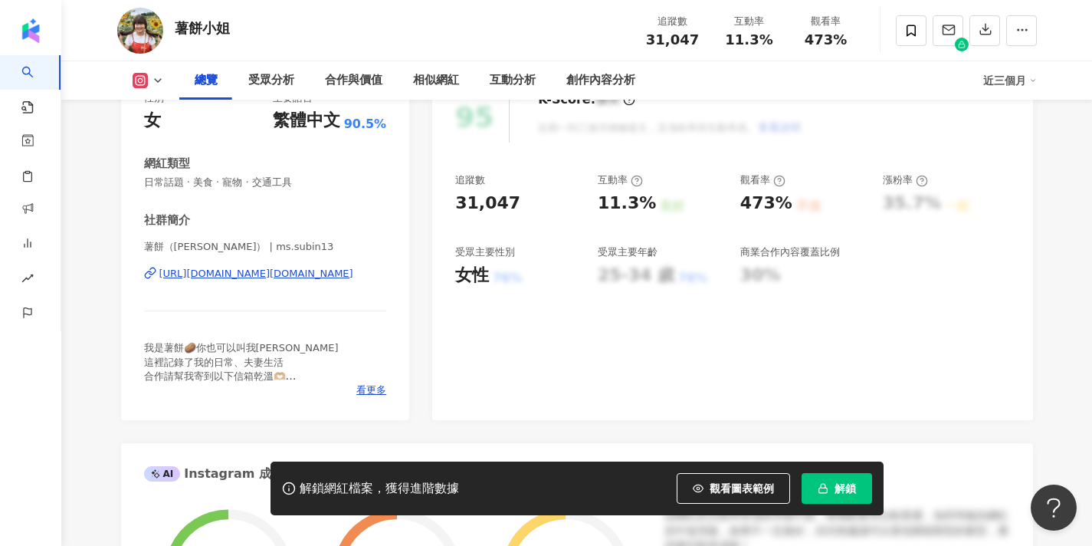
click at [812, 495] on button "解鎖" at bounding box center [836, 488] width 70 height 31
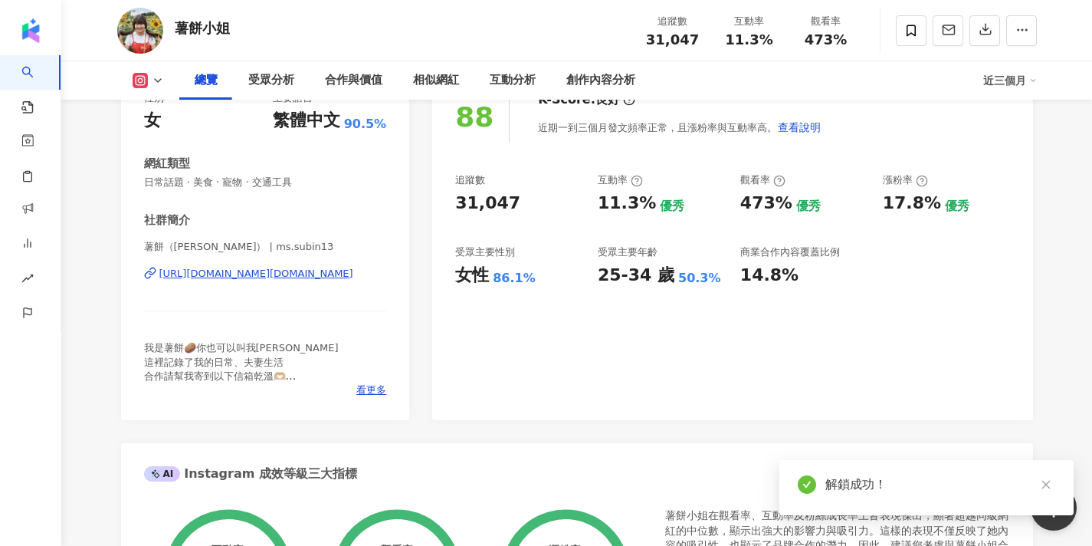
click at [325, 282] on div "薯餅（艾瑪） | ms.subin13 https://www.instagram.com/ms.subin13/" at bounding box center [265, 285] width 243 height 90
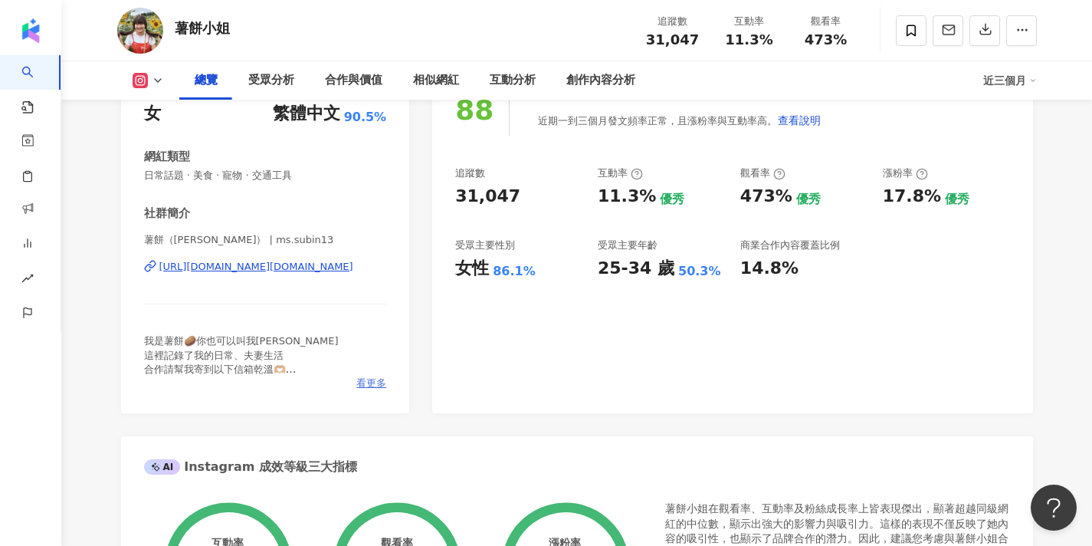
click at [385, 379] on span "看更多" at bounding box center [371, 383] width 30 height 14
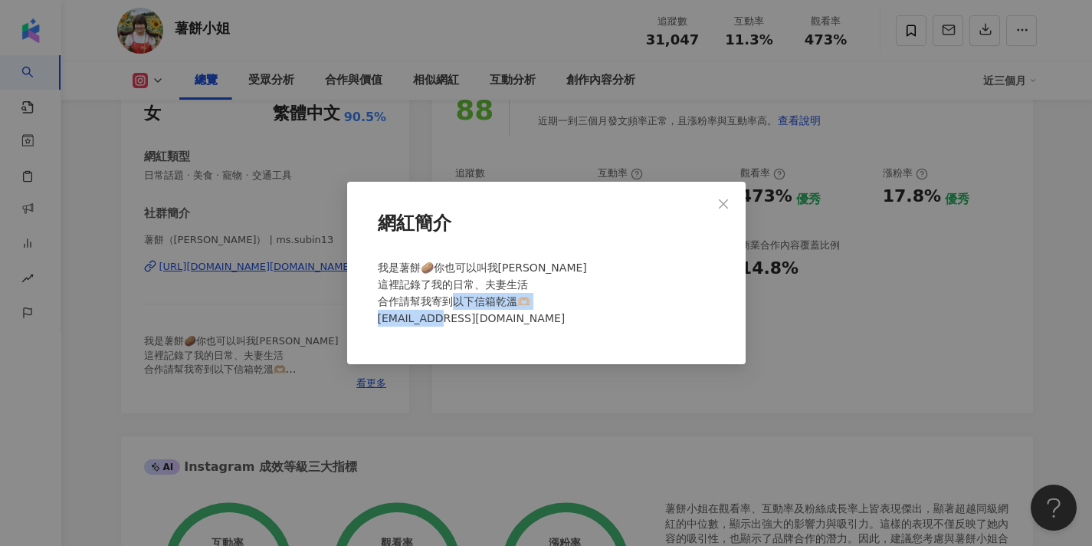
drag, startPoint x: 494, startPoint y: 316, endPoint x: 360, endPoint y: 328, distance: 134.6
click at [359, 326] on div "網紅簡介 我是薯餅🥔你也可以叫我艾瑪 這裡記錄了我的日常、夫妻生活 合作請幫我寄到以下信箱乾溫🫶🏼 ms.subin@pressplay.cc" at bounding box center [546, 273] width 398 height 182
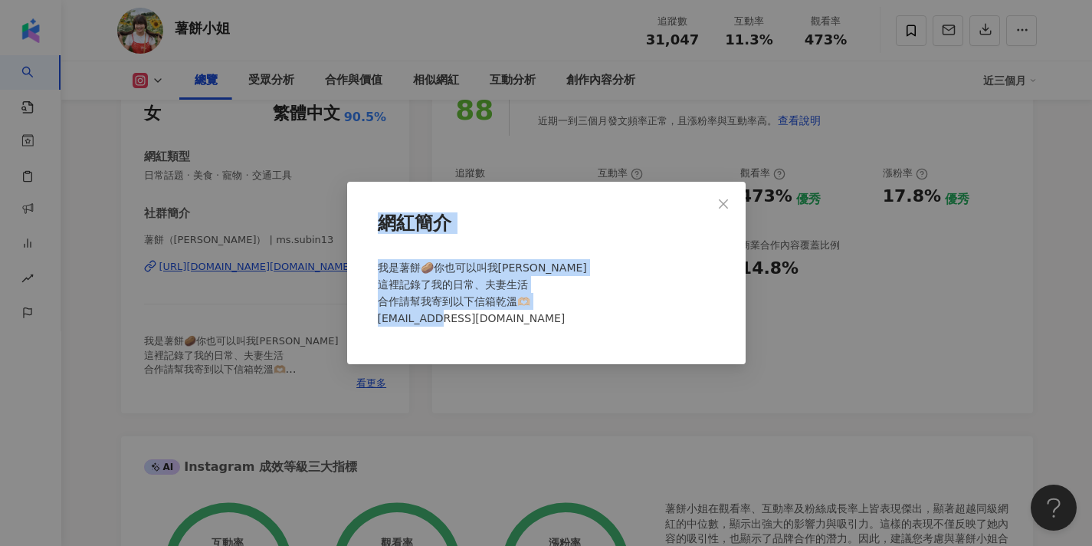
drag, startPoint x: 504, startPoint y: 316, endPoint x: 346, endPoint y: 323, distance: 158.7
click at [343, 326] on div "網紅簡介 我是薯餅🥔你也可以叫我艾瑪 這裡記錄了我的日常、夫妻生活 合作請幫我寄到以下信箱乾溫🫶🏼 ms.subin@pressplay.cc" at bounding box center [546, 273] width 1092 height 546
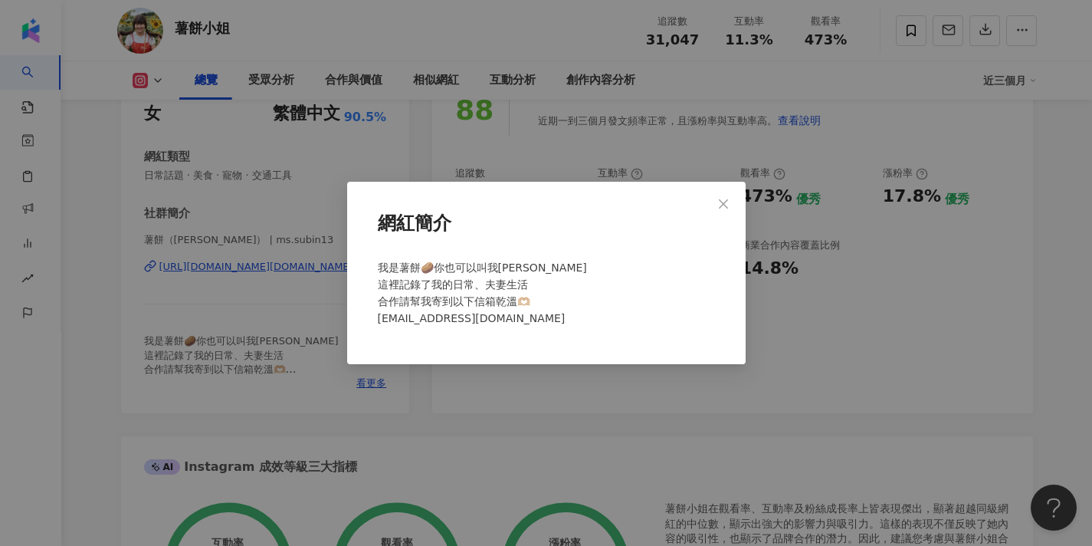
click at [501, 315] on div "我是薯餅🥔你也可以叫我艾瑪 這裡記錄了我的日常、夫妻生活 合作請幫我寄到以下信箱乾溫🫶🏼 ms.subin@pressplay.cc" at bounding box center [546, 299] width 349 height 93
drag, startPoint x: 493, startPoint y: 319, endPoint x: 366, endPoint y: 319, distance: 127.2
click at [366, 319] on div "網紅簡介 我是薯餅🥔你也可以叫我艾瑪 這裡記錄了我的日常、夫妻生活 合作請幫我寄到以下信箱乾溫🫶🏼 ms.subin@pressplay.cc" at bounding box center [546, 273] width 398 height 182
copy span "subin@pressplay.cc"
click at [719, 206] on icon "close" at bounding box center [723, 204] width 12 height 12
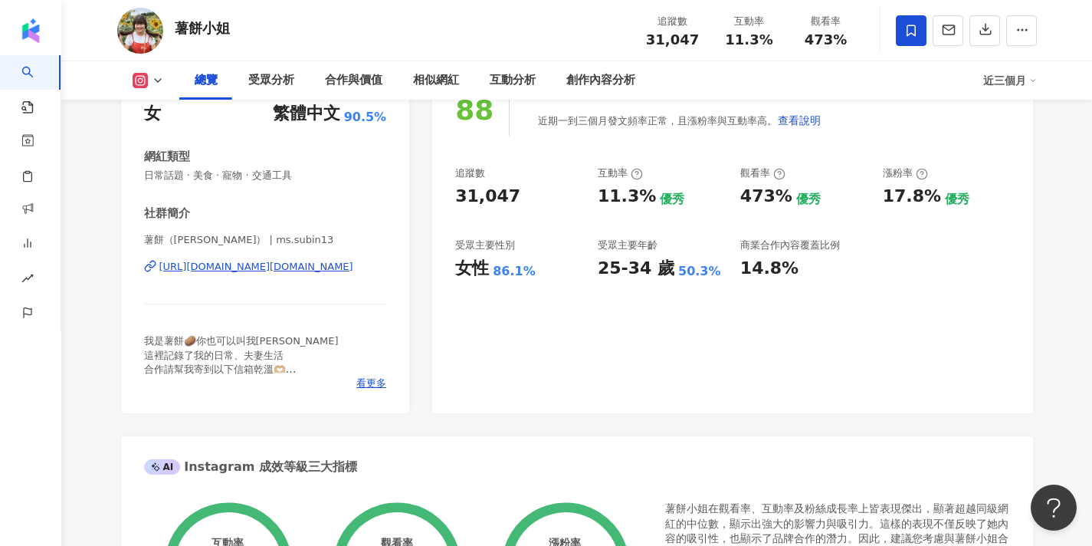
click at [898, 43] on span at bounding box center [911, 30] width 31 height 31
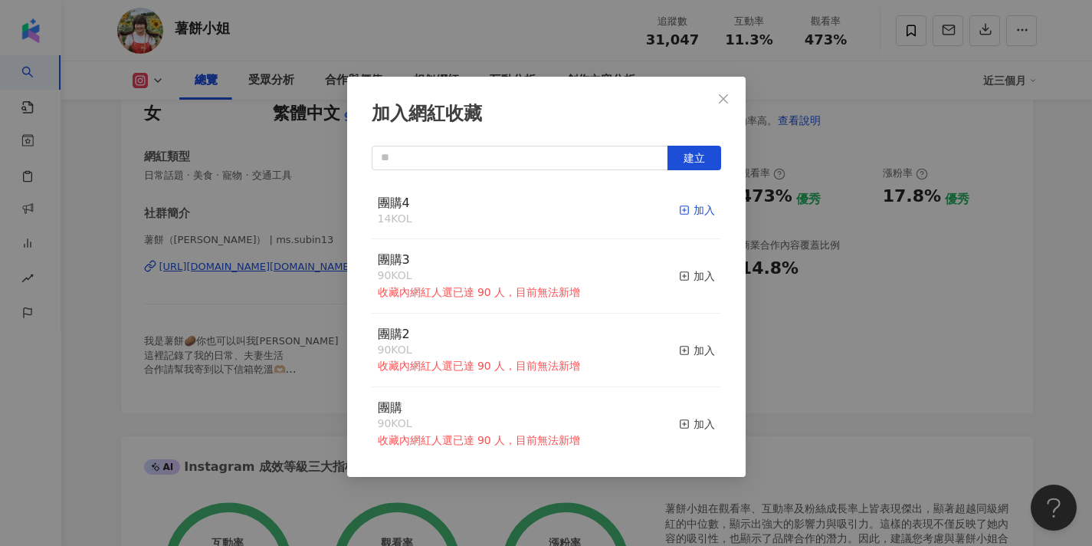
click at [683, 208] on icon "button" at bounding box center [684, 210] width 11 height 11
drag, startPoint x: 721, startPoint y: 103, endPoint x: 729, endPoint y: 111, distance: 11.9
click at [721, 103] on icon "close" at bounding box center [723, 99] width 12 height 12
drag, startPoint x: 729, startPoint y: 111, endPoint x: 732, endPoint y: 92, distance: 19.3
click at [729, 110] on div "加入網紅收藏 建立 團購4 15 KOL 已加入 團購3 90 KOL 收藏內網紅人選已達 90 人，目前無法新增 加入 團購2 90 KOL 收藏內網紅人選…" at bounding box center [546, 273] width 1092 height 546
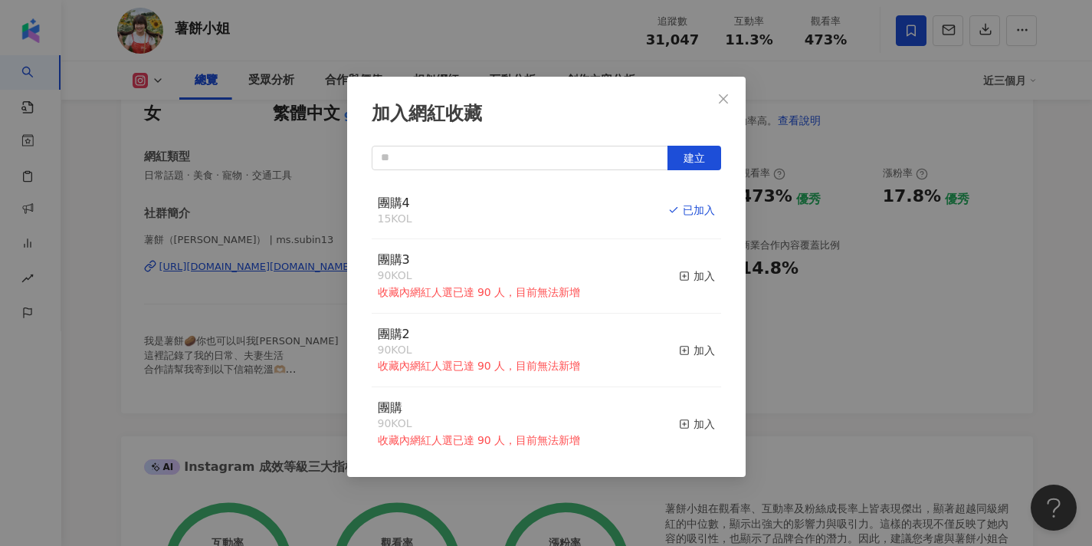
click at [732, 92] on div "加入網紅收藏 建立 團購4 15 KOL 已加入 團購3 90 KOL 收藏內網紅人選已達 90 人，目前無法新增 加入 團購2 90 KOL 收藏內網紅人選…" at bounding box center [546, 273] width 1092 height 546
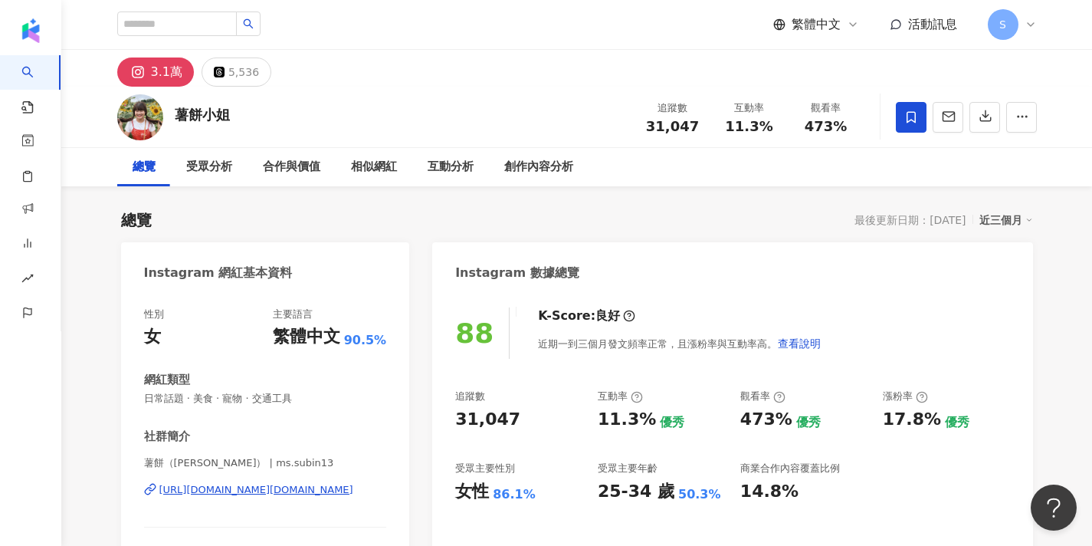
scroll to position [0, 0]
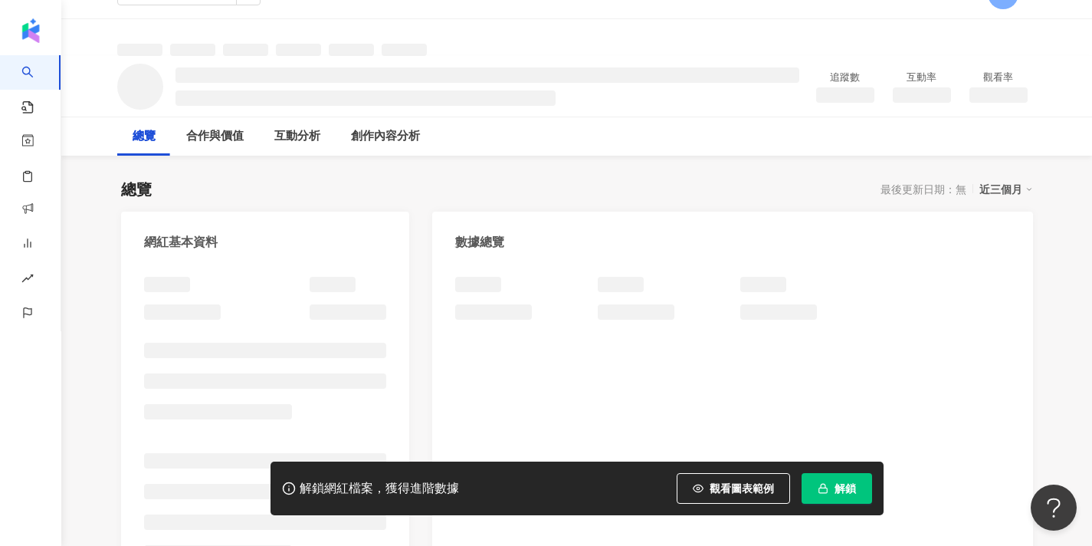
scroll to position [38, 0]
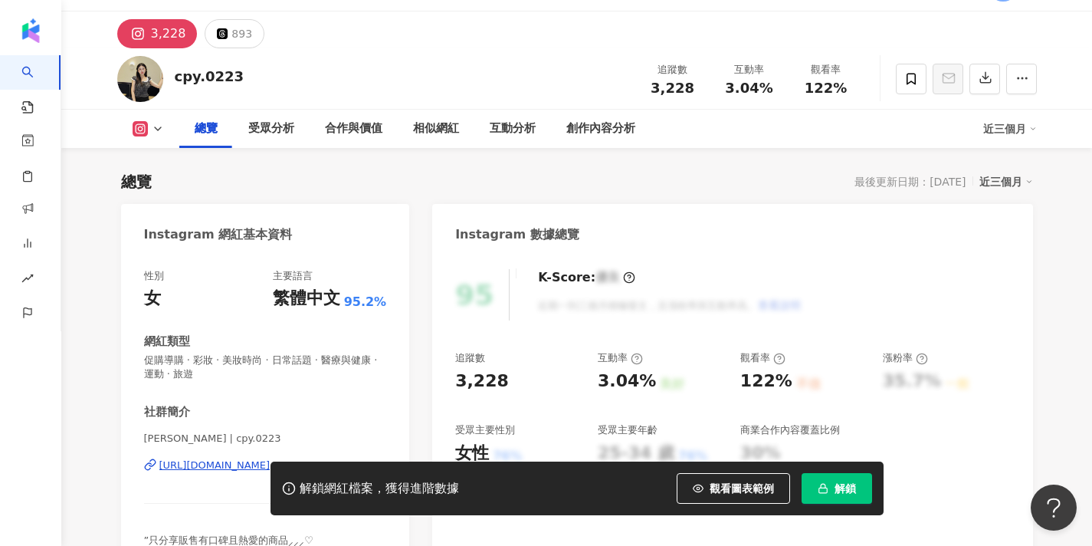
scroll to position [176, 0]
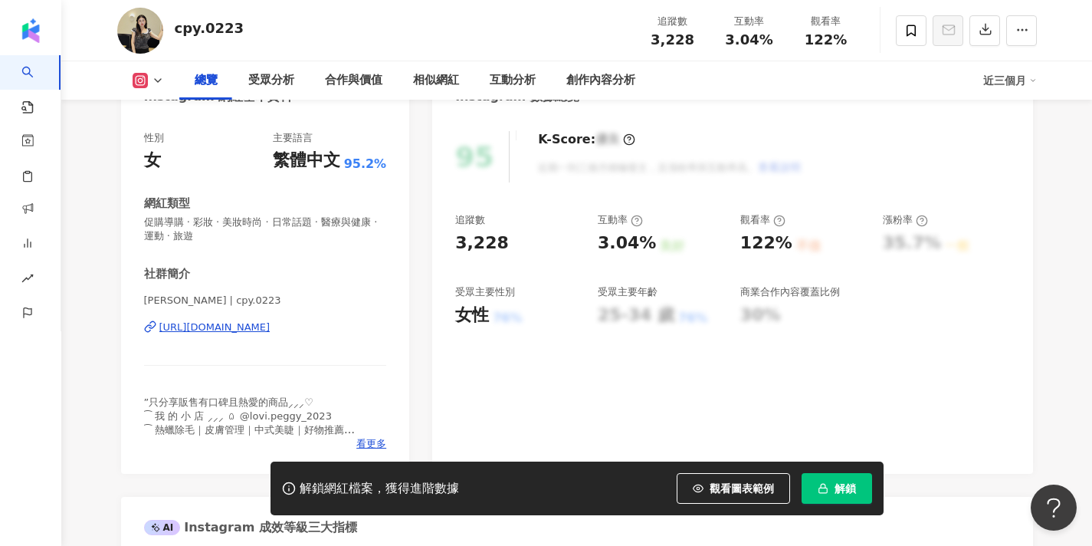
click at [270, 326] on div "[URL][DOMAIN_NAME]" at bounding box center [214, 327] width 111 height 14
drag, startPoint x: 192, startPoint y: 305, endPoint x: 114, endPoint y: 304, distance: 78.2
copy span "[PERSON_NAME]"
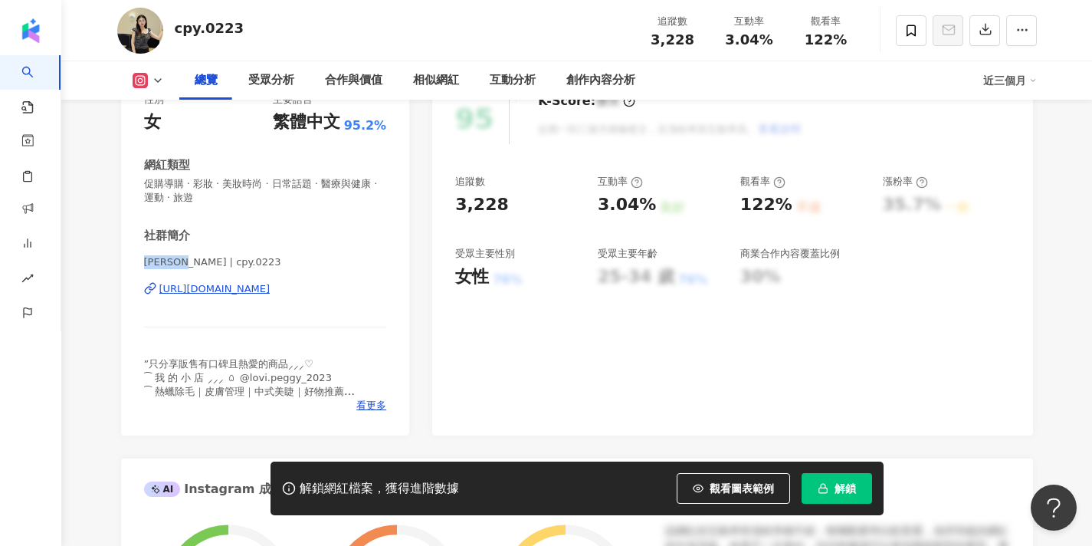
scroll to position [216, 0]
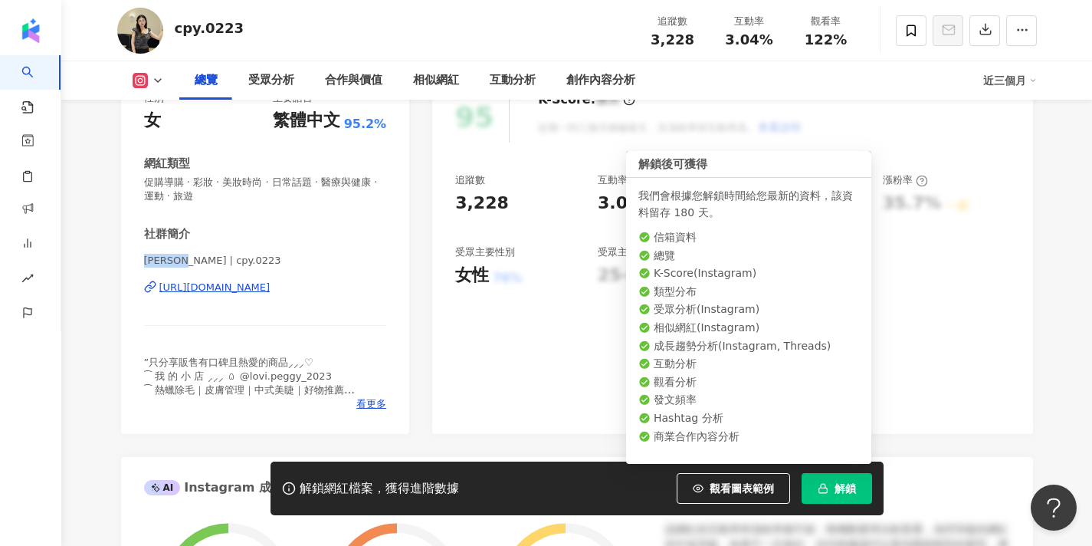
click at [831, 493] on button "解鎖" at bounding box center [836, 488] width 70 height 31
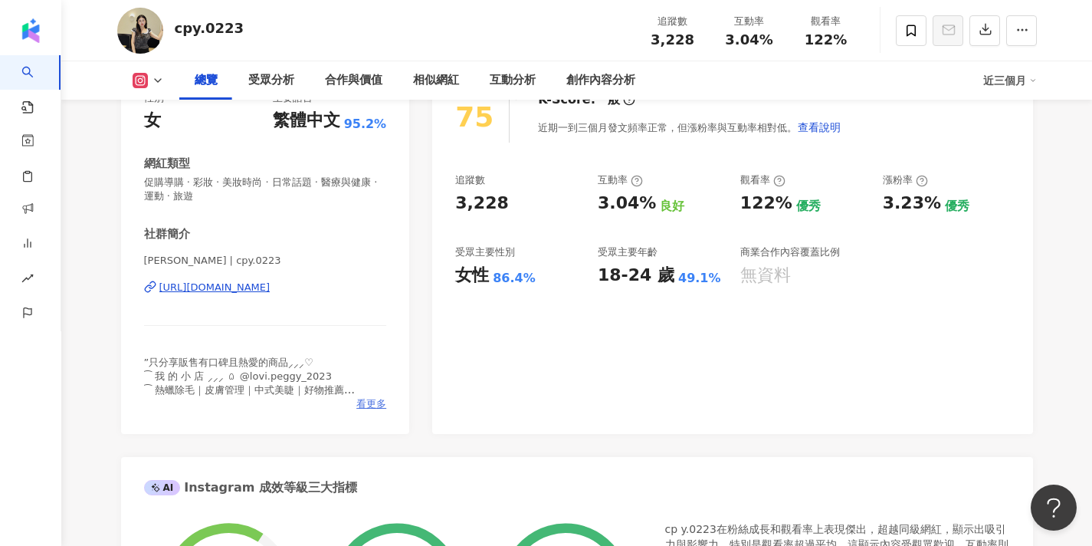
click at [361, 401] on span "看更多" at bounding box center [371, 404] width 30 height 14
click at [370, 402] on div "網紅簡介 ”只分享販售有口碑且熱愛的商品⸝⸝⸝♡ ⁀ 我 的 小 店‎ ‎⸝⸝⸝ ꒧ @lovi.peggy_2023 ⁀ 熱蠟除毛｜皮膚管理｜中式美睫｜好物…" at bounding box center [546, 273] width 1092 height 546
click at [375, 405] on span "看更多" at bounding box center [371, 404] width 30 height 14
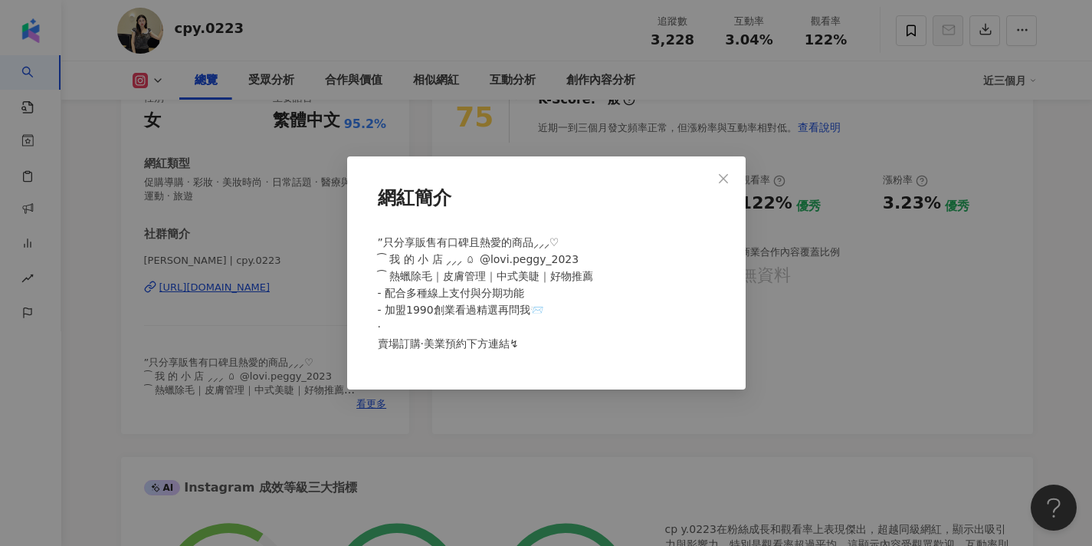
scroll to position [218, 0]
click at [723, 178] on icon "close" at bounding box center [723, 177] width 9 height 9
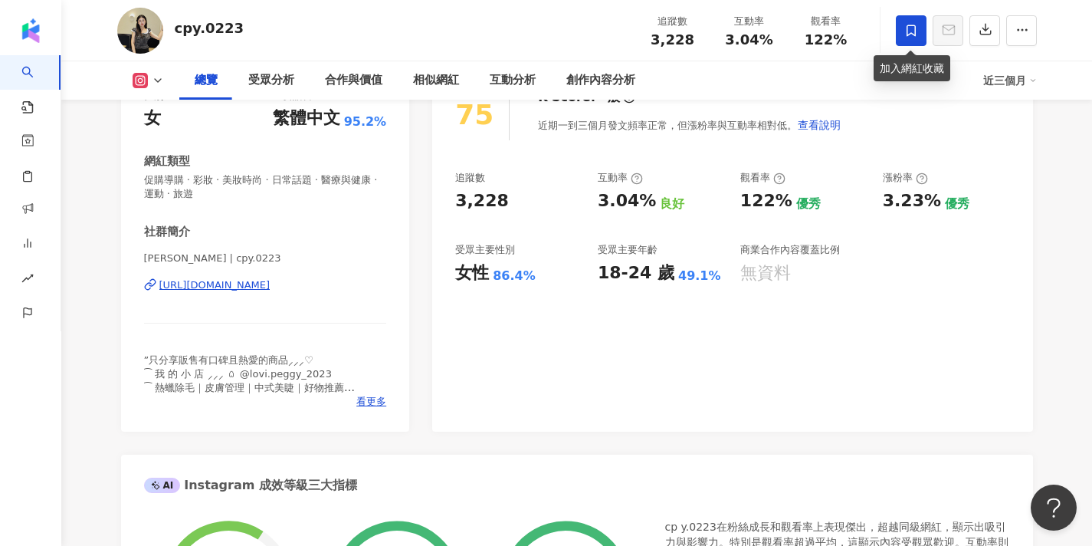
click at [906, 29] on icon at bounding box center [910, 30] width 9 height 11
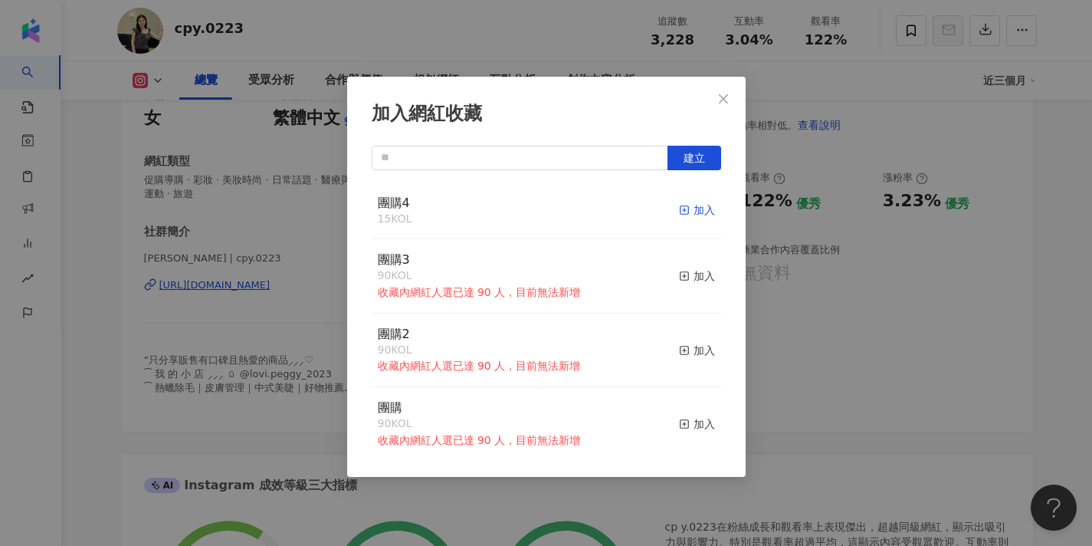
click at [696, 204] on div "加入" at bounding box center [697, 210] width 36 height 17
click at [720, 106] on button "Close" at bounding box center [723, 99] width 31 height 31
